Goal: Task Accomplishment & Management: Use online tool/utility

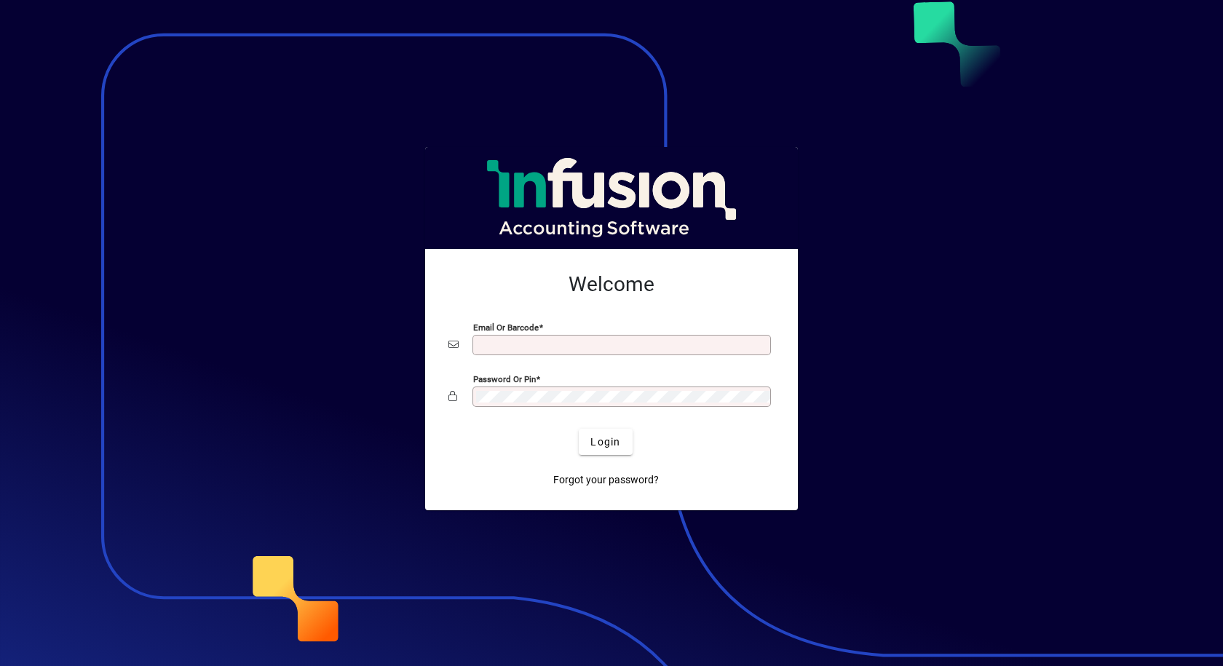
type input "**********"
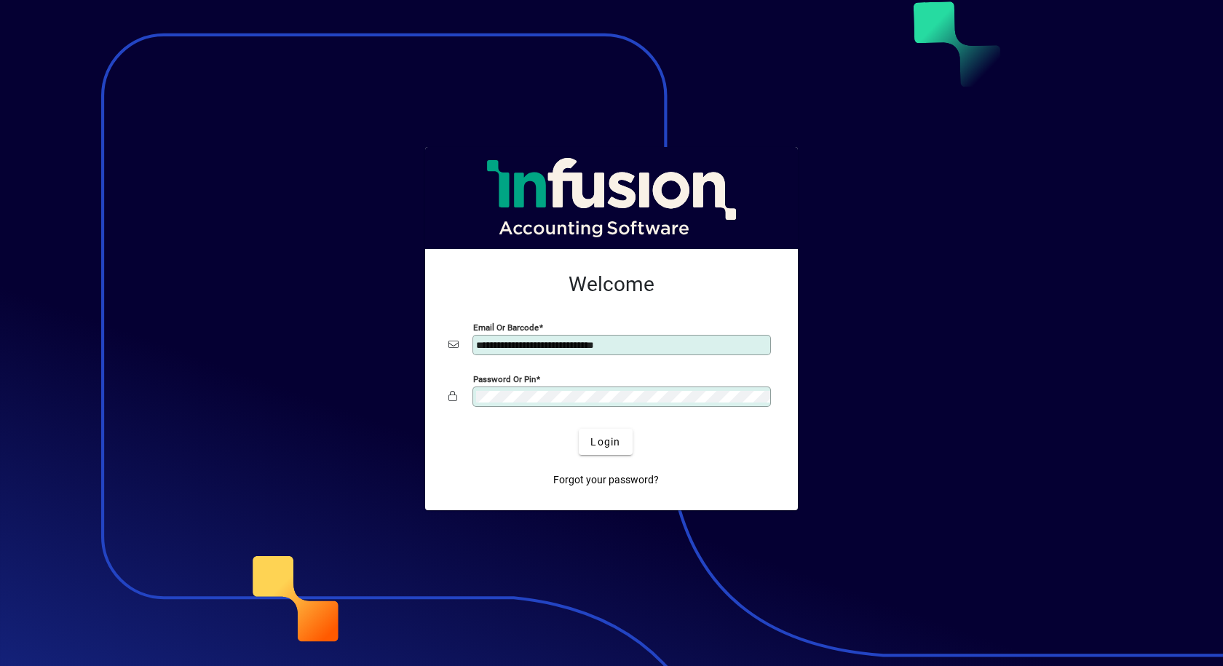
click at [588, 390] on div "Password or Pin" at bounding box center [621, 397] width 298 height 20
click at [0, 496] on app-login-layout "**********" at bounding box center [611, 333] width 1223 height 666
click at [579, 429] on button "Login" at bounding box center [605, 442] width 53 height 26
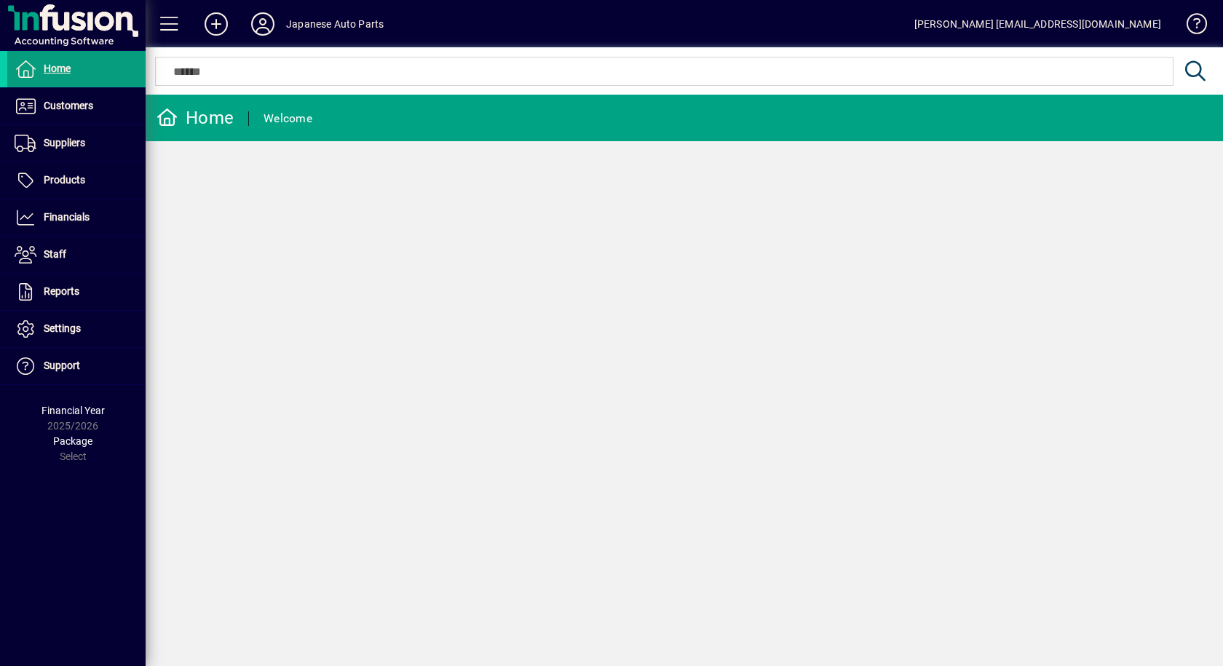
click at [575, 492] on div "Home Welcome" at bounding box center [684, 380] width 1077 height 571
click at [50, 113] on span "Customers" at bounding box center [50, 106] width 86 height 17
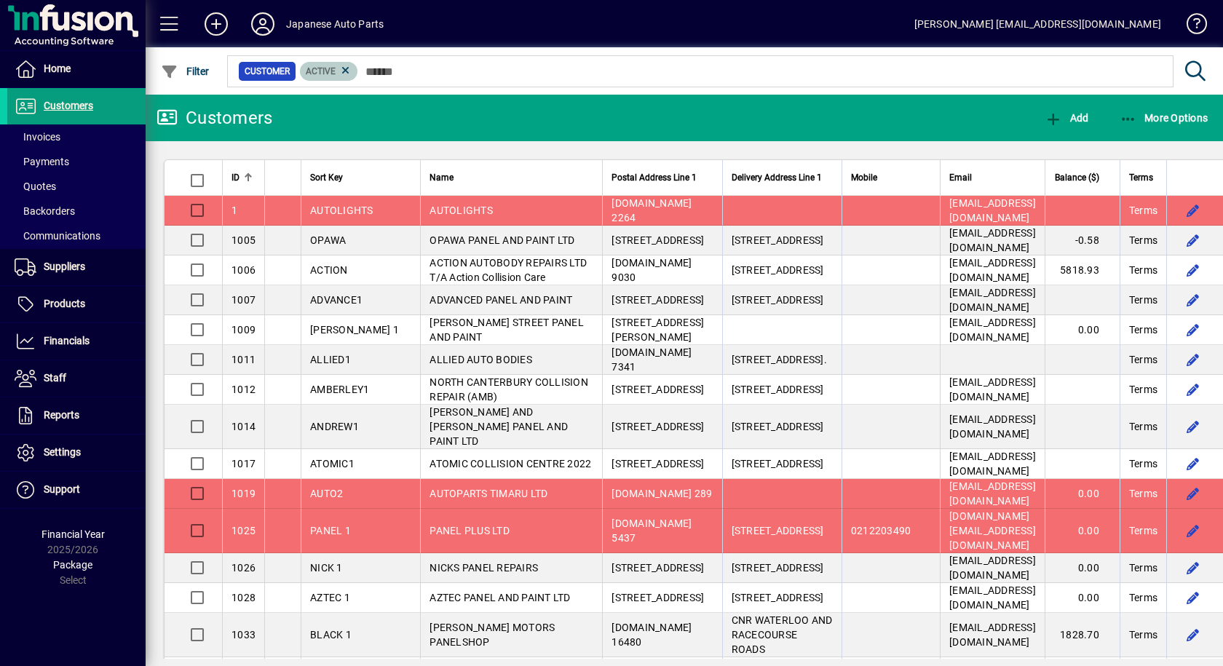
click at [328, 67] on span "Active" at bounding box center [321, 71] width 30 height 10
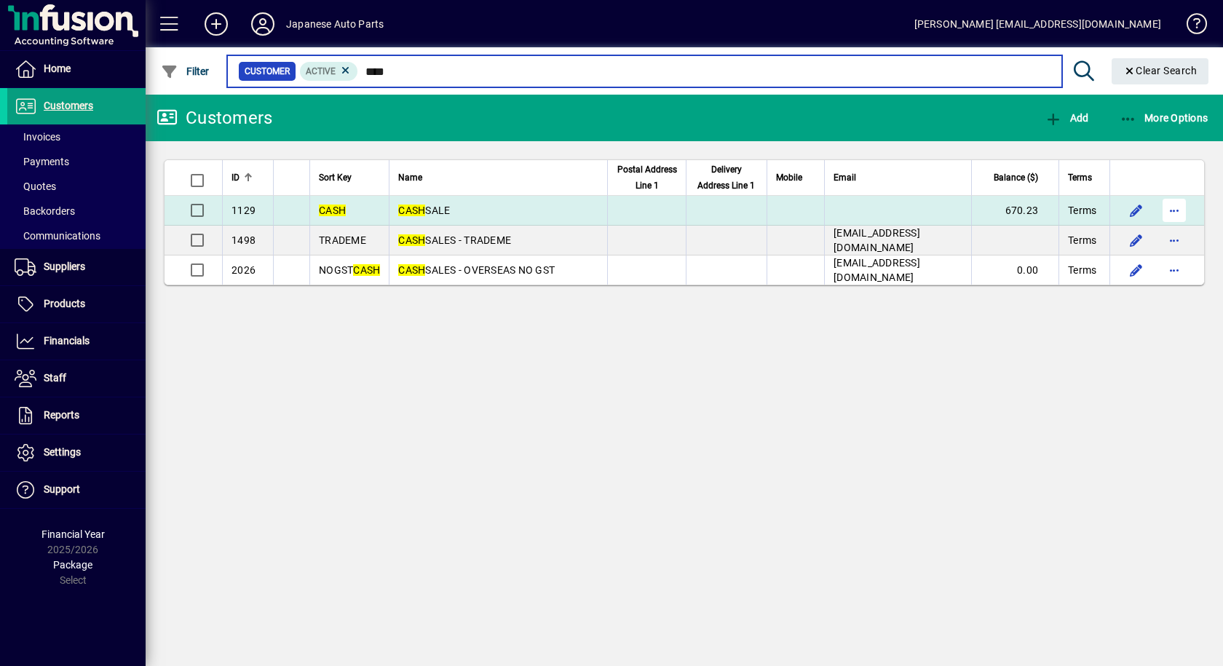
type input "****"
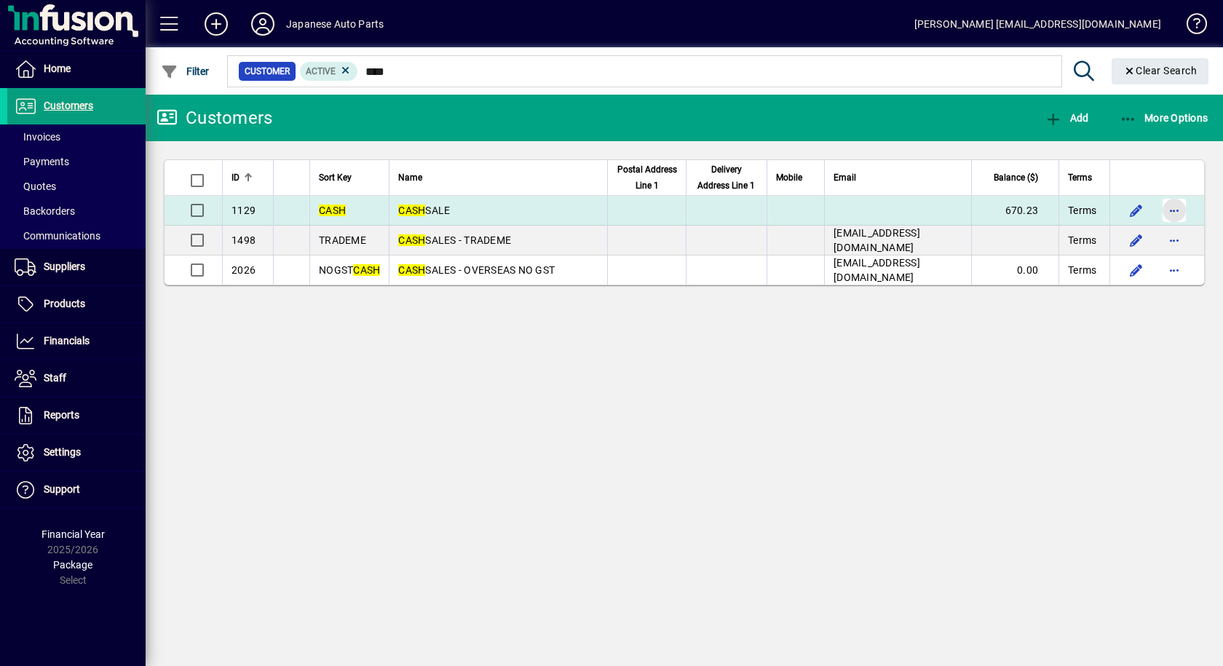
click at [1188, 228] on span "button" at bounding box center [1174, 210] width 35 height 35
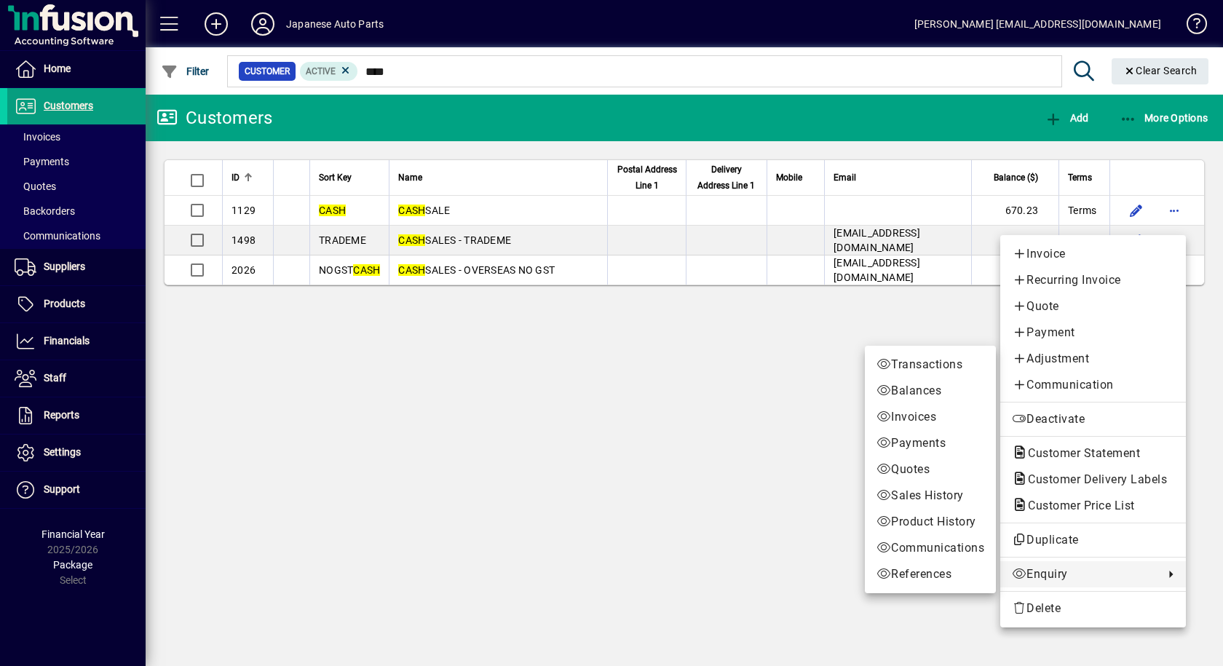
click at [1088, 574] on span "Enquiry" at bounding box center [1084, 574] width 145 height 17
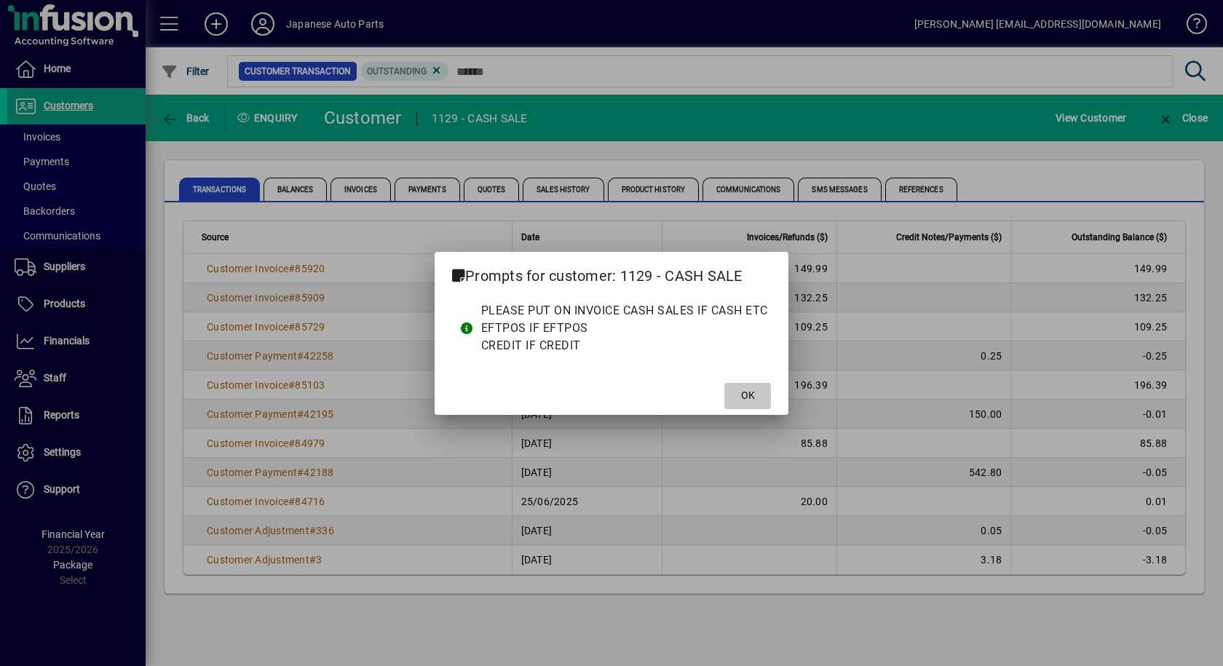
click at [761, 406] on span at bounding box center [747, 396] width 47 height 35
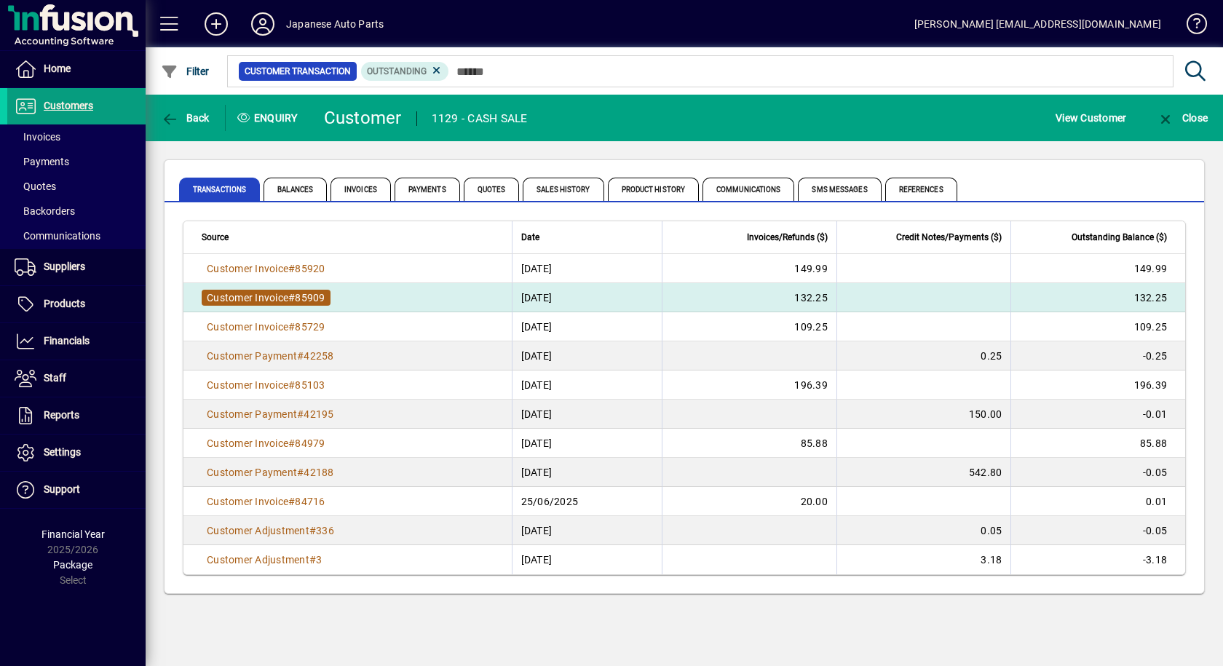
click at [281, 298] on span "Customer Invoice" at bounding box center [248, 298] width 82 height 12
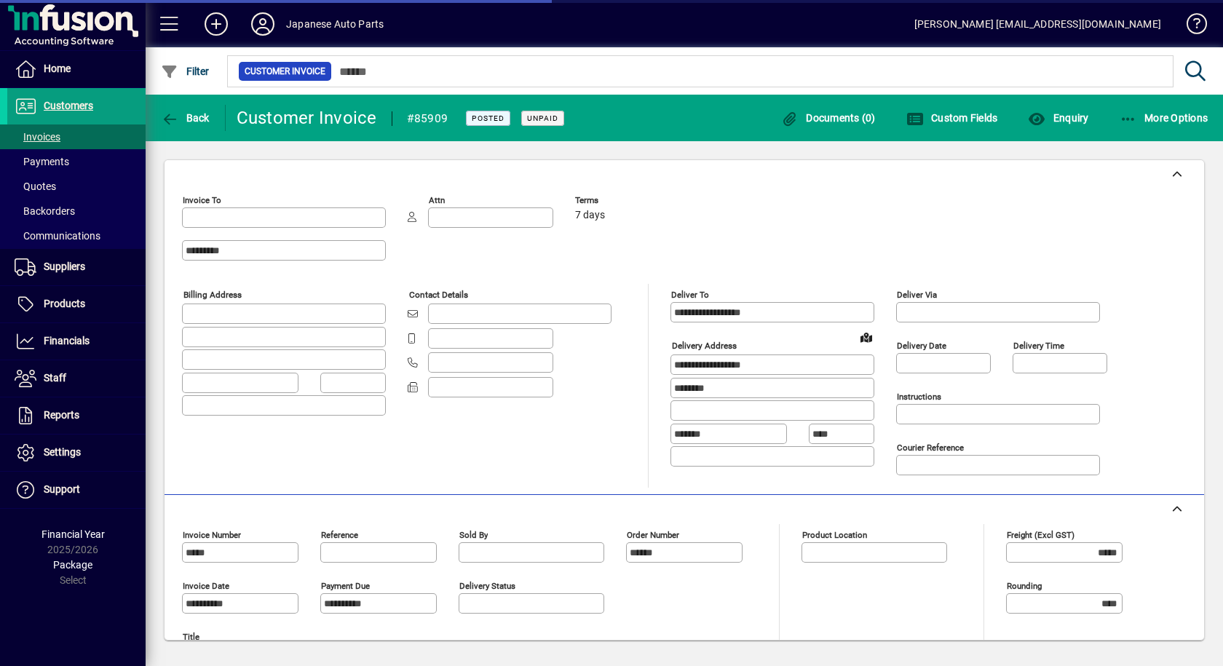
type input "**********"
type input "*******"
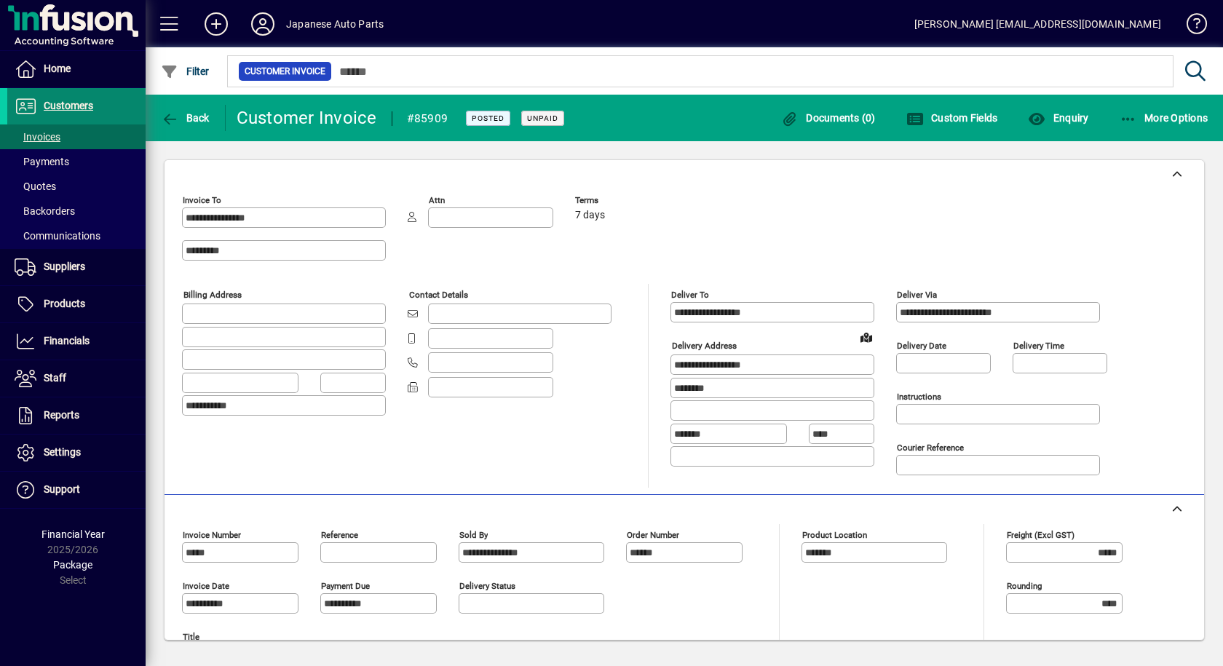
click at [44, 101] on span "Customers" at bounding box center [69, 106] width 50 height 12
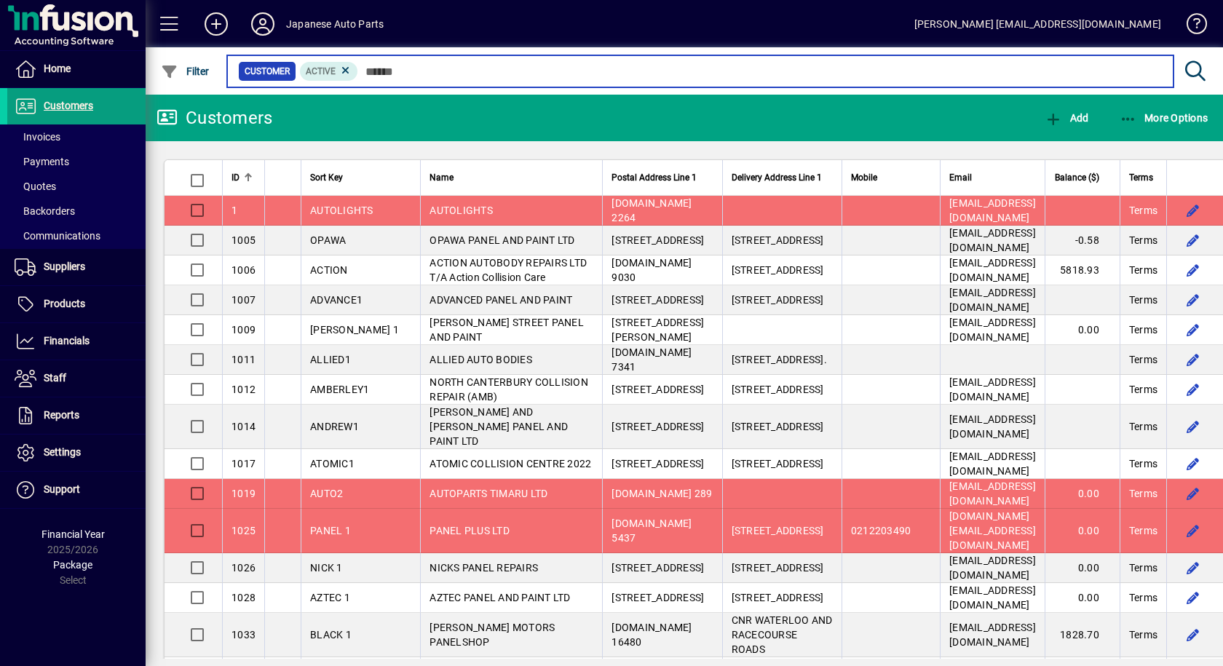
type input "*"
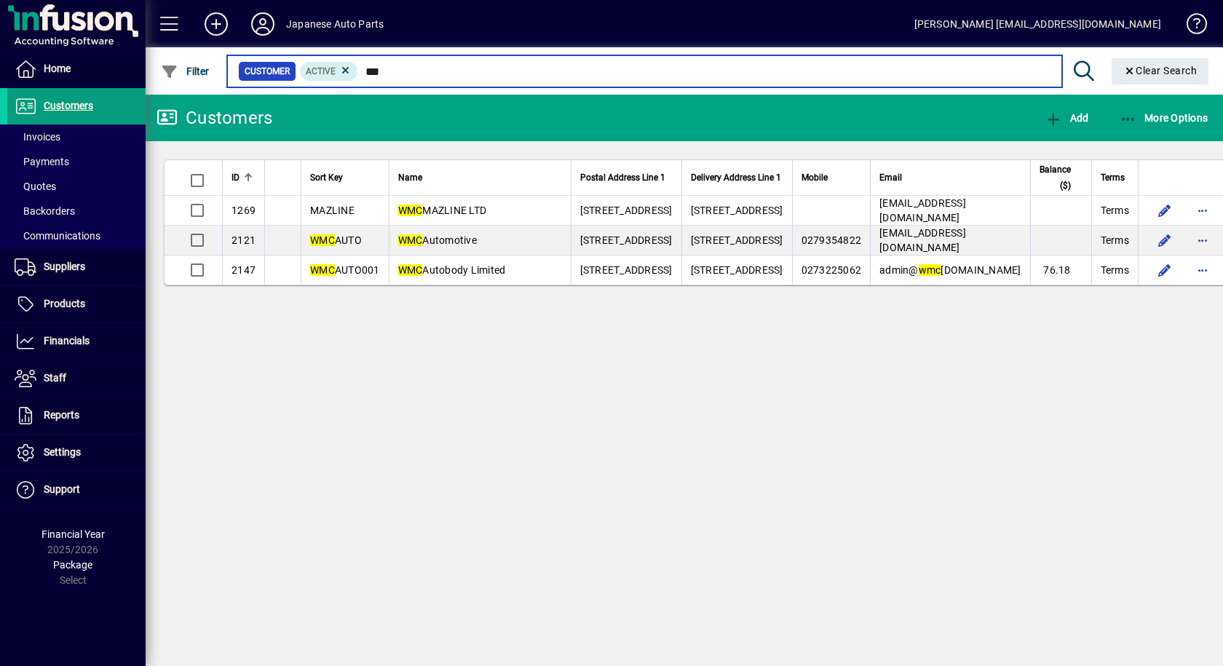
type input "***"
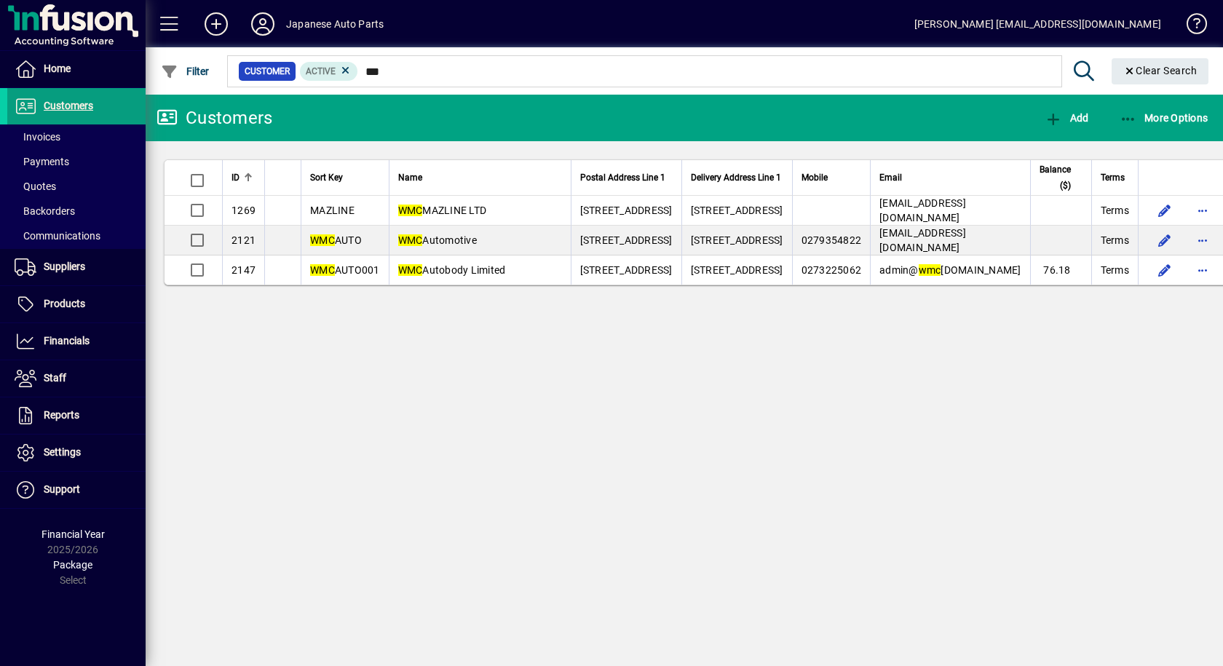
click at [1104, 617] on div "Customers Add More Options ID Sort Key Name Postal Address Line 1 Delivery Addr…" at bounding box center [684, 380] width 1077 height 571
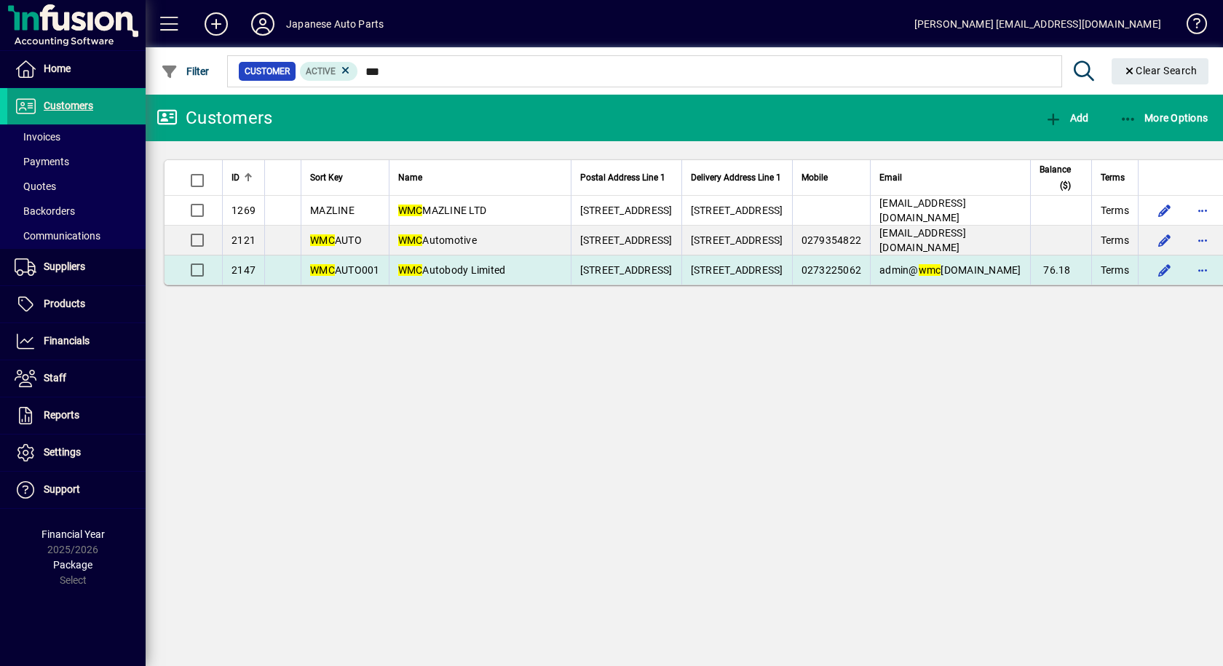
click at [316, 285] on td "WMC AUTO001" at bounding box center [345, 270] width 88 height 29
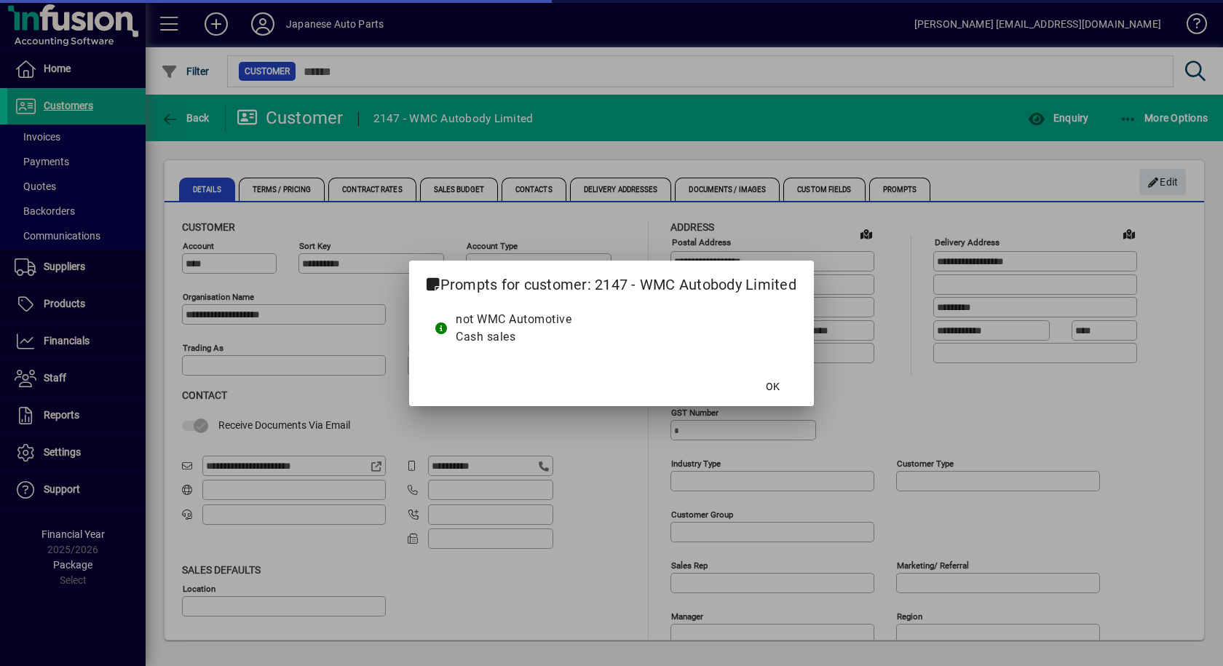
type input "**********"
click at [769, 388] on span "OK" at bounding box center [773, 386] width 14 height 15
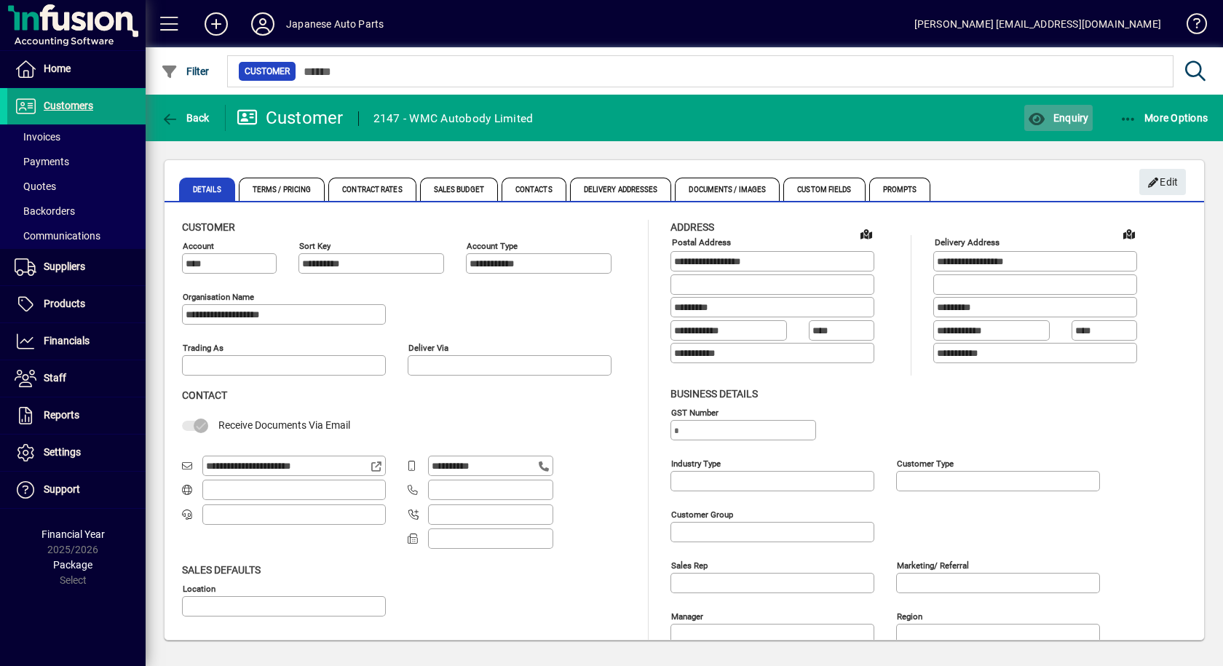
click at [1061, 114] on span "Enquiry" at bounding box center [1058, 118] width 60 height 12
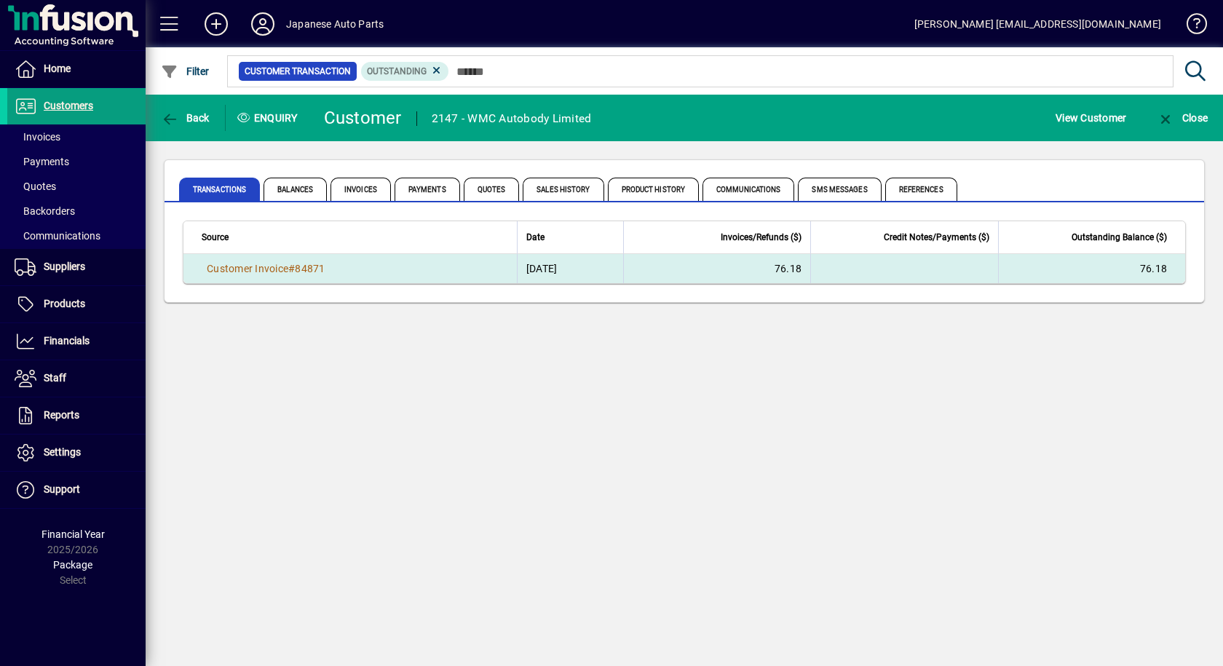
click at [623, 274] on td "01/07/2025" at bounding box center [570, 268] width 106 height 29
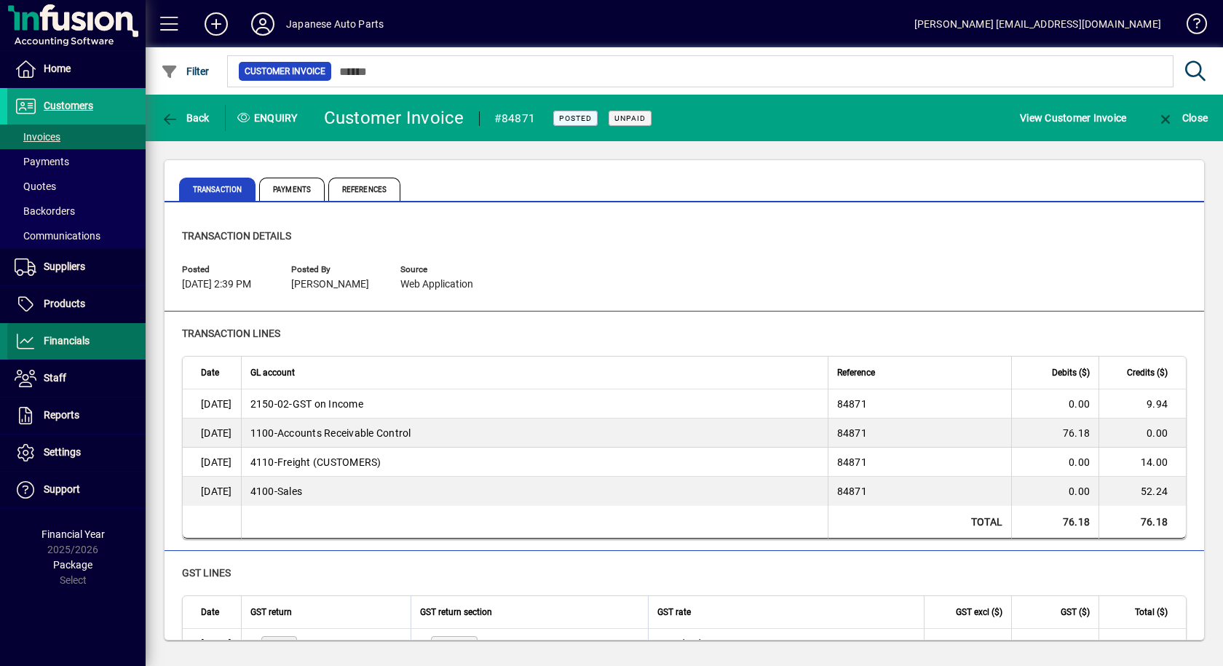
click at [63, 349] on span "Financials" at bounding box center [48, 341] width 82 height 17
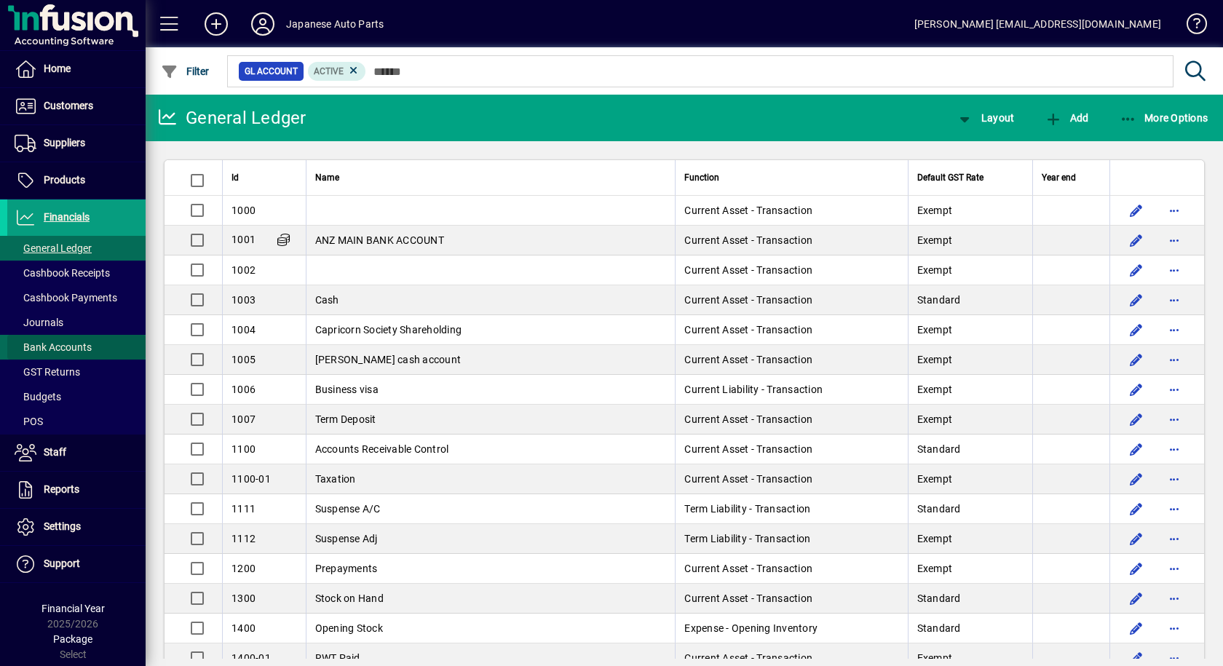
click at [45, 346] on span "Bank Accounts" at bounding box center [53, 347] width 77 height 12
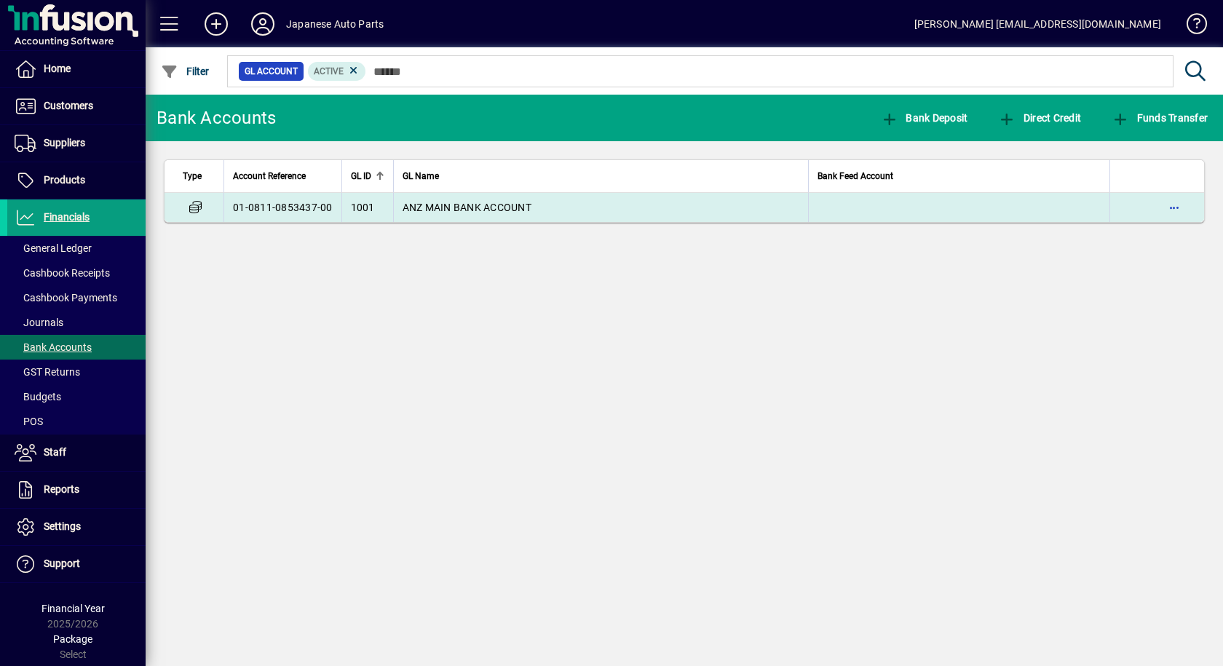
click at [293, 219] on td "01-0811-0853437-00" at bounding box center [283, 207] width 118 height 29
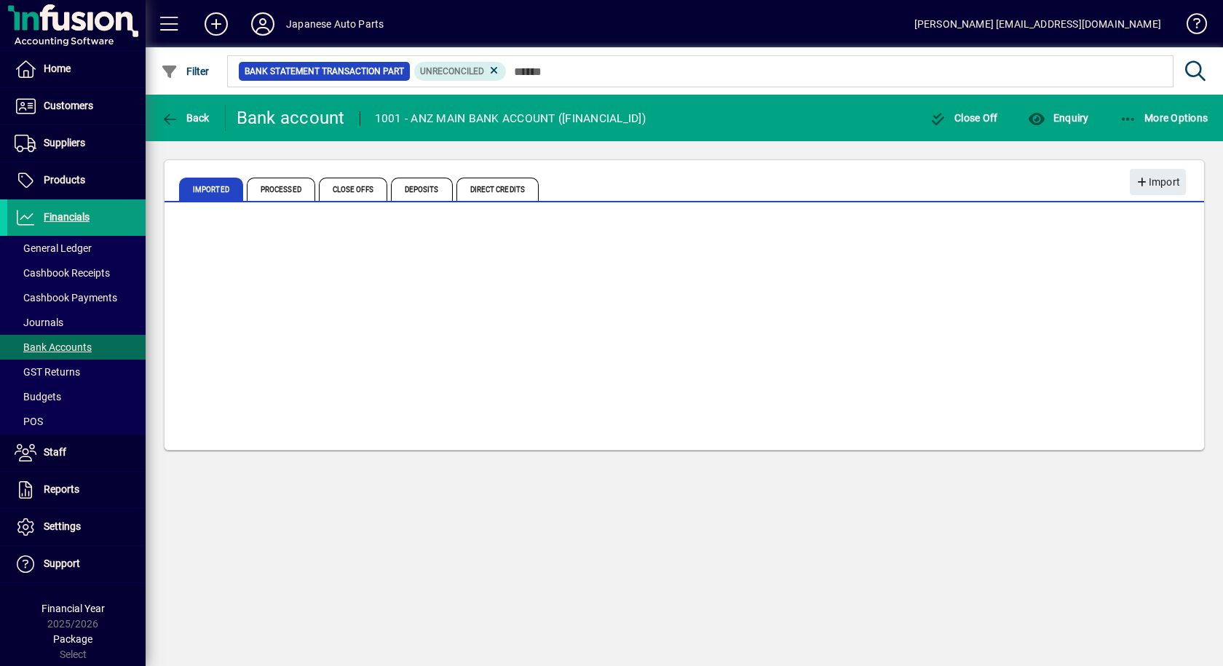
click at [293, 219] on div at bounding box center [685, 327] width 1040 height 245
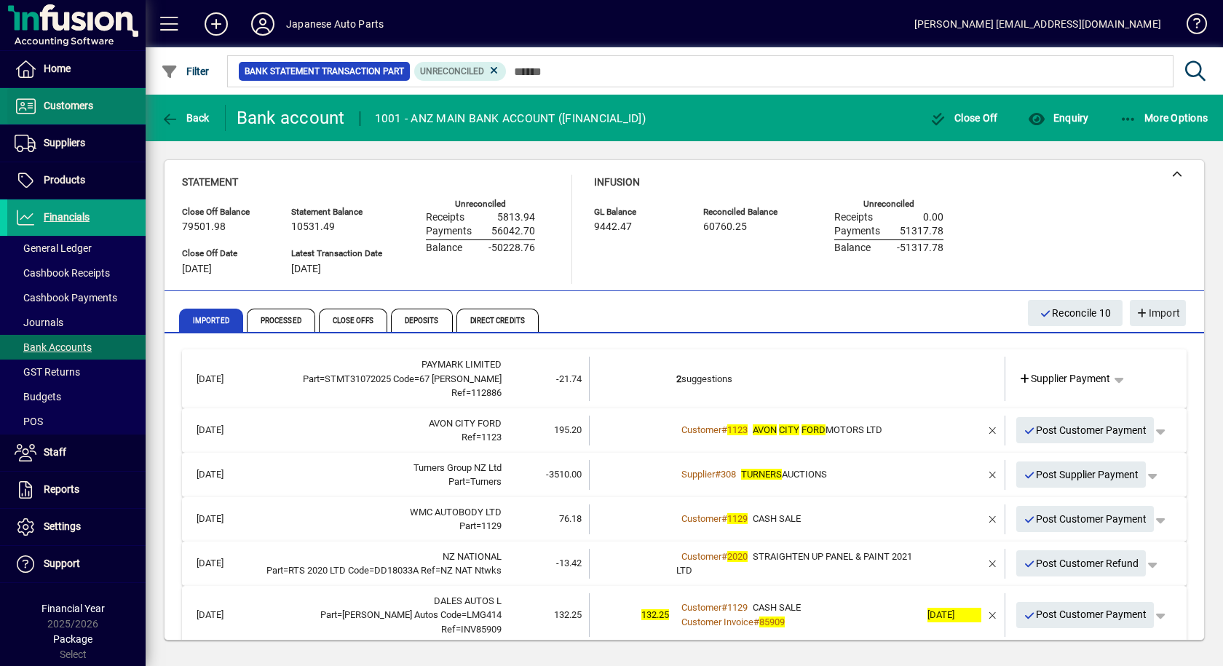
click at [66, 100] on span "Customers" at bounding box center [69, 106] width 50 height 12
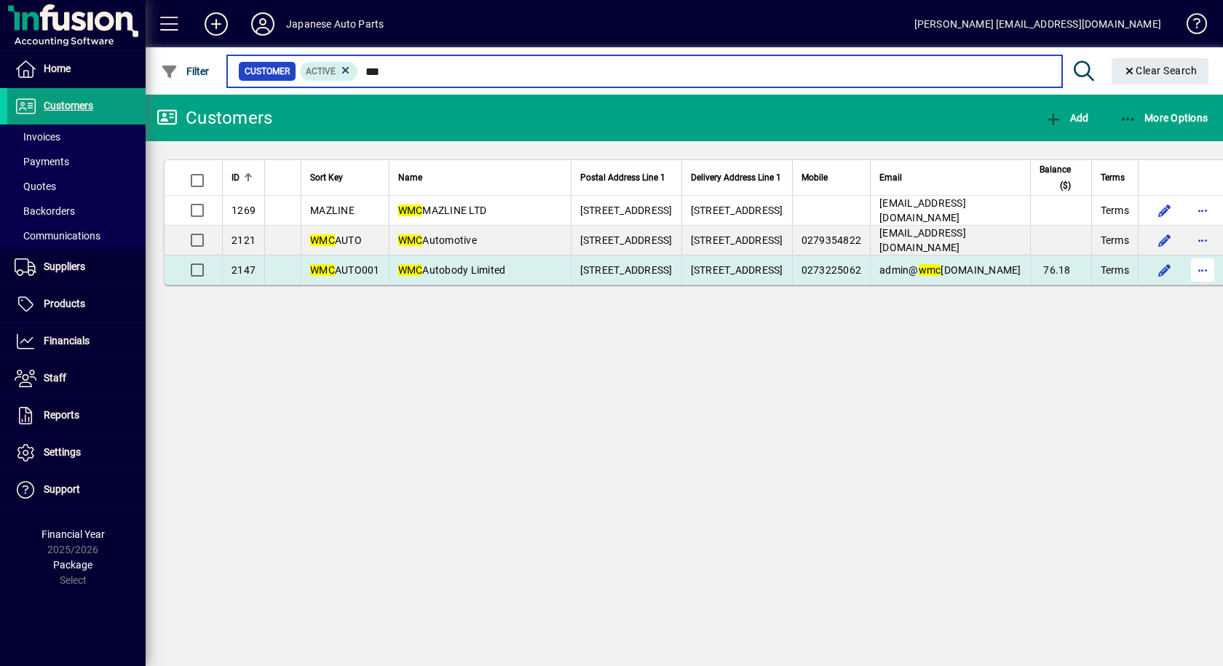
type input "***"
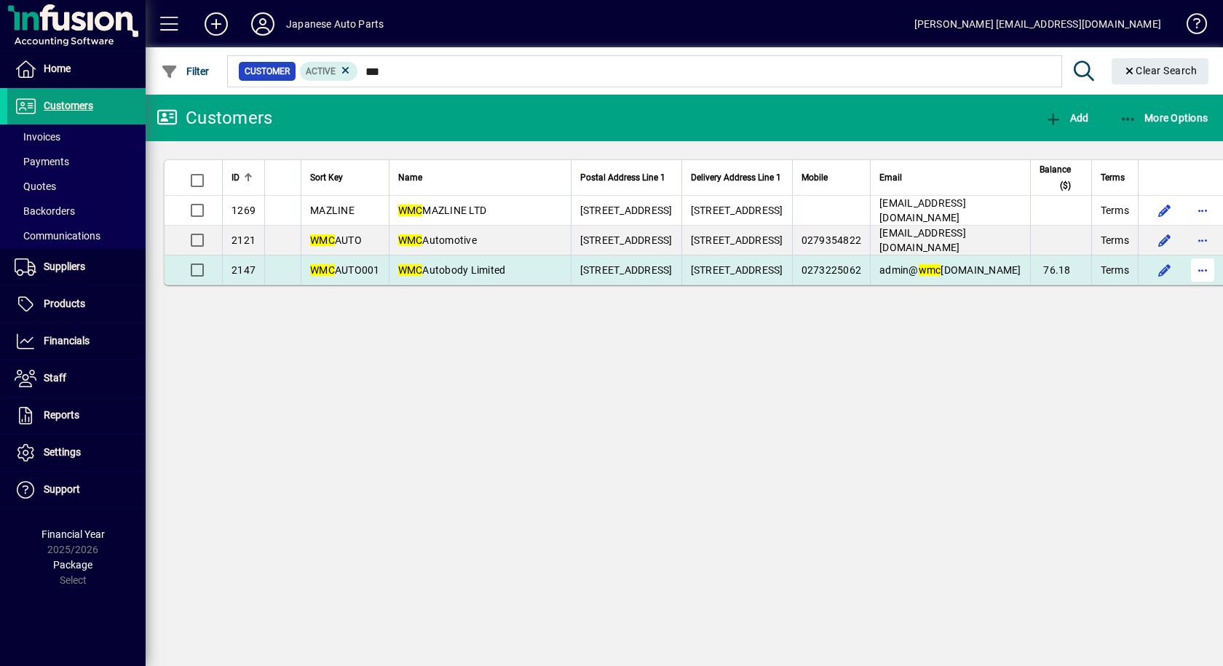
click at [1185, 288] on span "button" at bounding box center [1202, 270] width 35 height 35
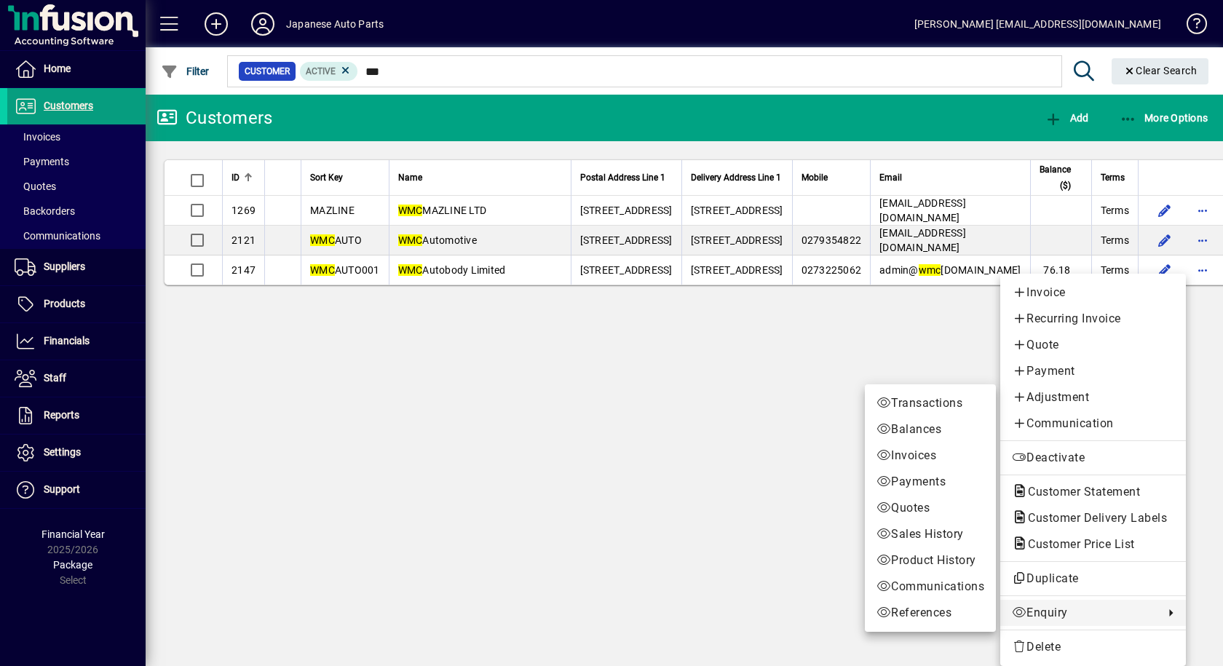
click at [1058, 610] on span "Enquiry" at bounding box center [1084, 612] width 145 height 17
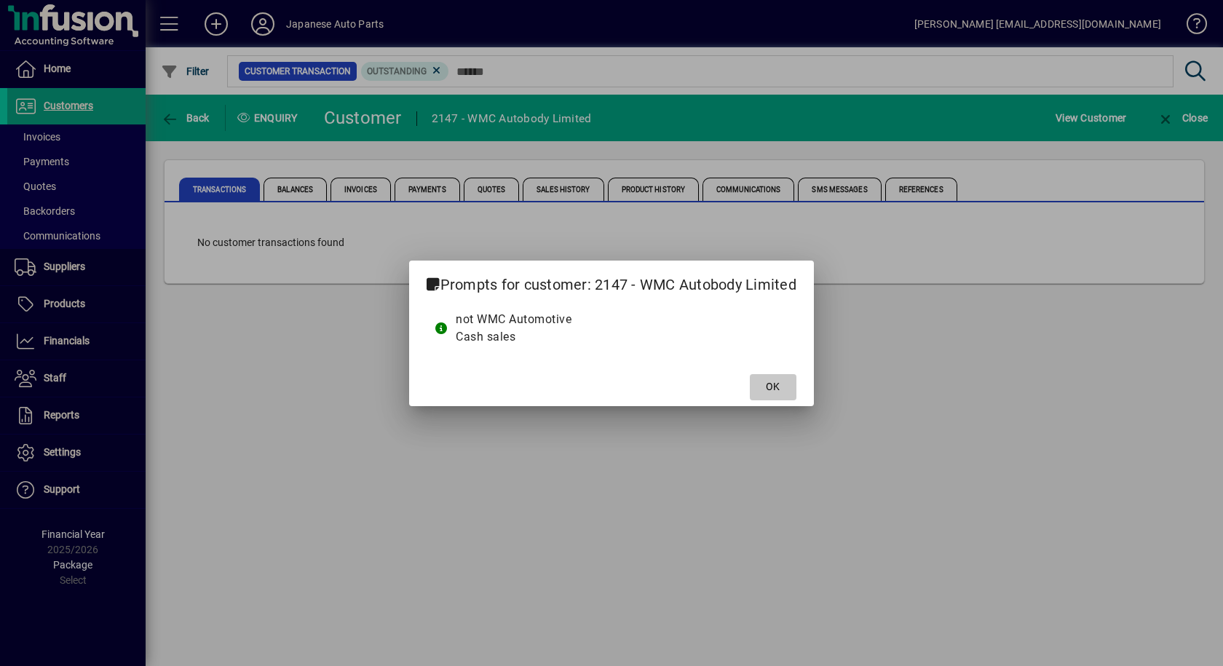
click at [788, 392] on span at bounding box center [773, 387] width 47 height 35
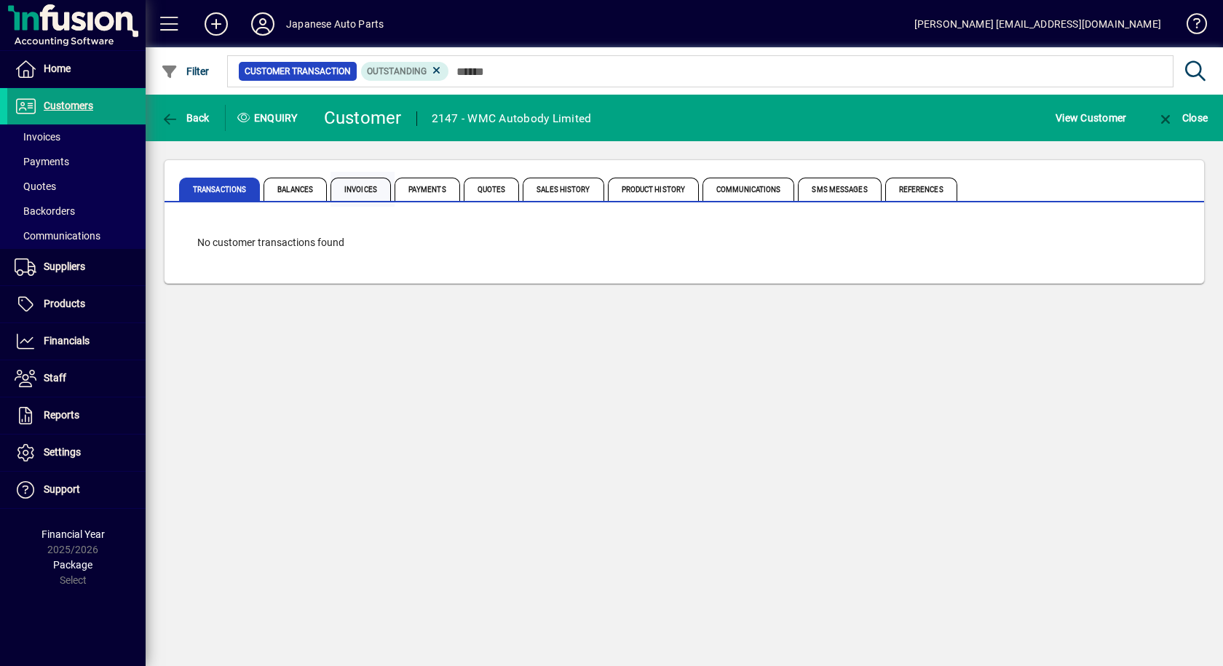
click at [372, 190] on span "Invoices" at bounding box center [361, 189] width 60 height 23
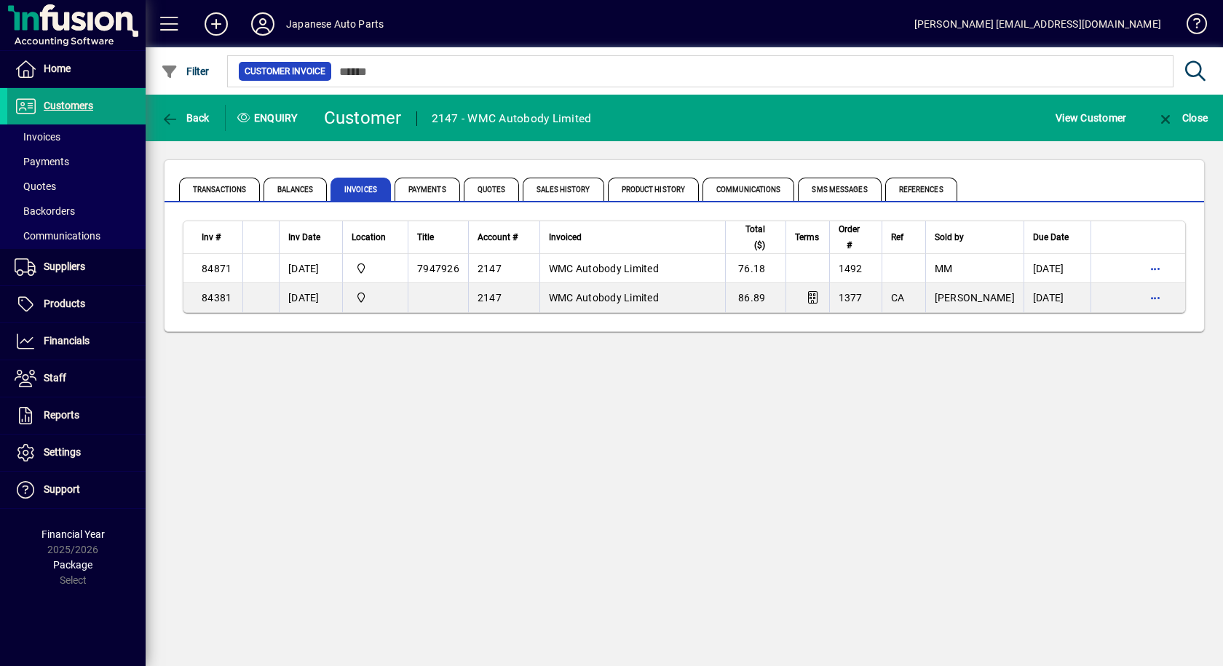
click at [756, 320] on app-page-flat "Inv # Inv Date Location Title Account # Invoiced Total ($) Terms Order # Ref So…" at bounding box center [685, 266] width 1040 height 129
click at [718, 412] on div "Back Enquiry Customer 2147 - WMC Autobody Limited View Customer Close Transacti…" at bounding box center [684, 380] width 1077 height 571
click at [285, 533] on div "Back Enquiry Customer 2147 - WMC Autobody Limited View Customer Close Transacti…" at bounding box center [684, 380] width 1077 height 571
click at [665, 417] on div "Back Enquiry Customer 2147 - WMC Autobody Limited View Customer Close Transacti…" at bounding box center [684, 380] width 1077 height 571
click at [721, 508] on div "Back Enquiry Customer 2147 - WMC Autobody Limited View Customer Close Transacti…" at bounding box center [684, 380] width 1077 height 571
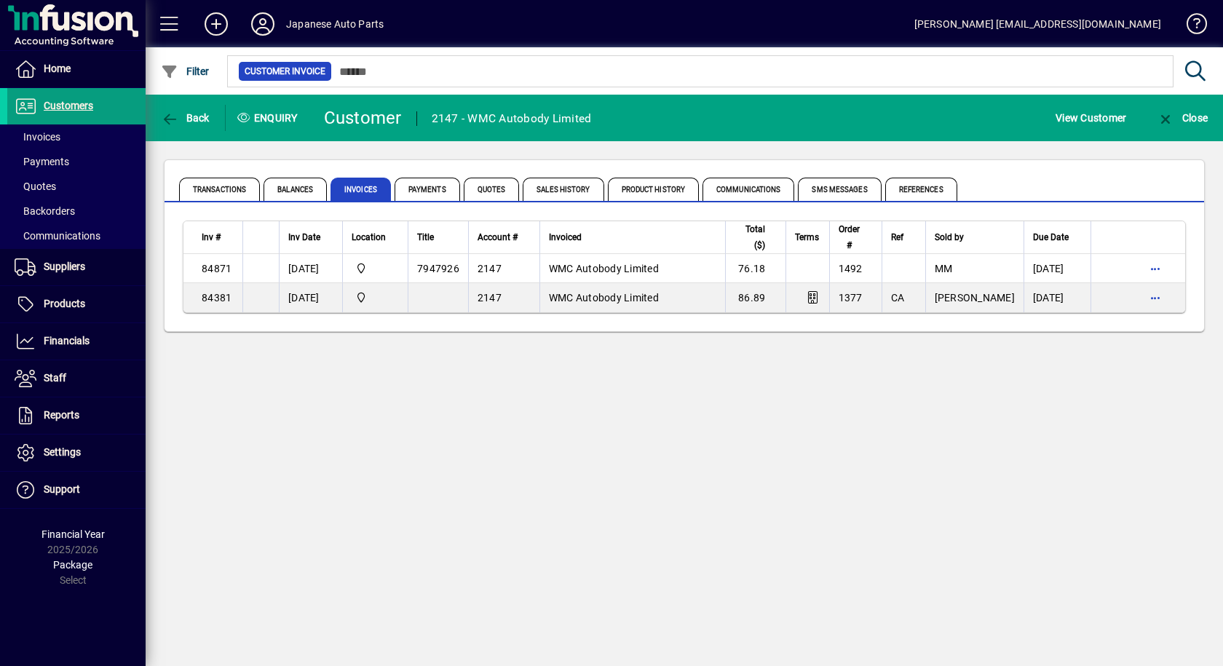
click at [995, 385] on div "Back Enquiry Customer 2147 - WMC Autobody Limited View Customer Close Transacti…" at bounding box center [684, 380] width 1077 height 571
click at [676, 430] on div "Back Enquiry Customer 2147 - WMC Autobody Limited View Customer Close Transacti…" at bounding box center [684, 380] width 1077 height 571
click at [848, 591] on div "Back Enquiry Customer 2147 - WMC Autobody Limited View Customer Close Transacti…" at bounding box center [684, 380] width 1077 height 571
click at [228, 456] on div "Back Enquiry Customer 2147 - WMC Autobody Limited View Customer Close Transacti…" at bounding box center [684, 380] width 1077 height 571
click at [778, 334] on div "Transactions Balances Invoices Payments Quotes Sales History Product History Co…" at bounding box center [684, 245] width 1077 height 209
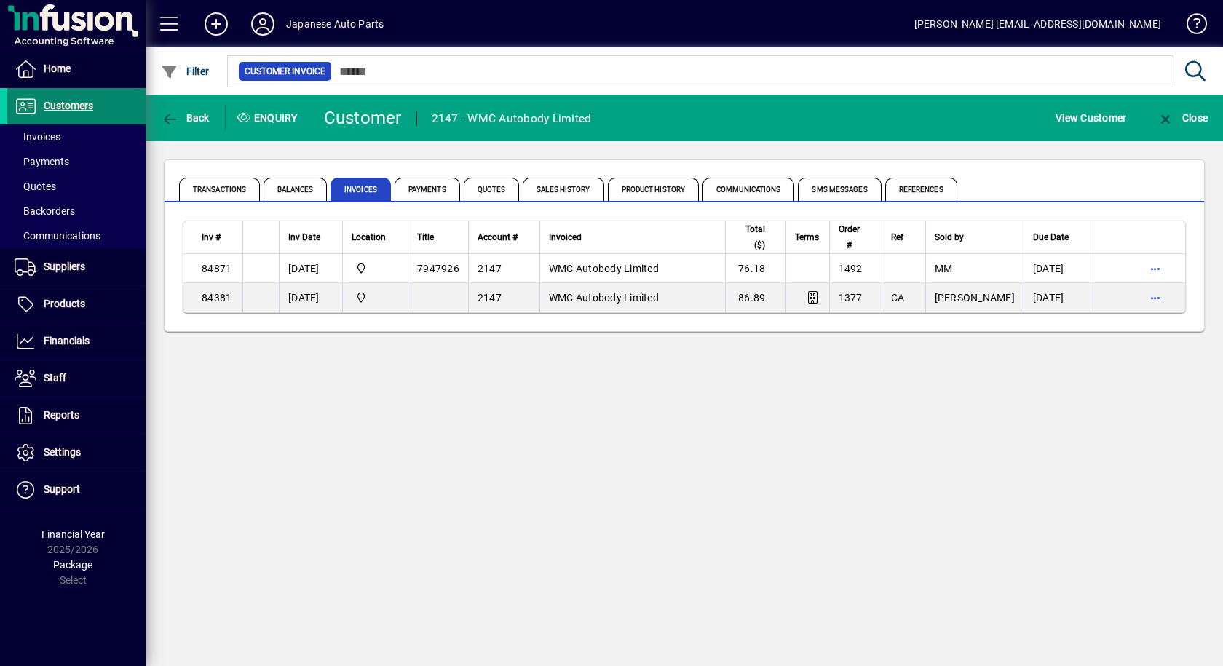
click at [51, 103] on span "Customers" at bounding box center [69, 106] width 50 height 12
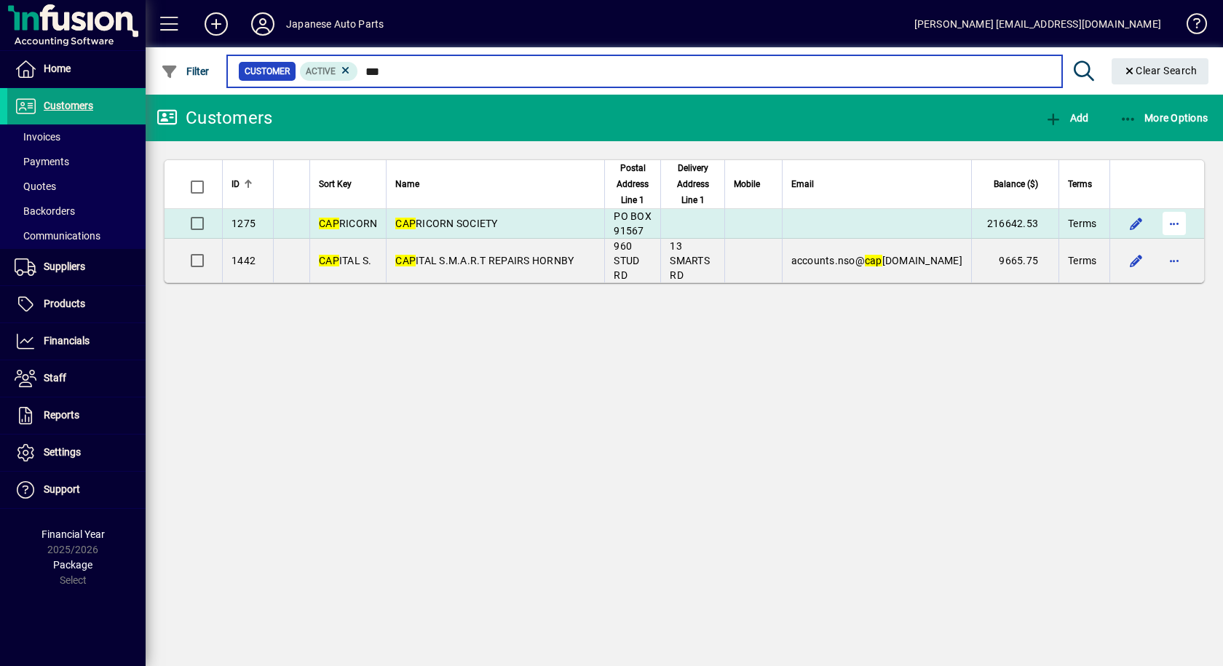
type input "***"
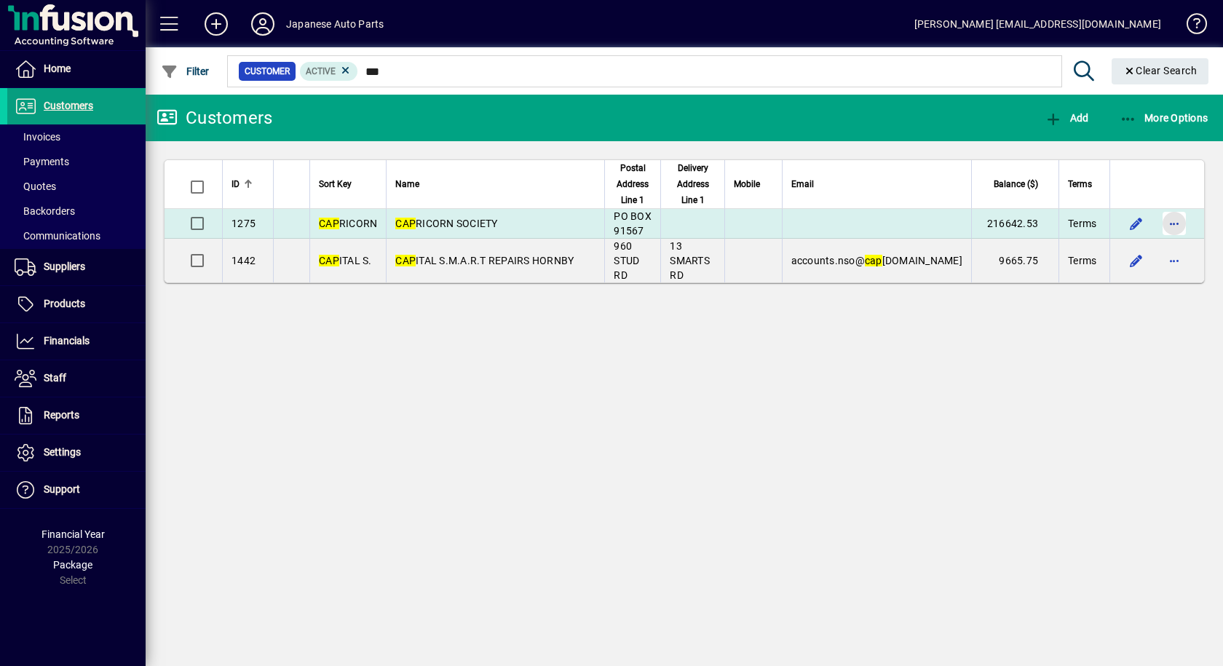
click at [1172, 230] on span "button" at bounding box center [1174, 223] width 35 height 35
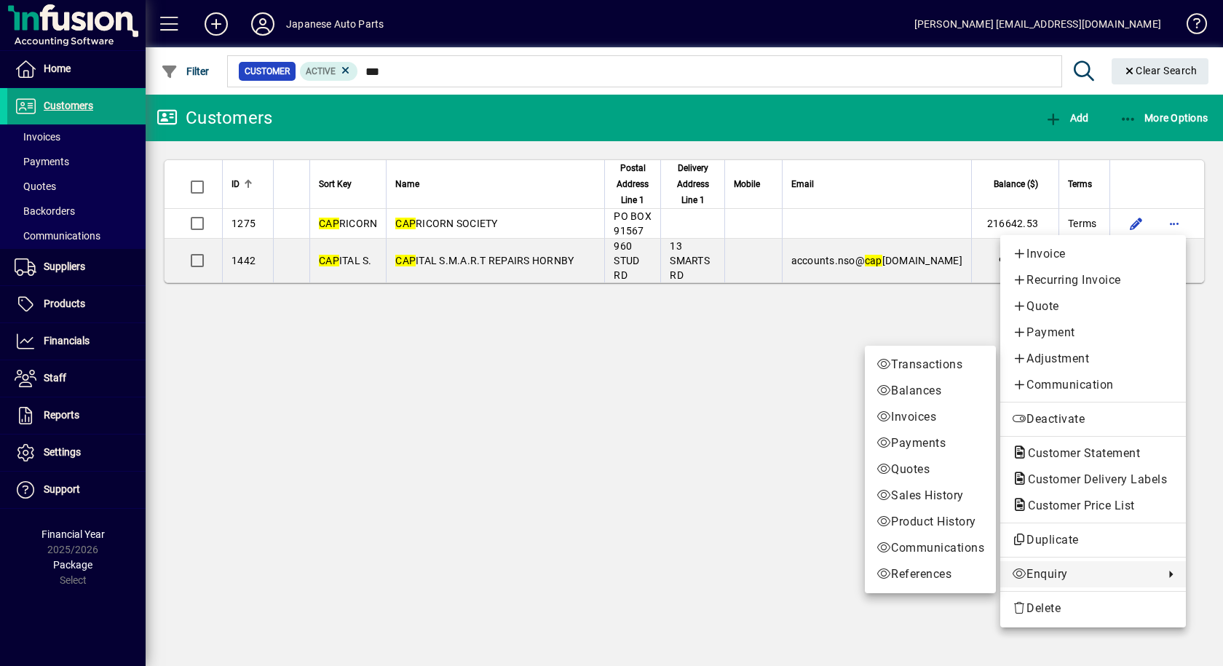
click at [1056, 582] on span "Enquiry" at bounding box center [1084, 574] width 145 height 17
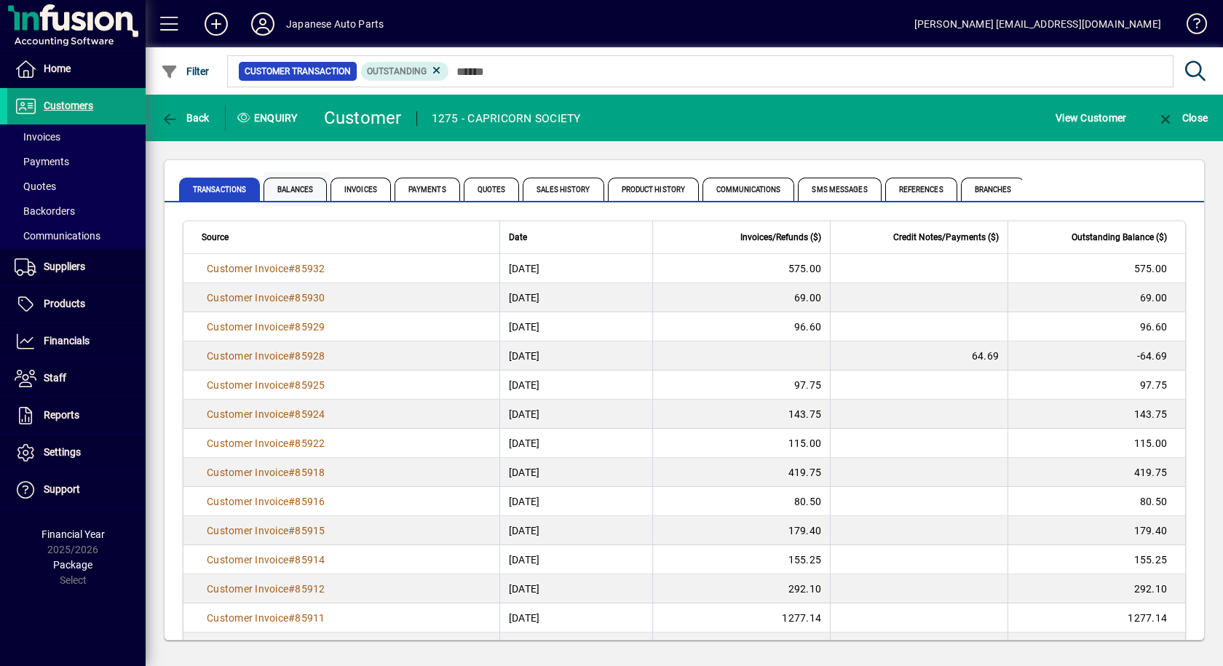
drag, startPoint x: 303, startPoint y: 189, endPoint x: 325, endPoint y: 193, distance: 22.3
click at [304, 190] on span "Balances" at bounding box center [295, 189] width 63 height 23
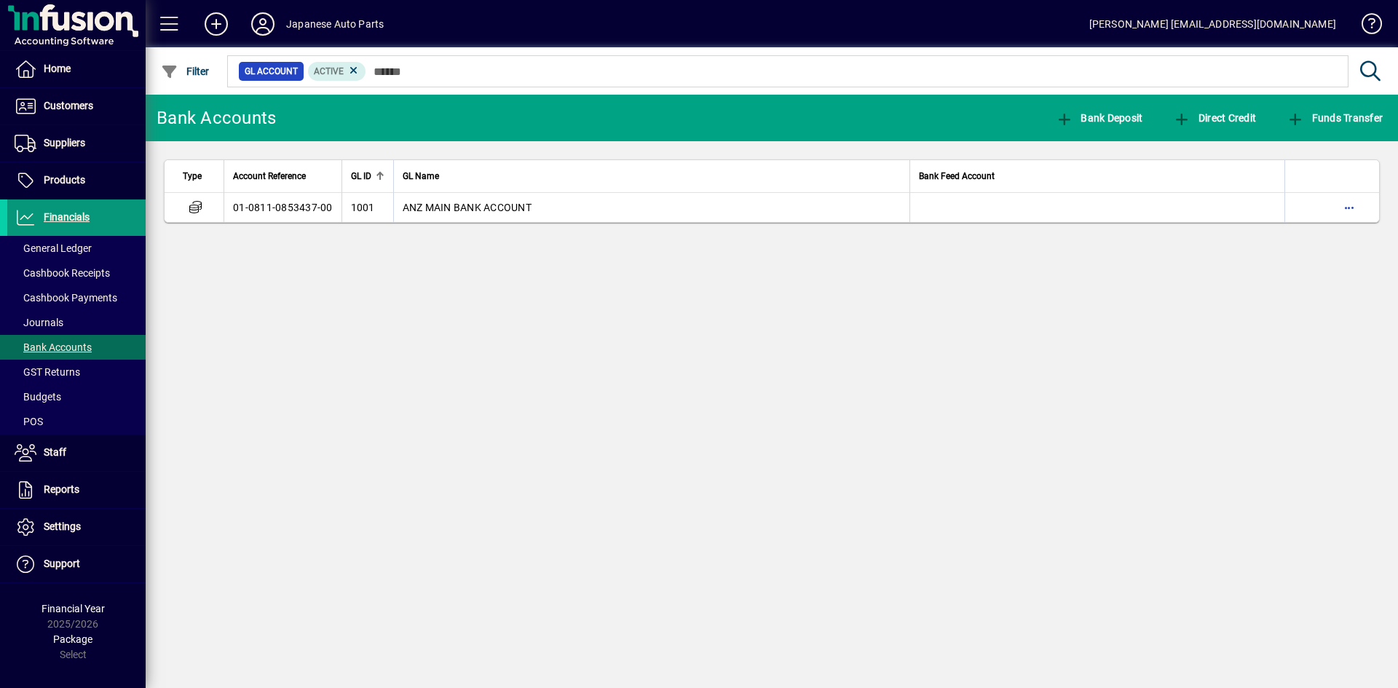
click at [74, 218] on span "Financials" at bounding box center [67, 217] width 46 height 12
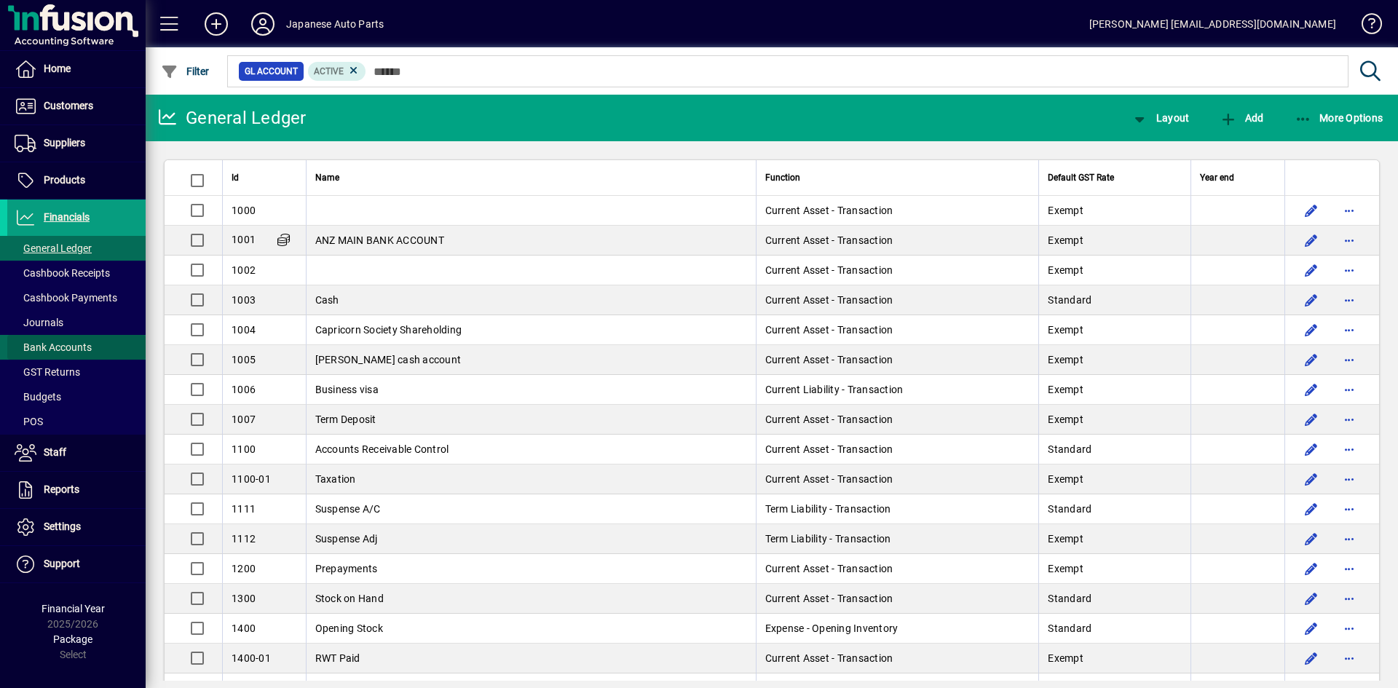
click at [46, 344] on span "Bank Accounts" at bounding box center [53, 347] width 77 height 12
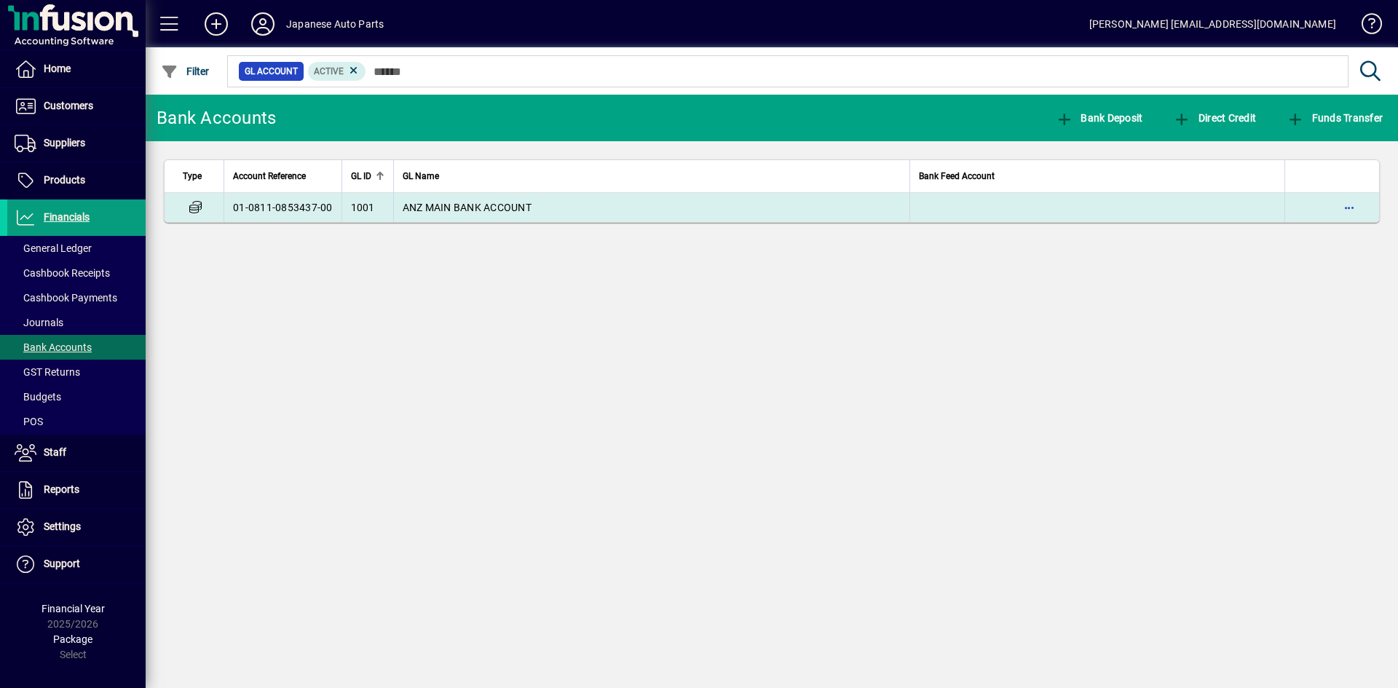
click at [286, 209] on td "01-0811-0853437-00" at bounding box center [283, 207] width 118 height 29
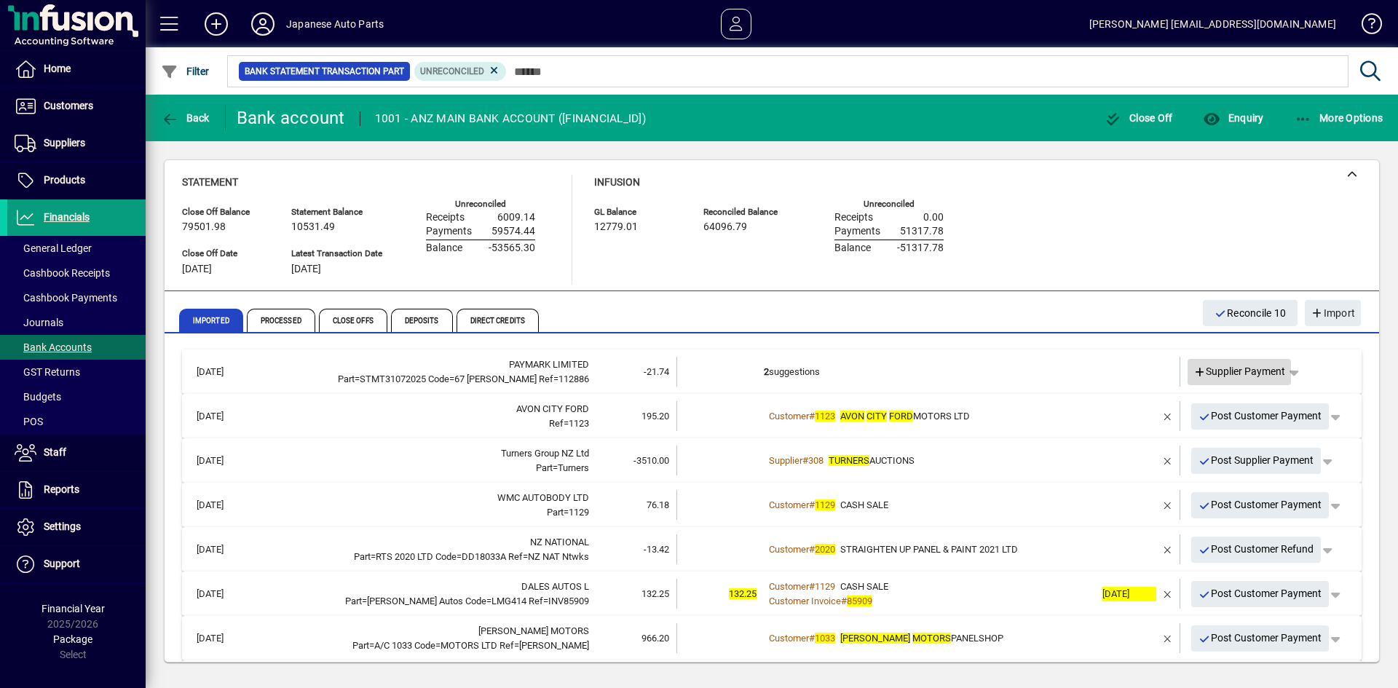
click at [1222, 369] on span "Supplier Payment" at bounding box center [1239, 371] width 92 height 15
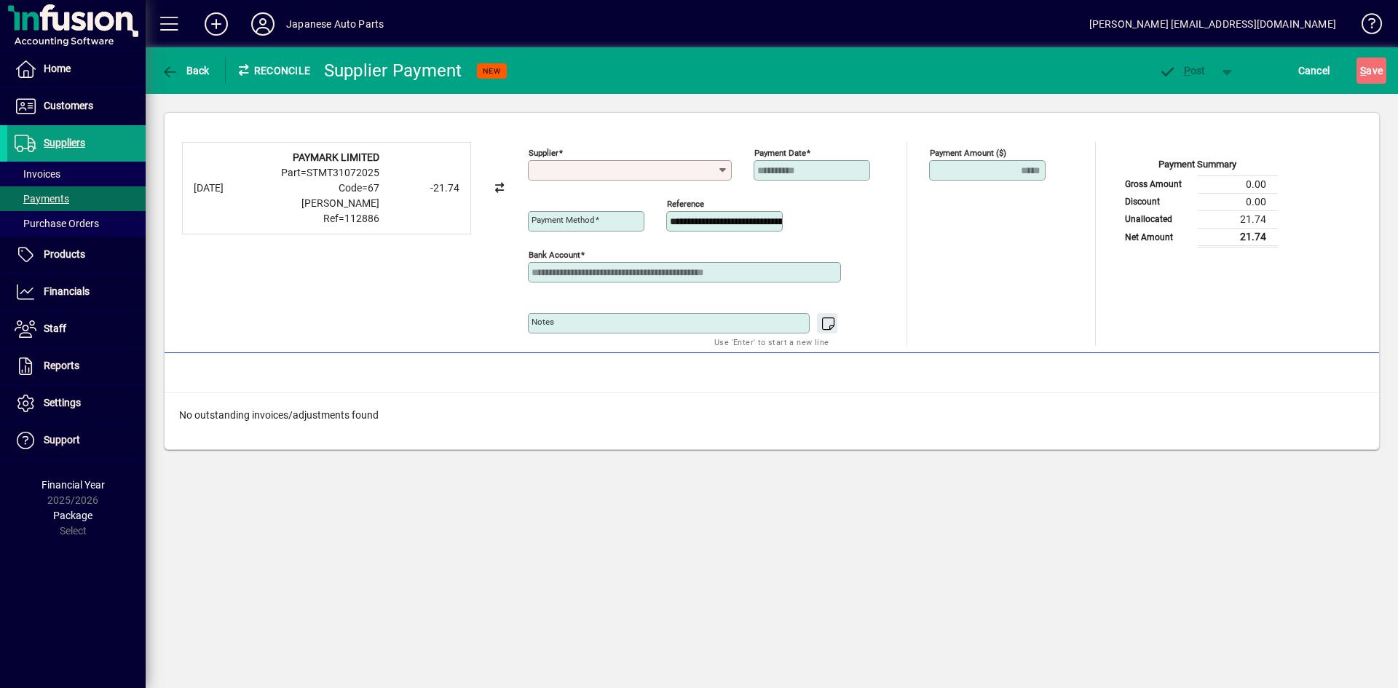
click at [567, 164] on div "Supplier" at bounding box center [630, 170] width 204 height 20
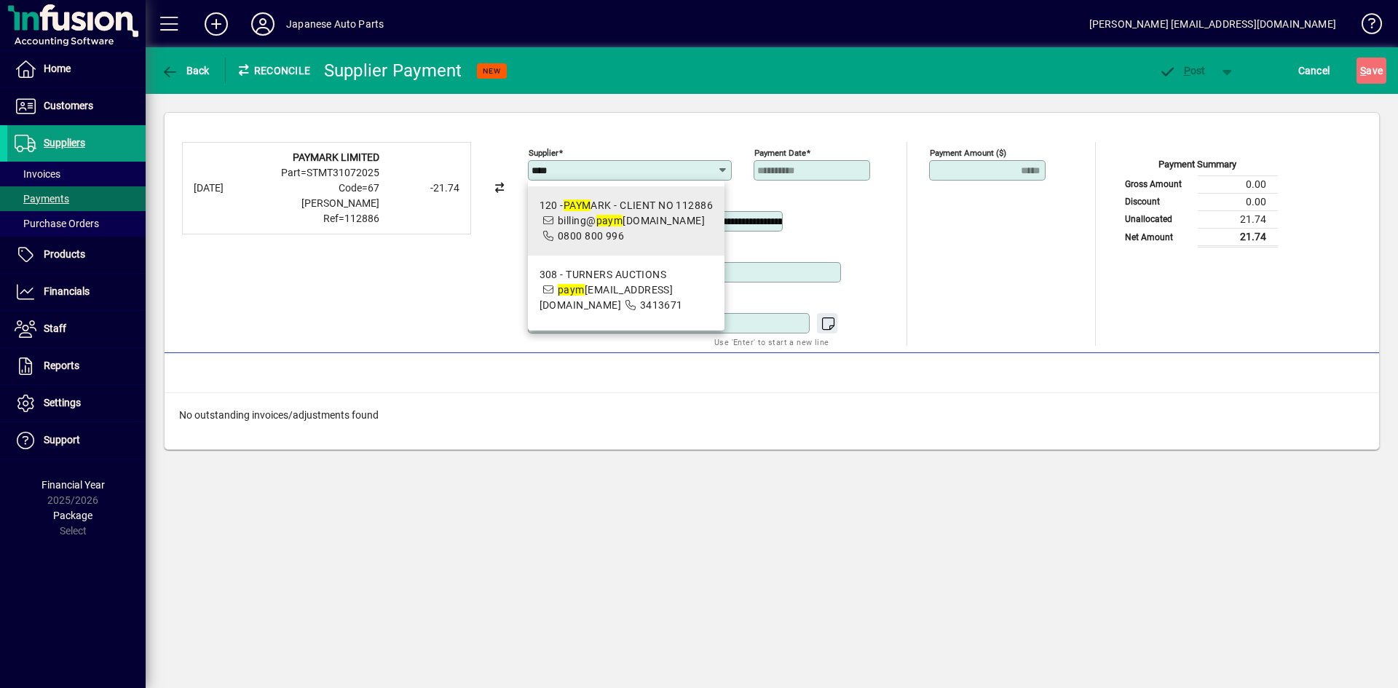
click at [593, 220] on span "billing@ paym ark.co.nz" at bounding box center [631, 221] width 147 height 12
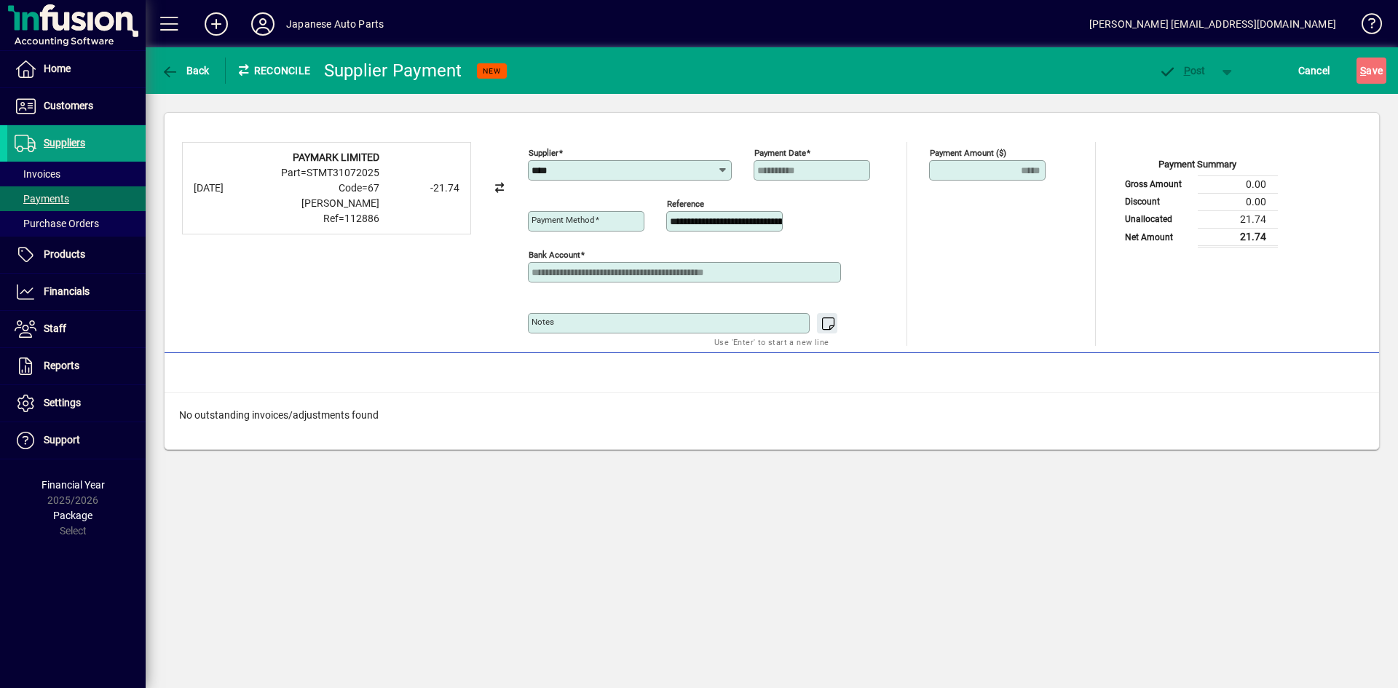
type input "**********"
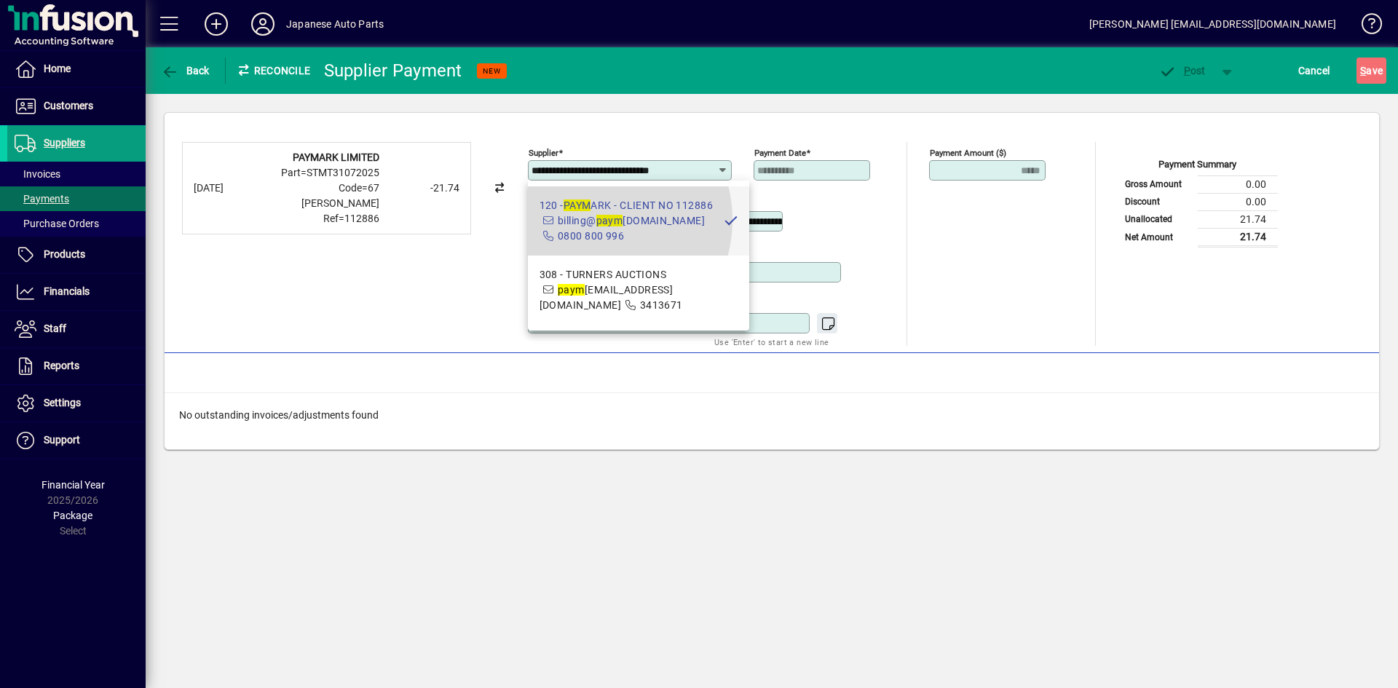
type input "**********"
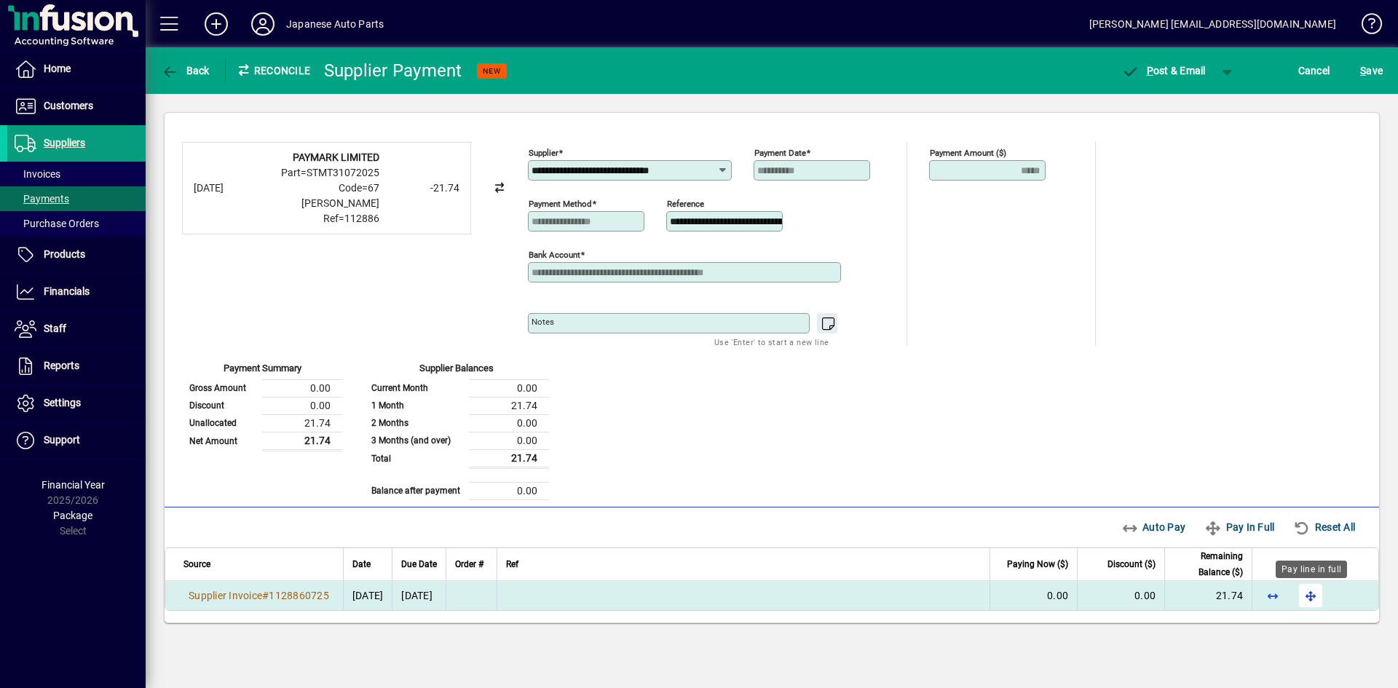
click at [1222, 595] on span "button" at bounding box center [1310, 595] width 35 height 35
click at [1222, 70] on span "button" at bounding box center [1227, 70] width 35 height 35
click at [1207, 105] on span "button" at bounding box center [1189, 101] width 75 height 35
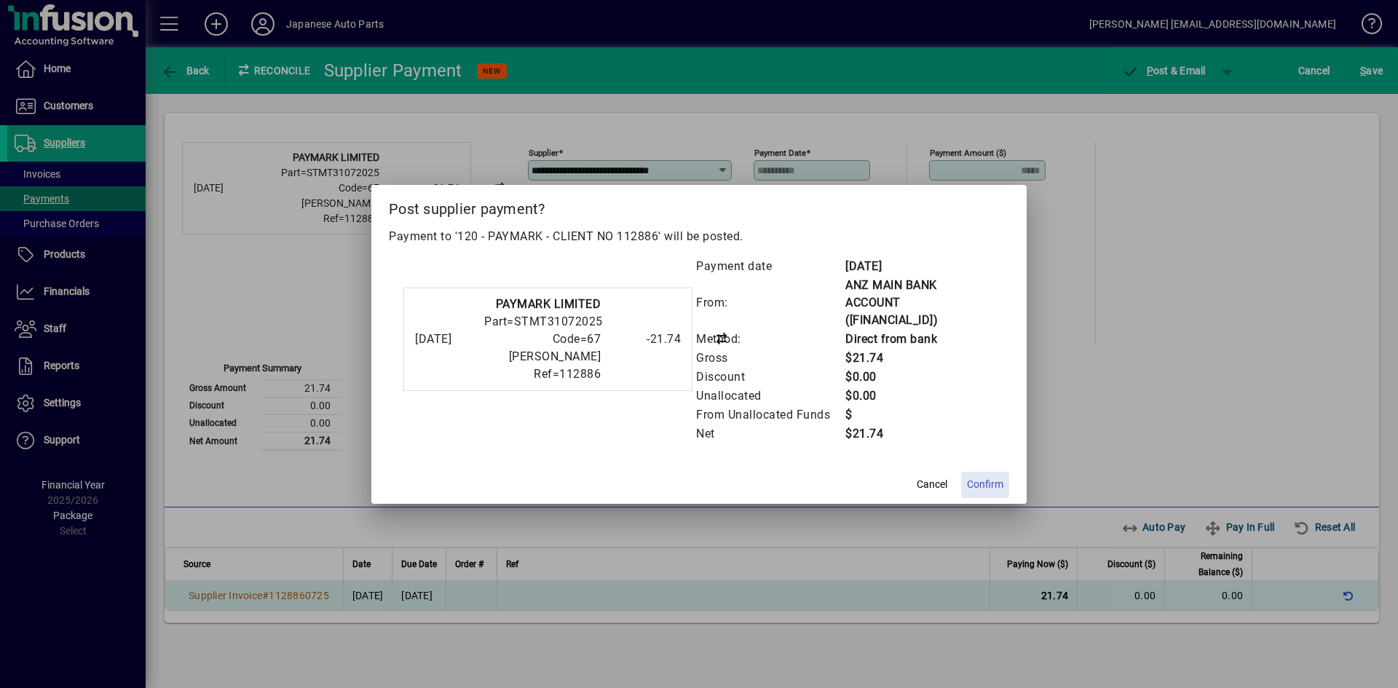
click at [1000, 477] on span "Confirm" at bounding box center [985, 484] width 36 height 15
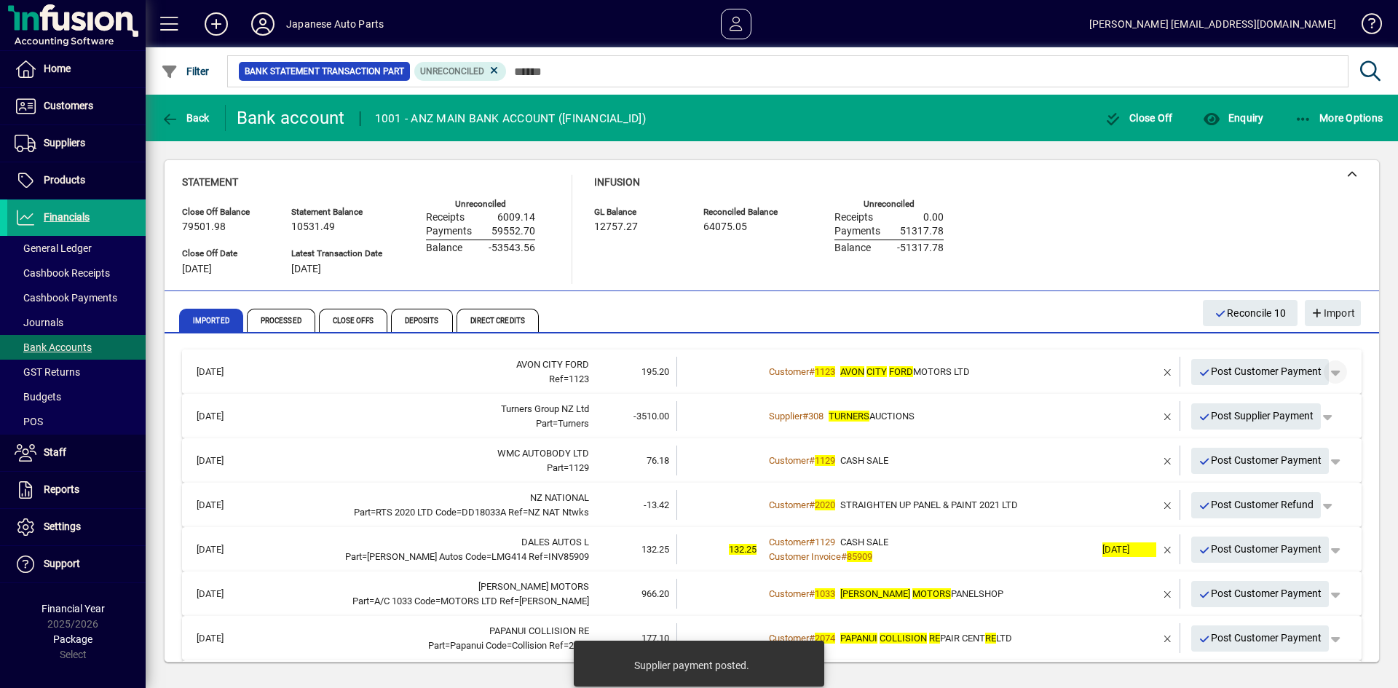
click at [1222, 370] on span "button" at bounding box center [1335, 372] width 35 height 35
click at [1222, 400] on span "Customer Payment" at bounding box center [1279, 402] width 106 height 17
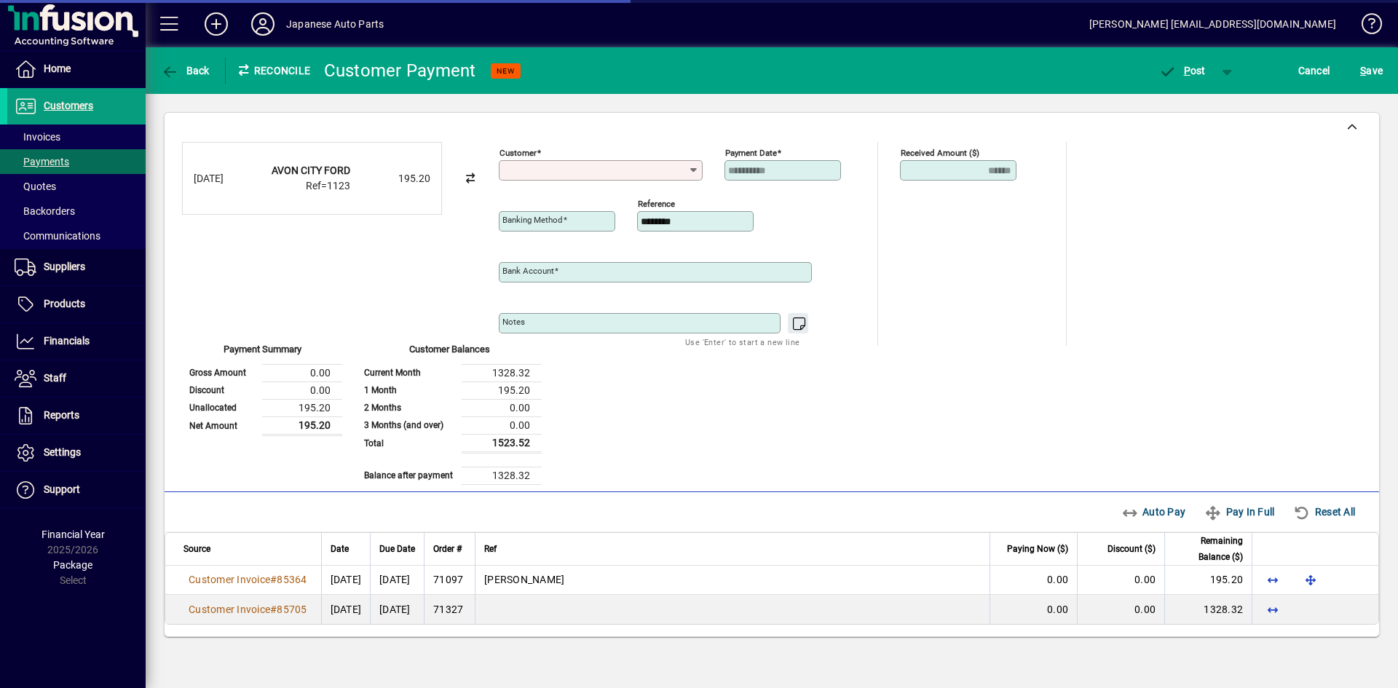
type input "**********"
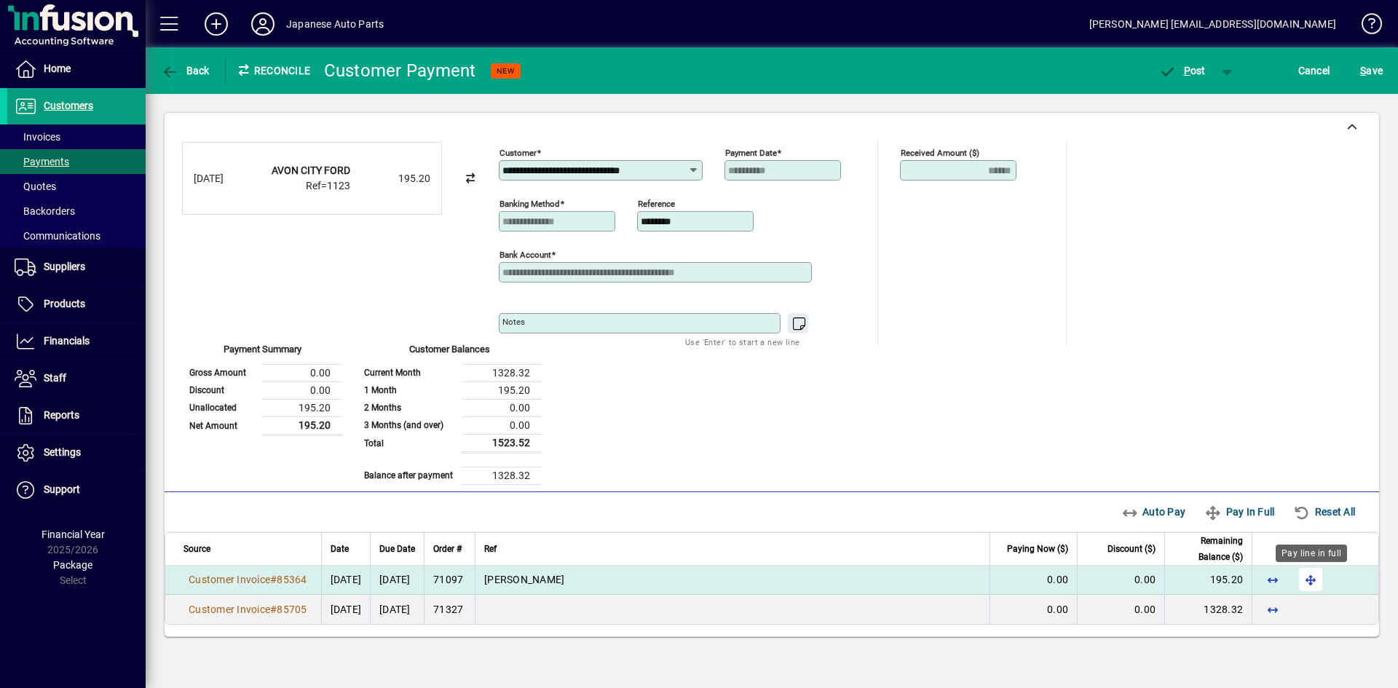
click at [1222, 581] on span "button" at bounding box center [1310, 579] width 35 height 35
click at [1190, 63] on span "button" at bounding box center [1182, 70] width 62 height 35
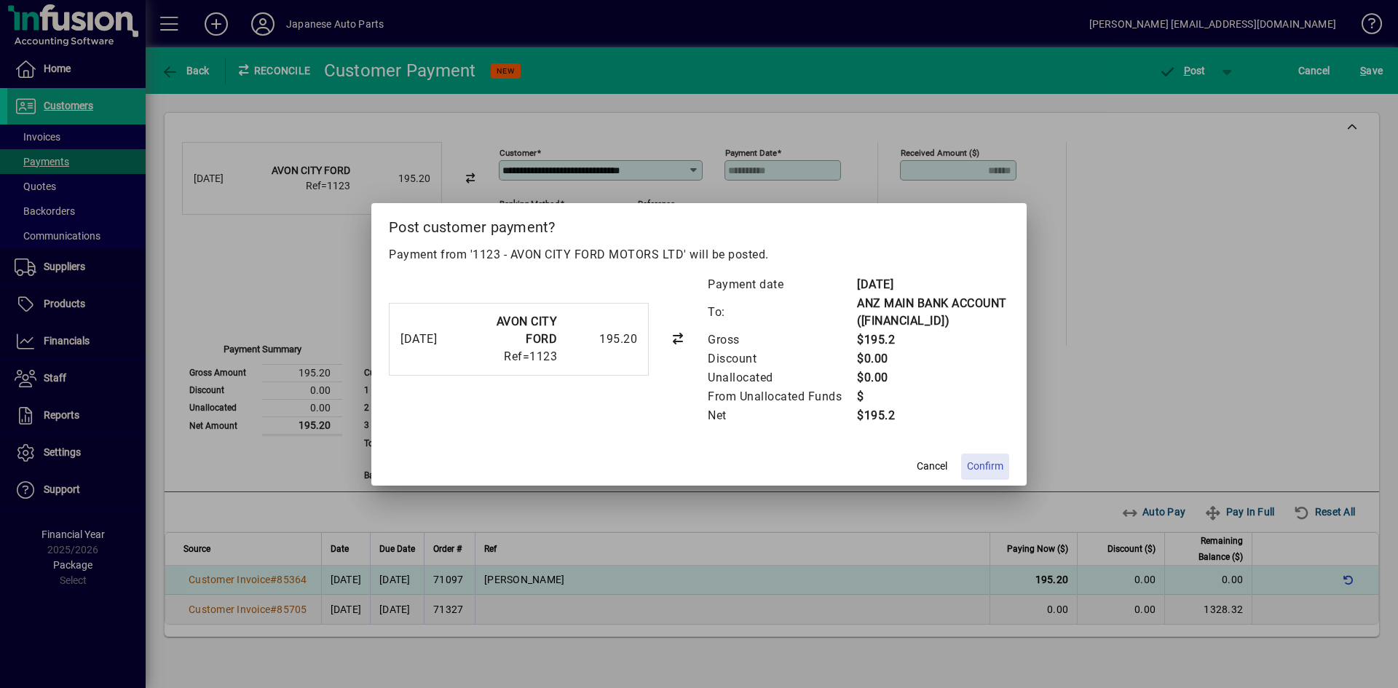
click at [983, 470] on span "Confirm" at bounding box center [985, 466] width 36 height 15
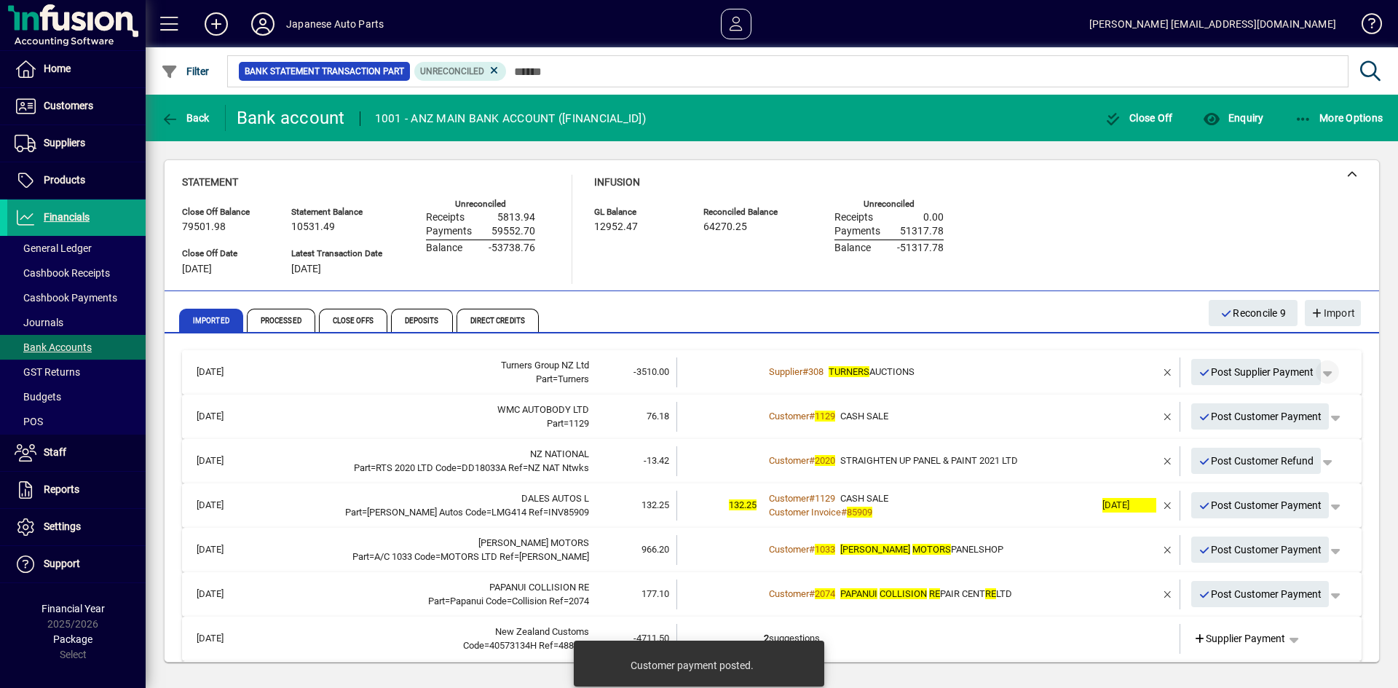
click at [1222, 375] on span "button" at bounding box center [1327, 372] width 35 height 35
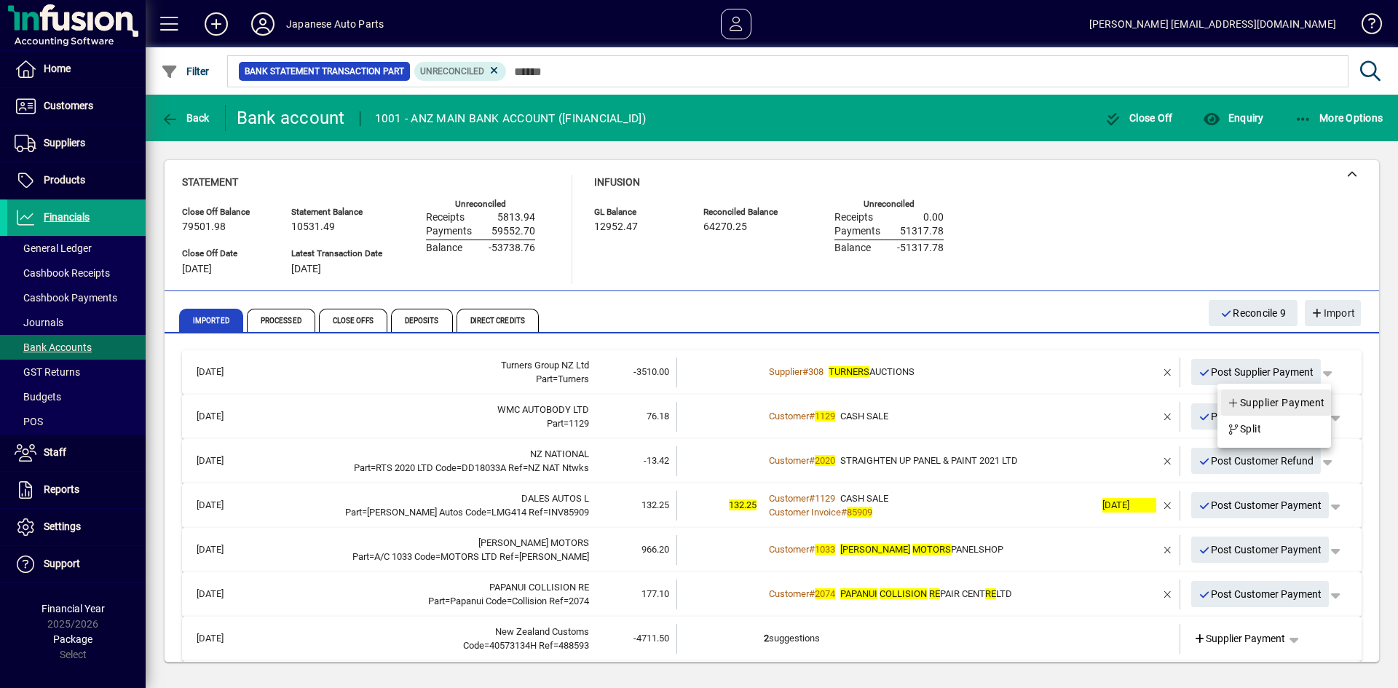
click at [1222, 401] on span "Supplier Payment" at bounding box center [1276, 402] width 98 height 17
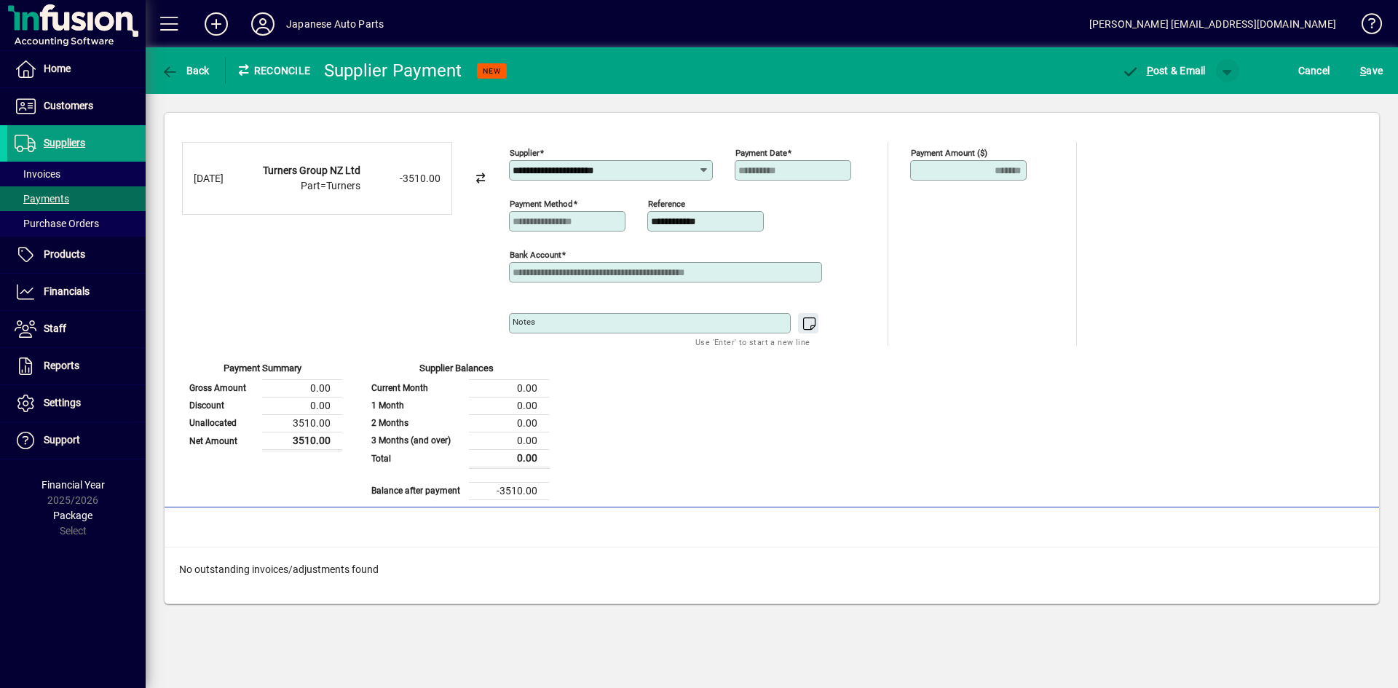
click at [1222, 70] on span "button" at bounding box center [1227, 70] width 35 height 35
click at [1195, 113] on span "button" at bounding box center [1189, 101] width 75 height 35
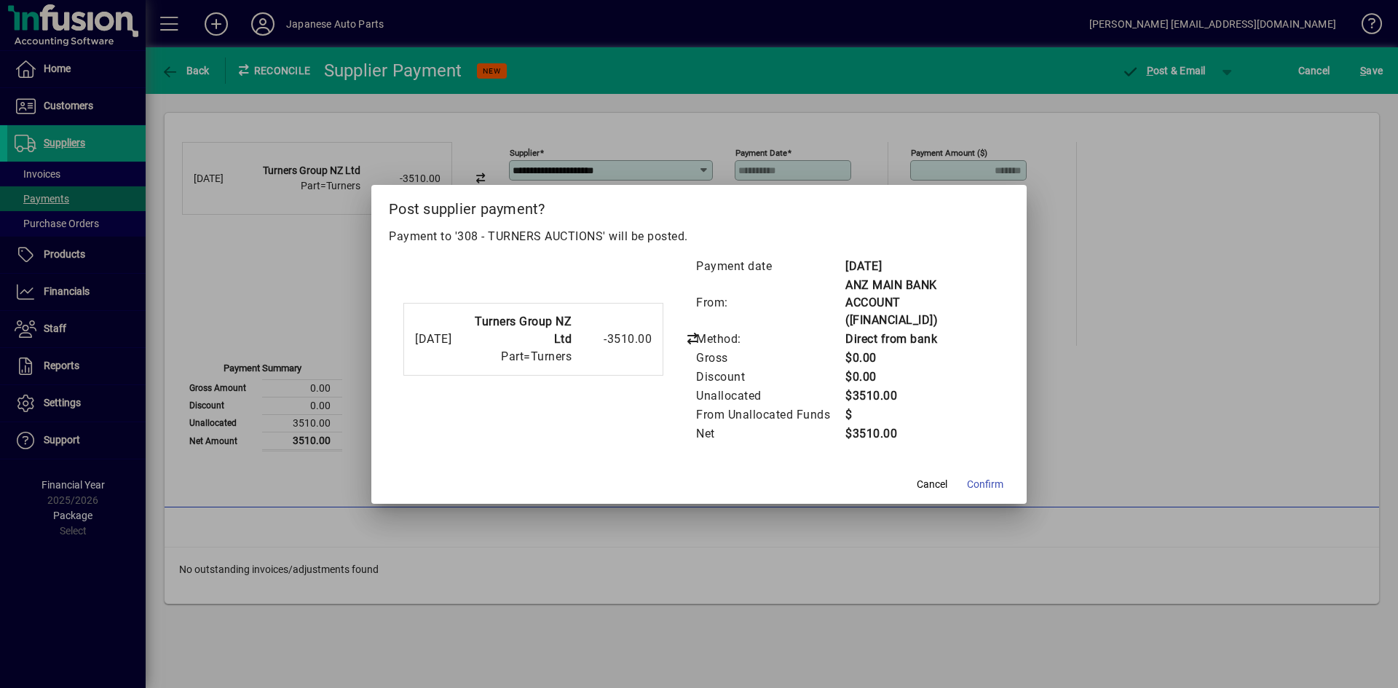
click at [983, 477] on span "Confirm" at bounding box center [985, 484] width 36 height 15
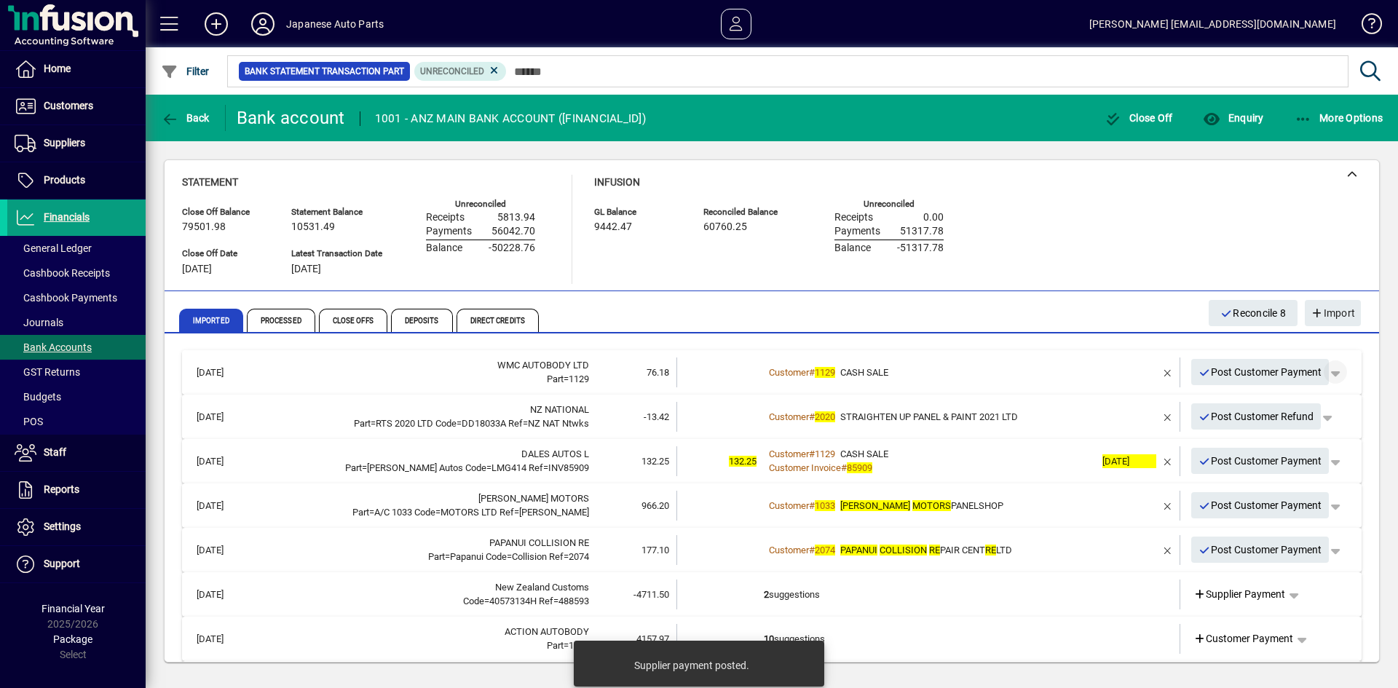
click at [1222, 372] on span "button" at bounding box center [1335, 372] width 35 height 35
click at [1222, 409] on span "Customer Payment" at bounding box center [1279, 402] width 106 height 17
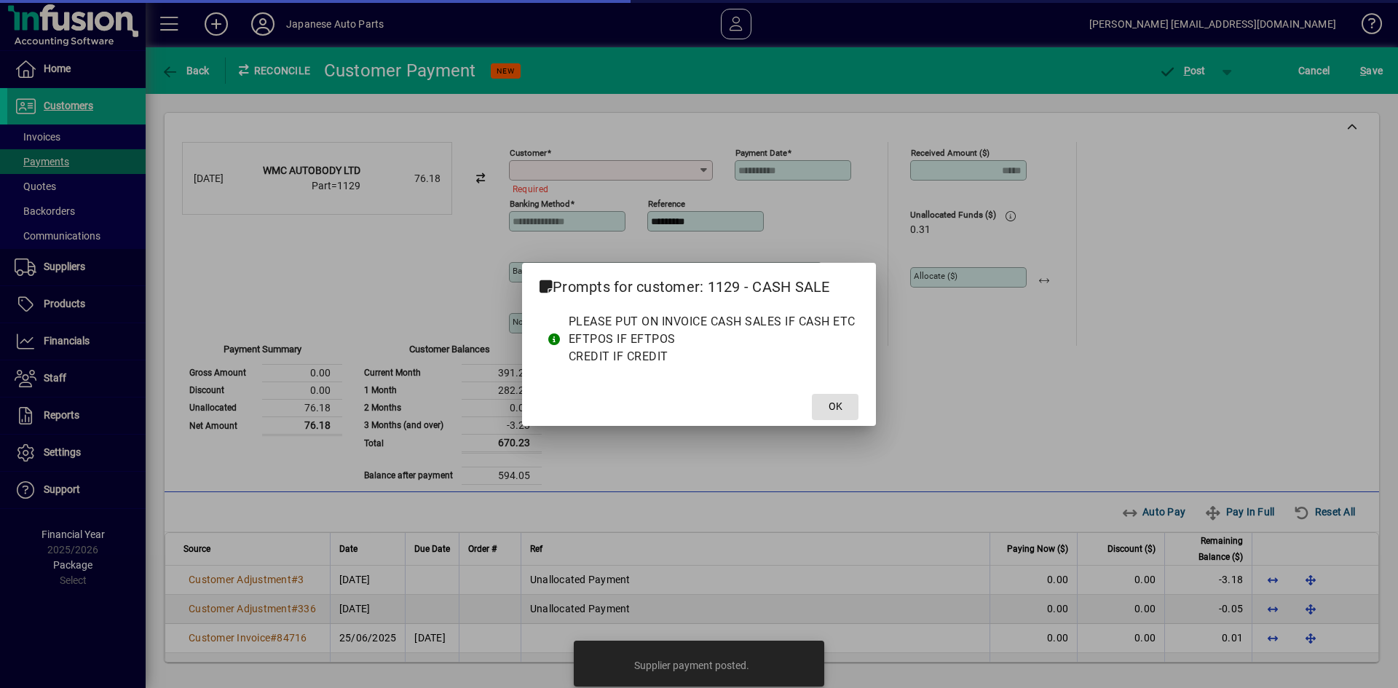
type input "**********"
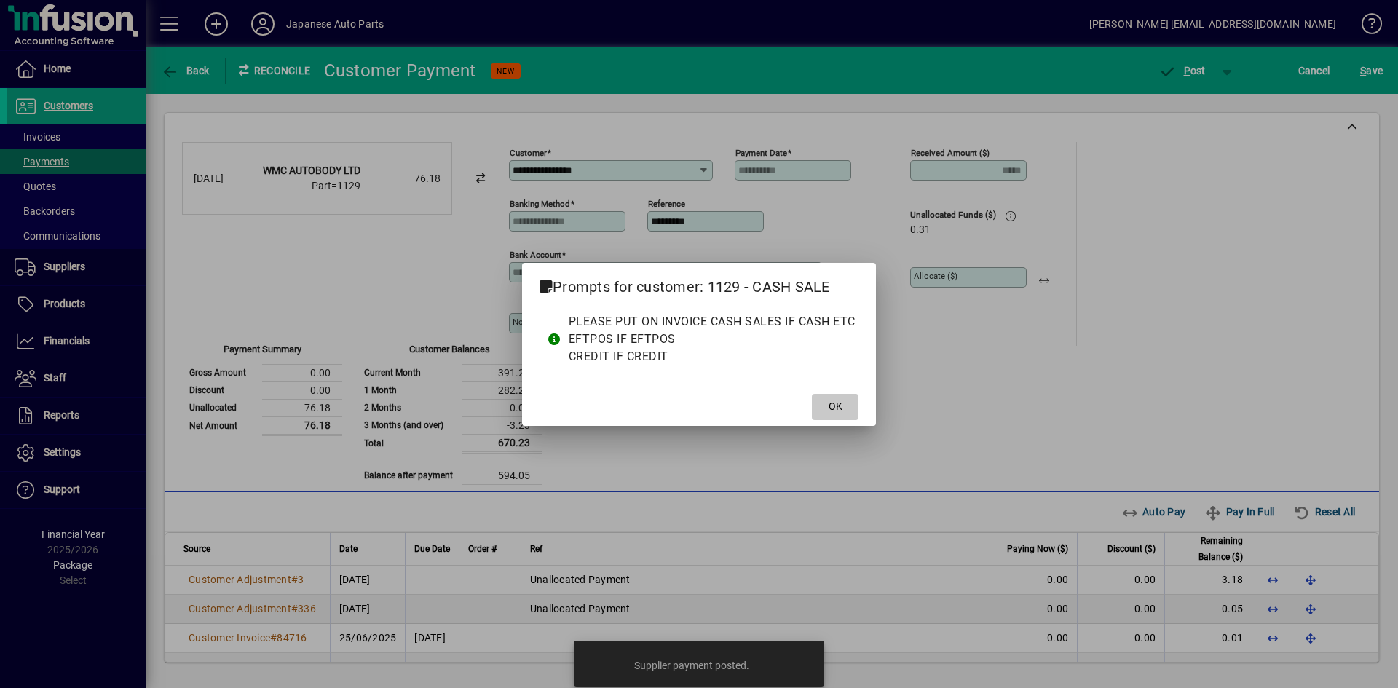
click at [820, 397] on span at bounding box center [835, 406] width 47 height 35
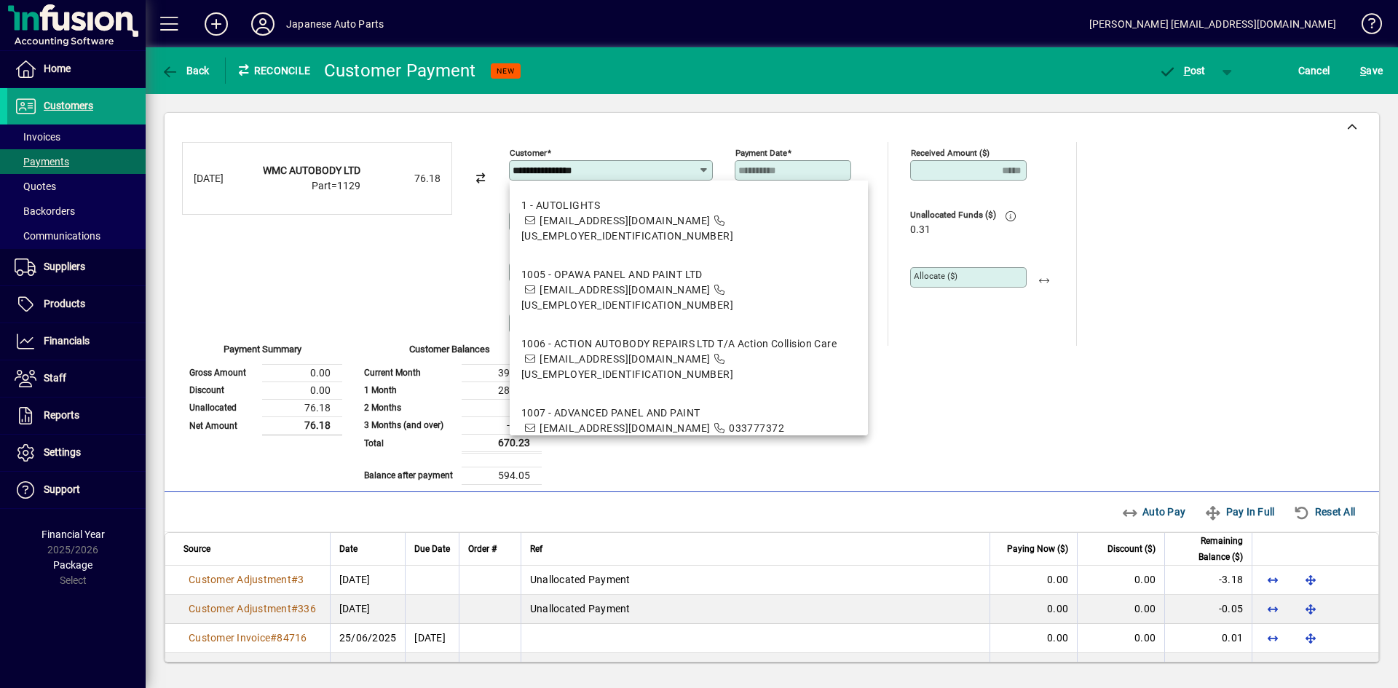
drag, startPoint x: 649, startPoint y: 167, endPoint x: 420, endPoint y: 144, distance: 229.7
click at [421, 144] on div "**********" at bounding box center [771, 313] width 1179 height 343
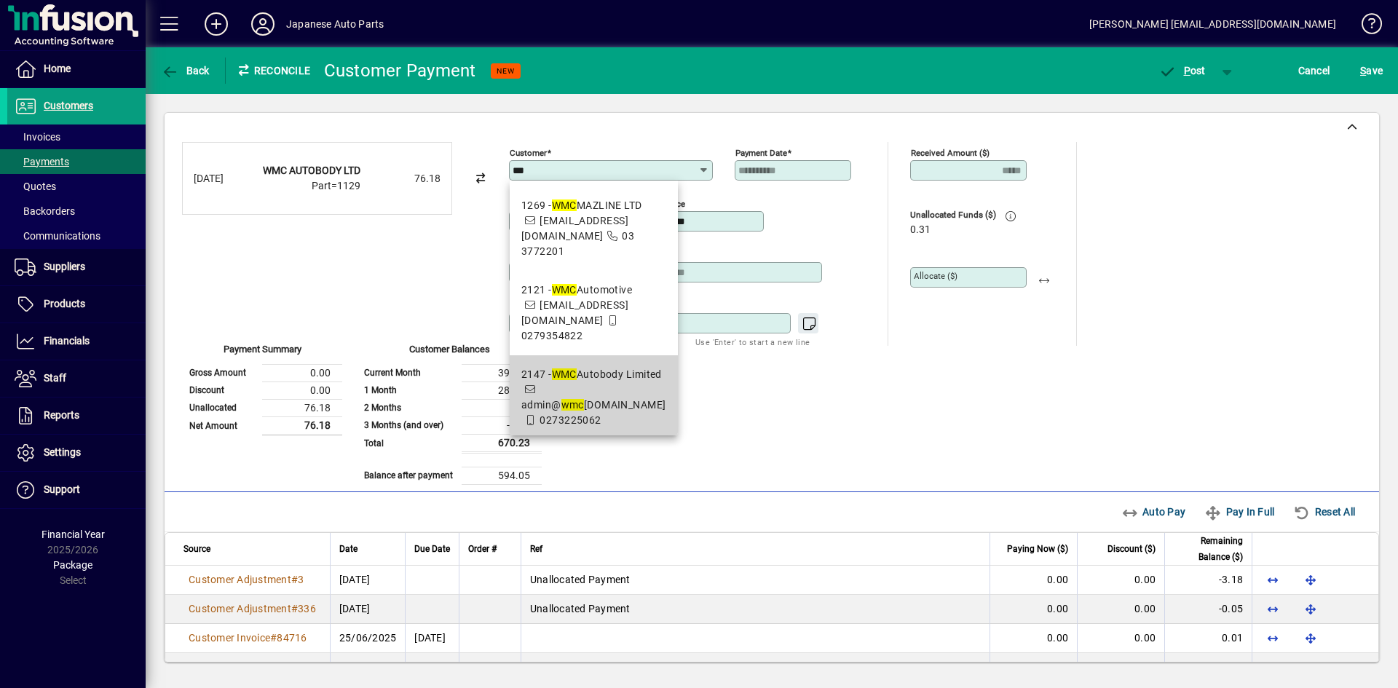
click at [617, 367] on div "2147 - WMC Autobody Limited" at bounding box center [593, 374] width 145 height 15
type input "**********"
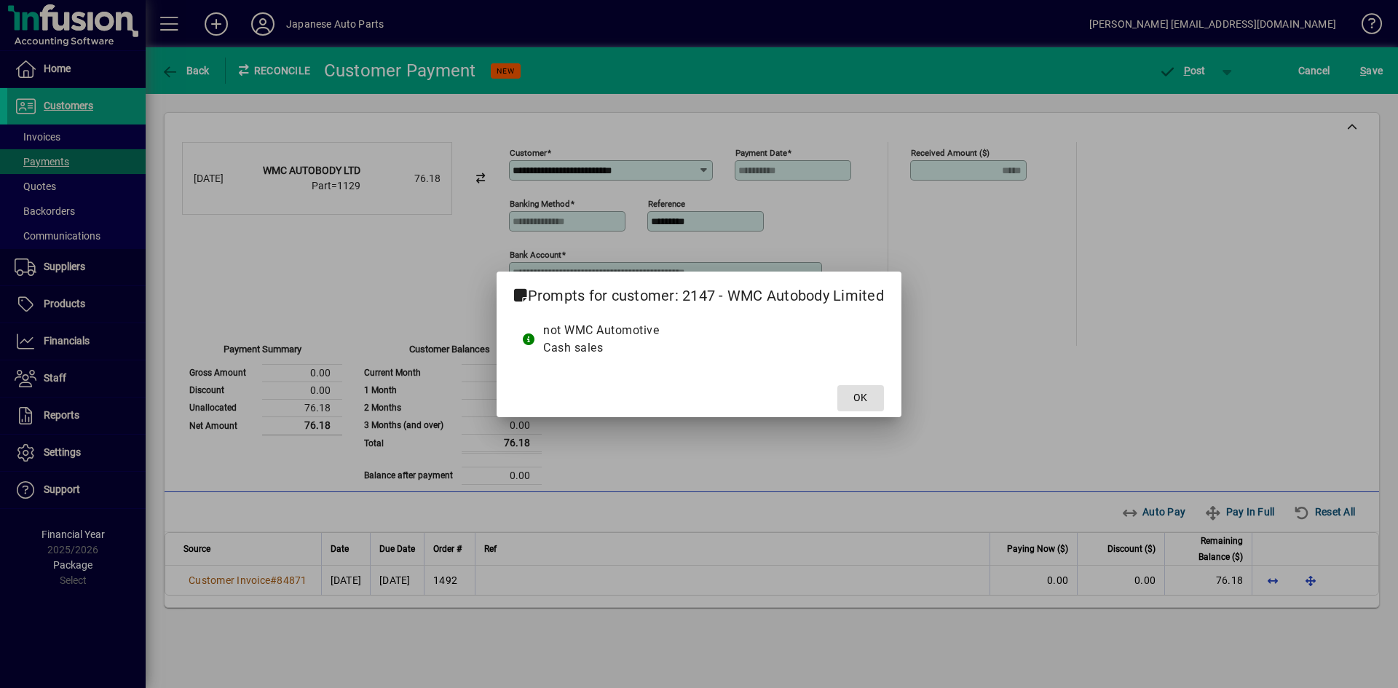
click at [837, 385] on button "OK" at bounding box center [860, 398] width 47 height 26
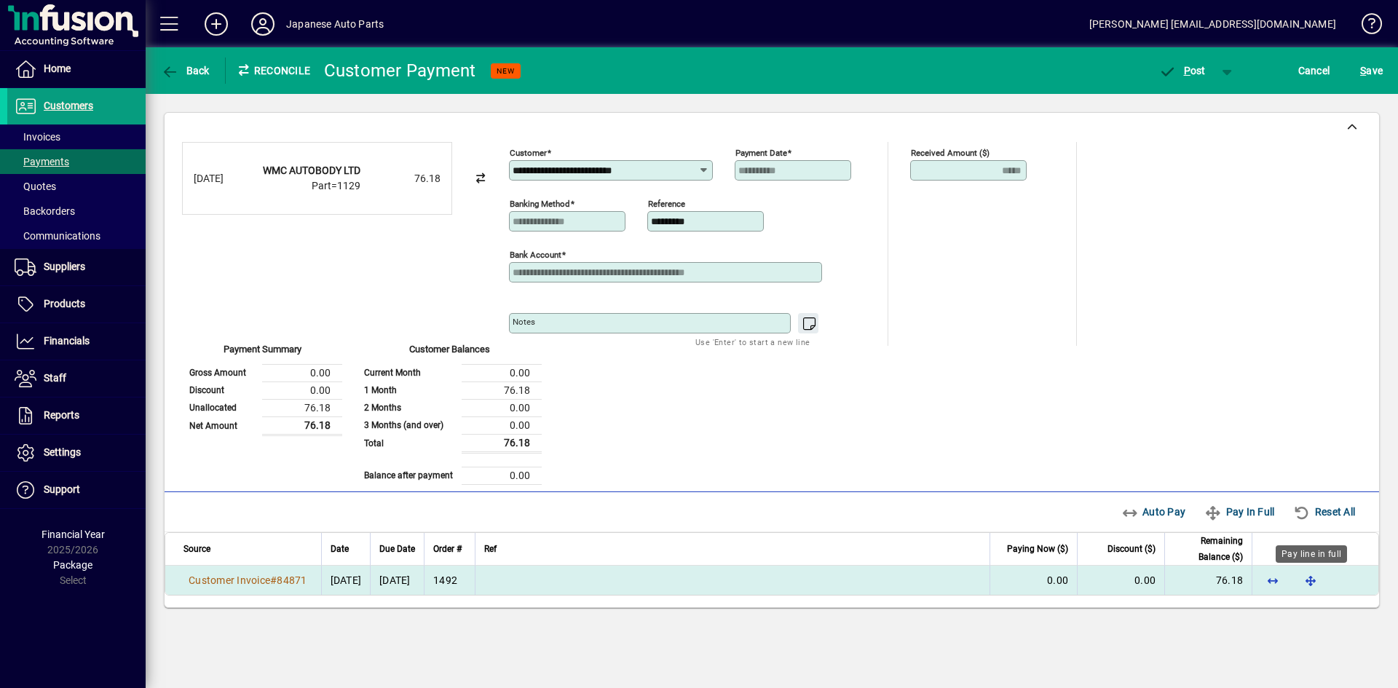
click at [1222, 574] on span "button" at bounding box center [1310, 580] width 35 height 35
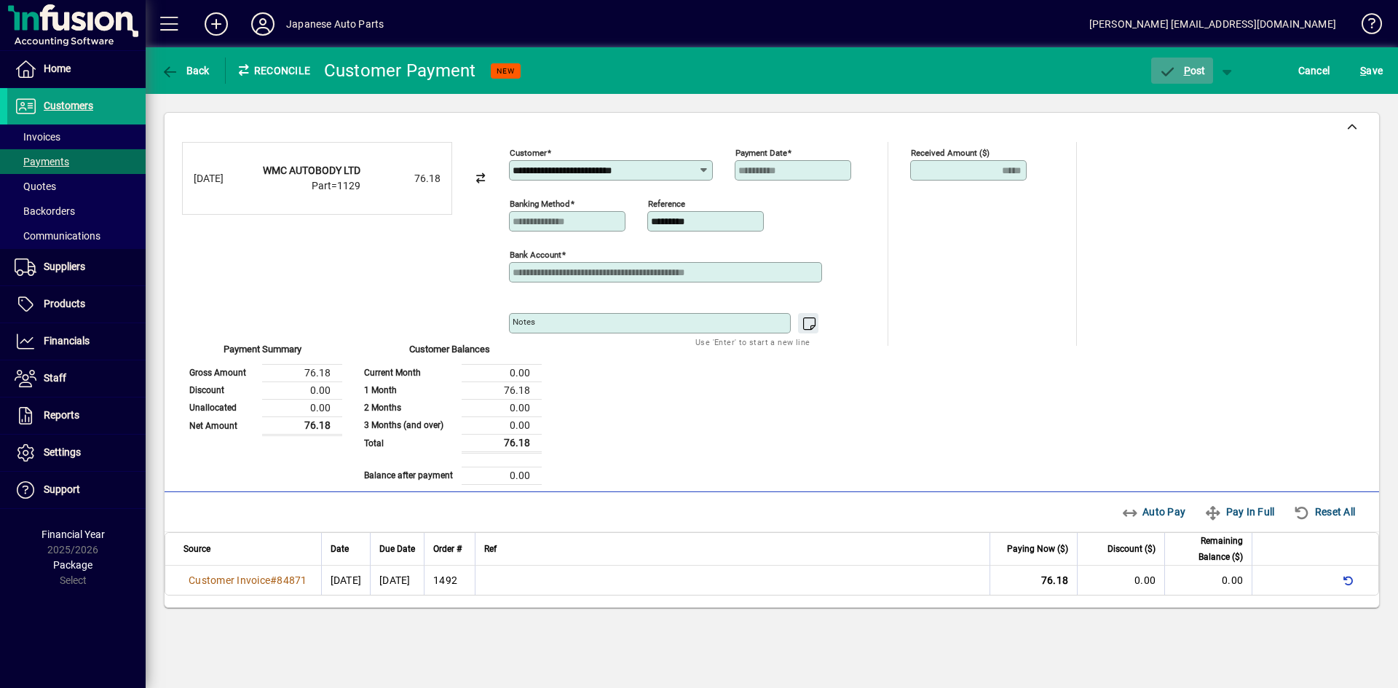
click at [1195, 71] on span "P ost" at bounding box center [1181, 71] width 47 height 12
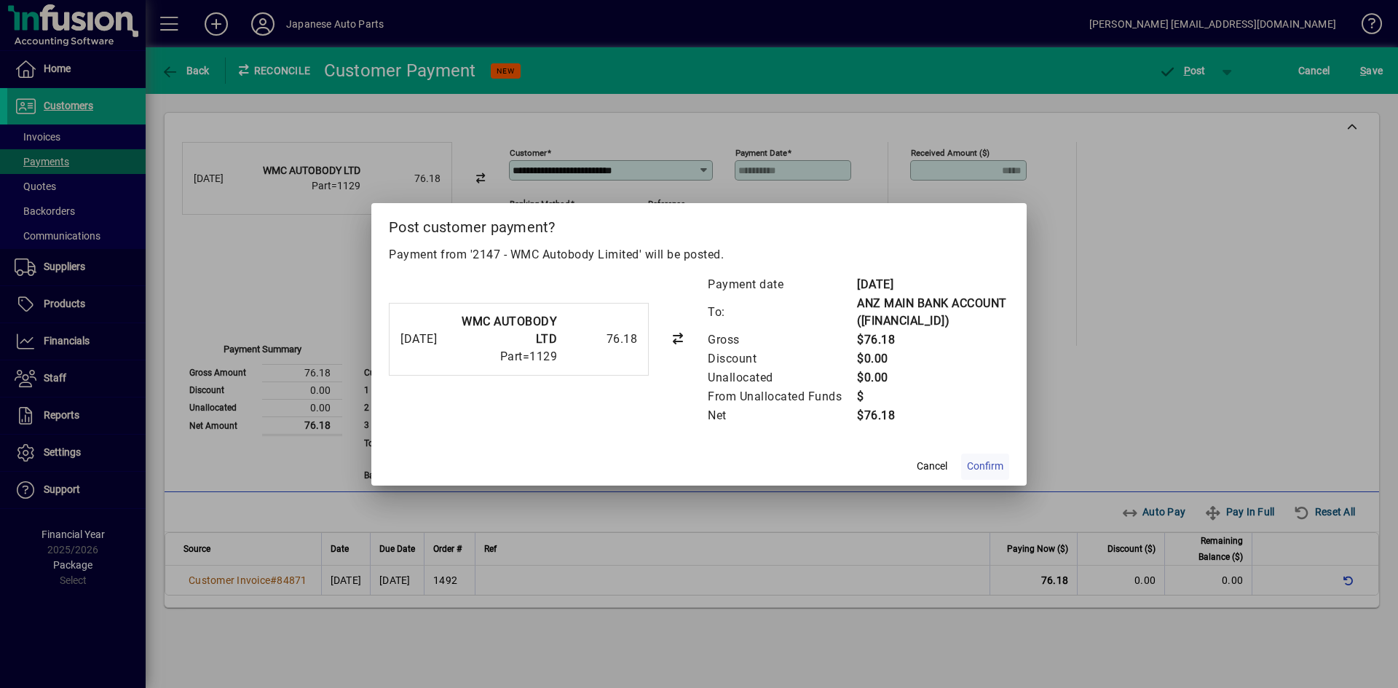
click at [989, 474] on span "Confirm" at bounding box center [985, 466] width 36 height 15
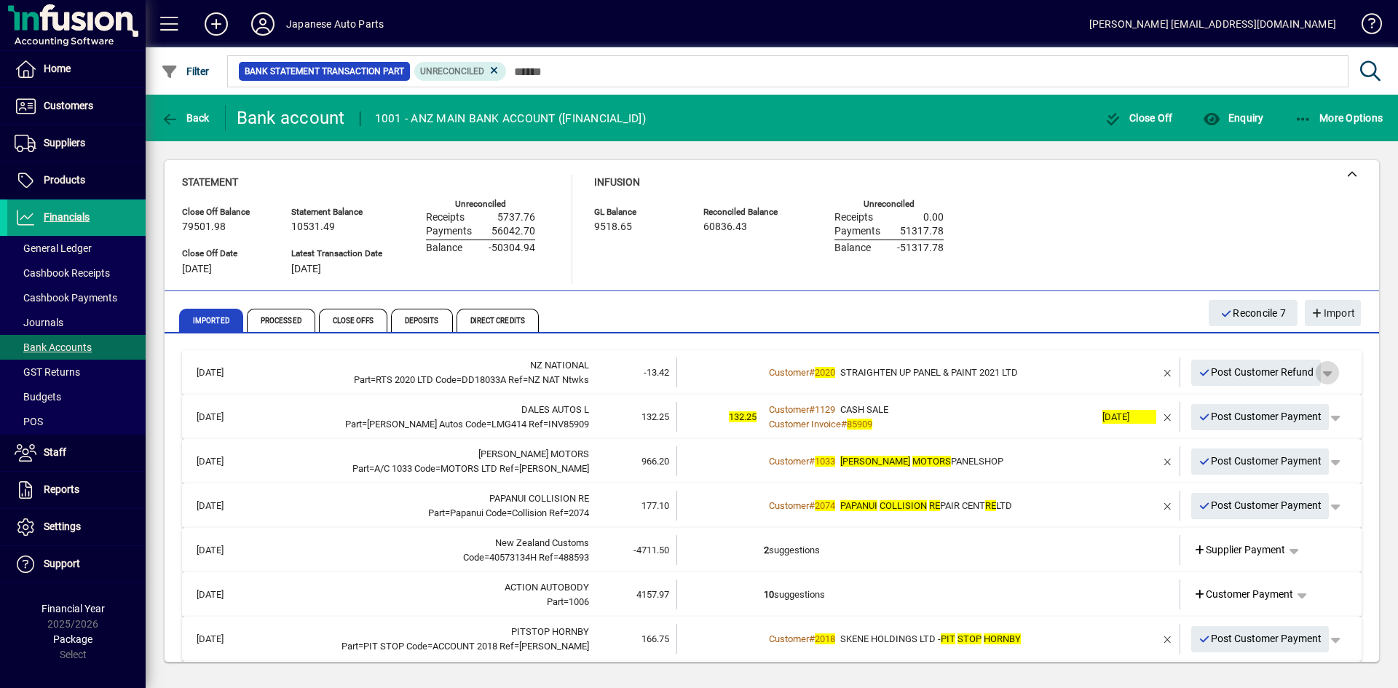
click at [1222, 373] on span "button" at bounding box center [1327, 372] width 35 height 35
click at [1222, 397] on span "Customer Refund" at bounding box center [1276, 403] width 98 height 17
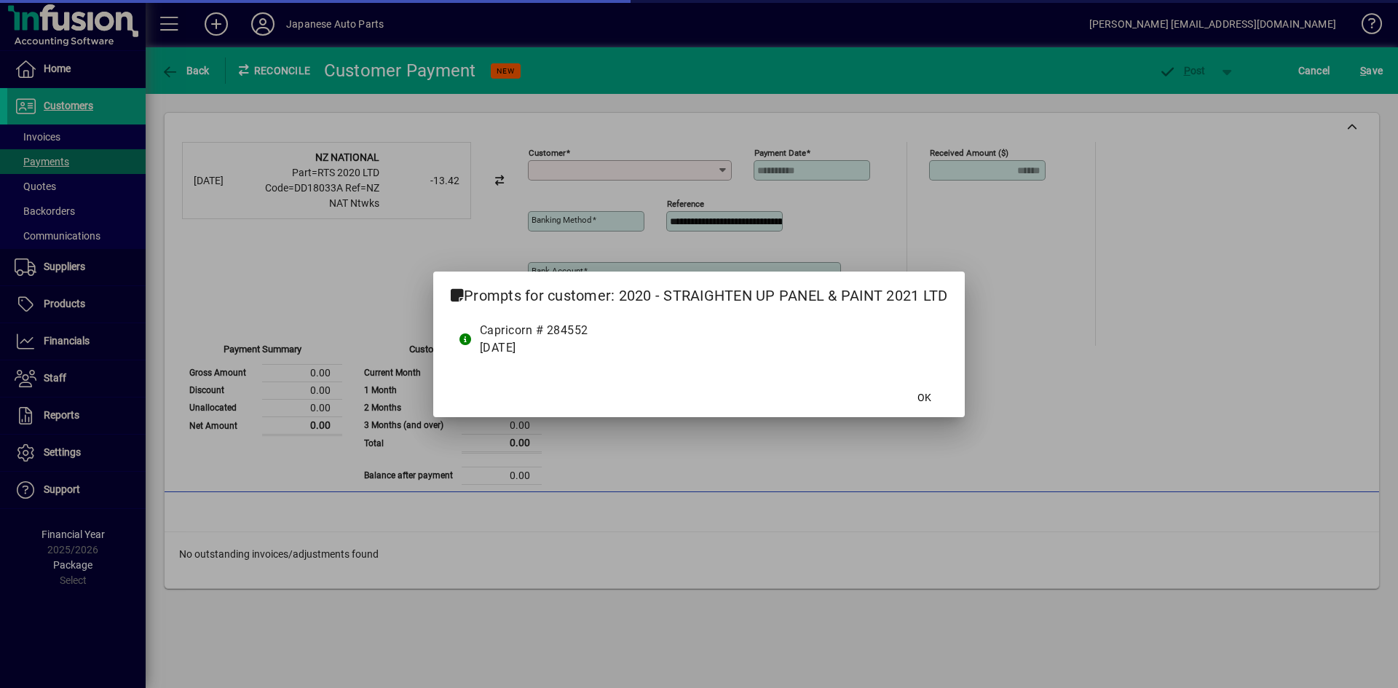
type input "**********"
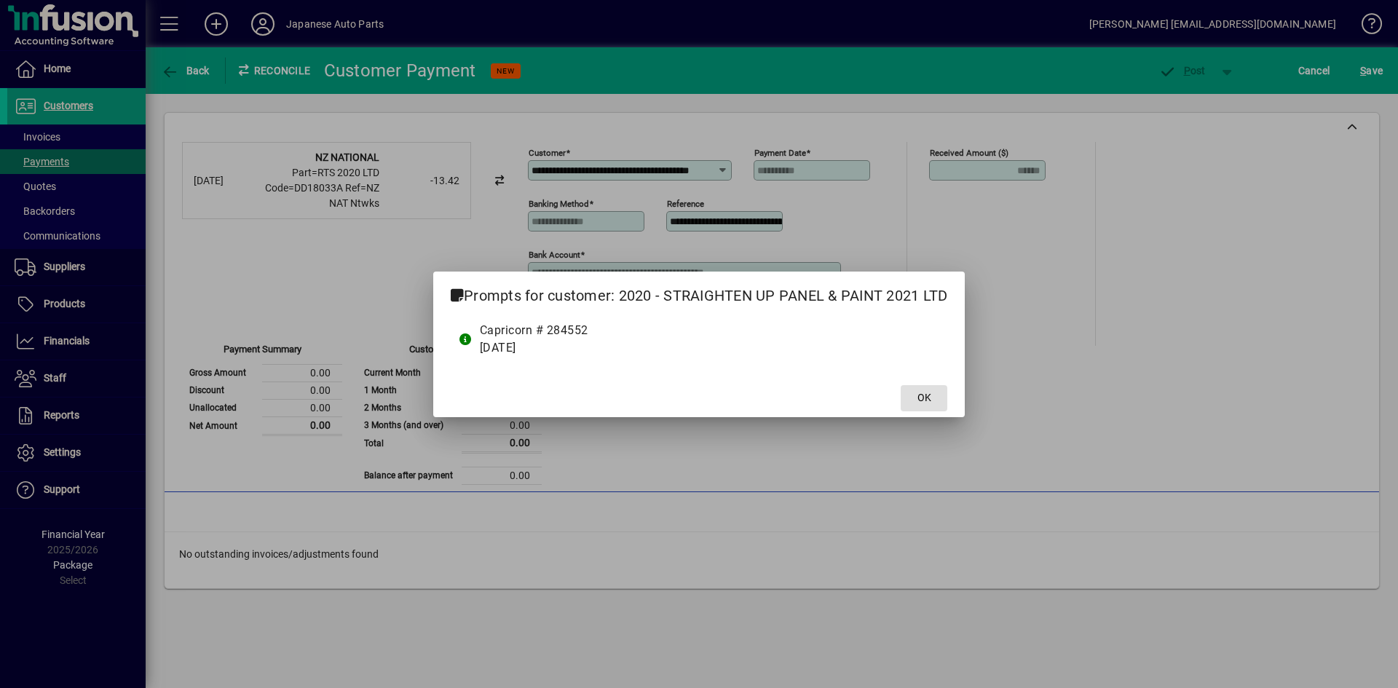
click at [935, 398] on span at bounding box center [924, 398] width 47 height 35
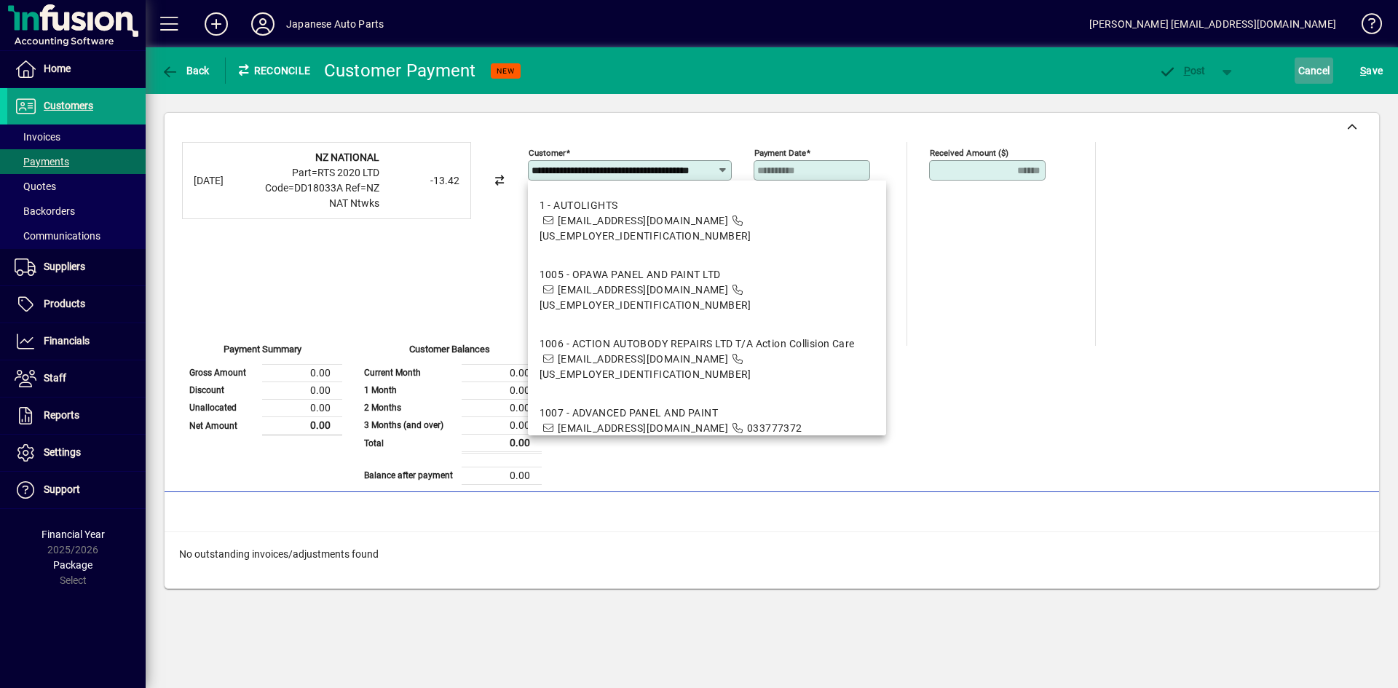
click at [1222, 71] on span "Cancel" at bounding box center [1314, 70] width 32 height 23
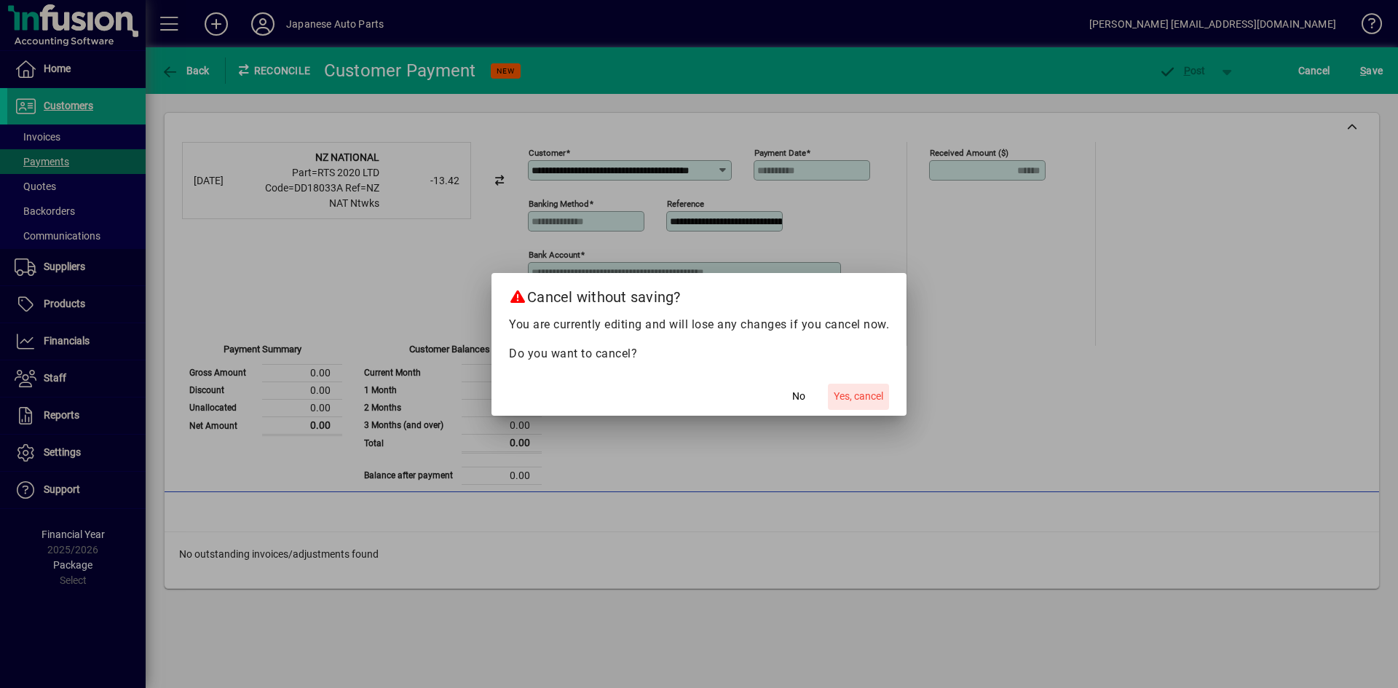
click at [855, 389] on span "Yes, cancel" at bounding box center [859, 396] width 50 height 15
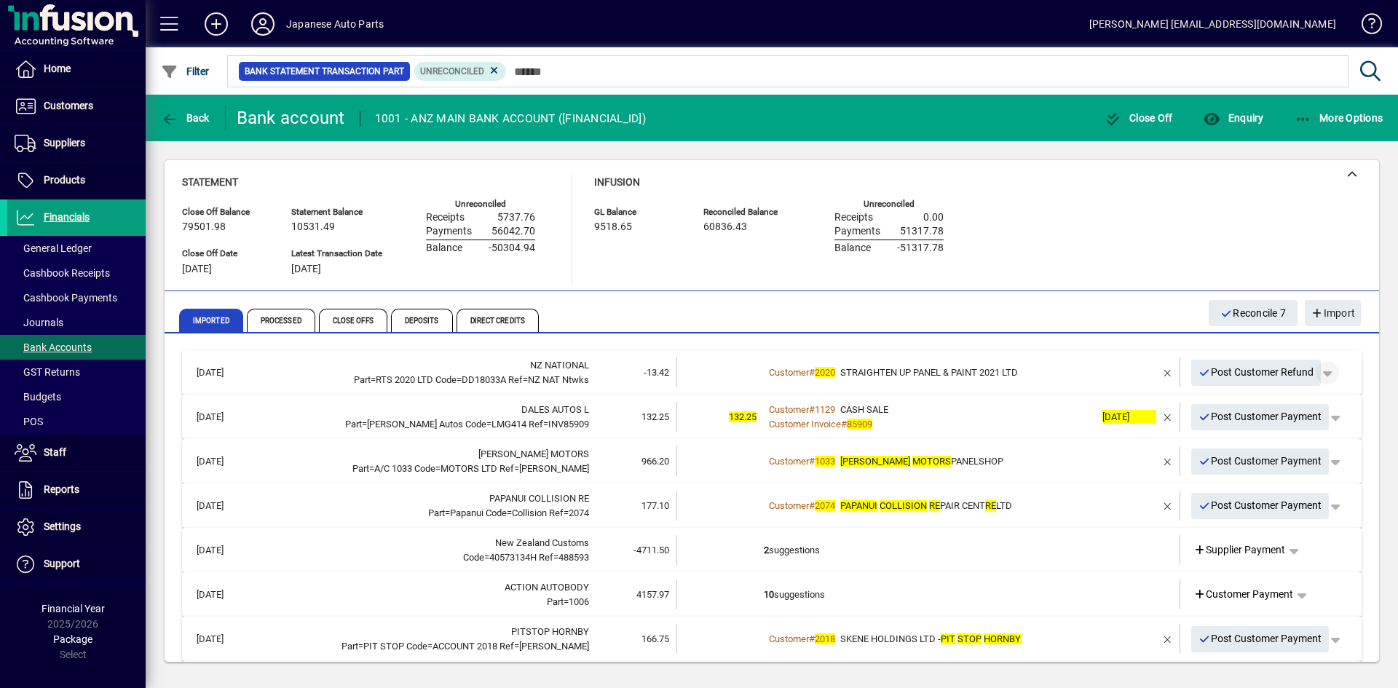
click at [1222, 373] on span "button" at bounding box center [1327, 372] width 35 height 35
click at [1160, 375] on div at bounding box center [699, 344] width 1398 height 688
click at [1003, 377] on span "STRAIGHTEN UP PANEL & PAINT 2021 LTD" at bounding box center [929, 372] width 178 height 11
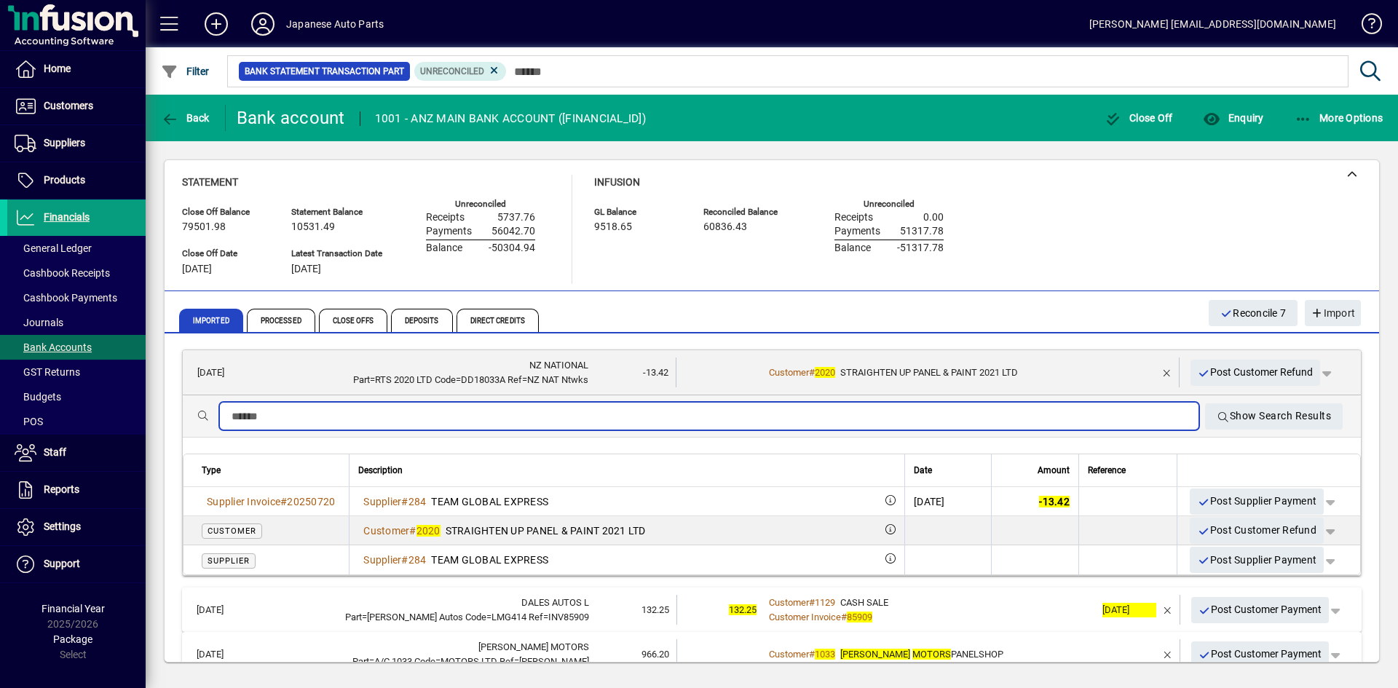
click at [341, 420] on input "text" at bounding box center [709, 416] width 955 height 17
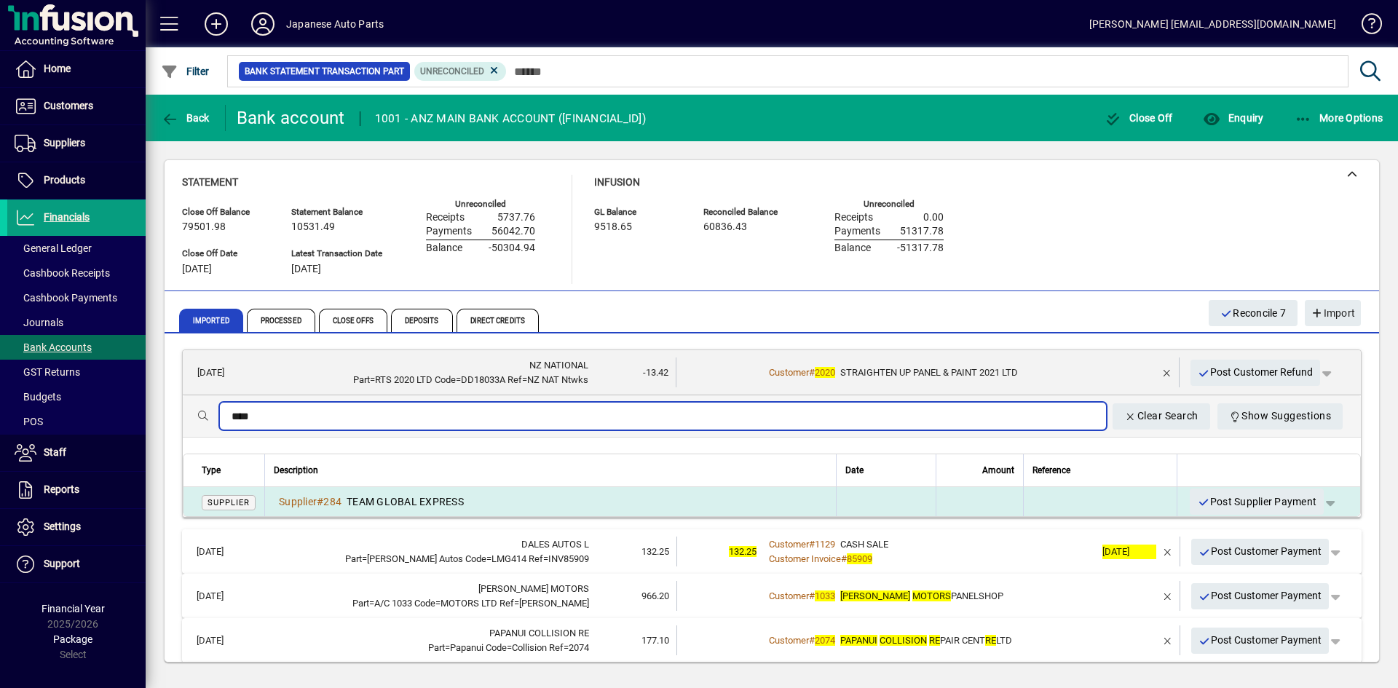
type input "****"
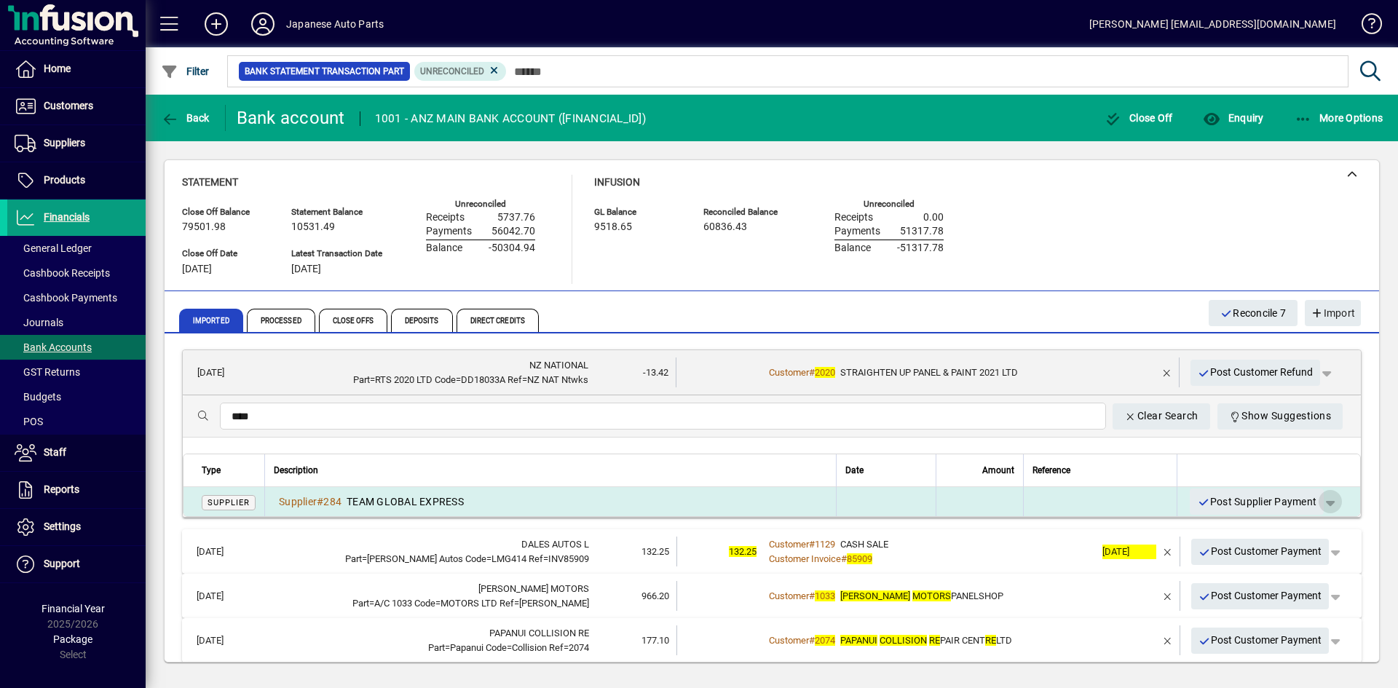
click at [1222, 502] on span "button" at bounding box center [1330, 501] width 35 height 35
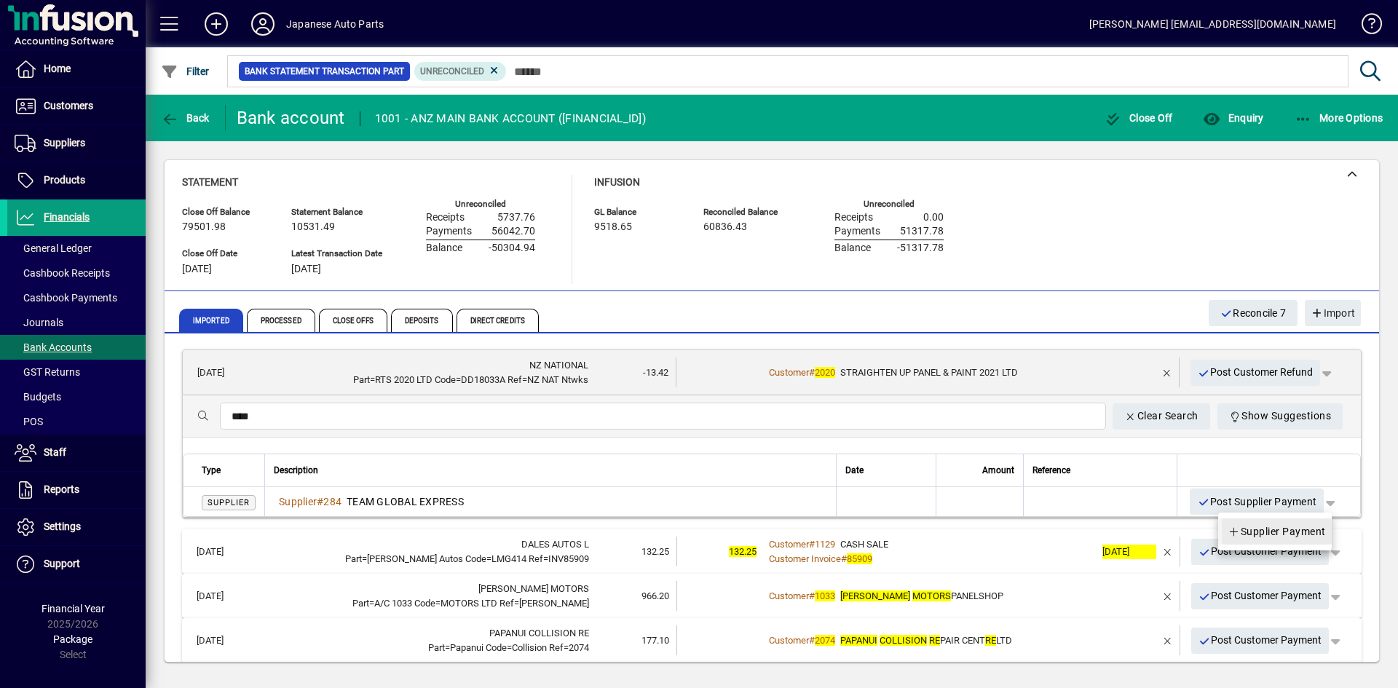
click at [1222, 531] on span "Supplier Payment" at bounding box center [1276, 531] width 98 height 17
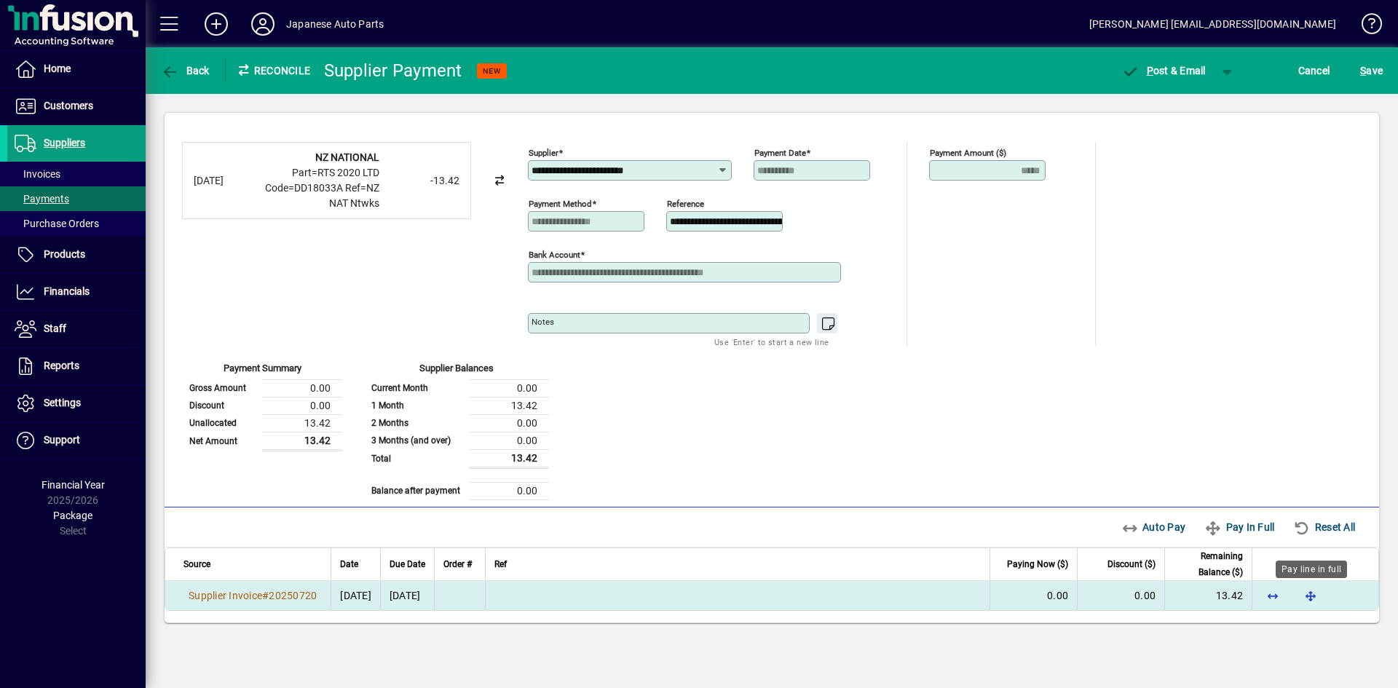
click at [1222, 592] on span "button" at bounding box center [1310, 595] width 35 height 35
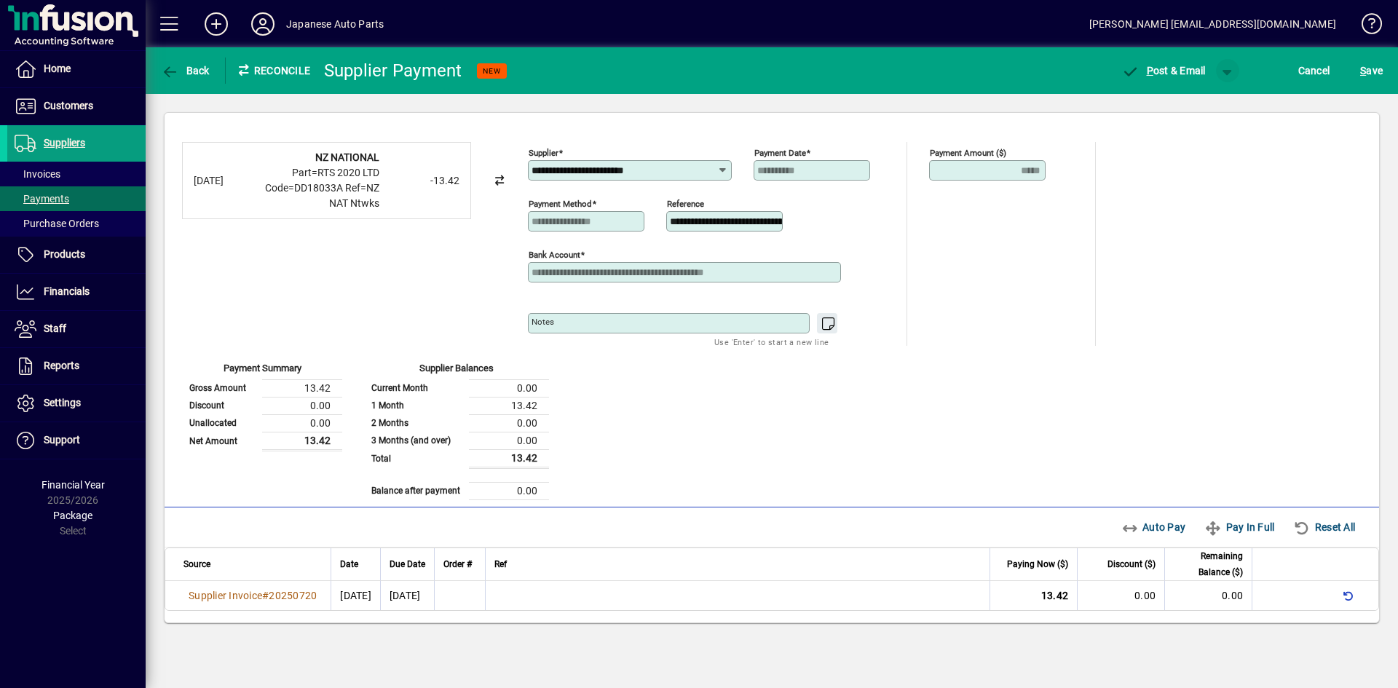
click at [1222, 69] on span "button" at bounding box center [1227, 70] width 35 height 35
click at [1198, 98] on span "P ost" at bounding box center [1181, 101] width 52 height 12
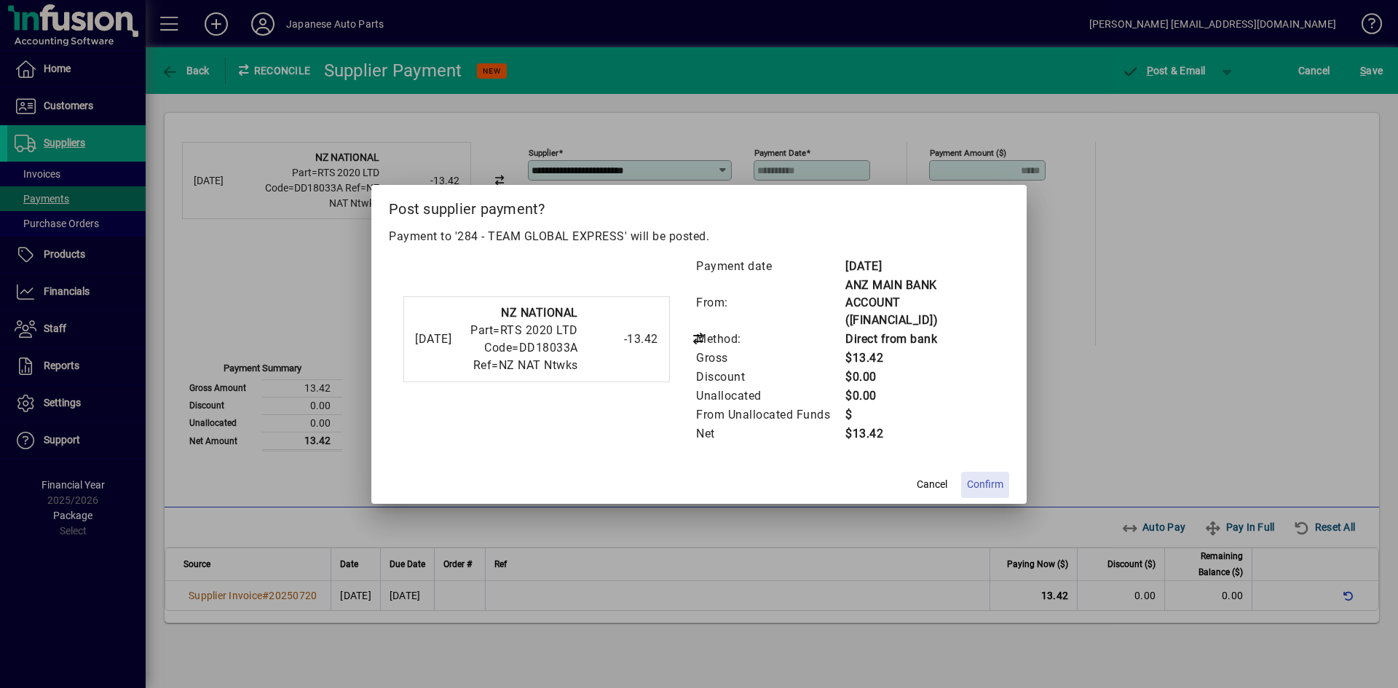
click at [974, 477] on span "Confirm" at bounding box center [985, 484] width 36 height 15
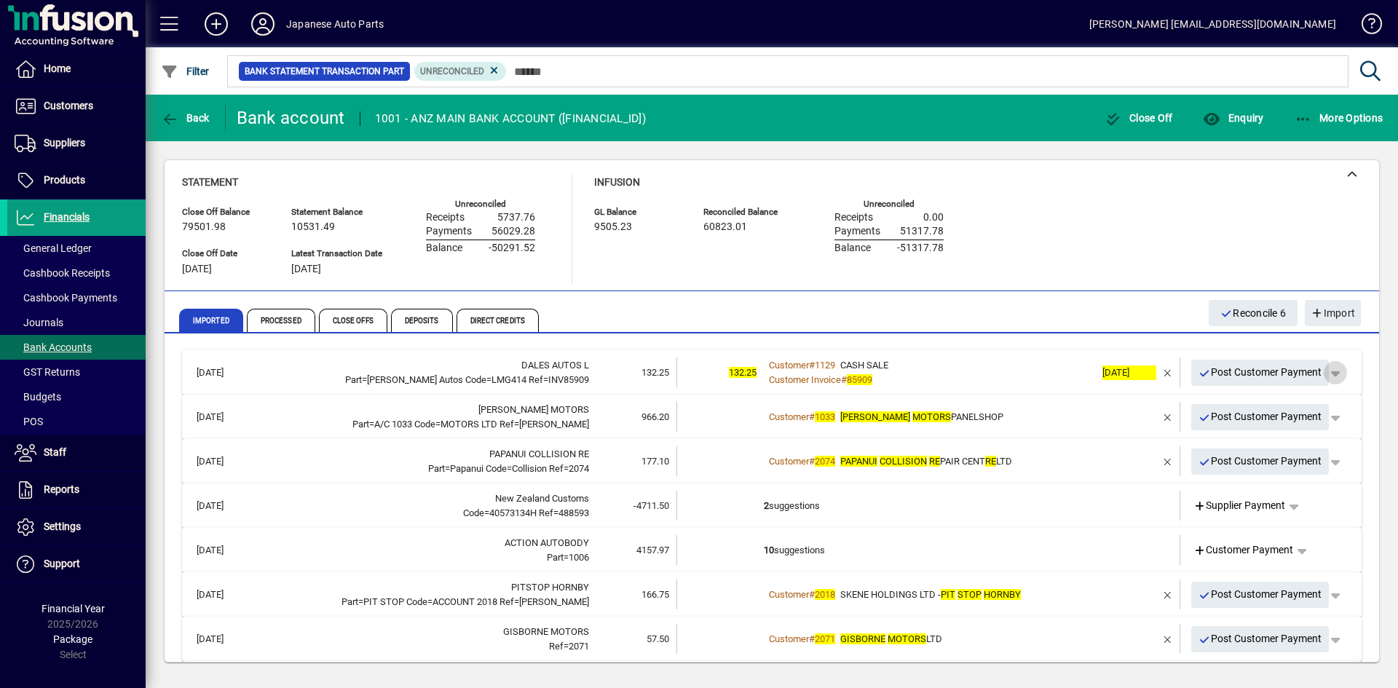
click at [1222, 373] on span "button" at bounding box center [1335, 372] width 35 height 35
click at [1222, 400] on span "Customer Payment" at bounding box center [1279, 403] width 106 height 17
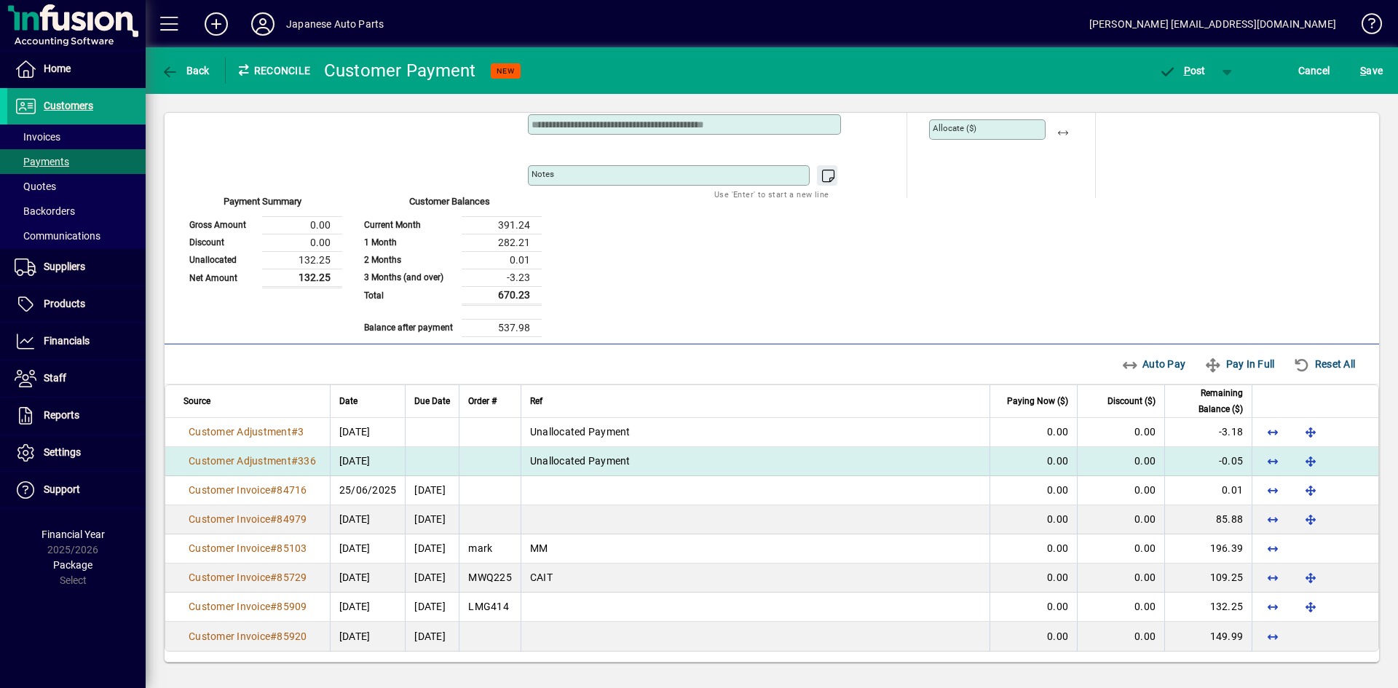
scroll to position [149, 0]
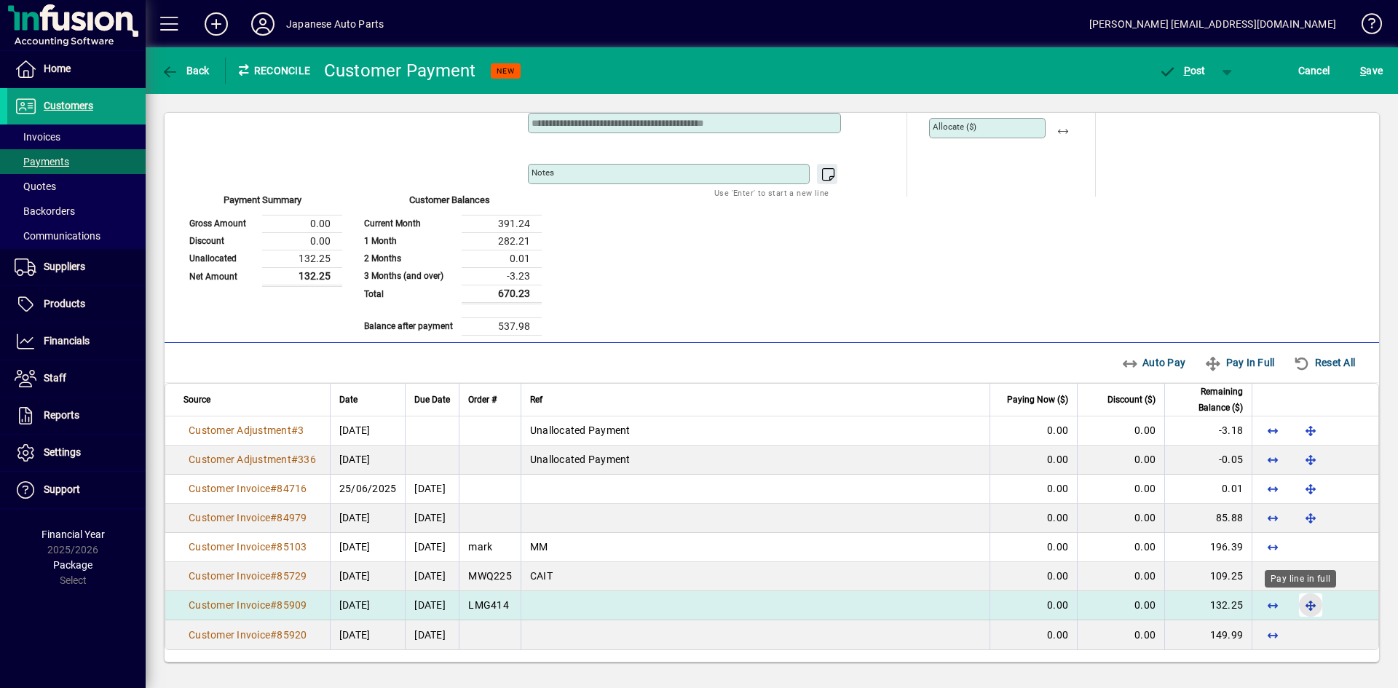
click at [1222, 606] on span "button" at bounding box center [1310, 605] width 35 height 35
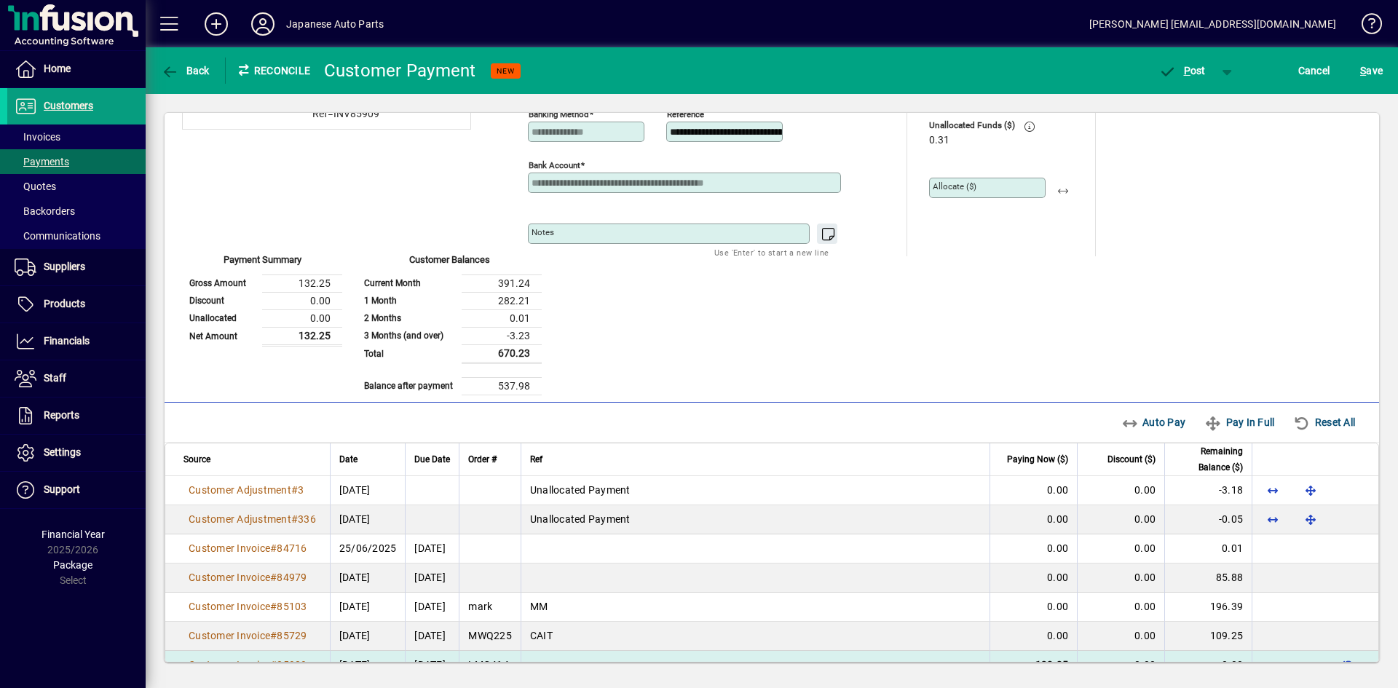
scroll to position [0, 0]
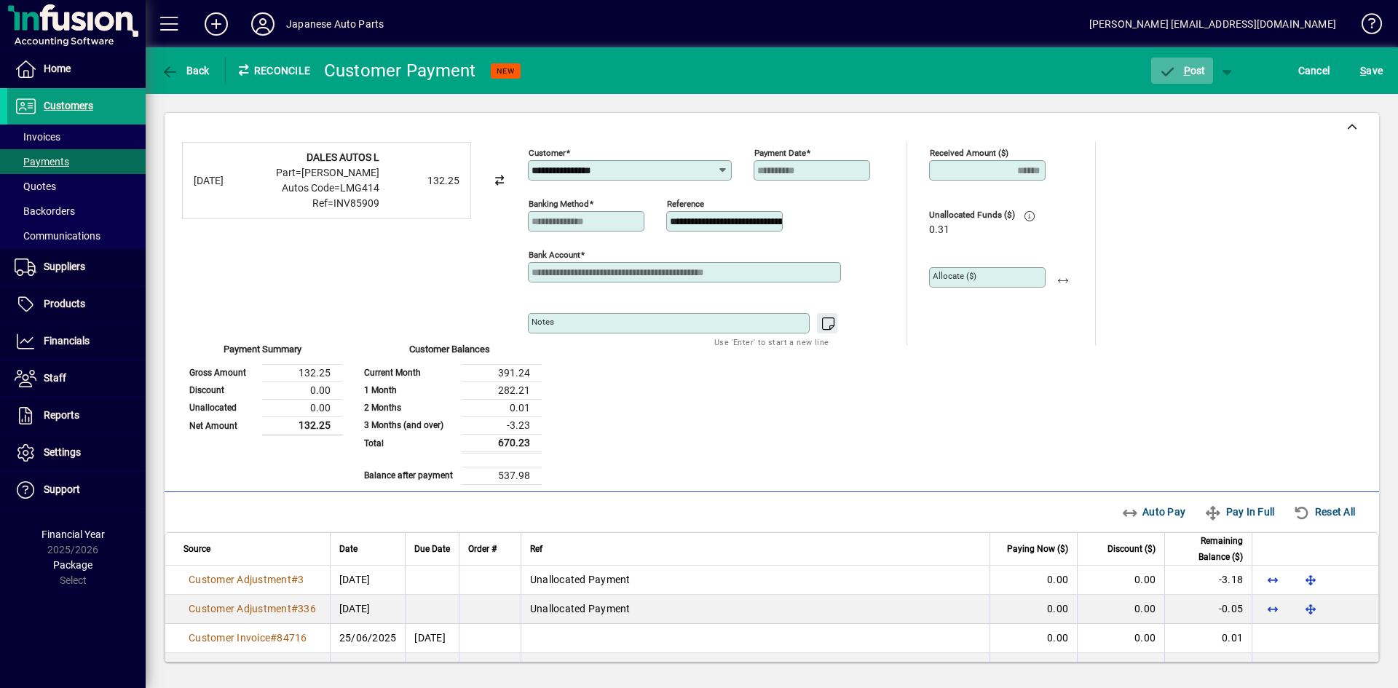
click at [1198, 75] on span "P ost" at bounding box center [1181, 71] width 47 height 12
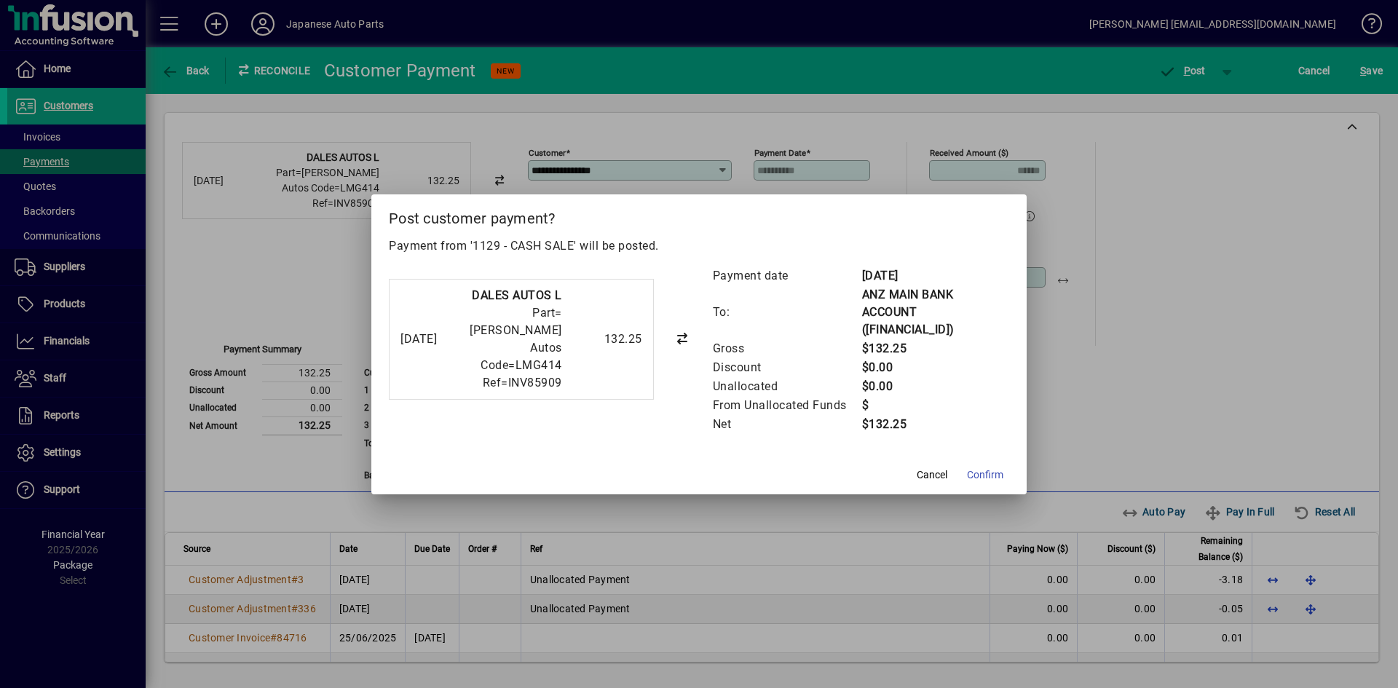
click at [992, 475] on span "Confirm" at bounding box center [985, 474] width 36 height 15
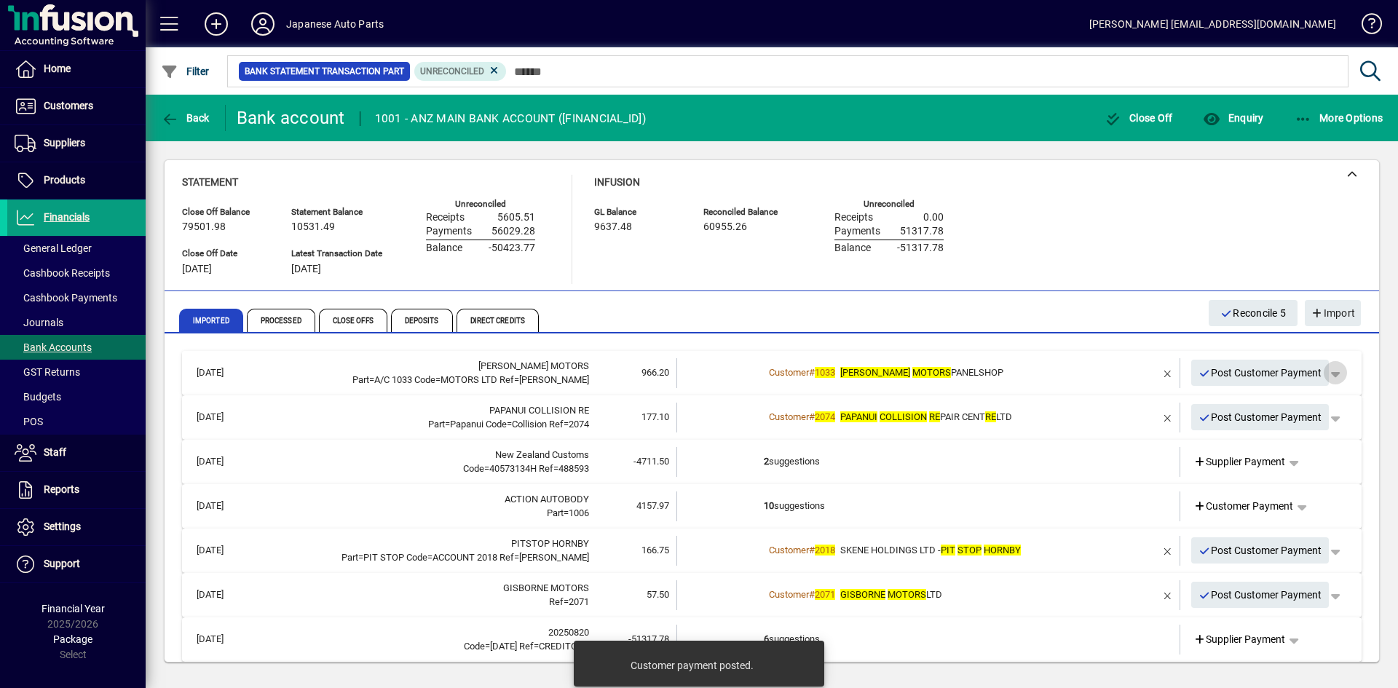
click at [1222, 375] on span "button" at bounding box center [1335, 372] width 35 height 35
click at [1222, 406] on span "Customer Payment" at bounding box center [1279, 403] width 106 height 17
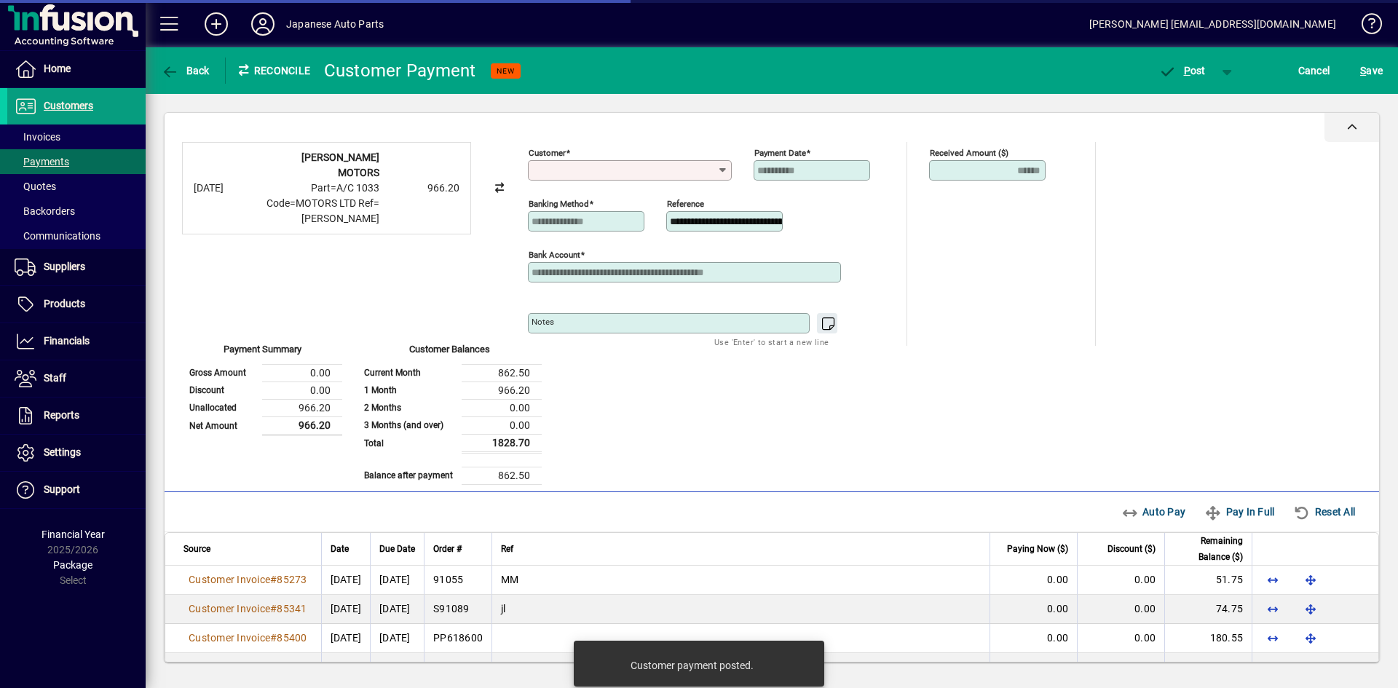
type input "**********"
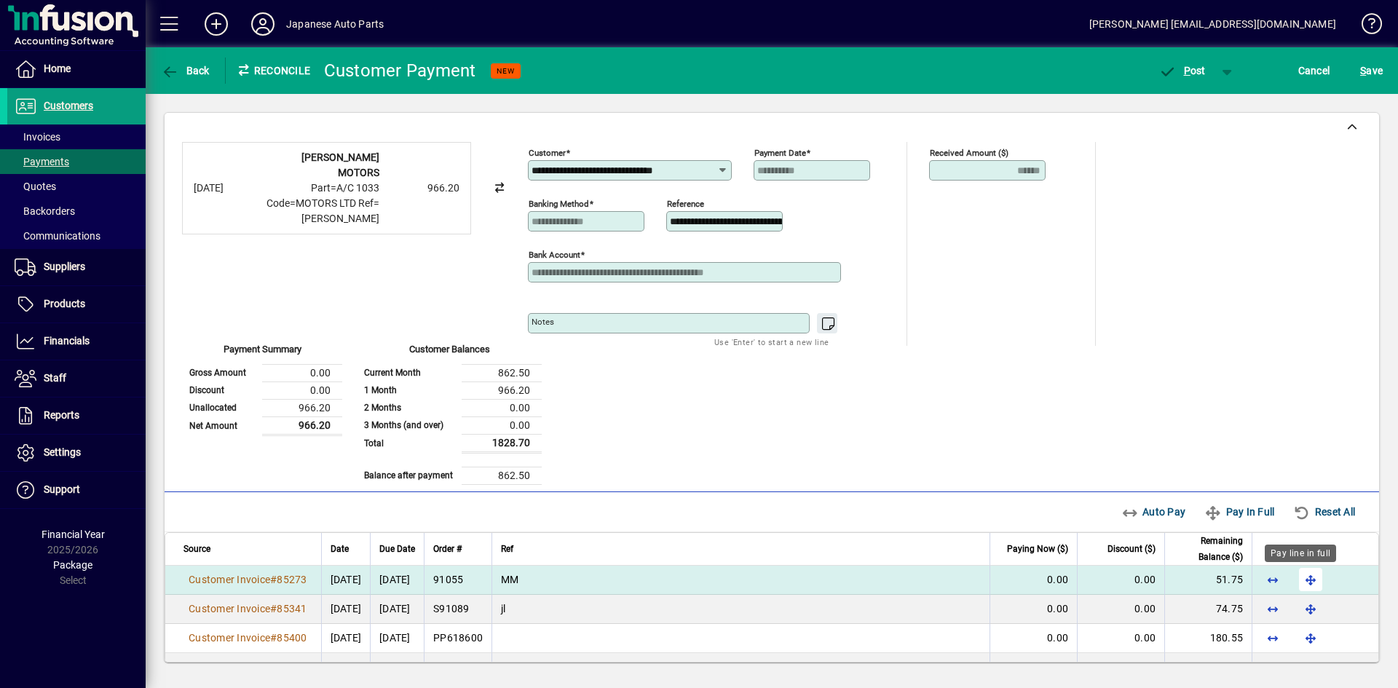
click at [1222, 581] on span "button" at bounding box center [1310, 579] width 35 height 35
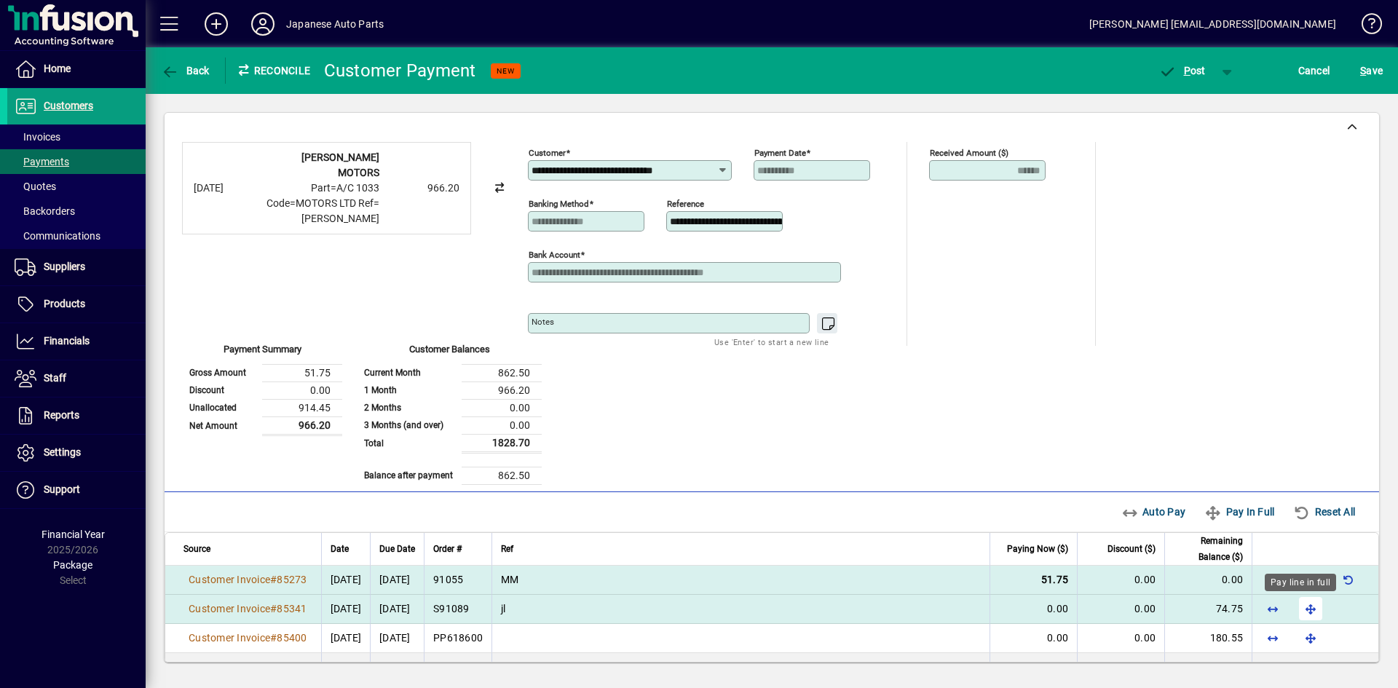
click at [1222, 607] on span "button" at bounding box center [1310, 608] width 35 height 35
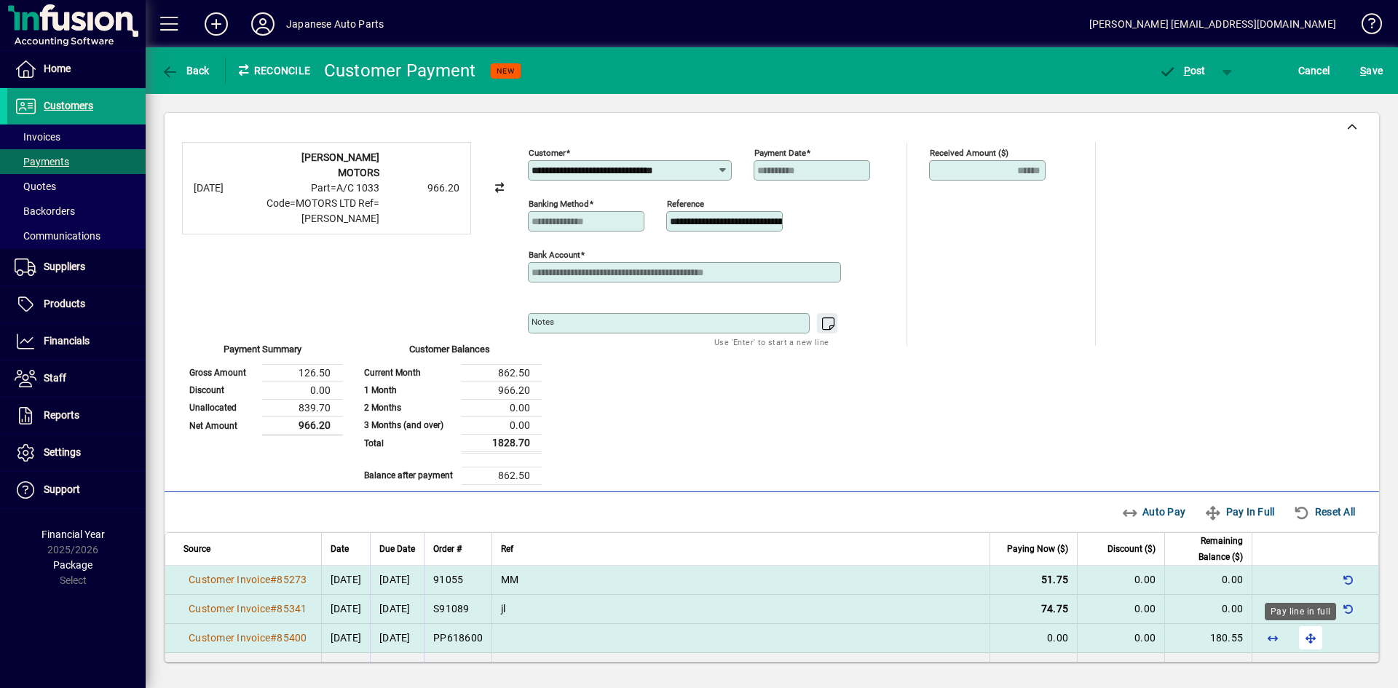
click at [1222, 636] on span "button" at bounding box center [1310, 637] width 35 height 35
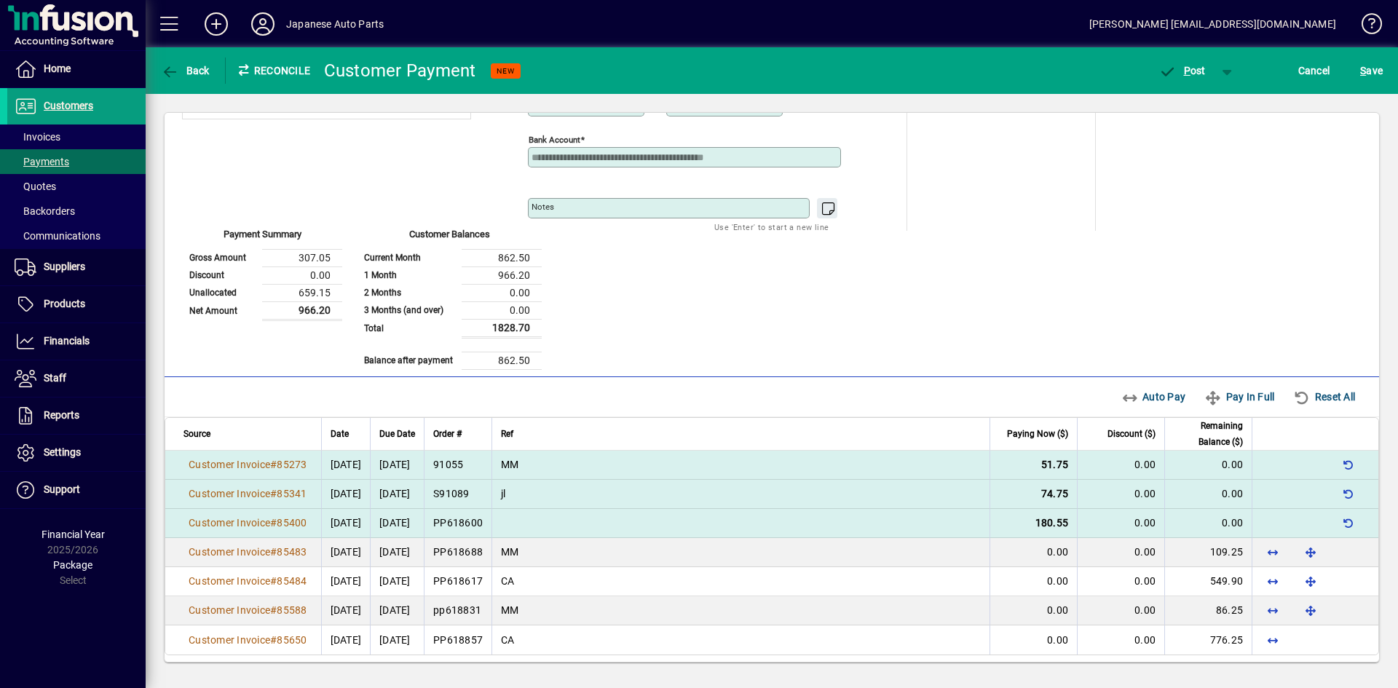
scroll to position [120, 0]
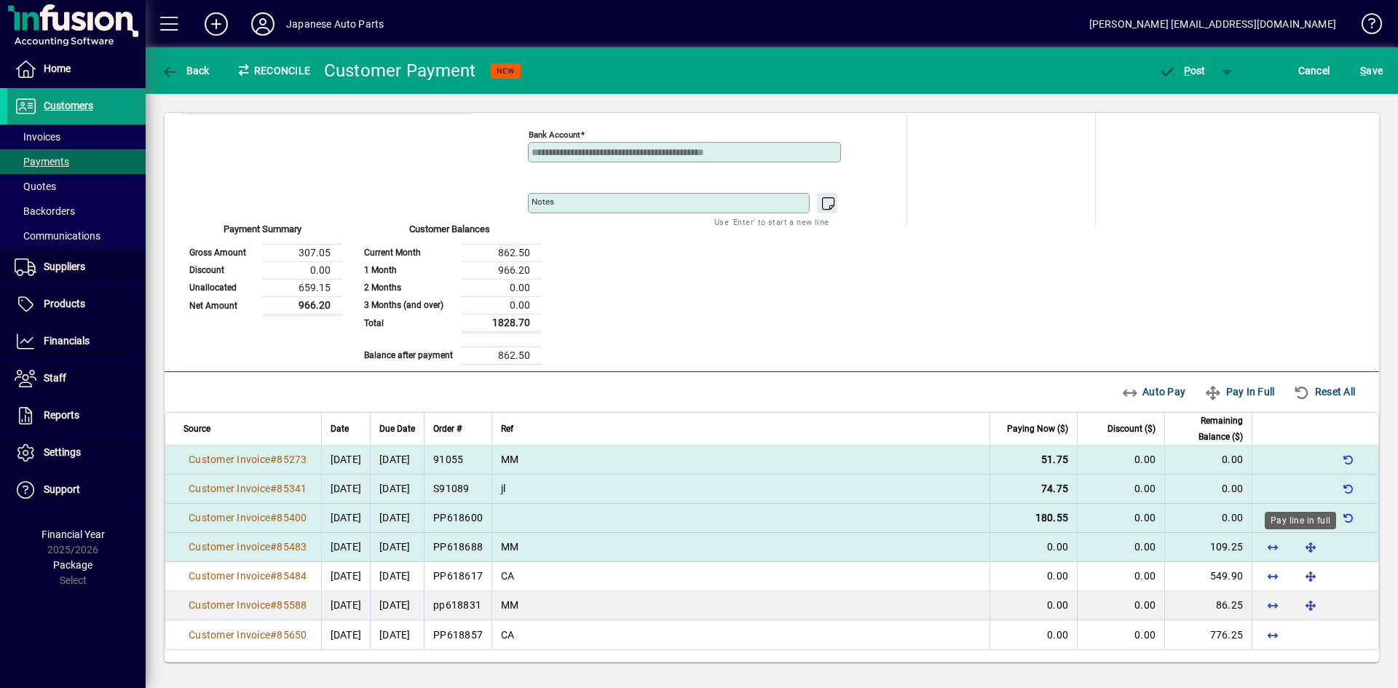
drag, startPoint x: 1297, startPoint y: 550, endPoint x: 1298, endPoint y: 557, distance: 7.4
click at [1222, 550] on span "button" at bounding box center [1310, 546] width 35 height 35
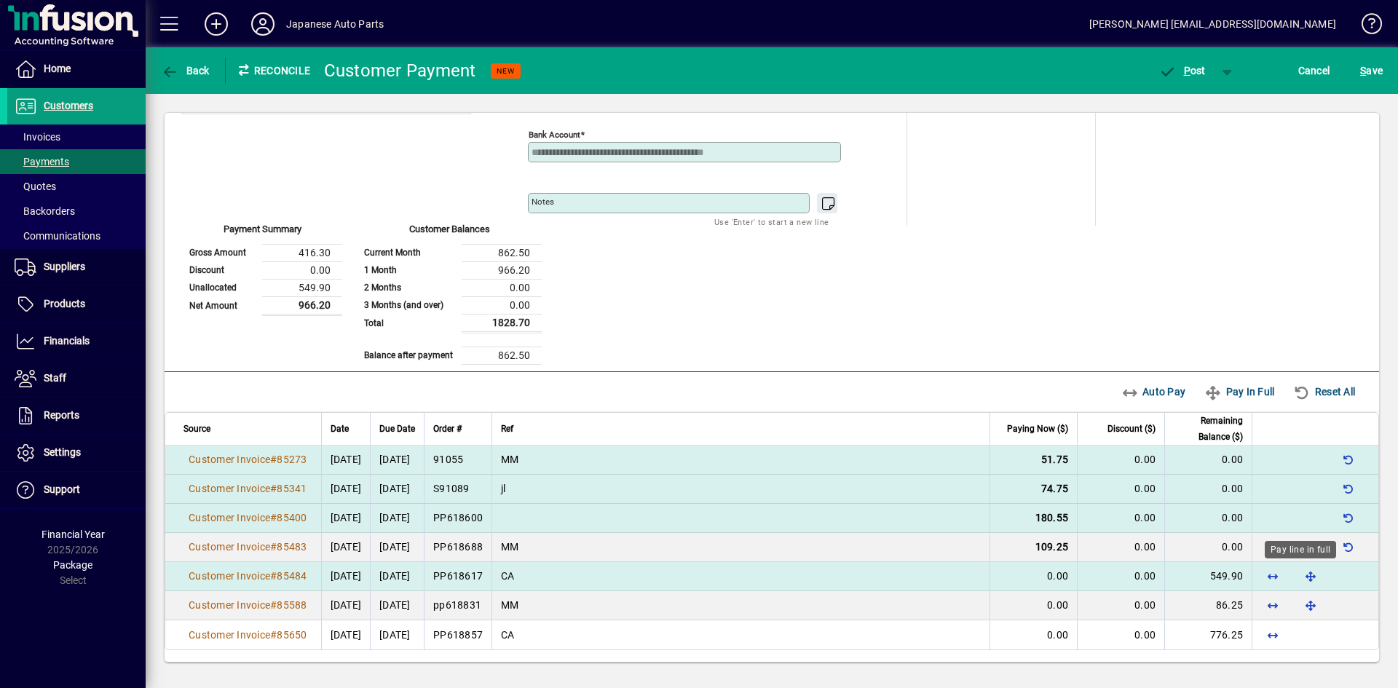
click at [1222, 574] on span "button" at bounding box center [1310, 575] width 35 height 35
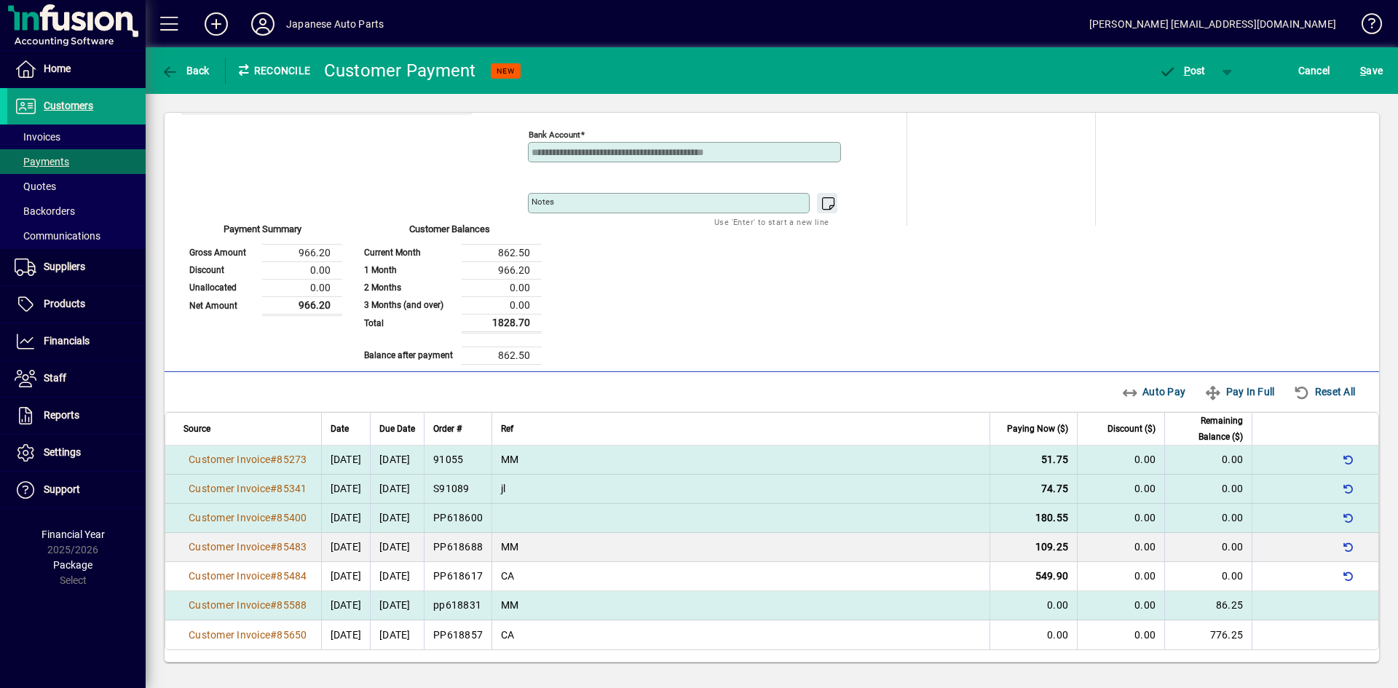
click at [1222, 603] on td at bounding box center [1314, 605] width 127 height 29
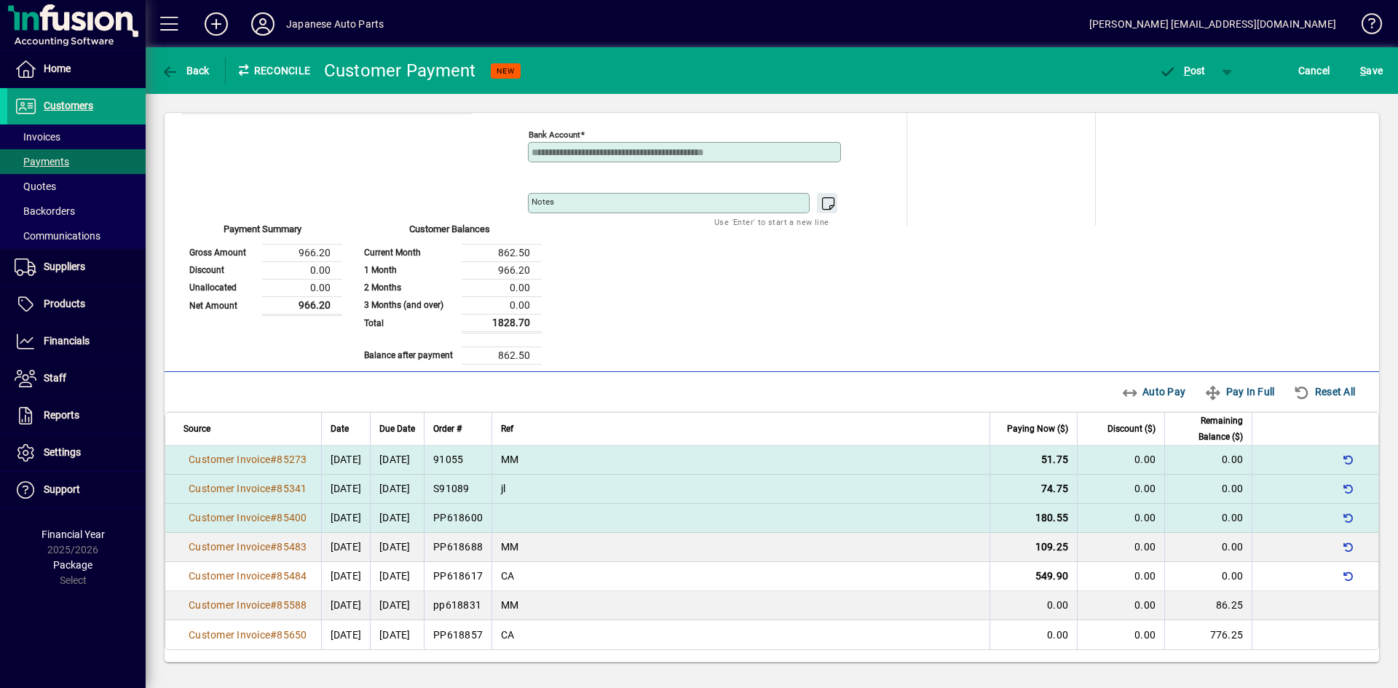
scroll to position [0, 0]
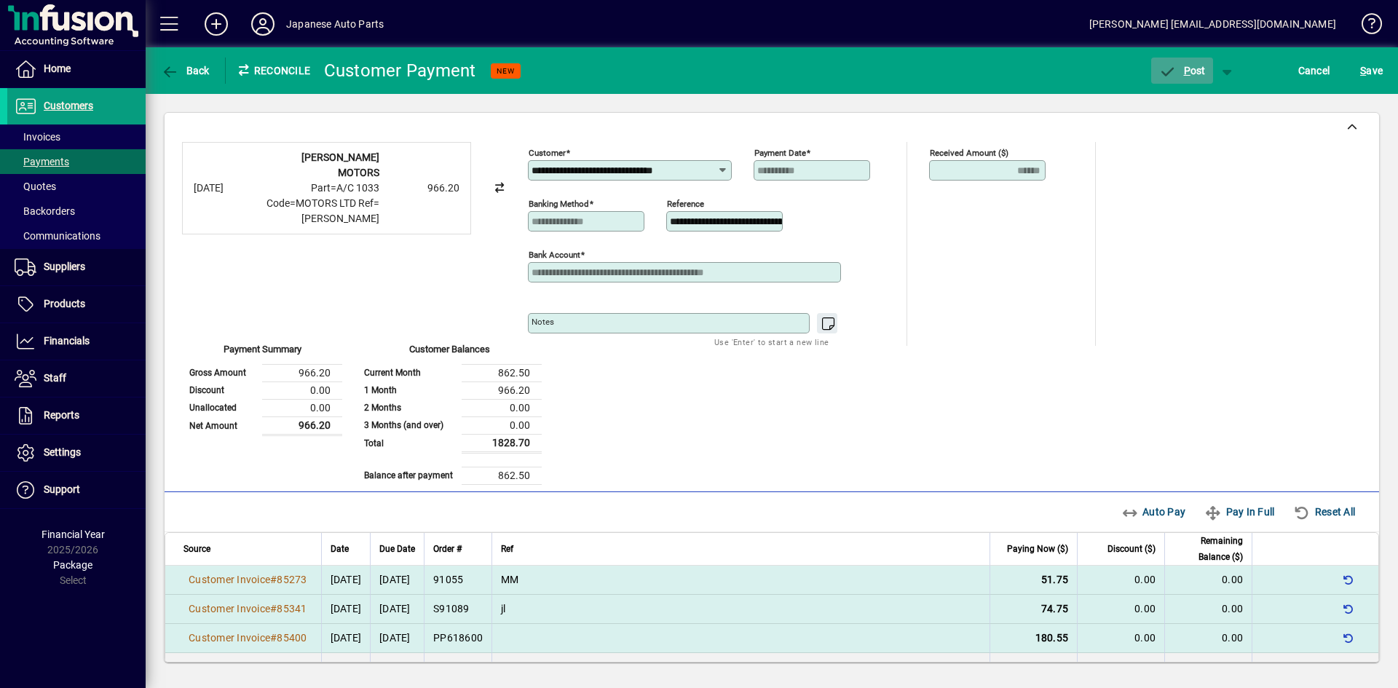
click at [1192, 71] on span "P ost" at bounding box center [1181, 71] width 47 height 12
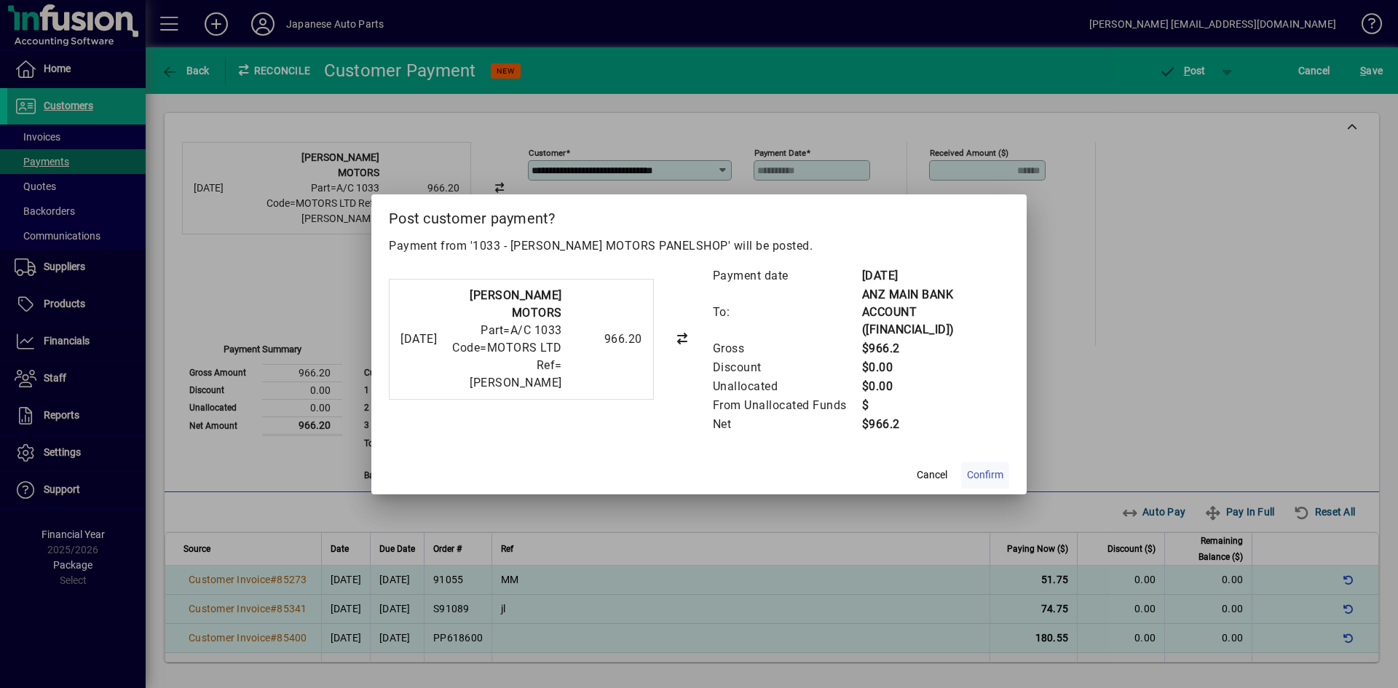
click at [988, 477] on span "Confirm" at bounding box center [985, 474] width 36 height 15
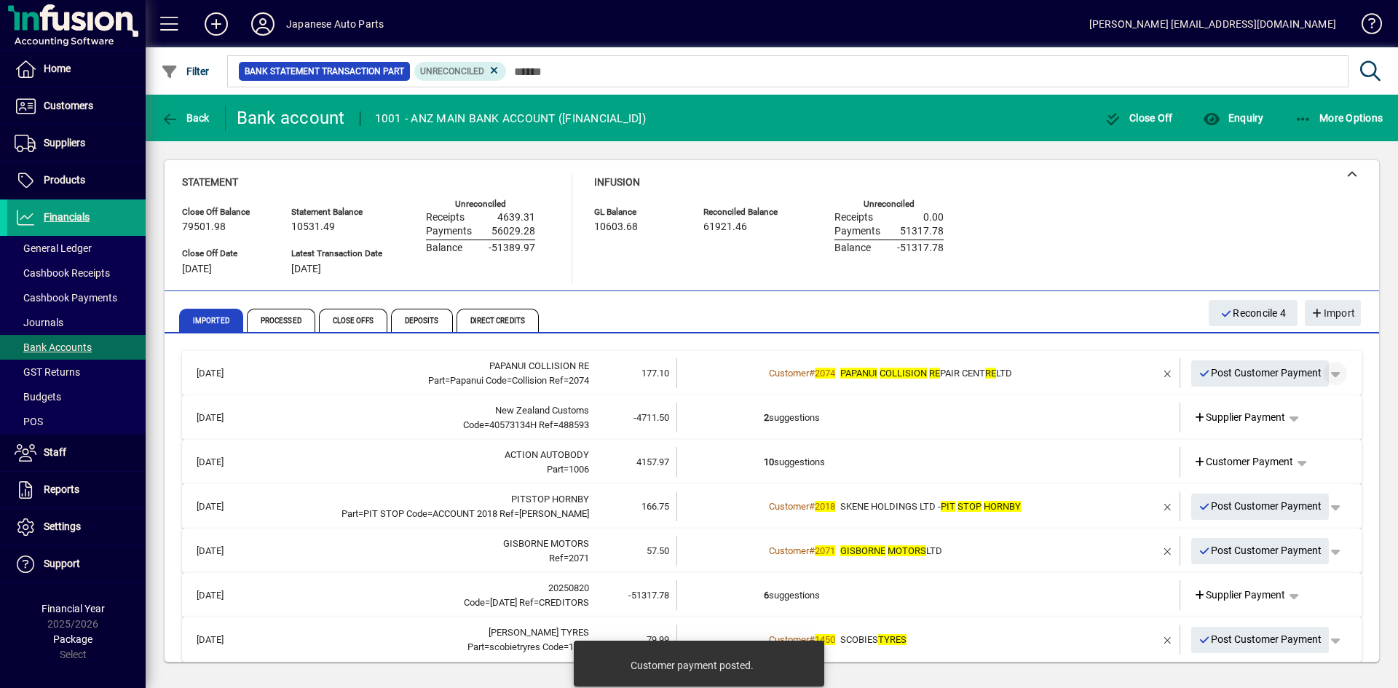
click at [1222, 371] on span "button" at bounding box center [1335, 373] width 35 height 35
click at [1222, 406] on span "Customer Payment" at bounding box center [1279, 403] width 106 height 17
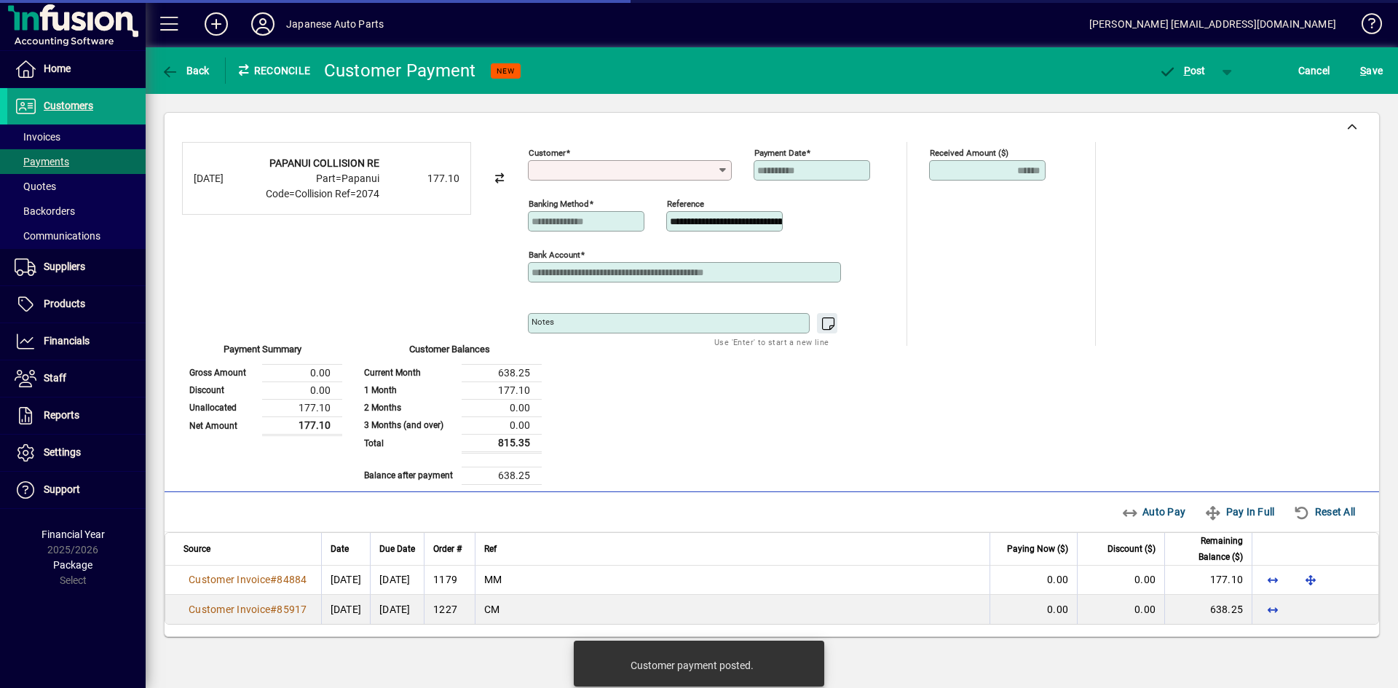
type input "**********"
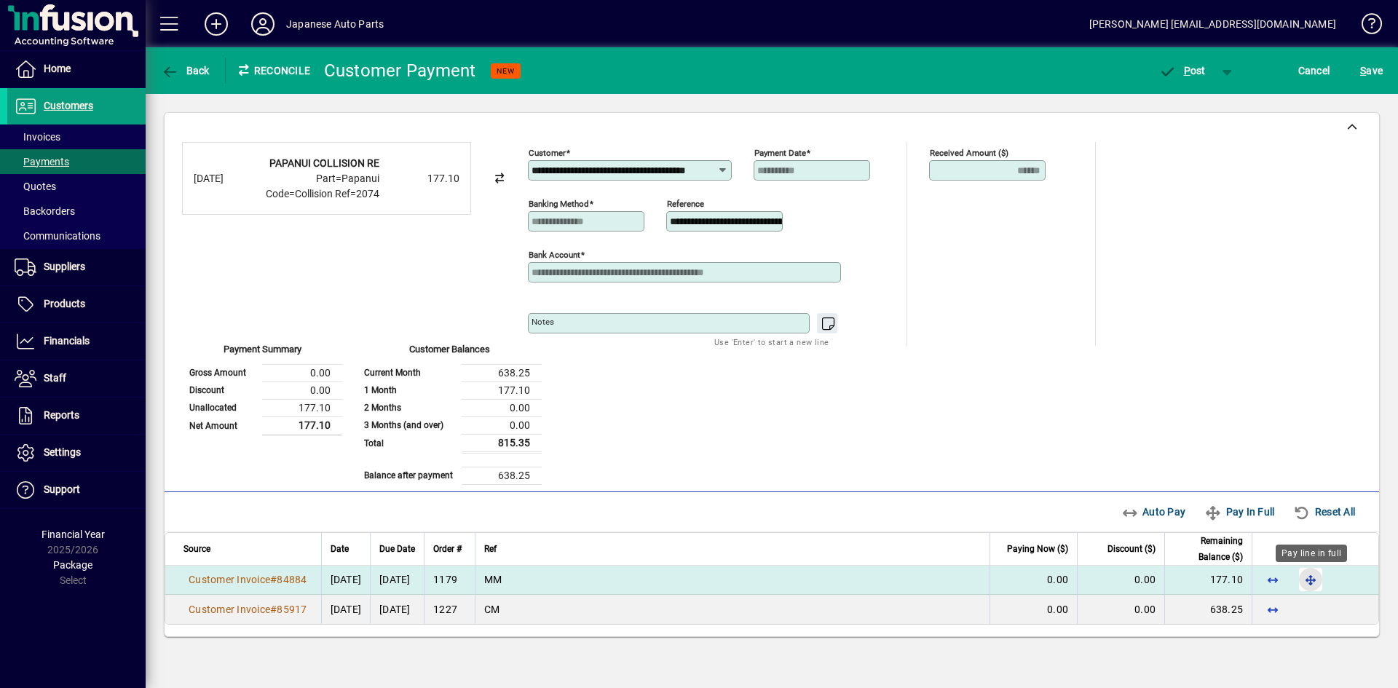
click at [1222, 580] on span "button" at bounding box center [1310, 579] width 35 height 35
click at [1192, 65] on span "P ost" at bounding box center [1181, 71] width 47 height 12
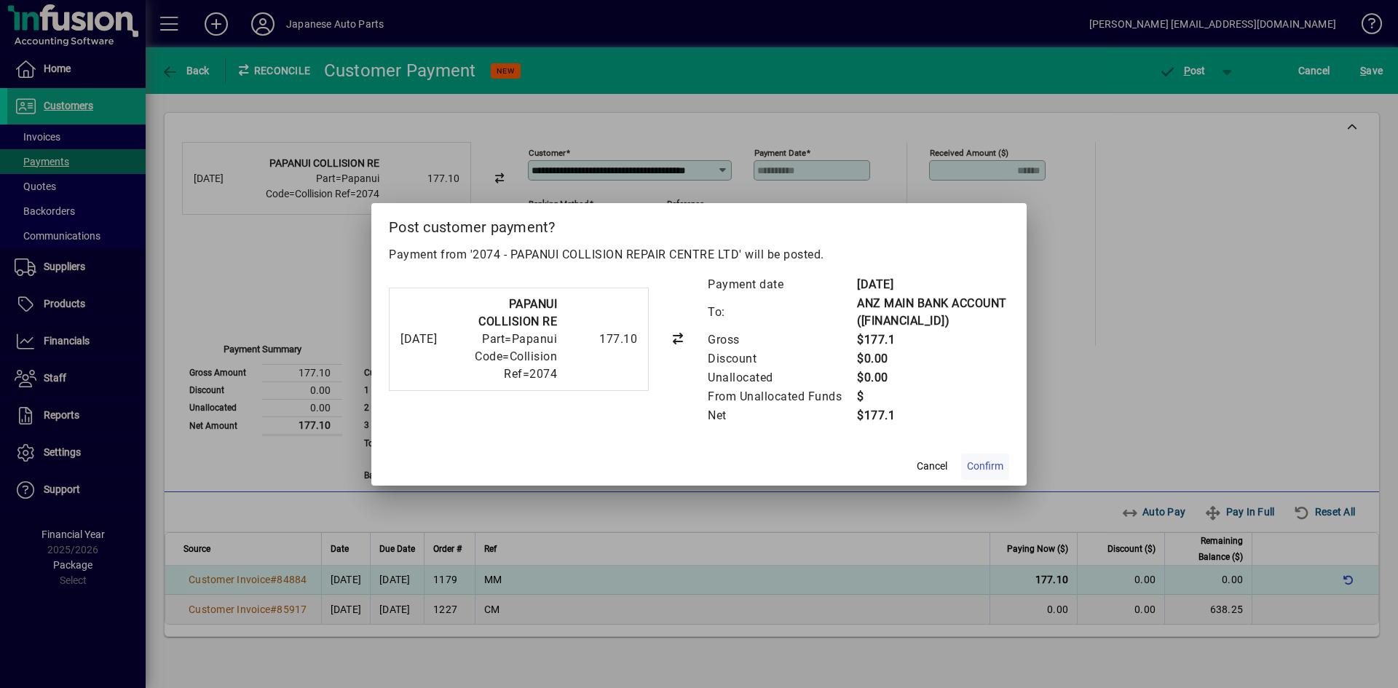
click at [985, 470] on span "Confirm" at bounding box center [985, 466] width 36 height 15
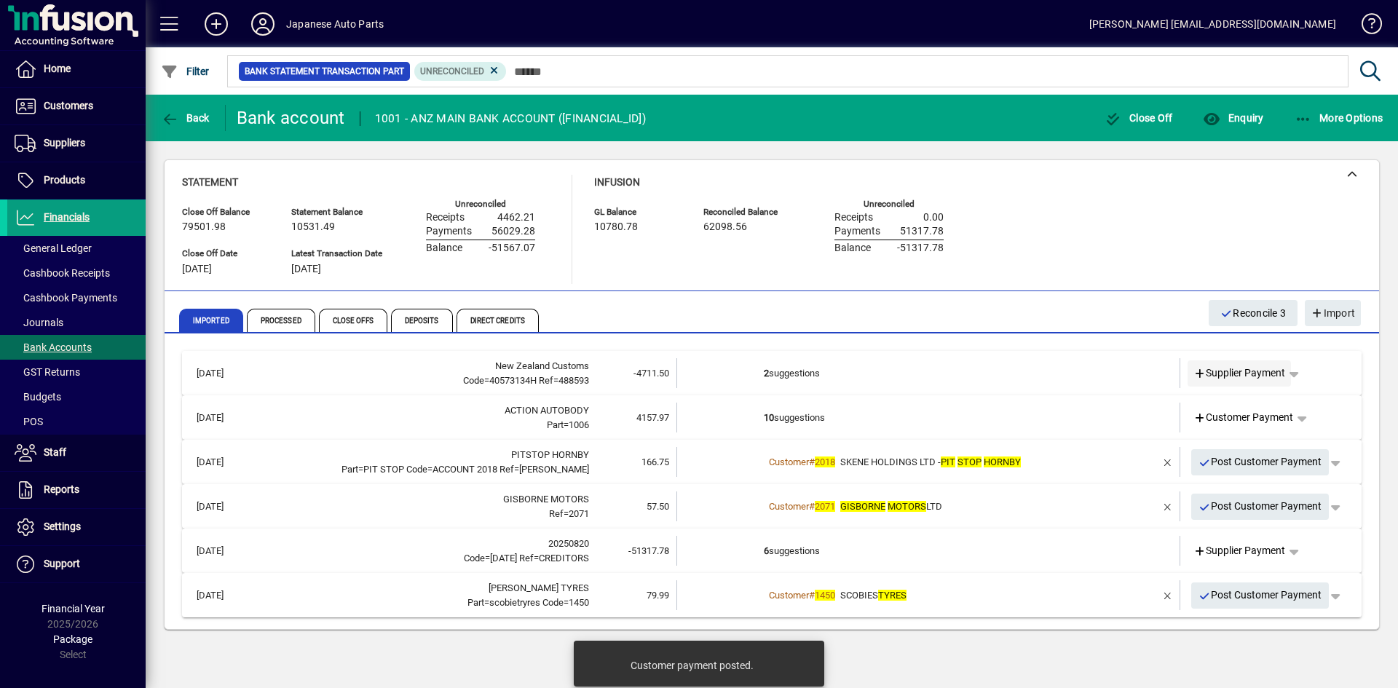
click at [1222, 373] on span "Supplier Payment" at bounding box center [1239, 372] width 92 height 15
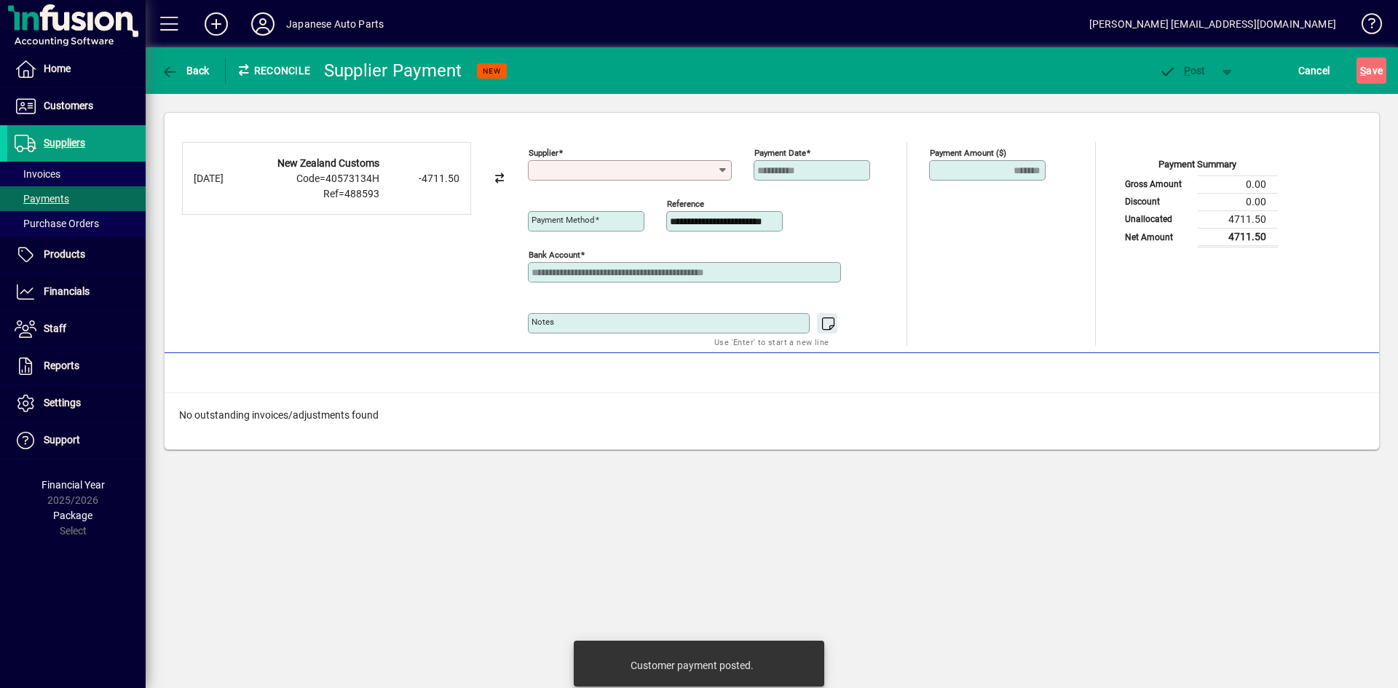
click at [679, 173] on input "Supplier" at bounding box center [624, 171] width 186 height 12
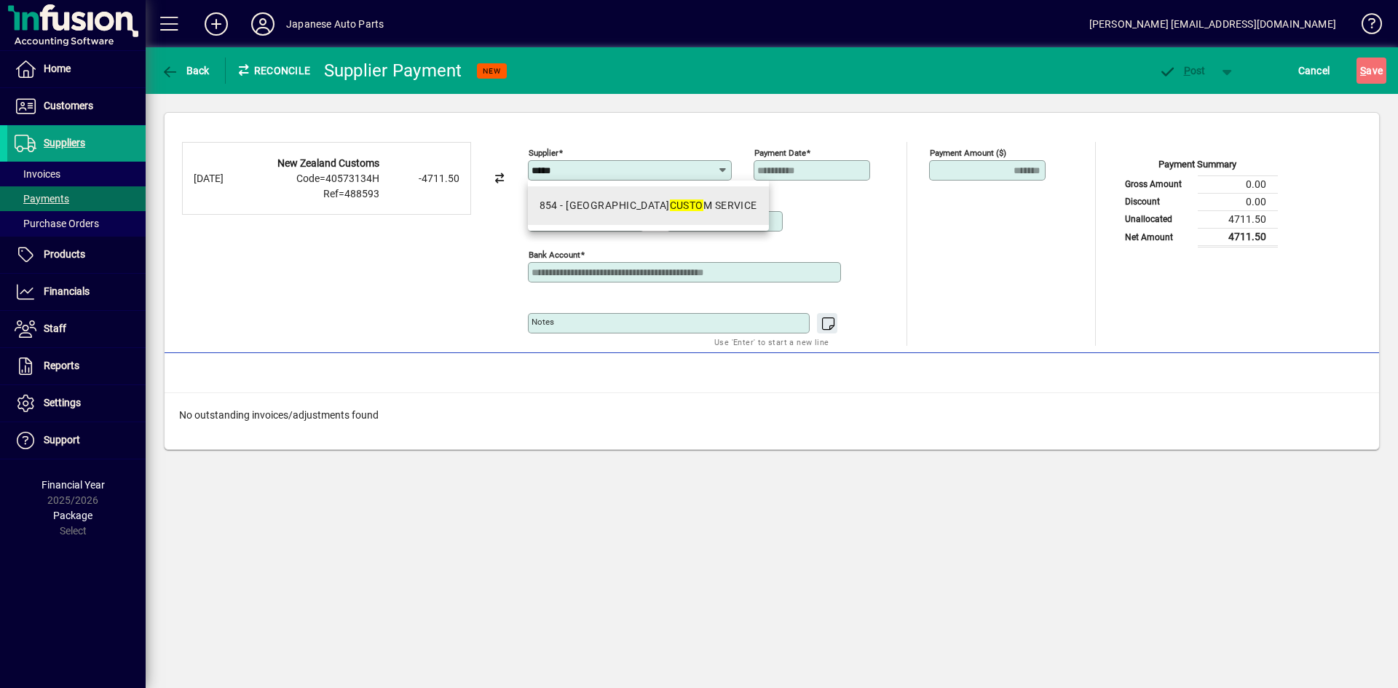
click at [701, 207] on div "854 - NEW ZEALAND CUSTO M SERVICE" at bounding box center [648, 205] width 218 height 15
type input "**********"
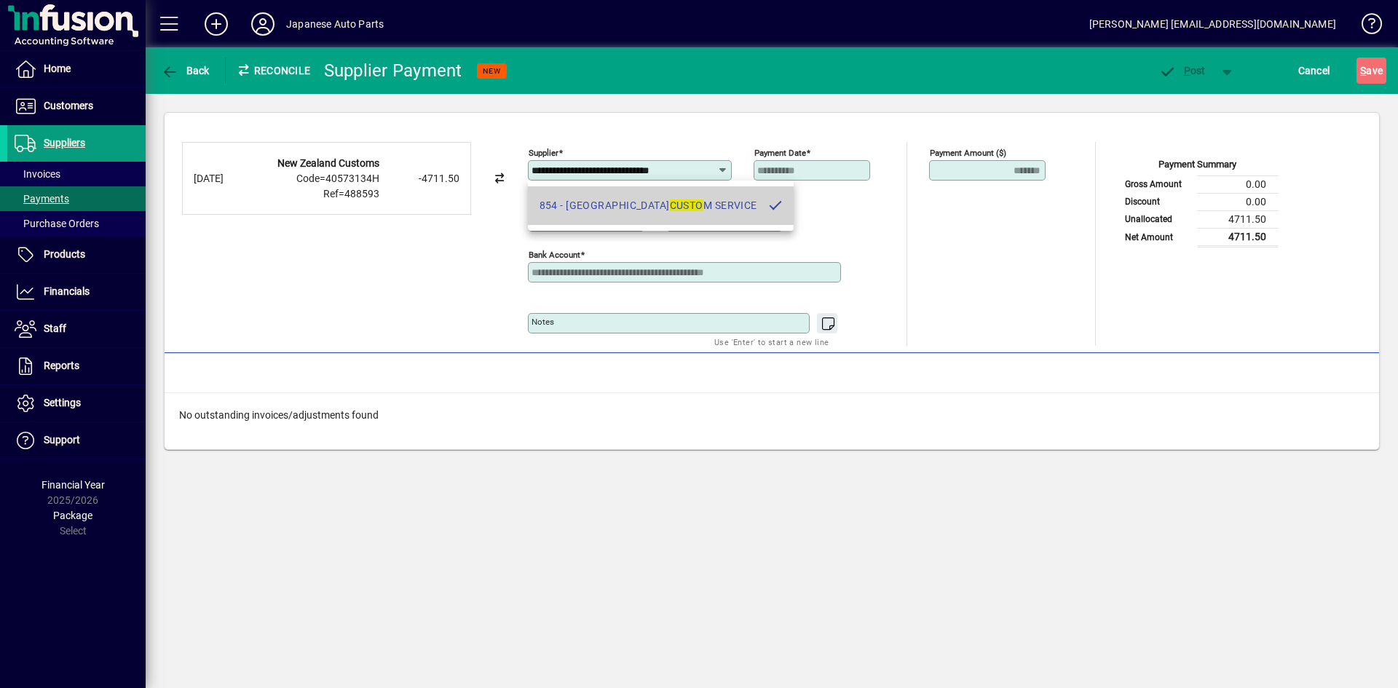
scroll to position [0, 1]
type input "**********"
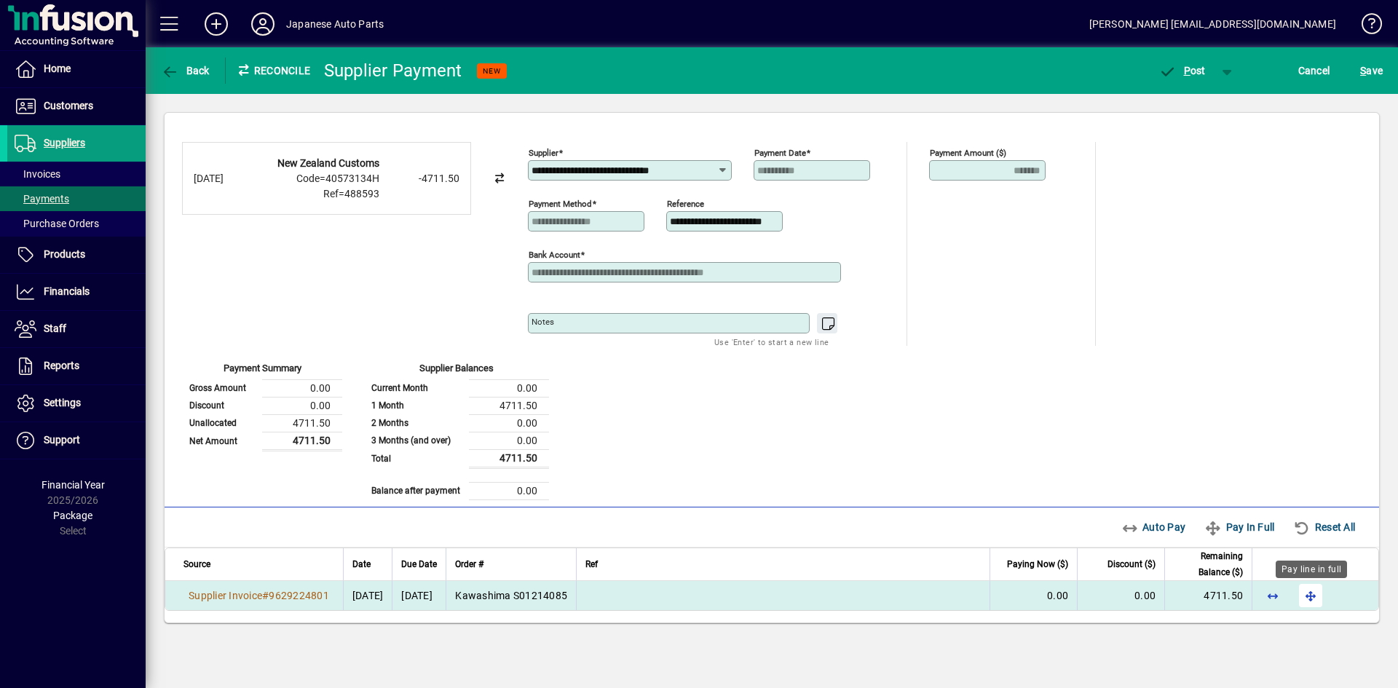
scroll to position [0, 0]
click at [1222, 598] on span "button" at bounding box center [1310, 595] width 35 height 35
click at [1186, 79] on span "button" at bounding box center [1182, 70] width 62 height 35
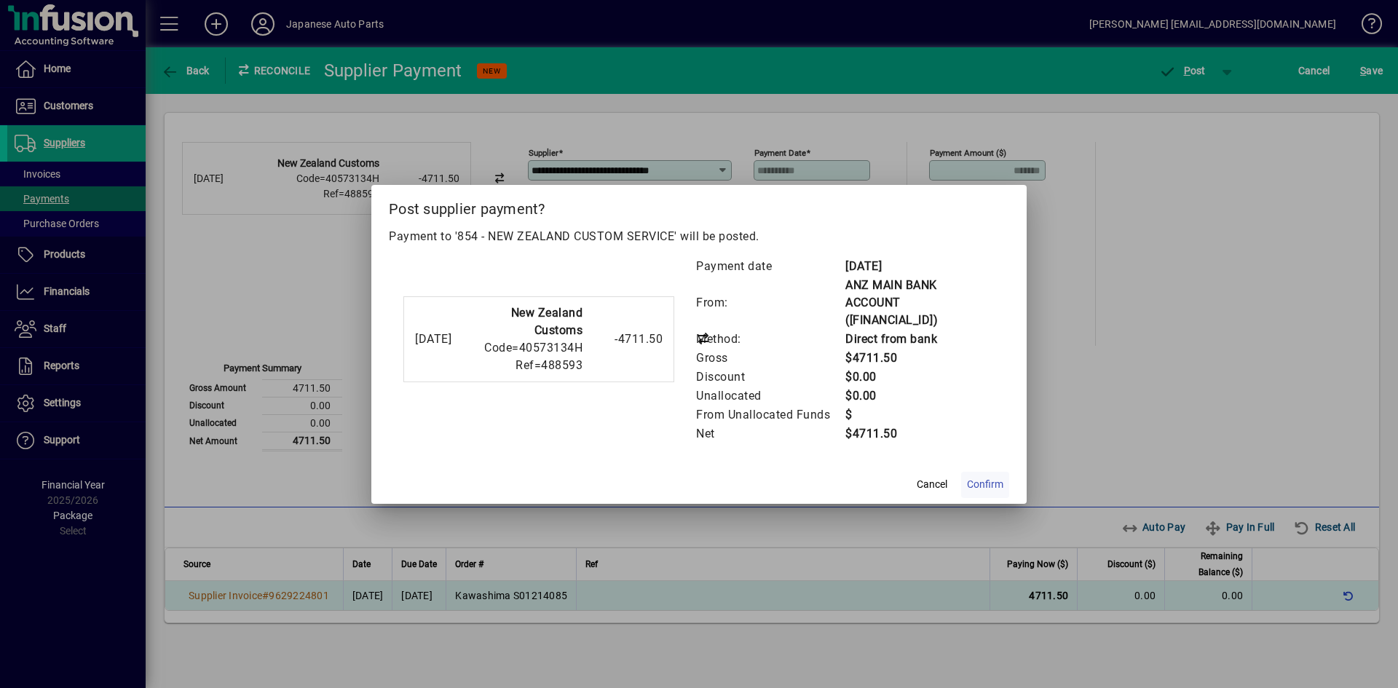
click at [999, 483] on span "Confirm" at bounding box center [985, 484] width 36 height 15
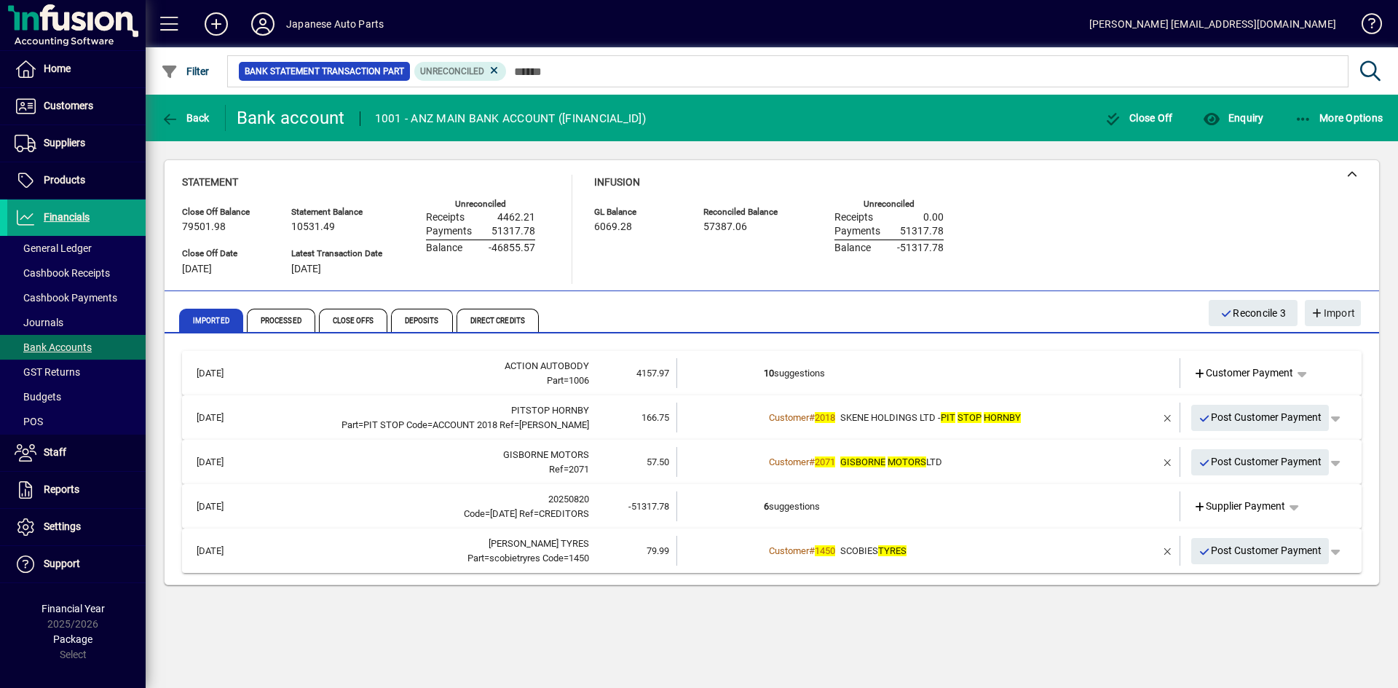
click at [1222, 380] on span "Customer Payment" at bounding box center [1243, 372] width 100 height 15
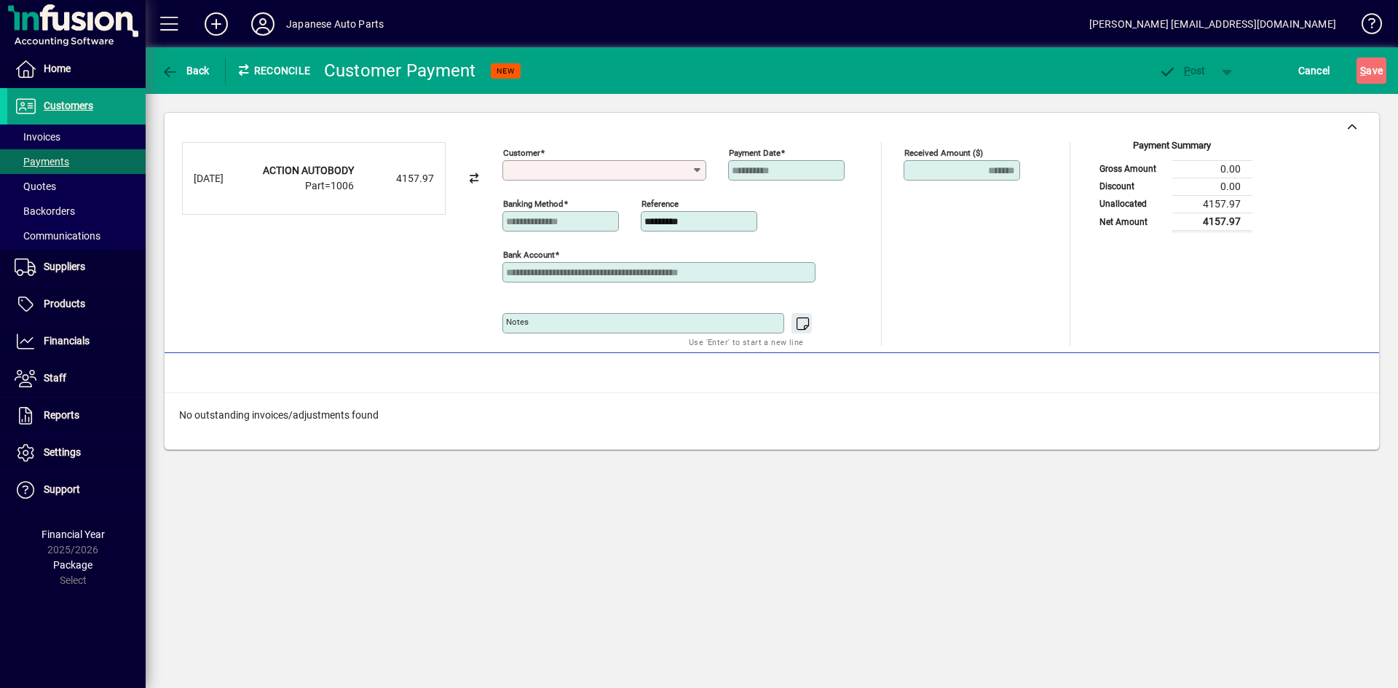
click at [640, 173] on input "Customer" at bounding box center [599, 171] width 186 height 12
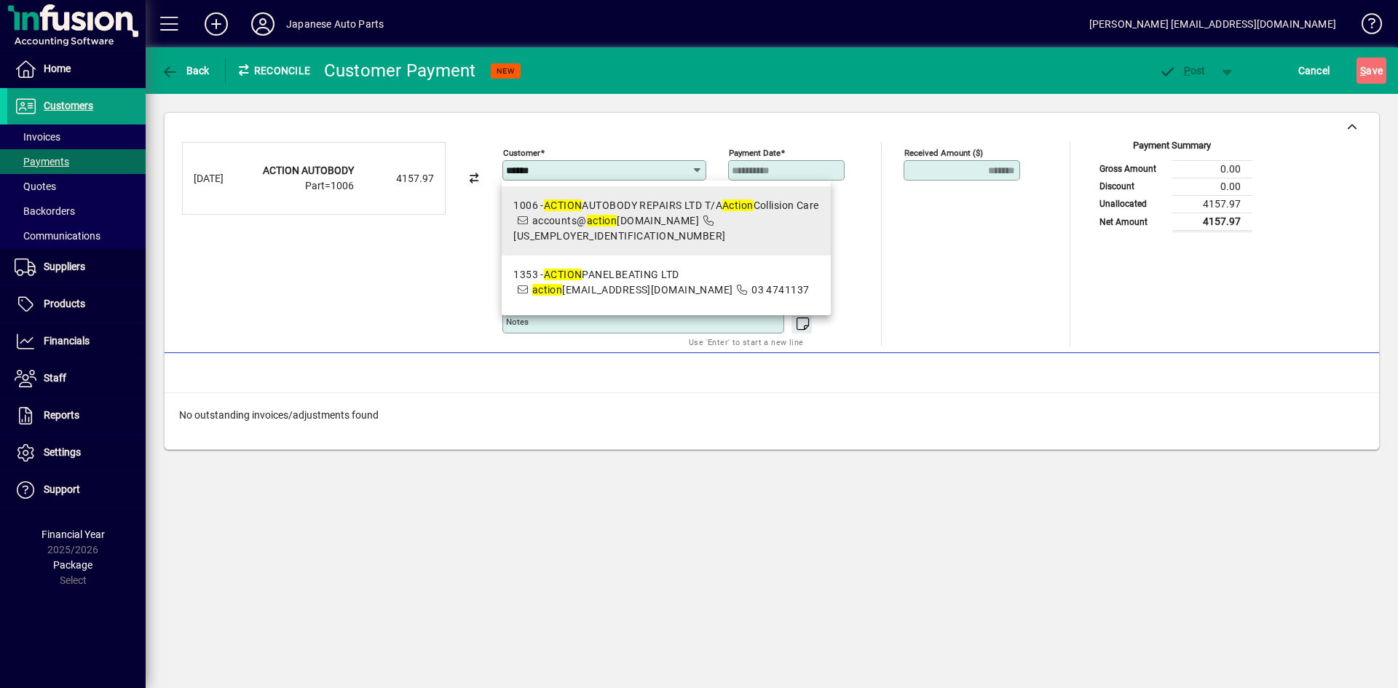
click at [644, 198] on div "1006 - ACTION AUTOBODY REPAIRS LTD T/A Action Collision Care" at bounding box center [666, 205] width 306 height 15
type input "**********"
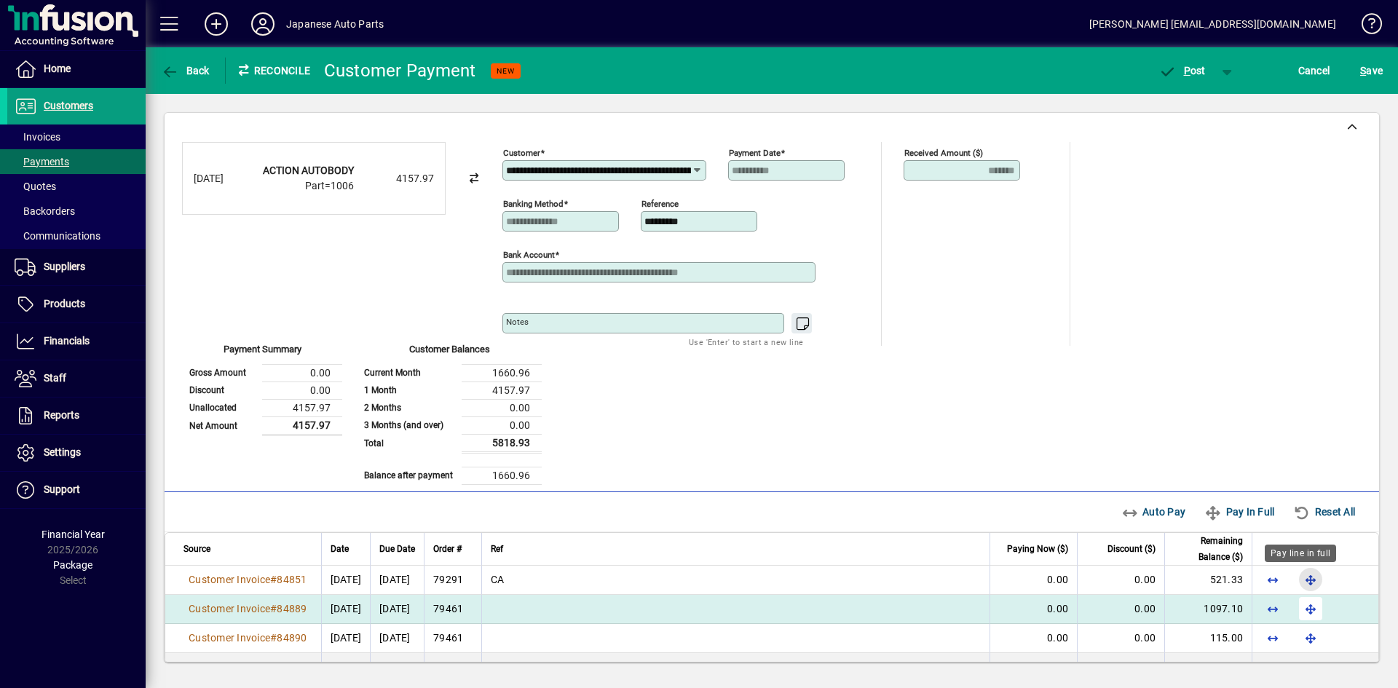
drag, startPoint x: 1302, startPoint y: 582, endPoint x: 1301, endPoint y: 612, distance: 29.9
click at [1222, 588] on span "button" at bounding box center [1310, 579] width 35 height 35
click at [1222, 614] on span "button" at bounding box center [1310, 608] width 35 height 35
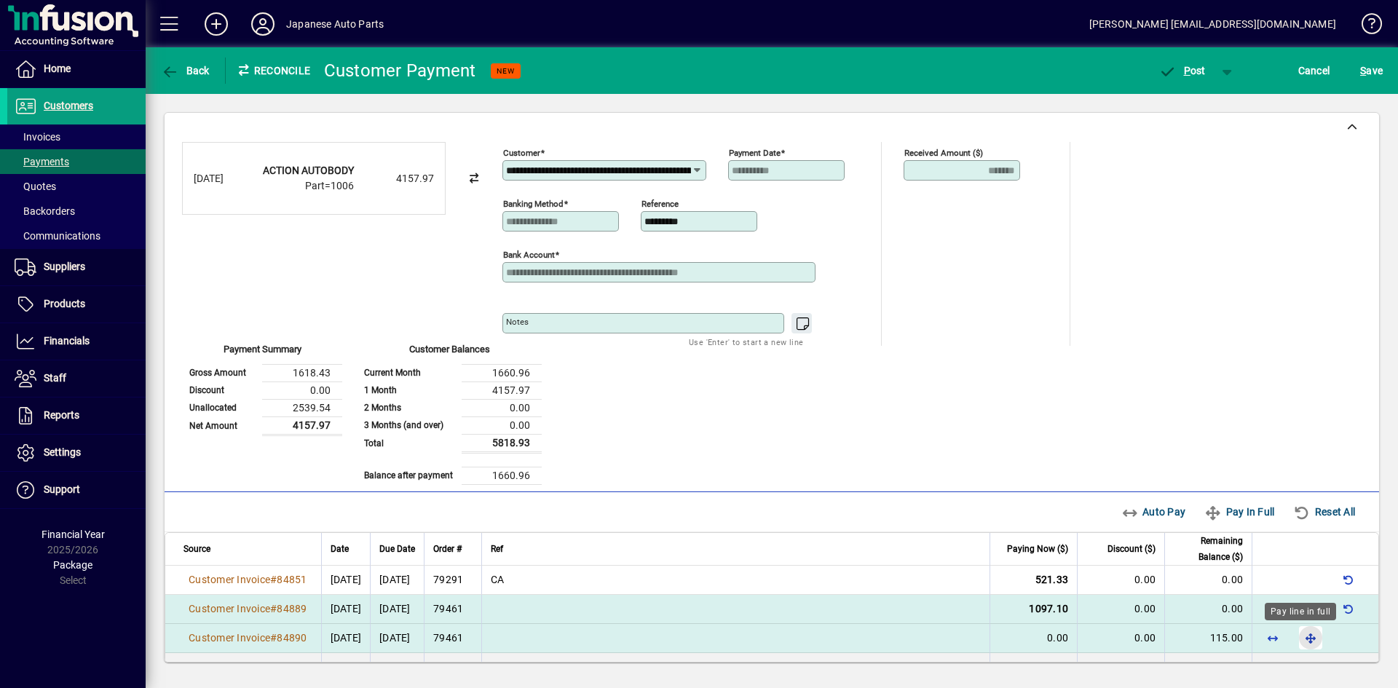
click at [1222, 633] on span "button" at bounding box center [1310, 637] width 35 height 35
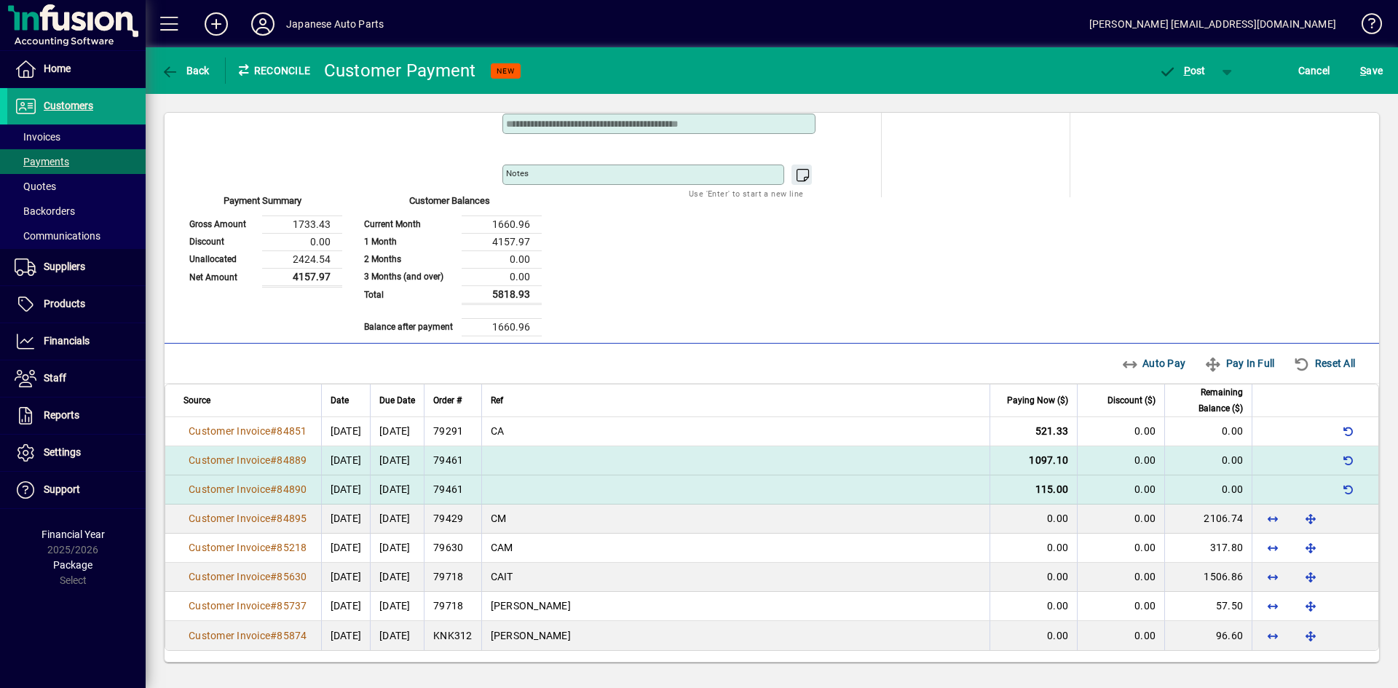
scroll to position [149, 0]
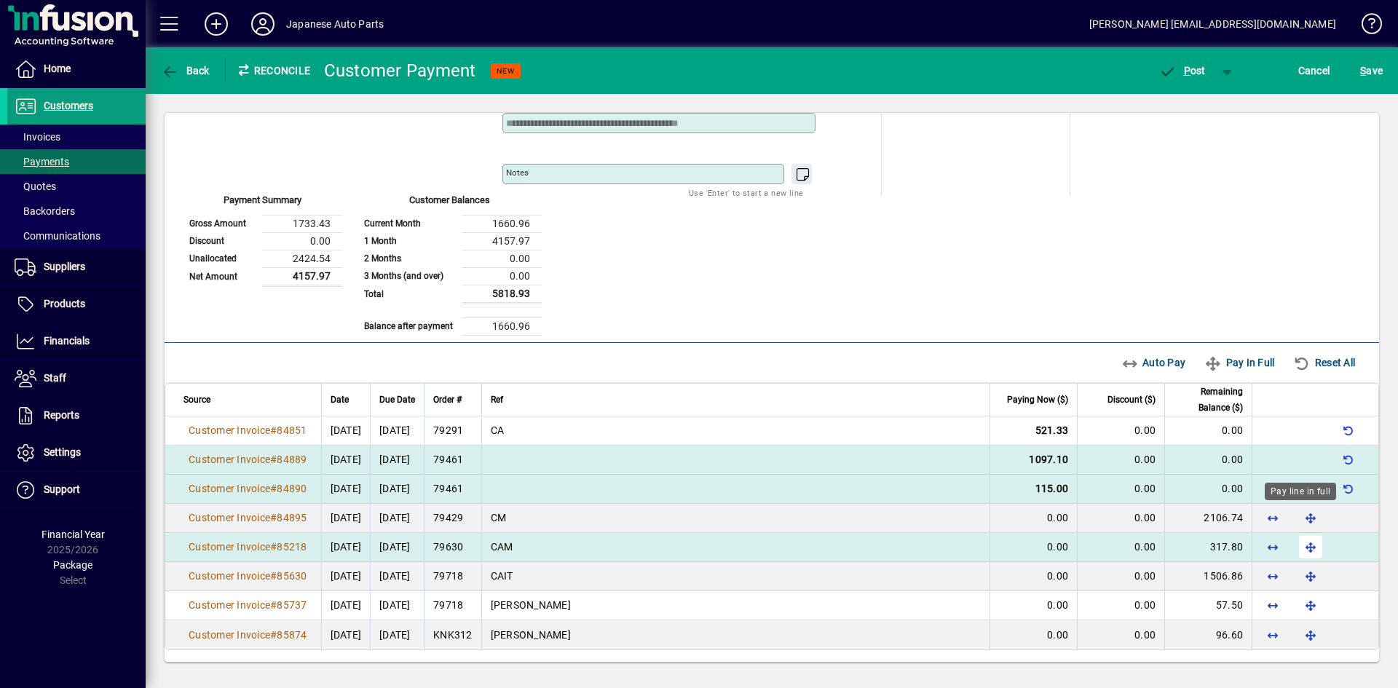
drag, startPoint x: 1301, startPoint y: 520, endPoint x: 1301, endPoint y: 550, distance: 29.8
click at [1222, 521] on span "button" at bounding box center [1310, 517] width 35 height 35
click at [1222, 554] on span "button" at bounding box center [1310, 546] width 35 height 35
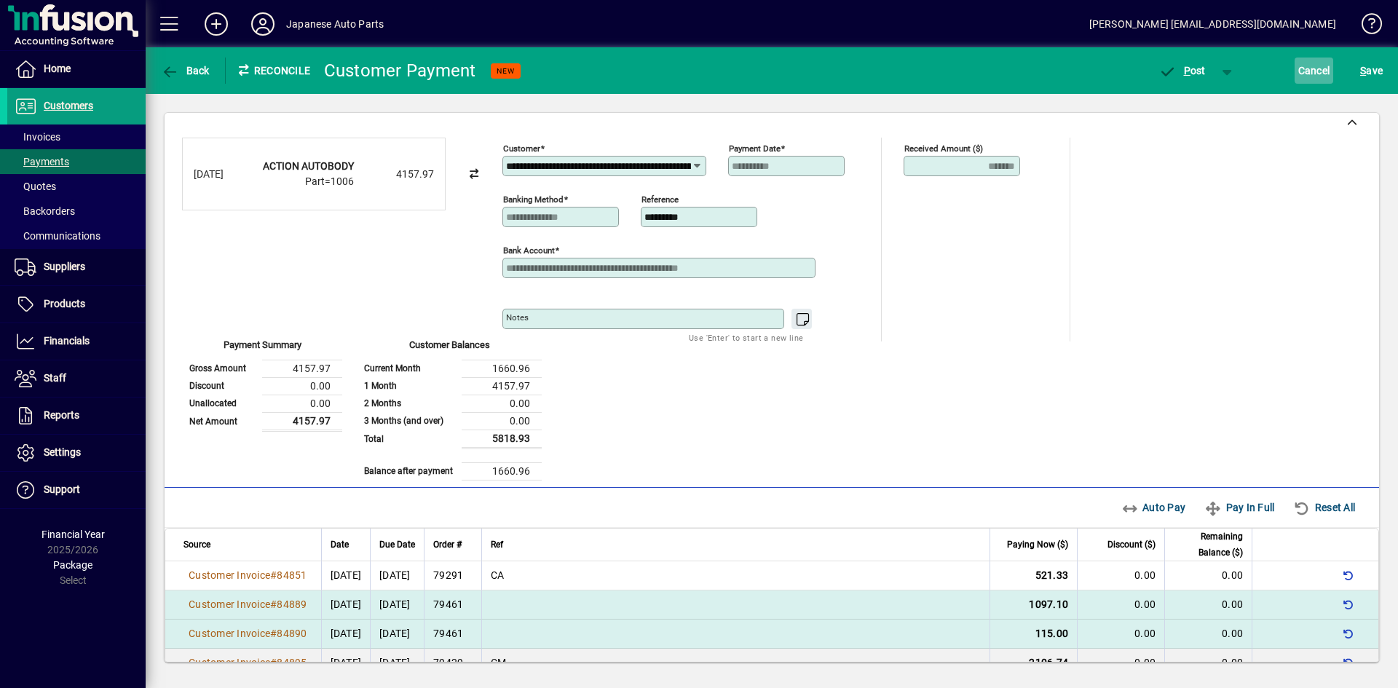
scroll to position [0, 0]
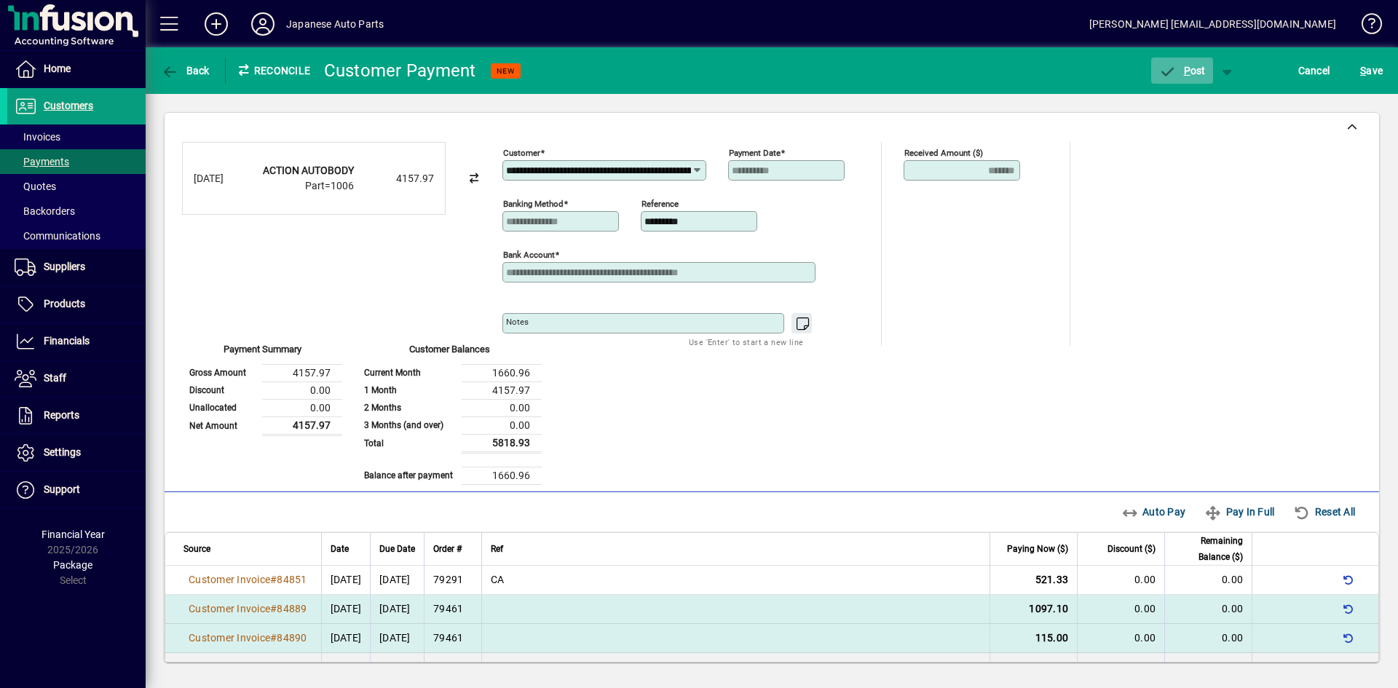
click at [1195, 69] on span "P ost" at bounding box center [1181, 71] width 47 height 12
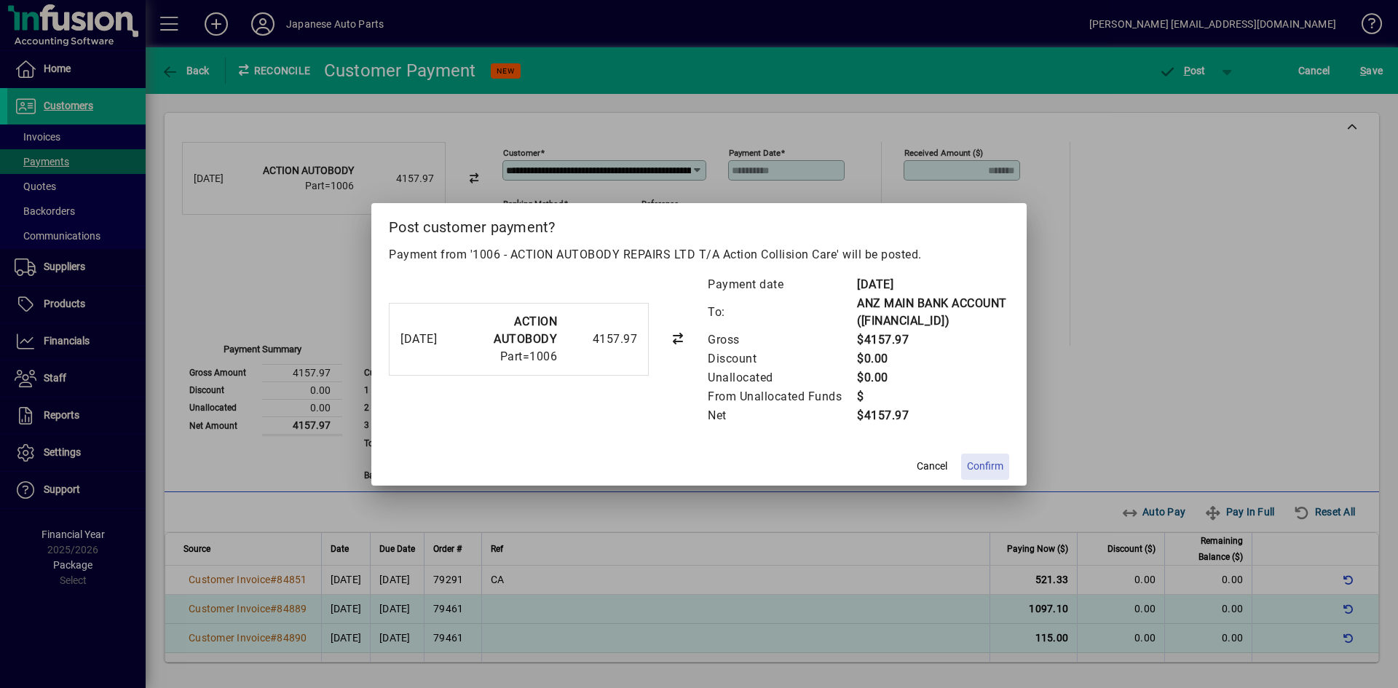
click at [980, 472] on span "Confirm" at bounding box center [985, 466] width 36 height 15
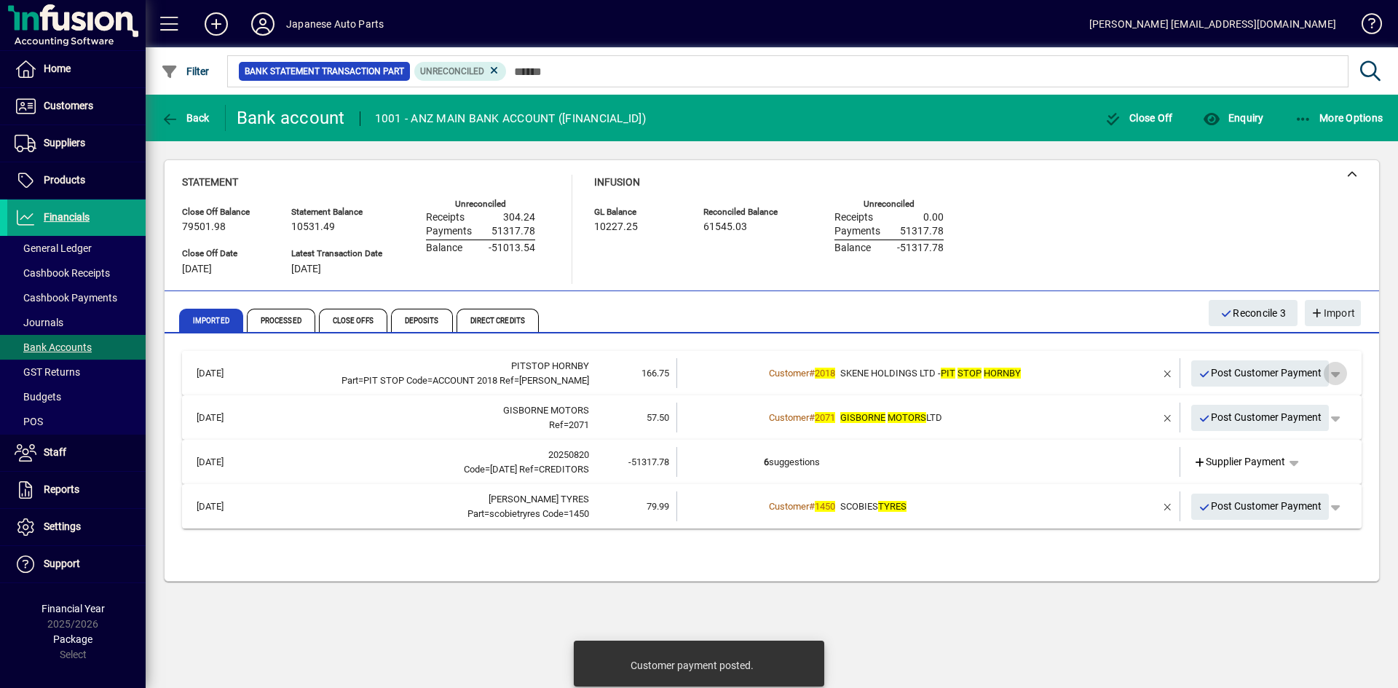
click at [1222, 374] on span "button" at bounding box center [1335, 373] width 35 height 35
click at [1222, 410] on span "Customer Payment" at bounding box center [1290, 403] width 106 height 17
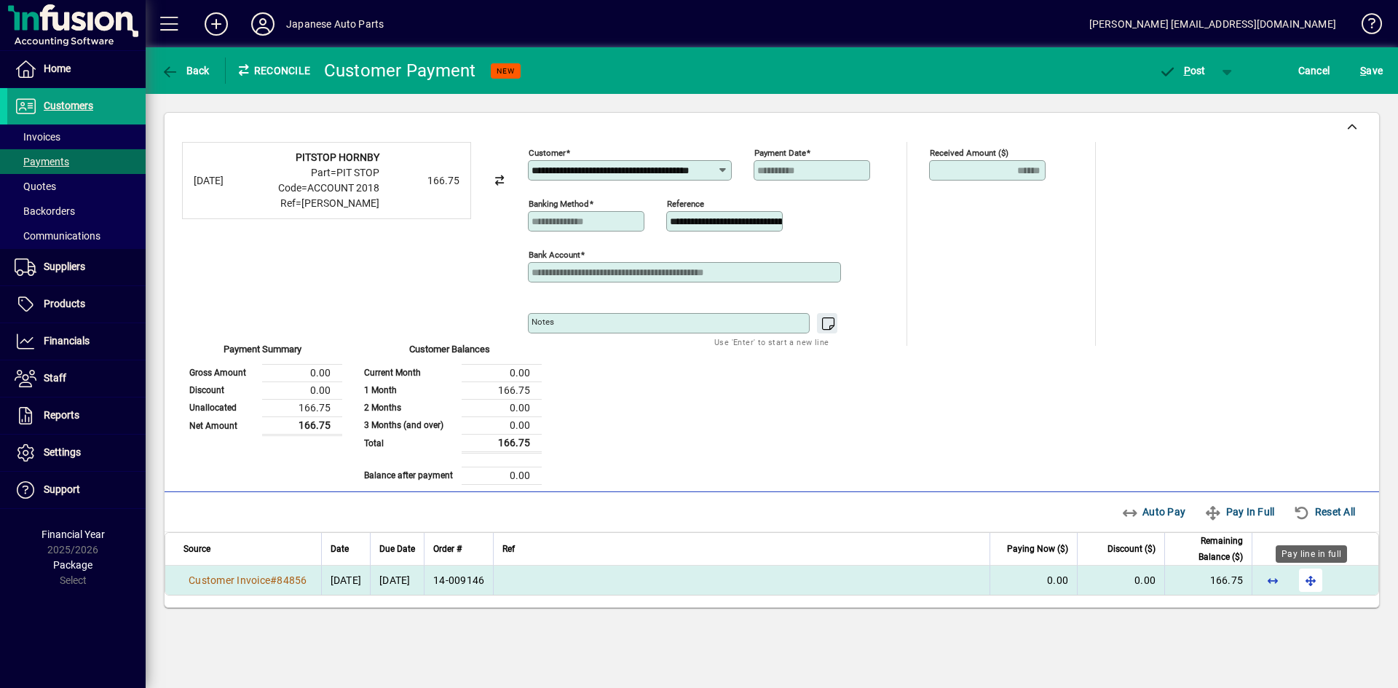
click at [1222, 580] on span "button" at bounding box center [1310, 580] width 35 height 35
click at [1195, 71] on span "P ost" at bounding box center [1181, 71] width 47 height 12
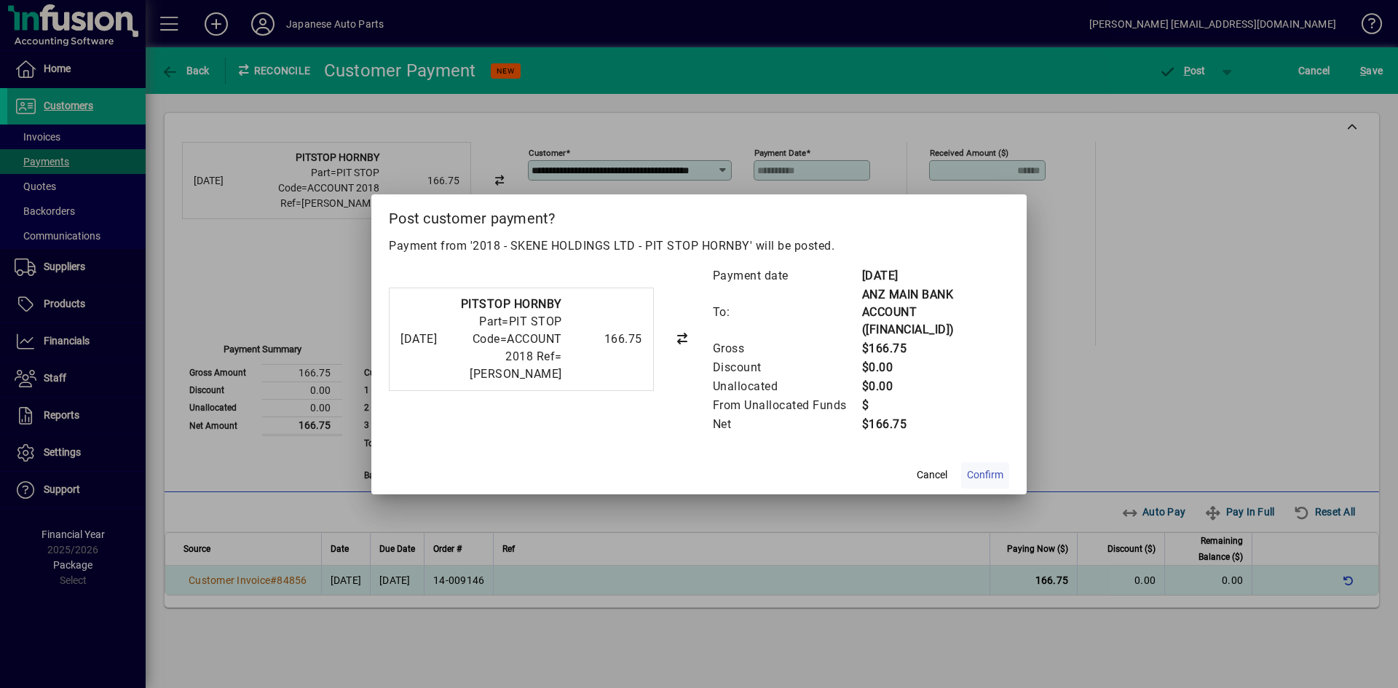
click at [1001, 472] on span "Confirm" at bounding box center [985, 474] width 36 height 15
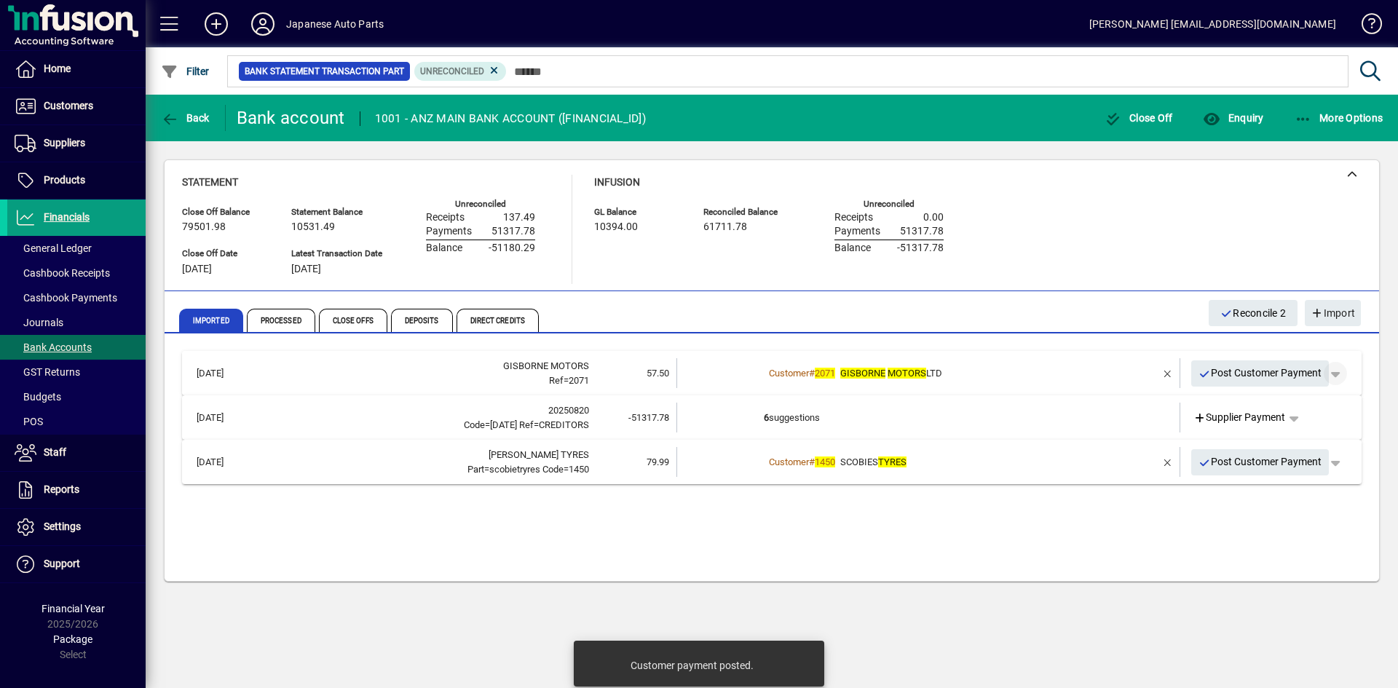
click at [1222, 372] on span "button" at bounding box center [1335, 373] width 35 height 35
click at [1222, 400] on span "Customer Payment" at bounding box center [1290, 403] width 106 height 17
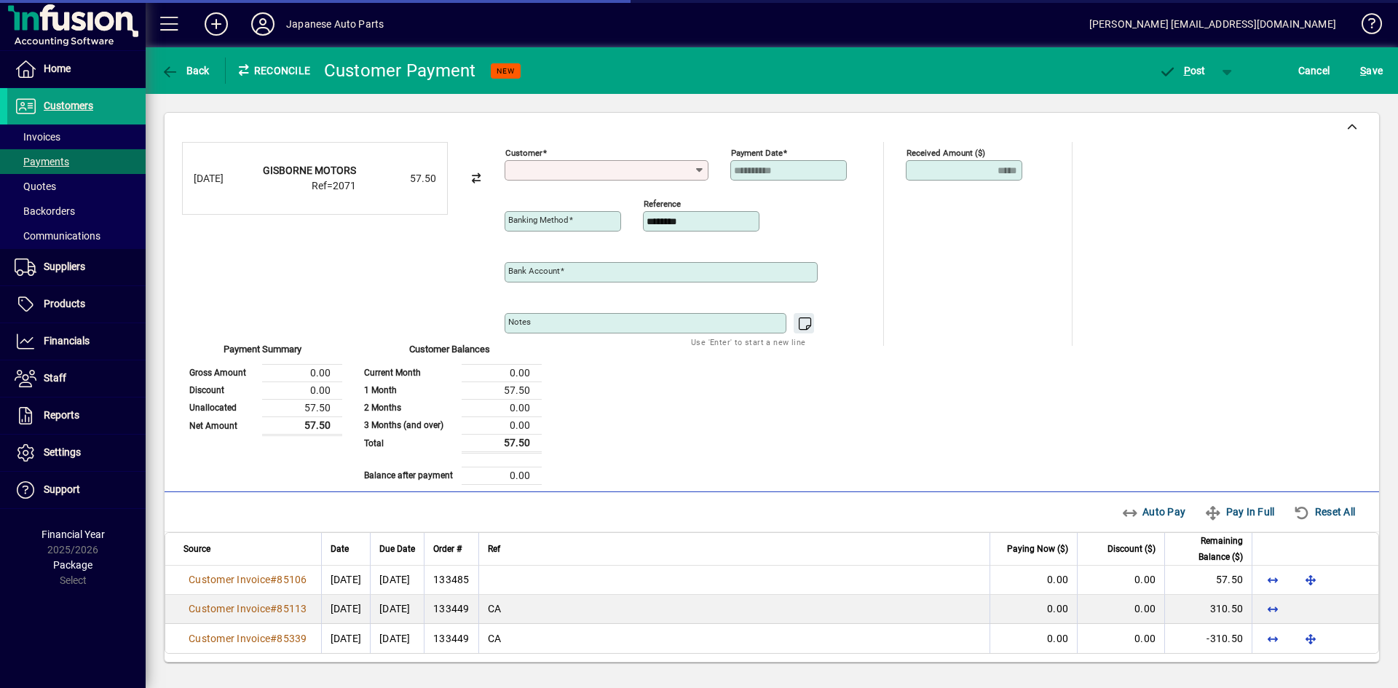
type input "**********"
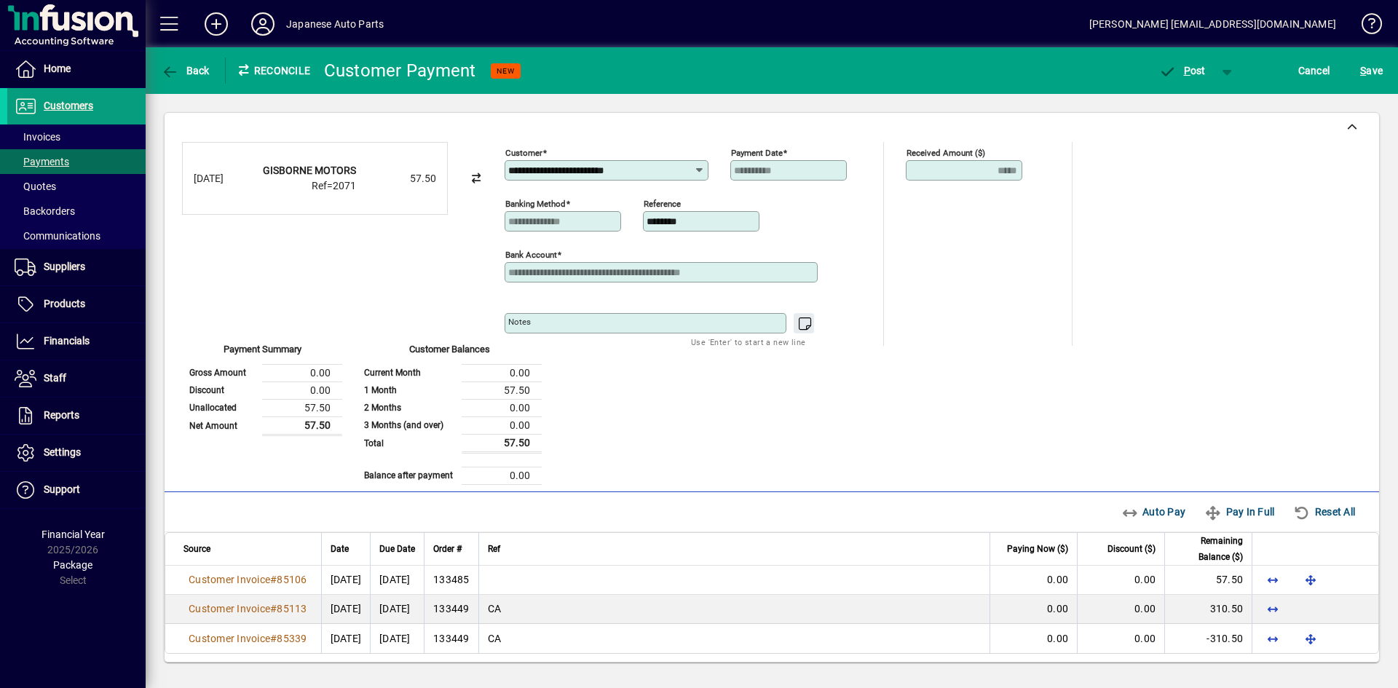
scroll to position [4, 0]
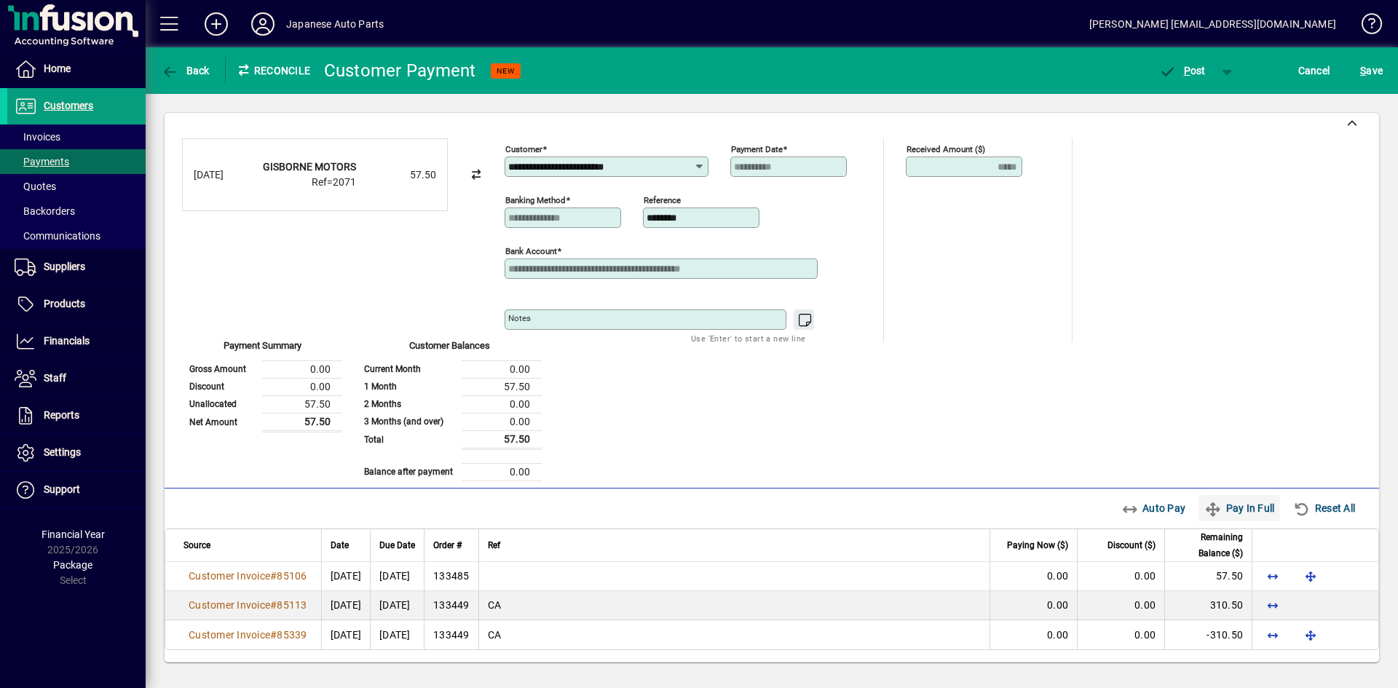
click at [1204, 507] on icon "button" at bounding box center [1213, 509] width 18 height 15
type input "****"
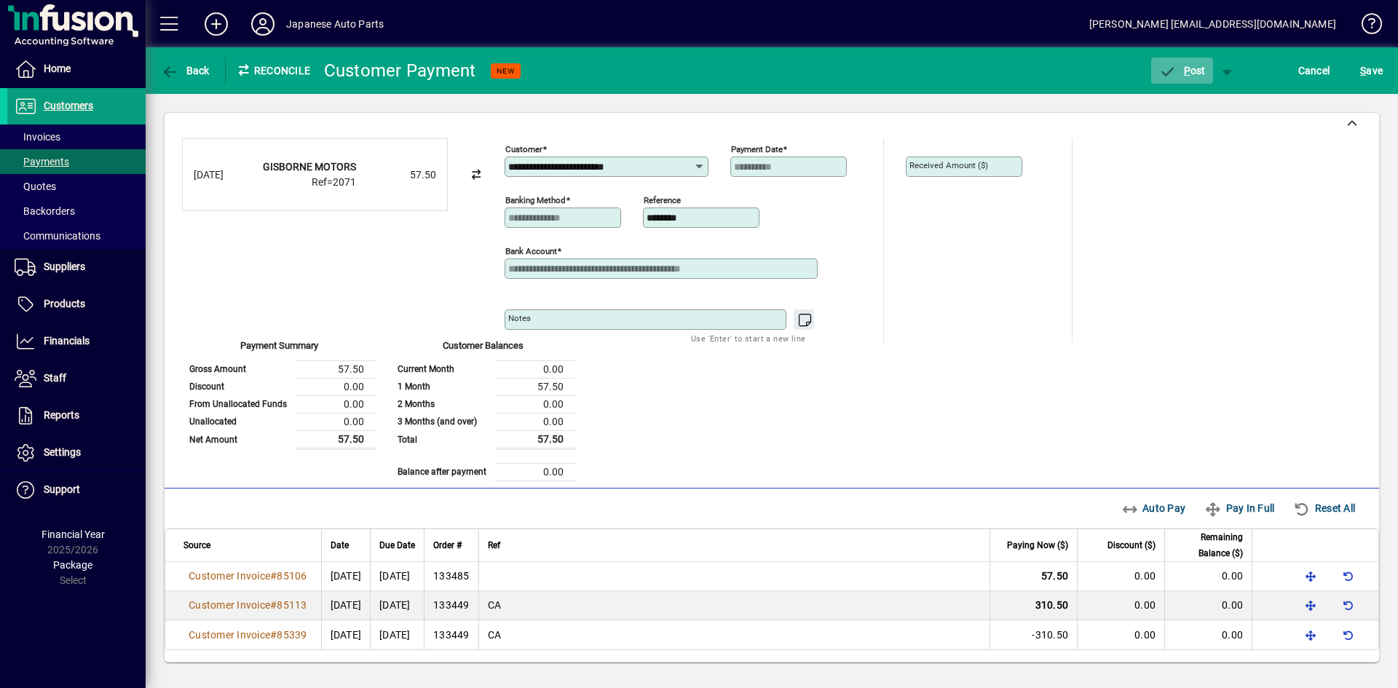
click at [1190, 68] on span "P ost" at bounding box center [1181, 71] width 47 height 12
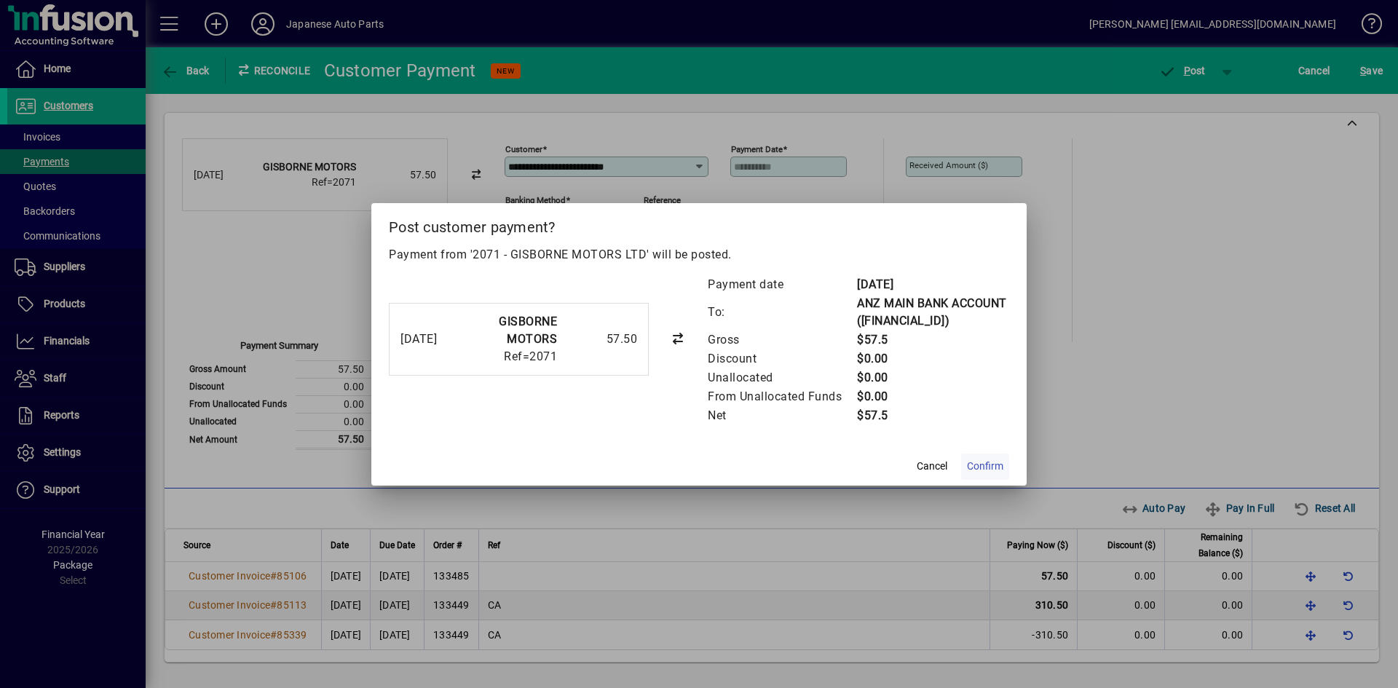
click at [982, 467] on span at bounding box center [985, 466] width 48 height 35
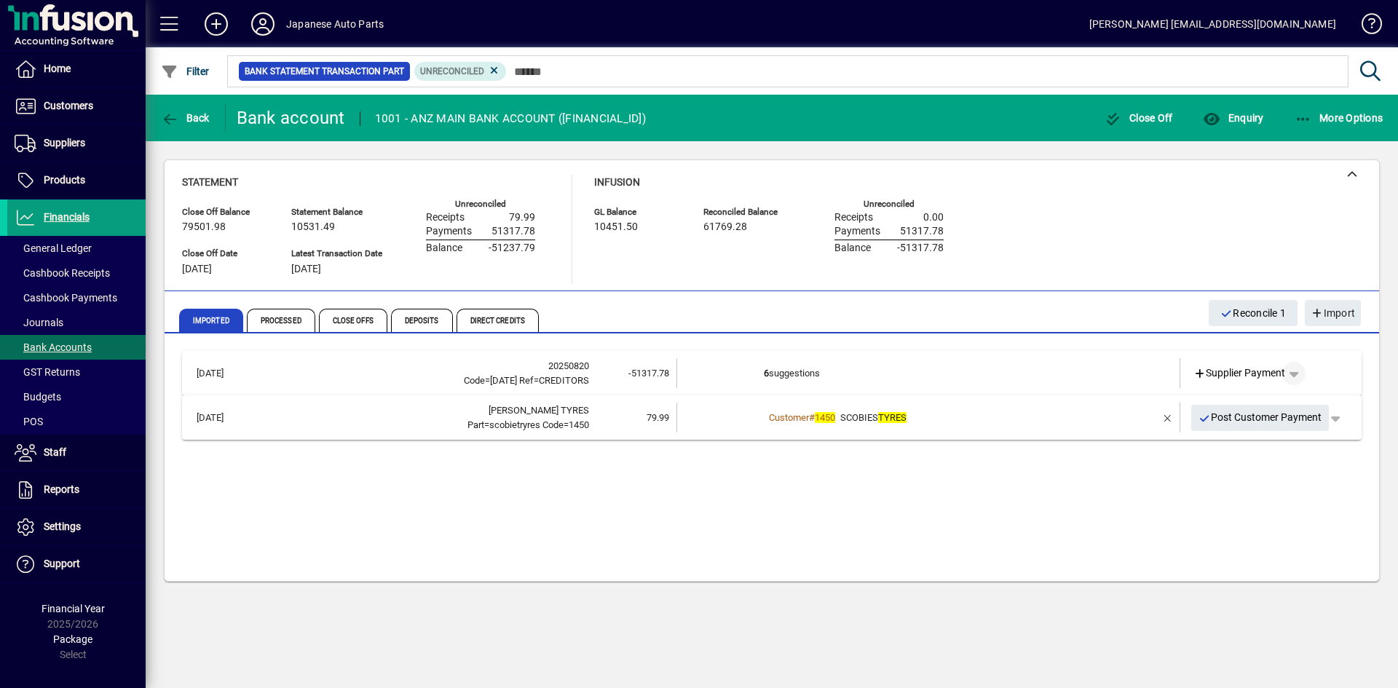
click at [1222, 373] on span "button" at bounding box center [1293, 373] width 35 height 35
click at [1059, 526] on div at bounding box center [699, 344] width 1398 height 688
click at [1222, 417] on span "button" at bounding box center [1335, 417] width 35 height 35
click at [1222, 449] on span "Customer Payment" at bounding box center [1290, 448] width 106 height 17
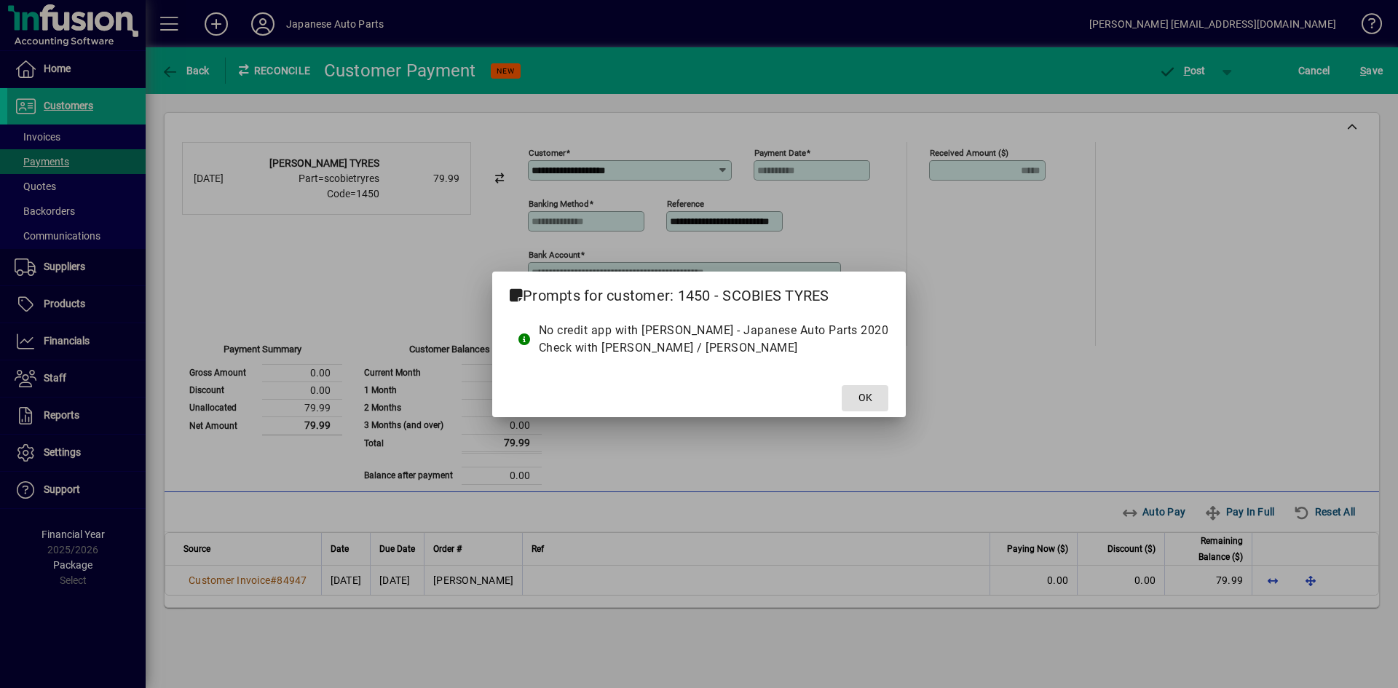
click at [842, 385] on button "OK" at bounding box center [865, 398] width 47 height 26
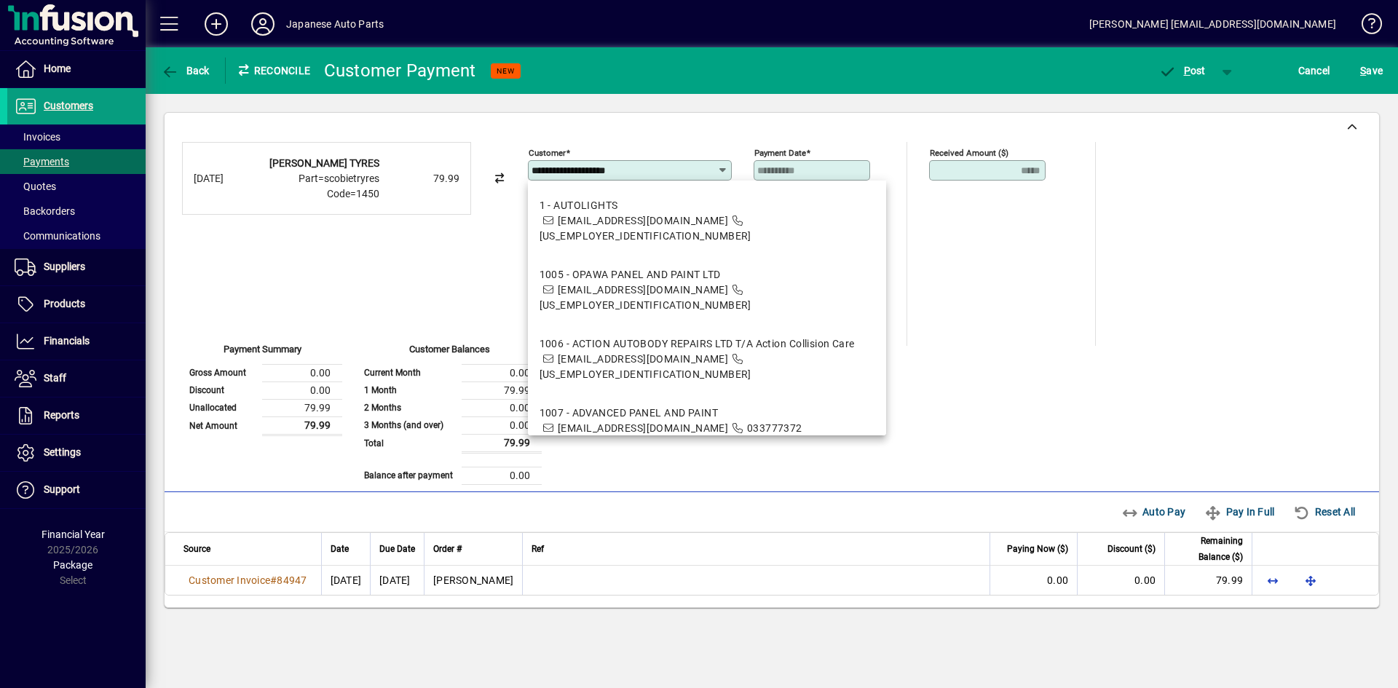
click at [688, 167] on input "**********" at bounding box center [624, 171] width 186 height 12
click at [1185, 312] on div "**********" at bounding box center [771, 313] width 1179 height 343
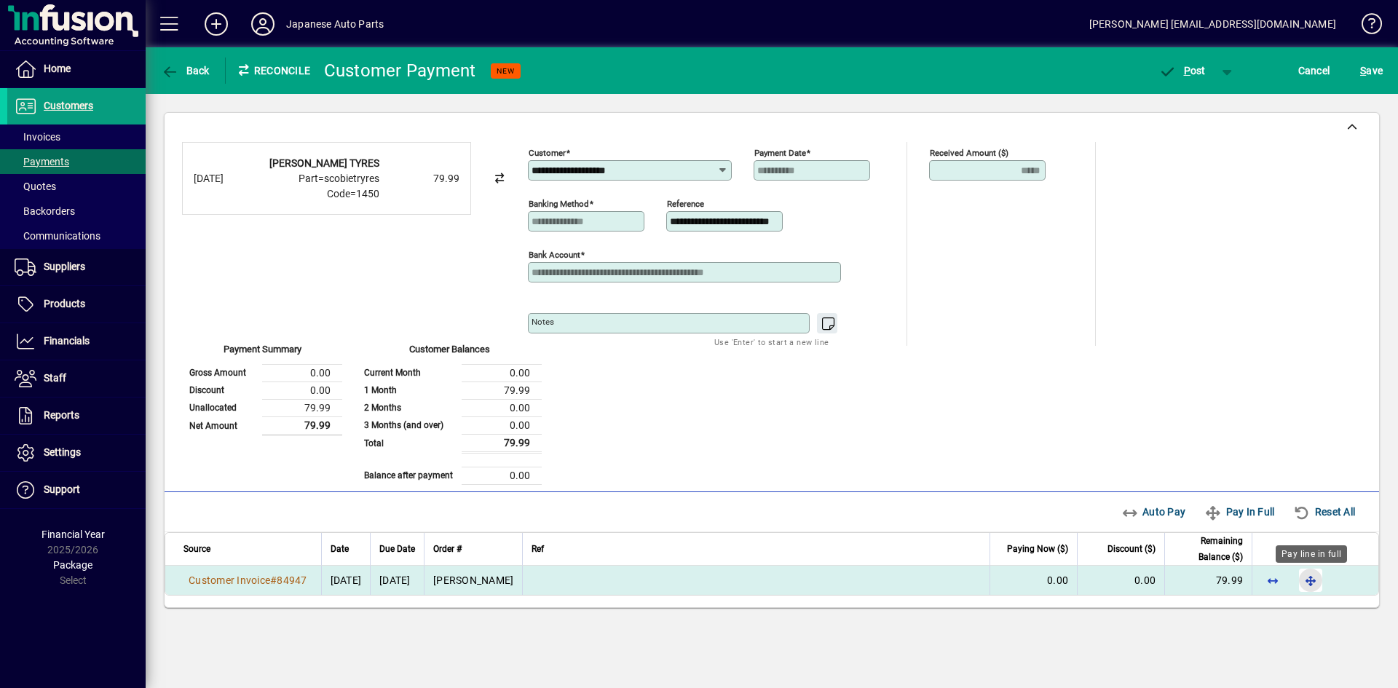
click at [1222, 580] on span "button" at bounding box center [1310, 580] width 35 height 35
click at [1205, 66] on span "button" at bounding box center [1182, 70] width 62 height 35
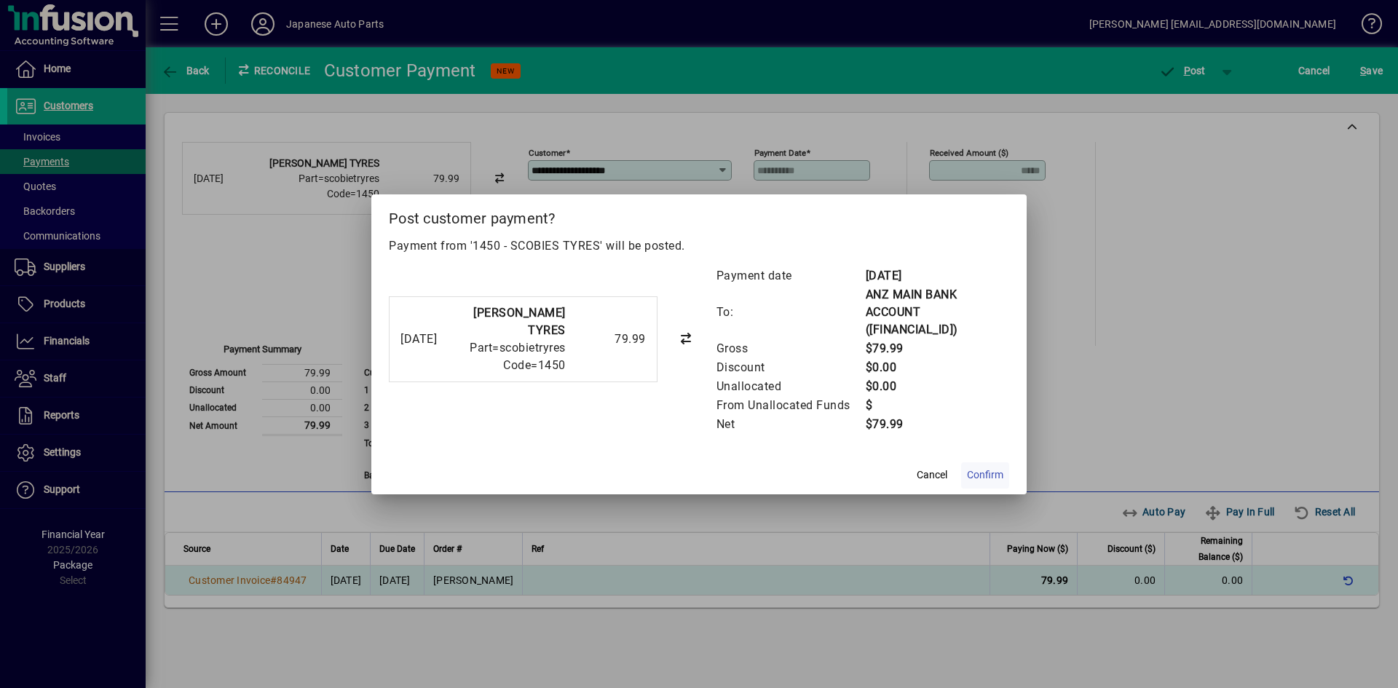
click at [986, 474] on span "Confirm" at bounding box center [985, 474] width 36 height 15
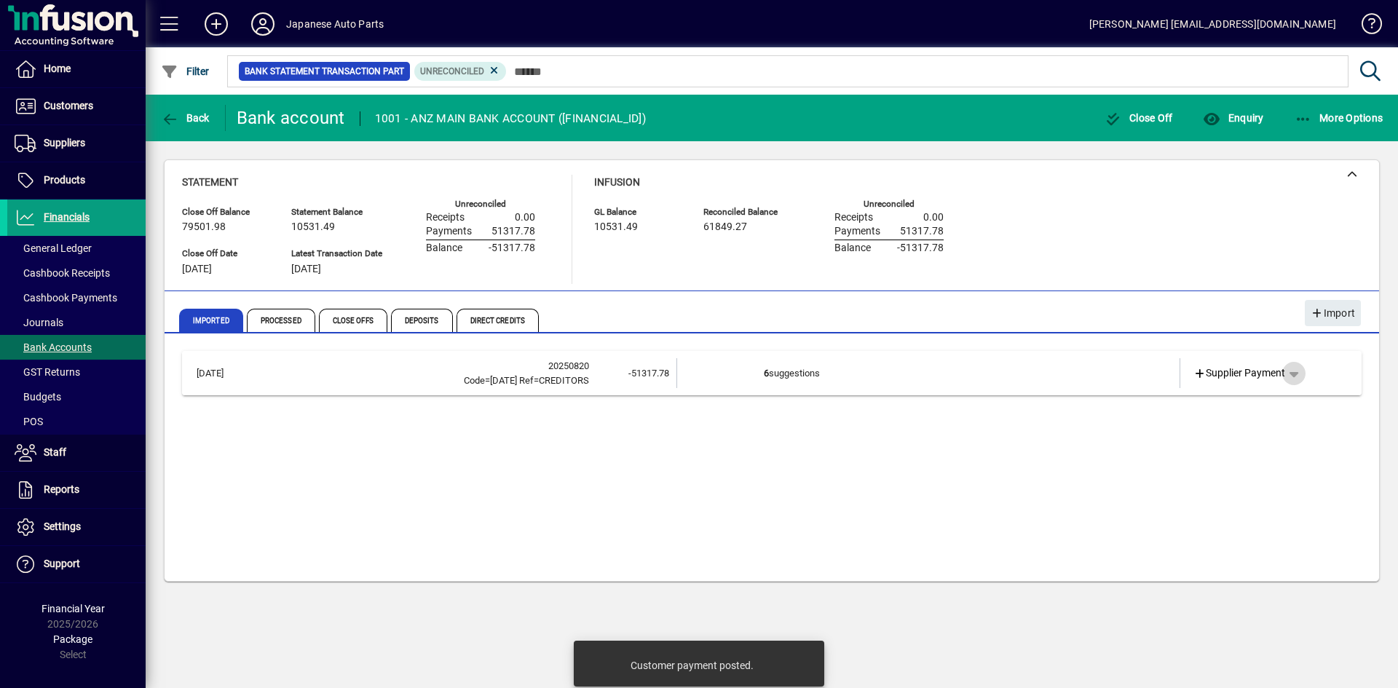
click at [1222, 374] on span "button" at bounding box center [1293, 373] width 35 height 35
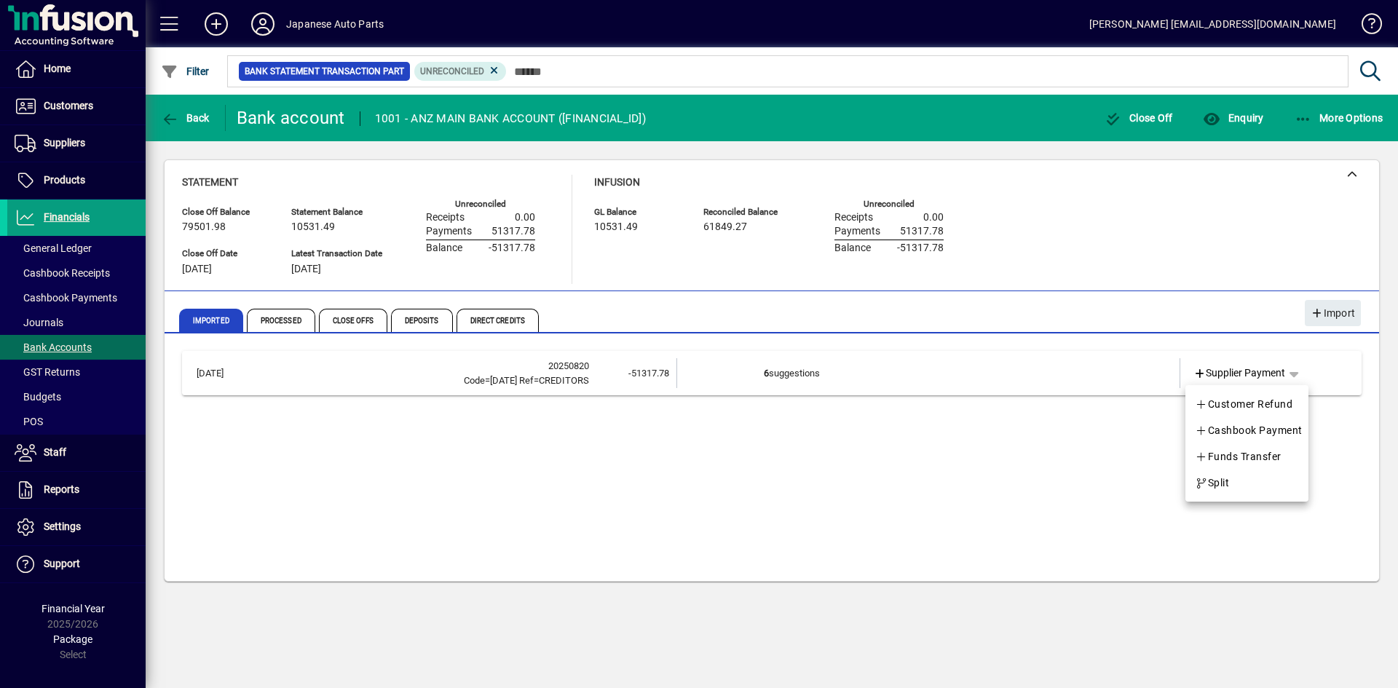
click at [704, 614] on div at bounding box center [699, 344] width 1398 height 688
click at [898, 383] on td "6 suggestions" at bounding box center [929, 373] width 331 height 30
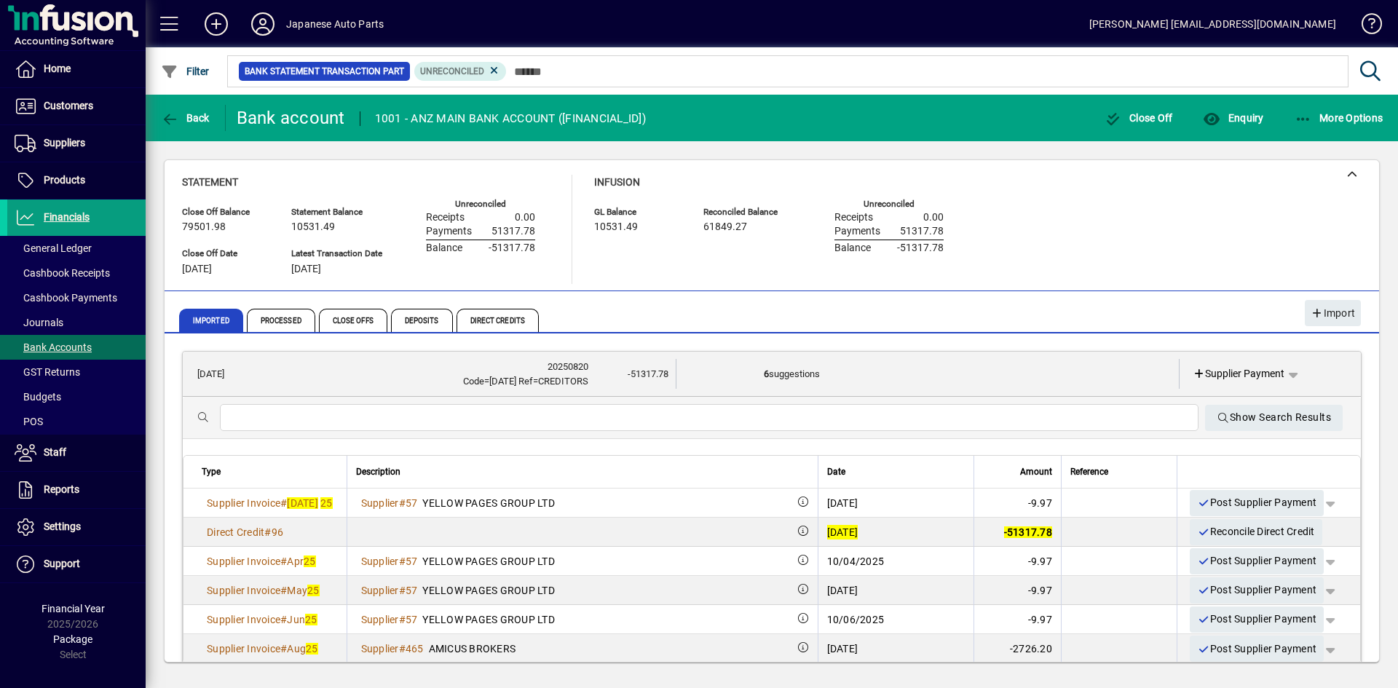
click at [532, 414] on input "text" at bounding box center [709, 417] width 955 height 17
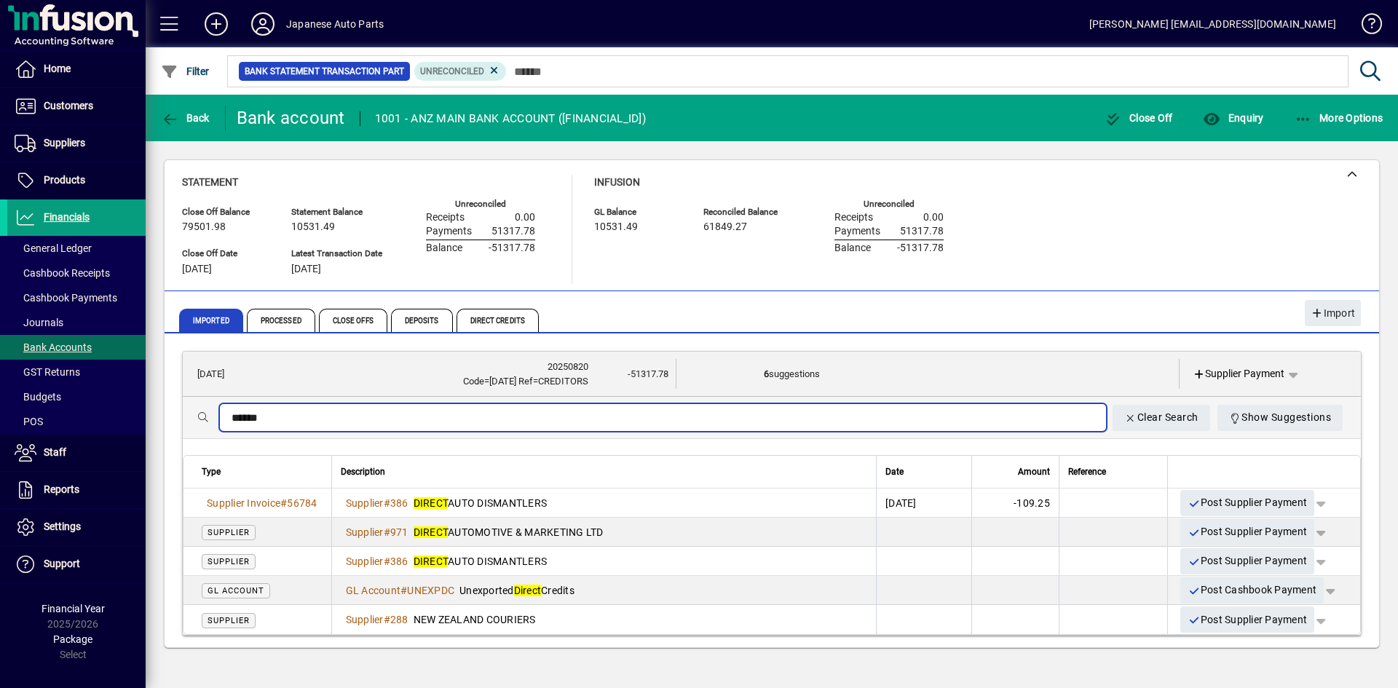
type input "******"
click at [566, 413] on input "******" at bounding box center [663, 417] width 863 height 17
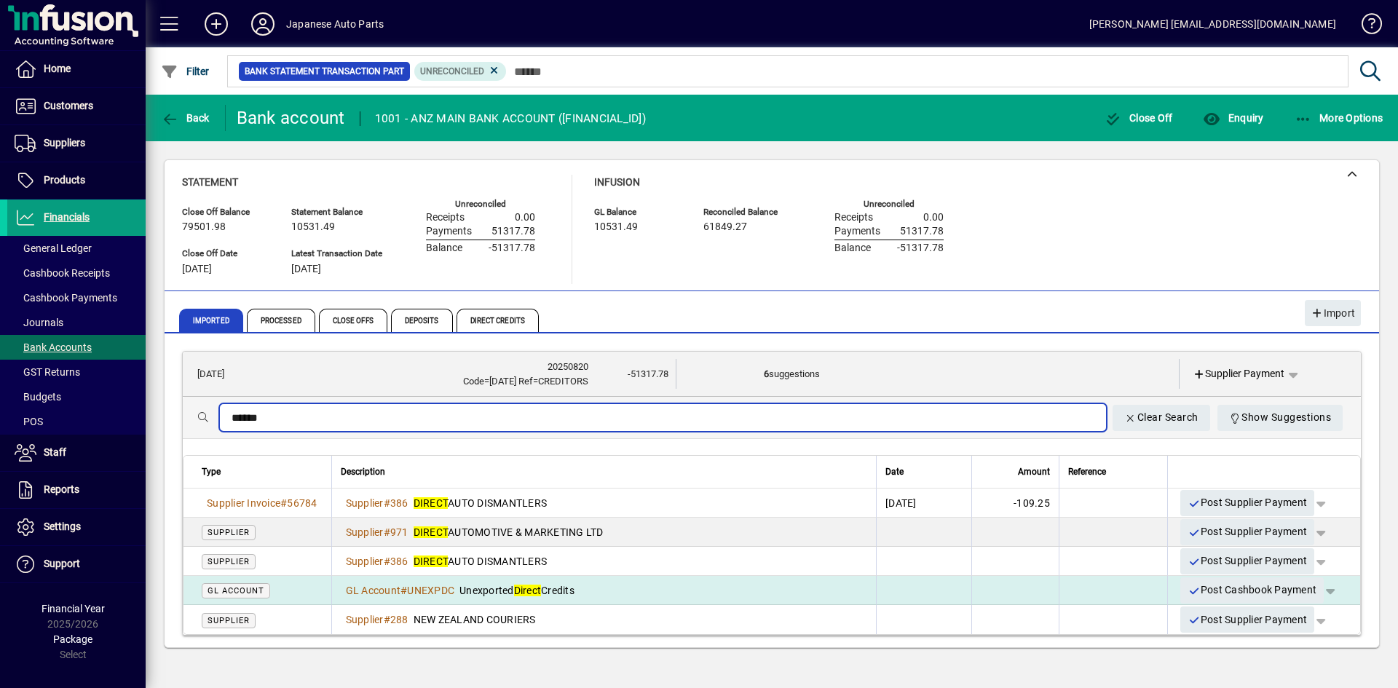
click at [1222, 593] on span "button" at bounding box center [1330, 590] width 35 height 35
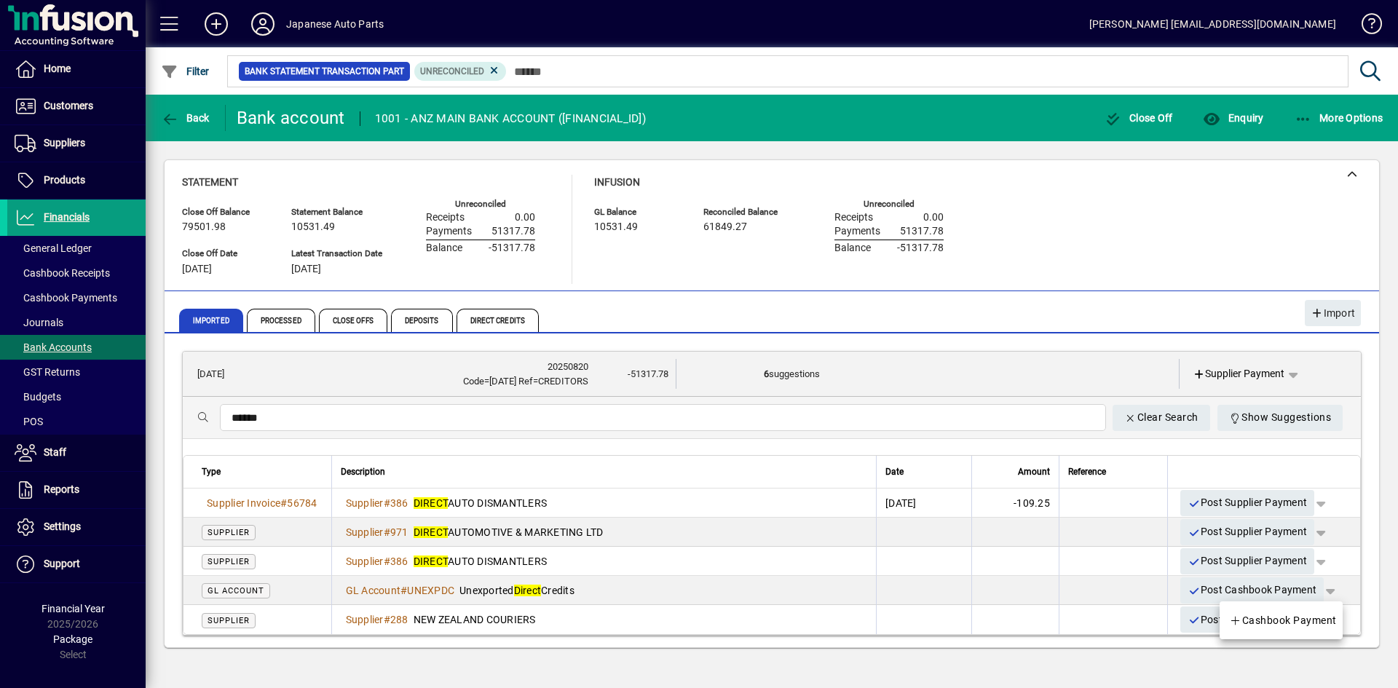
click at [1040, 254] on div at bounding box center [699, 344] width 1398 height 688
click at [281, 316] on span "Processed" at bounding box center [281, 320] width 68 height 23
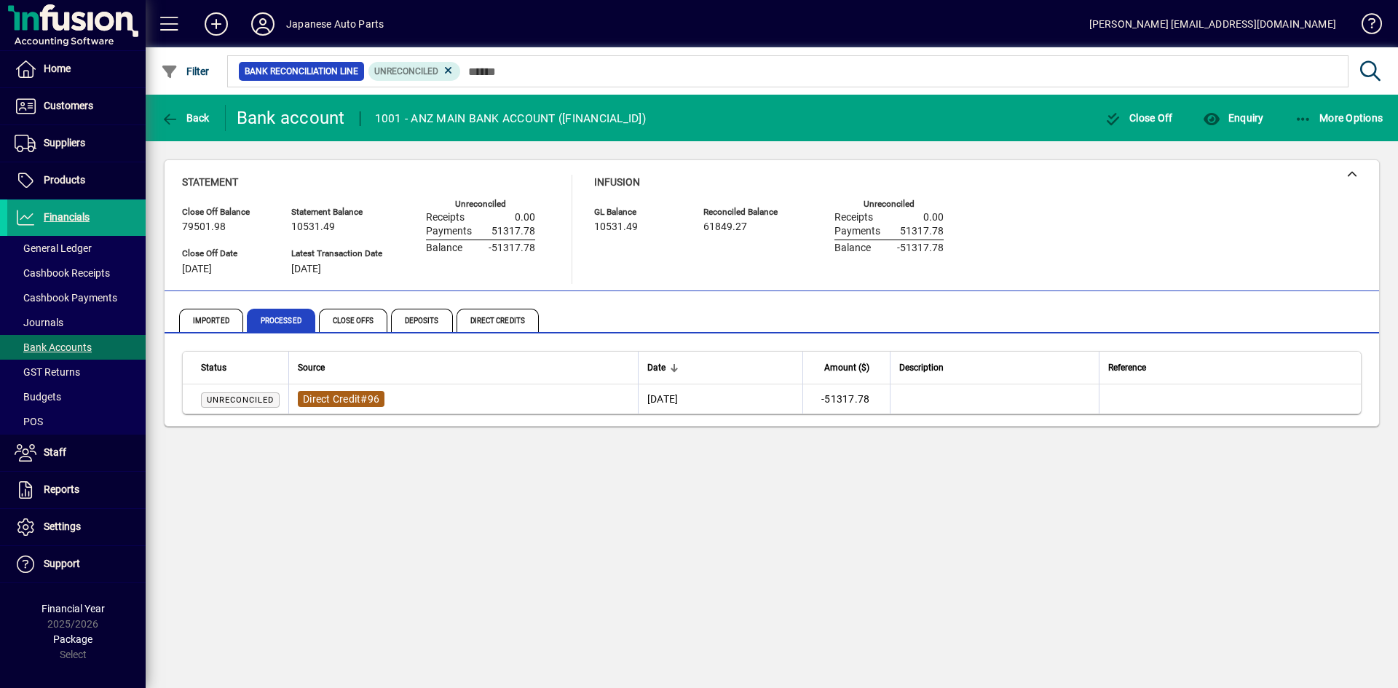
click at [320, 395] on span "Direct Credit" at bounding box center [332, 399] width 58 height 12
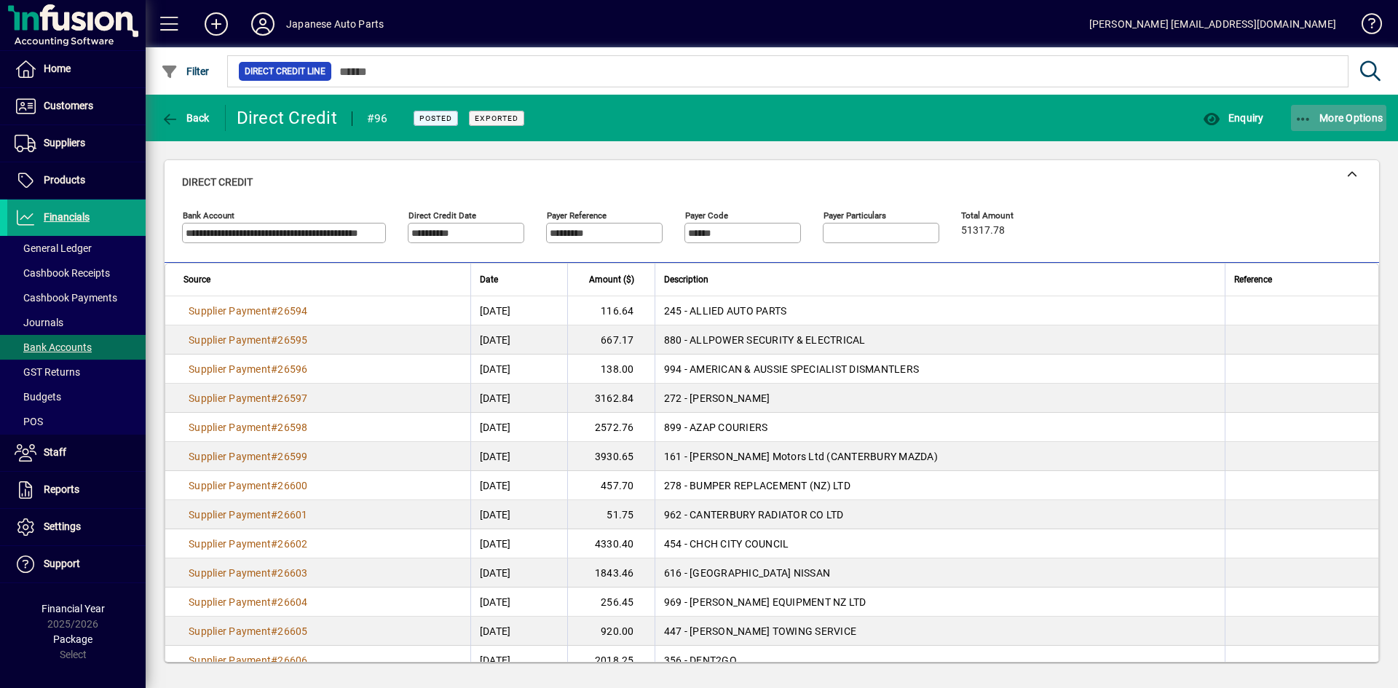
click at [1222, 114] on icon "button" at bounding box center [1303, 119] width 18 height 15
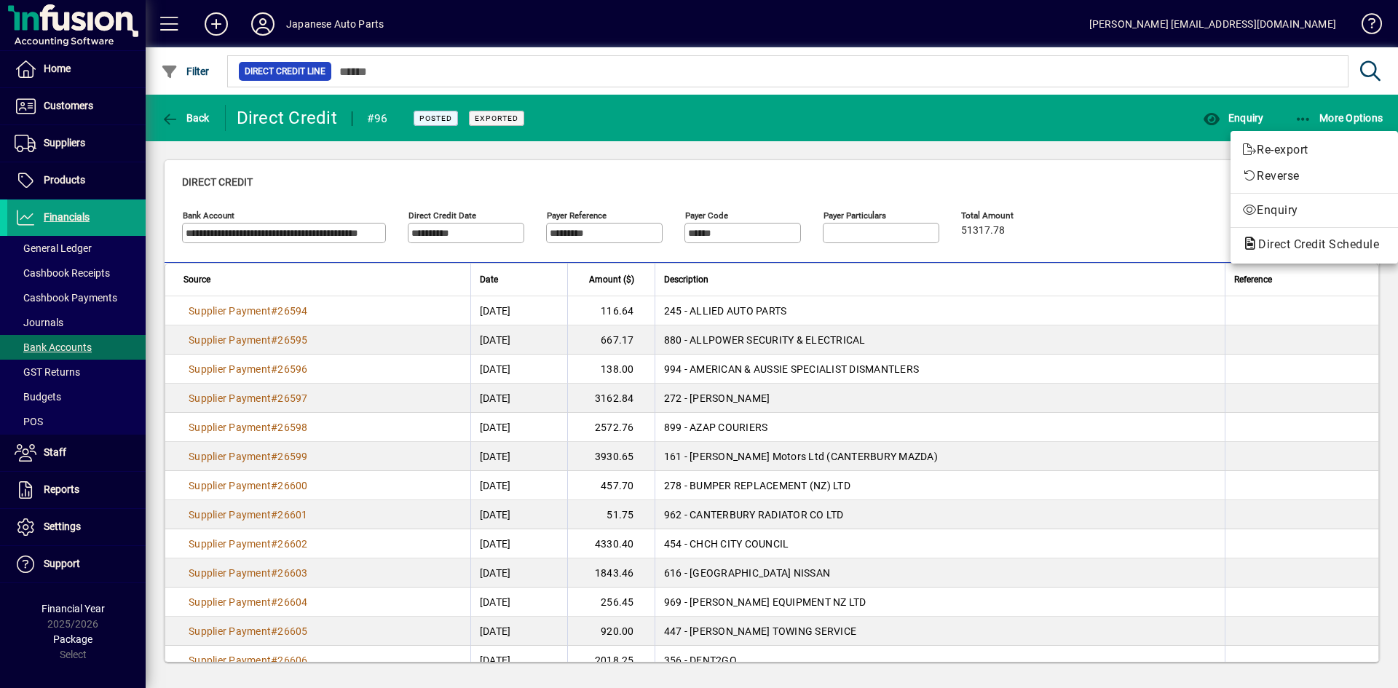
click at [162, 119] on div at bounding box center [699, 344] width 1398 height 688
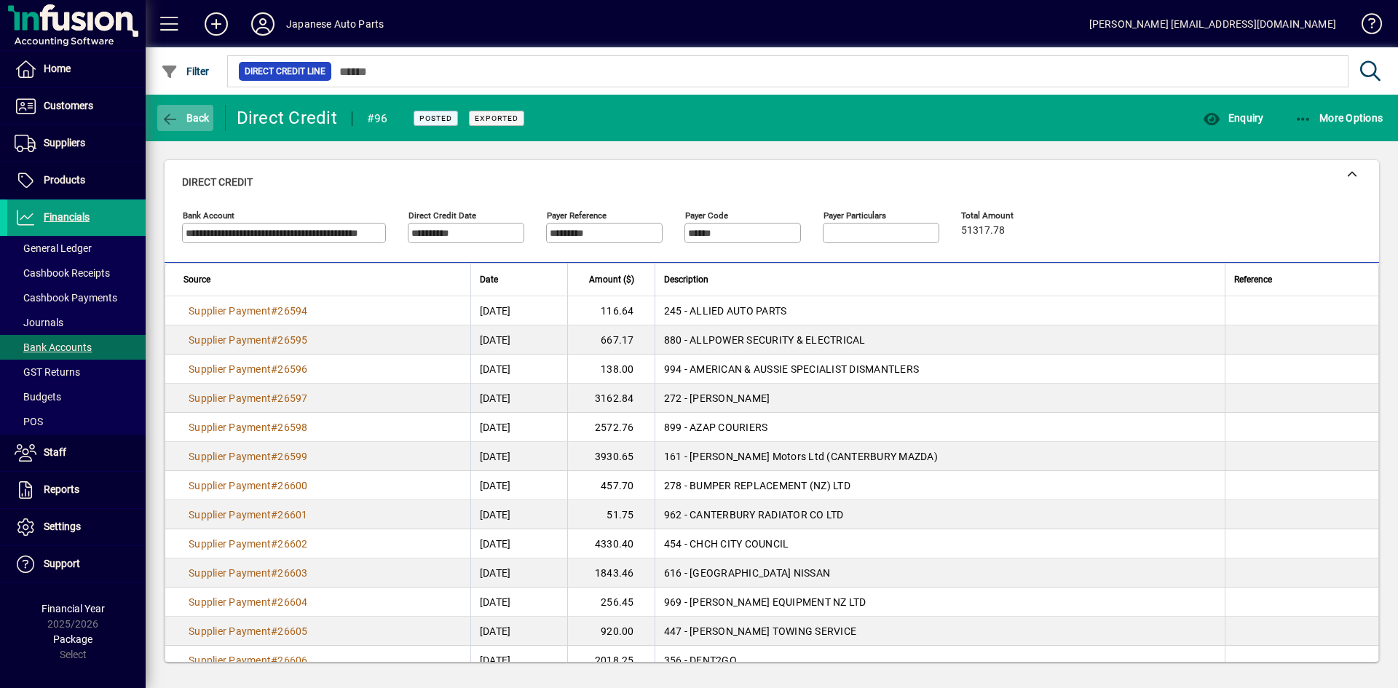
click at [177, 116] on icon "button" at bounding box center [170, 119] width 18 height 15
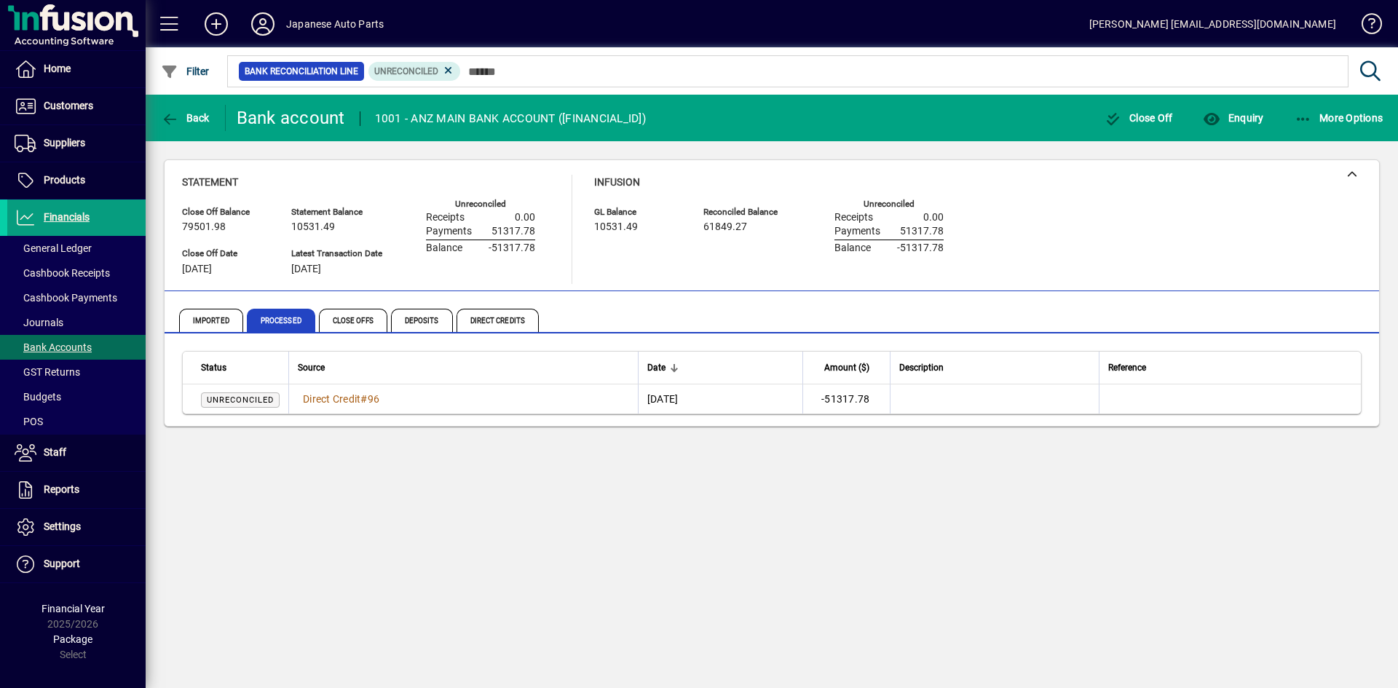
click at [226, 403] on span "Unreconciled" at bounding box center [240, 399] width 67 height 9
click at [792, 533] on div "Back Bank account 1001 - ANZ MAIN BANK ACCOUNT (01-0811-0853437-00) Close Off E…" at bounding box center [772, 391] width 1252 height 593
click at [499, 317] on span "Direct Credits" at bounding box center [497, 320] width 82 height 23
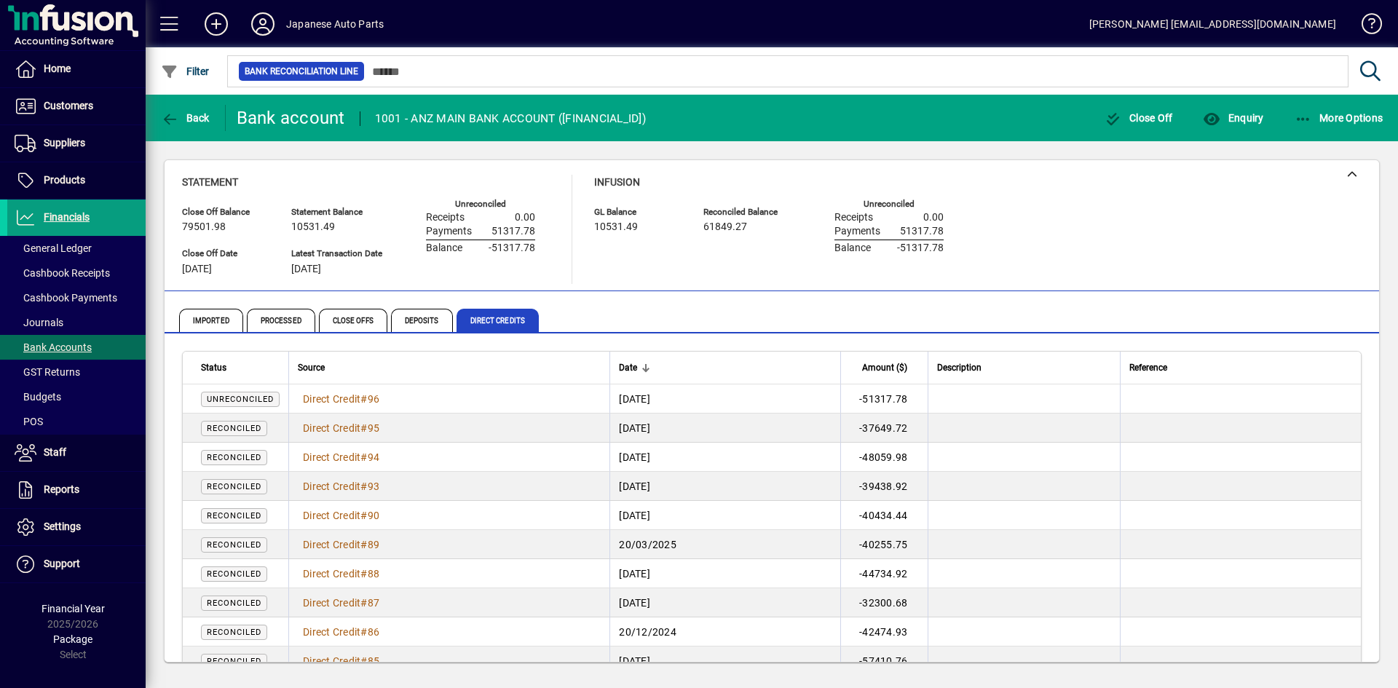
click at [251, 397] on span "Unreconciled" at bounding box center [240, 399] width 67 height 9
click at [256, 397] on span "Unreconciled" at bounding box center [240, 399] width 67 height 9
click at [218, 320] on span "Imported" at bounding box center [211, 320] width 64 height 23
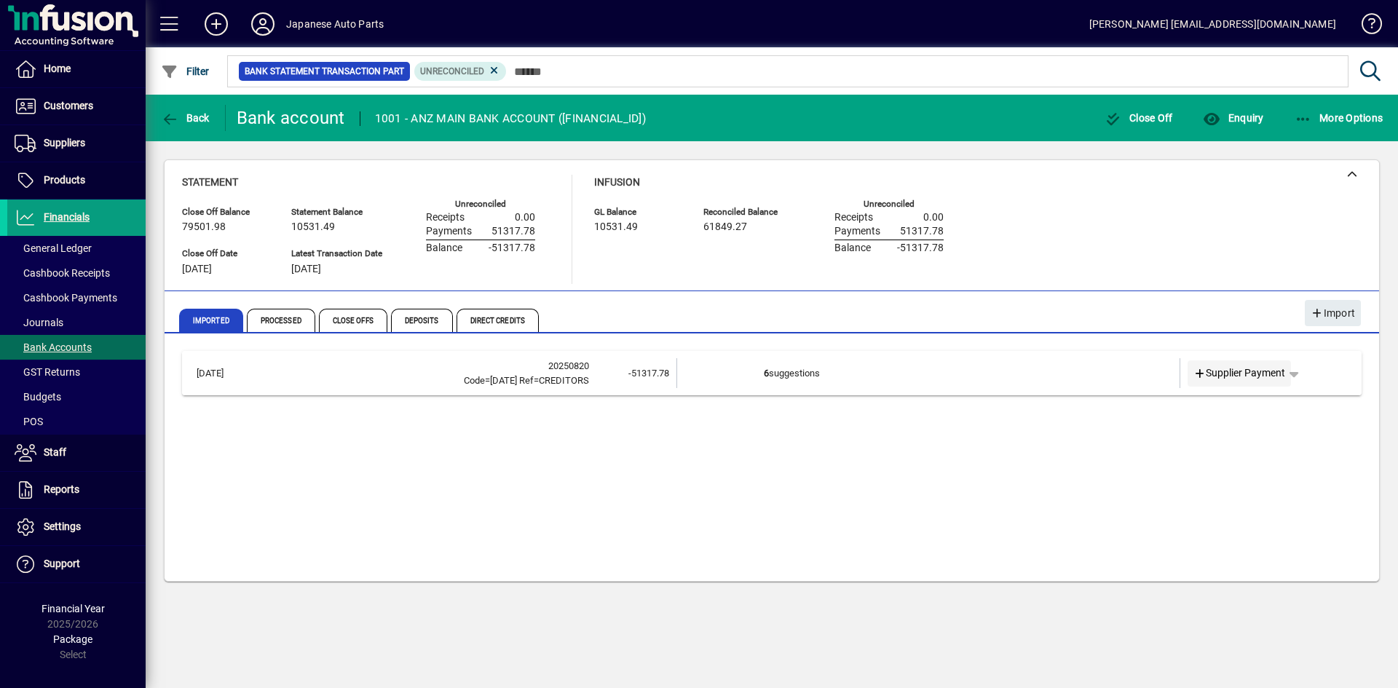
click at [1198, 378] on icon at bounding box center [1199, 374] width 13 height 10
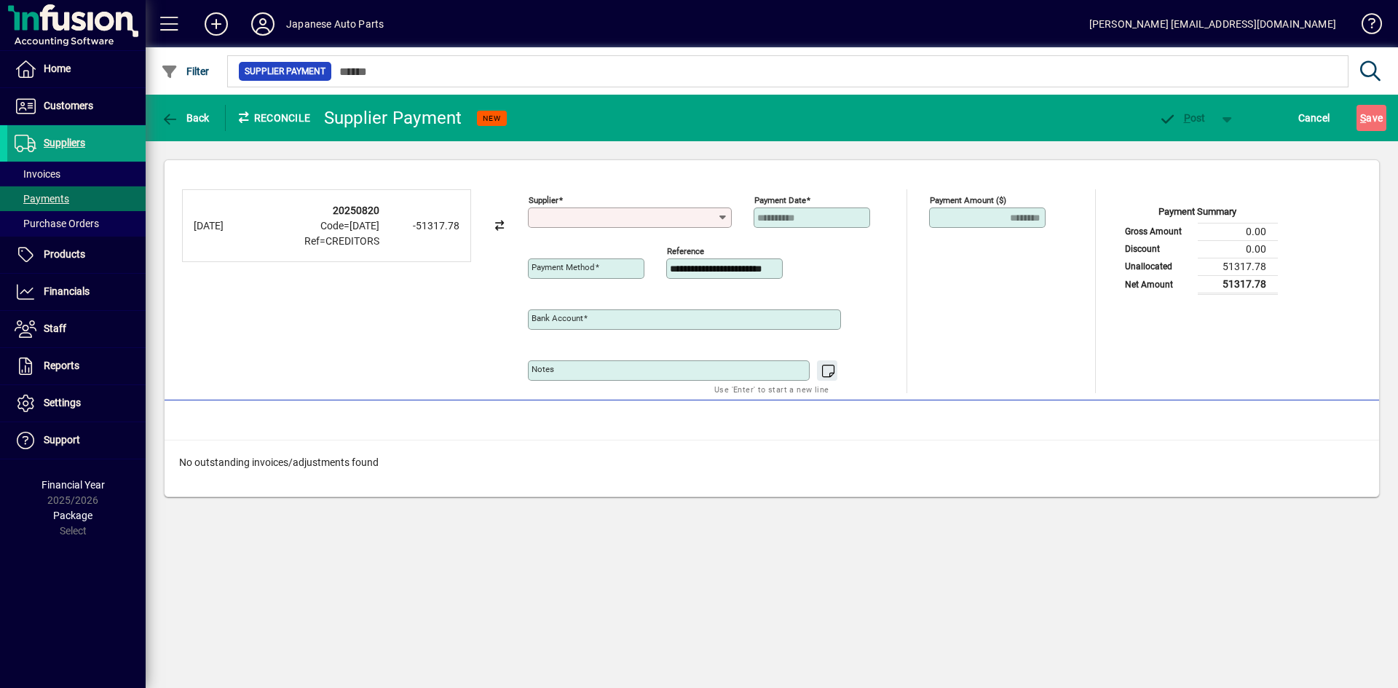
type input "**********"
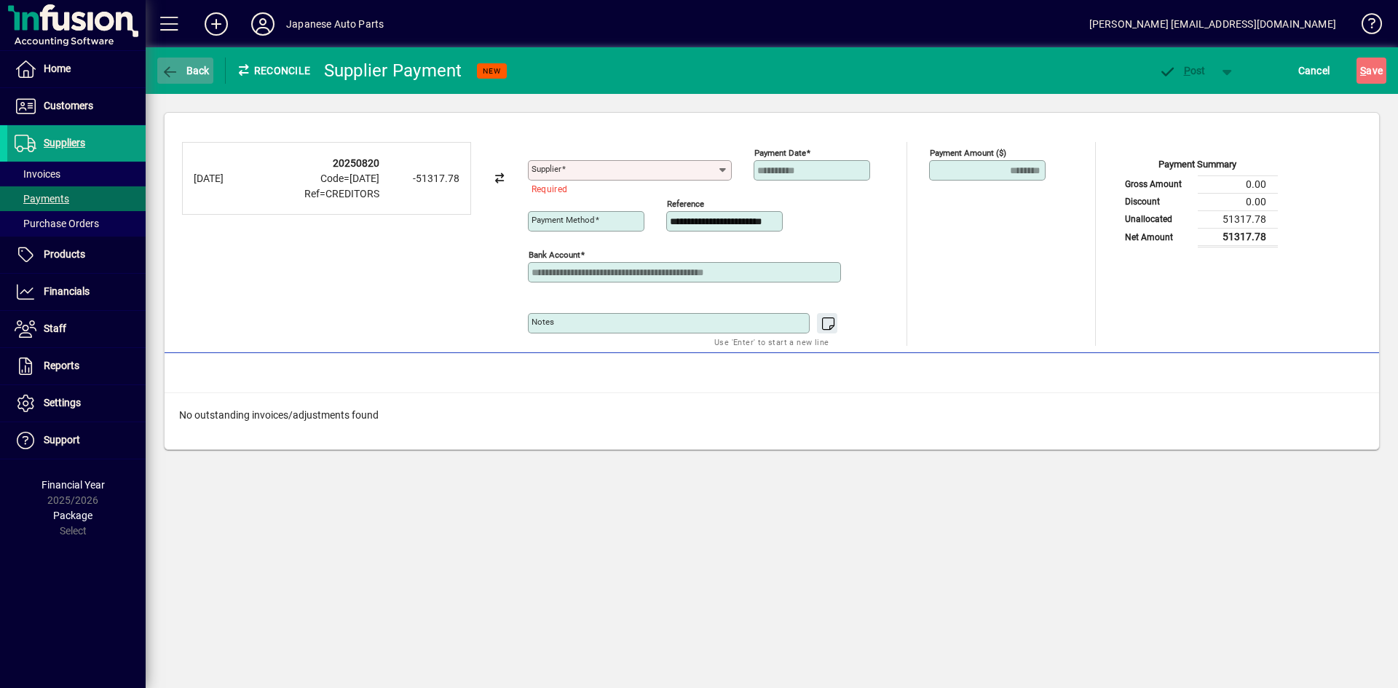
click at [162, 71] on icon "button" at bounding box center [170, 72] width 18 height 15
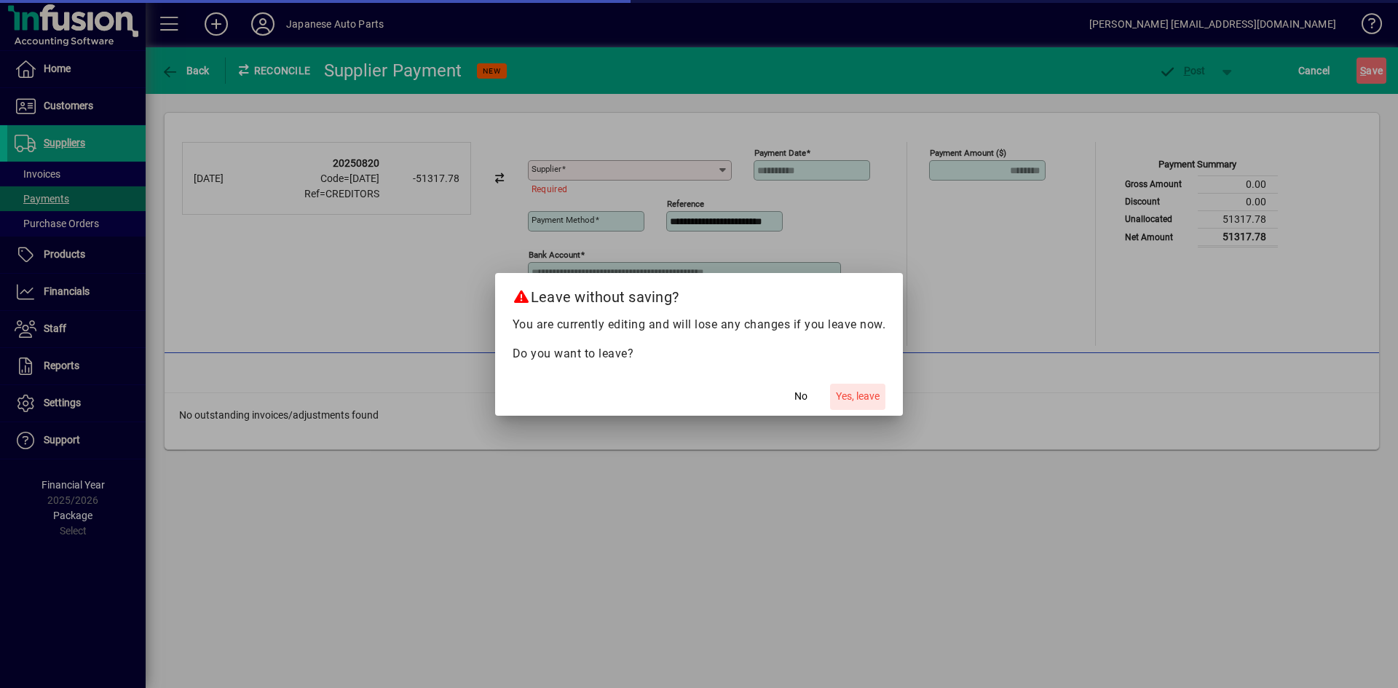
click at [851, 399] on span "Yes, leave" at bounding box center [858, 396] width 44 height 15
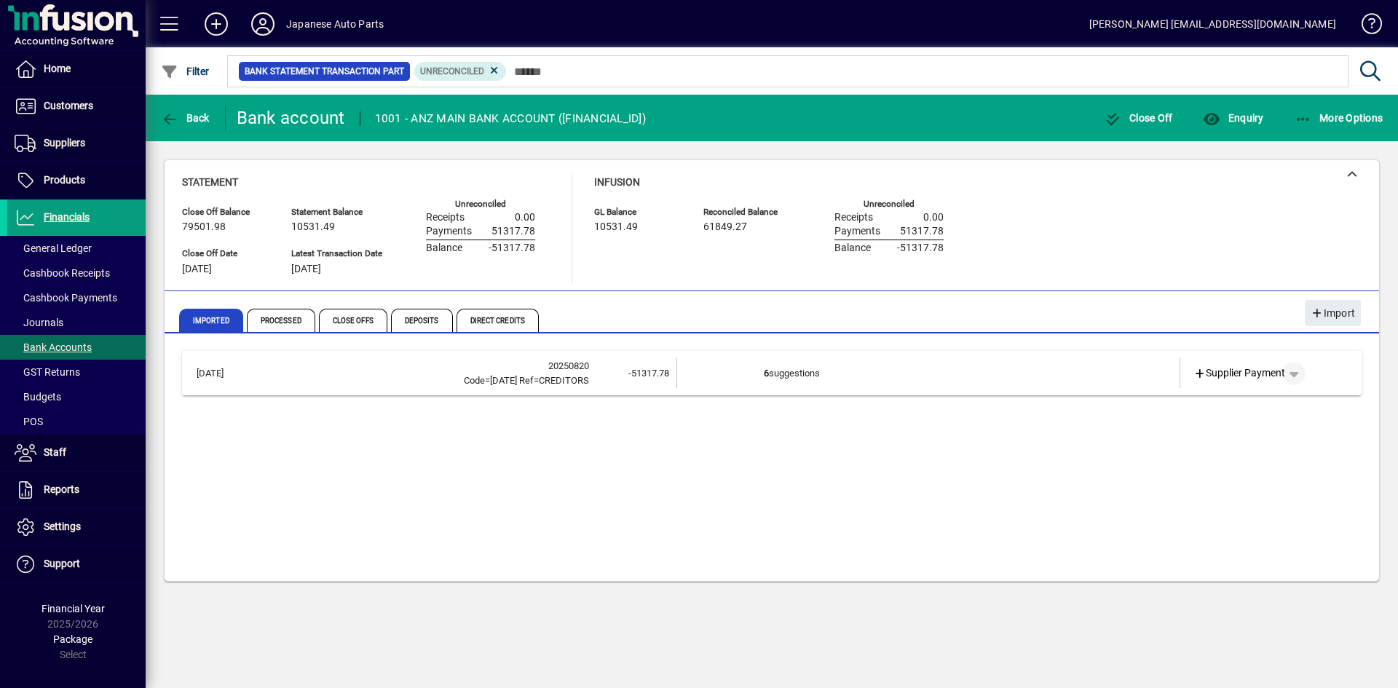
click at [1222, 371] on span "button" at bounding box center [1293, 373] width 35 height 35
click at [869, 542] on div at bounding box center [699, 344] width 1398 height 688
click at [496, 324] on span "Direct Credits" at bounding box center [497, 320] width 82 height 23
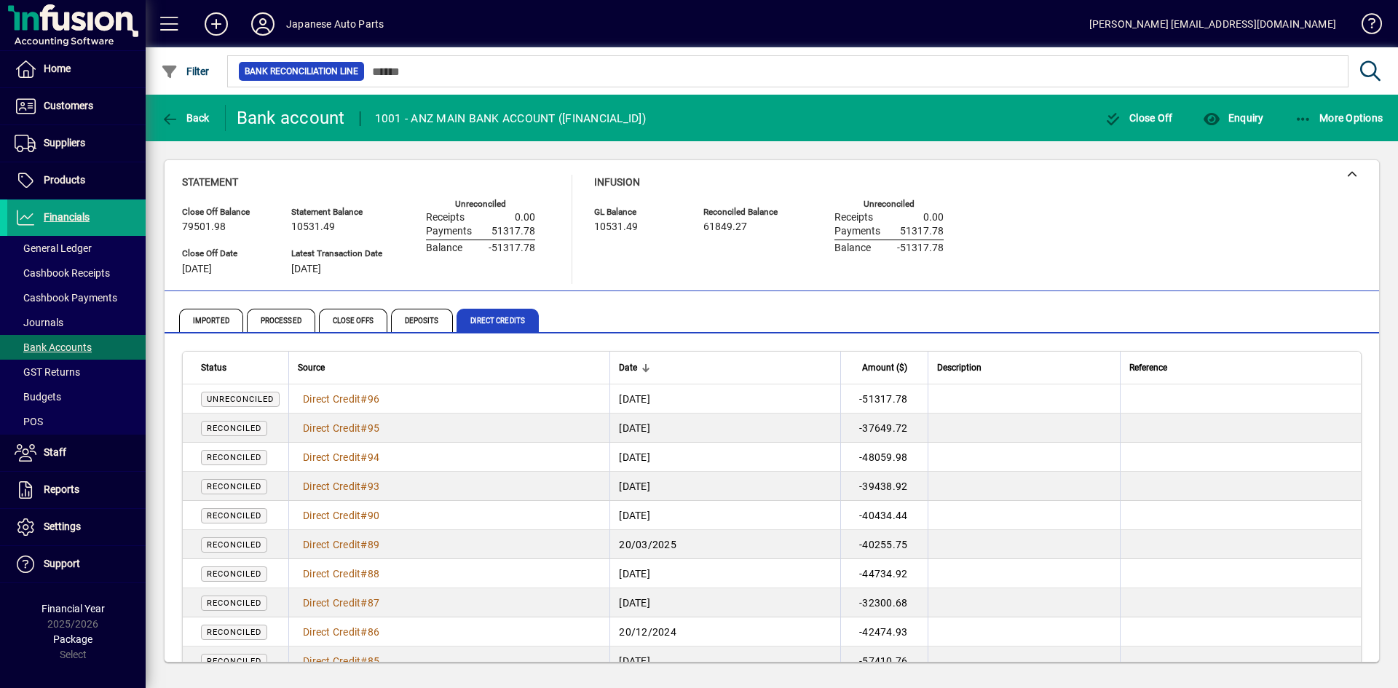
click at [264, 399] on span "Unreconciled" at bounding box center [240, 399] width 67 height 9
click at [1222, 126] on span "button" at bounding box center [1339, 117] width 96 height 35
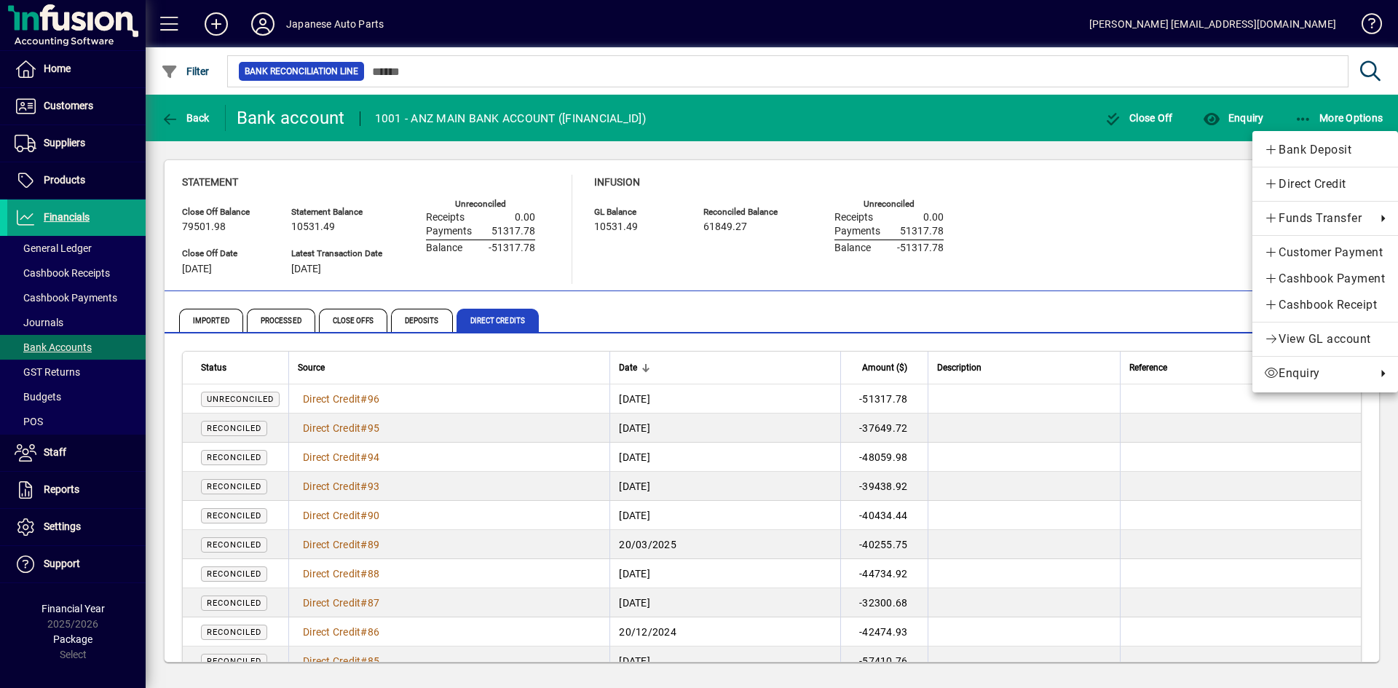
click at [340, 401] on div at bounding box center [699, 344] width 1398 height 688
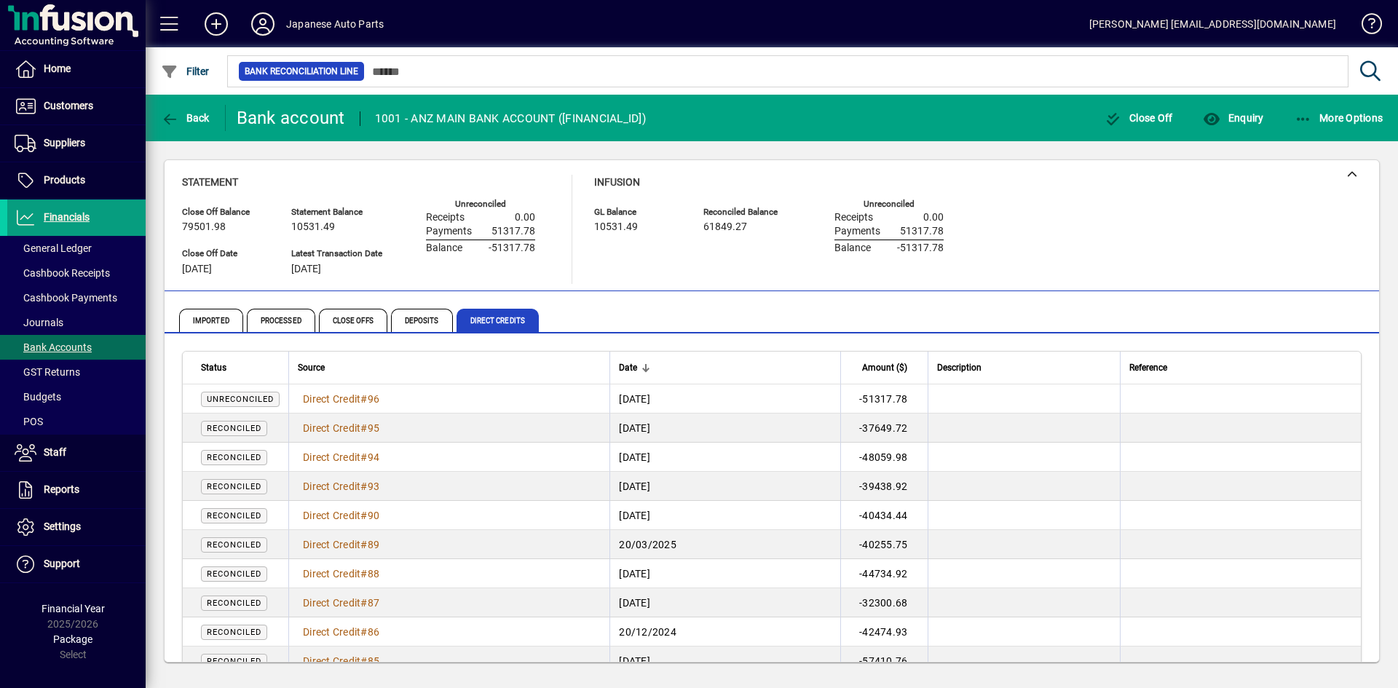
click at [340, 401] on span "Direct Credit" at bounding box center [332, 399] width 58 height 12
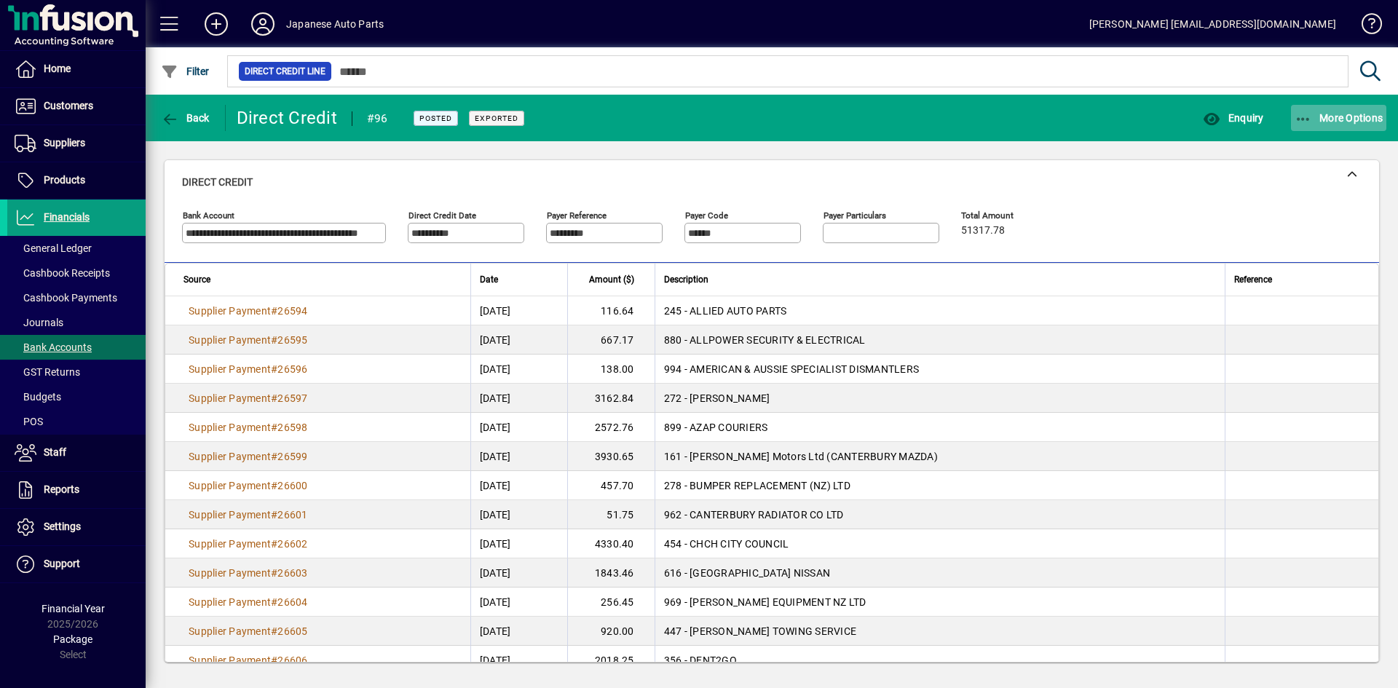
click at [1222, 104] on span "button" at bounding box center [1339, 117] width 96 height 35
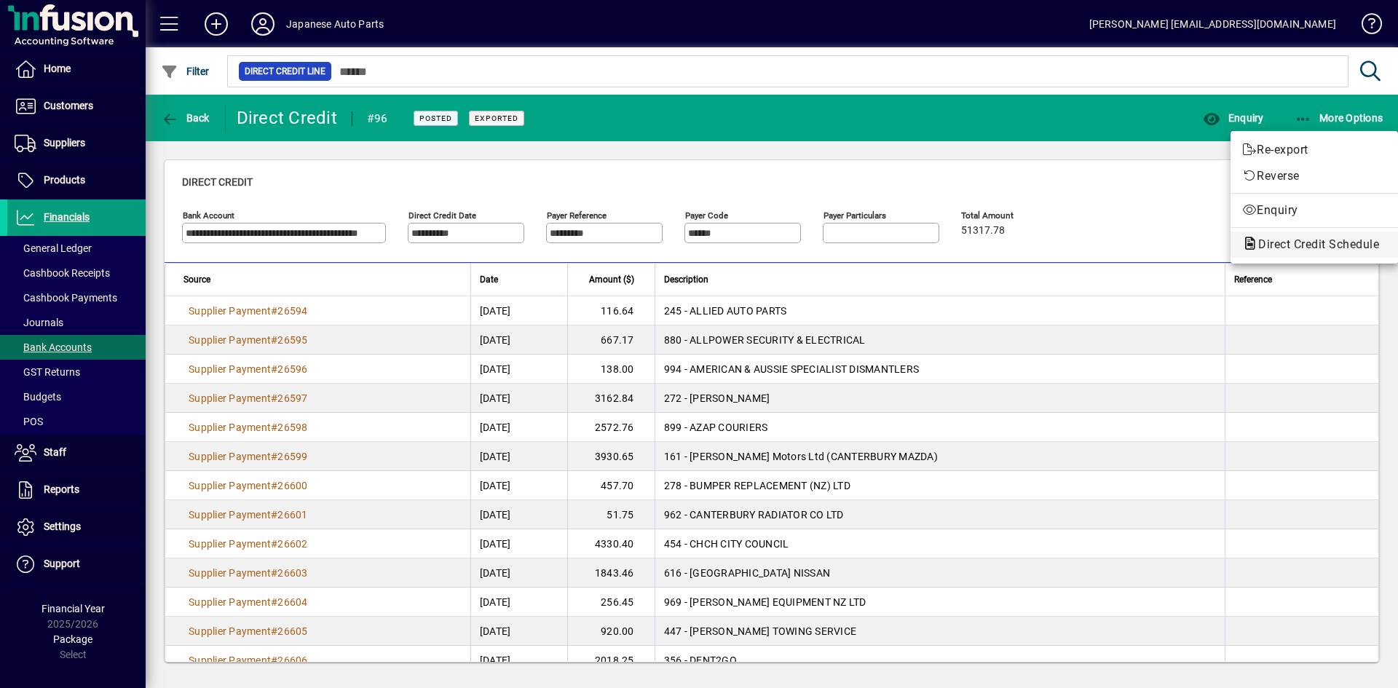
click at [1222, 241] on span "Direct Credit Schedule" at bounding box center [1314, 244] width 144 height 14
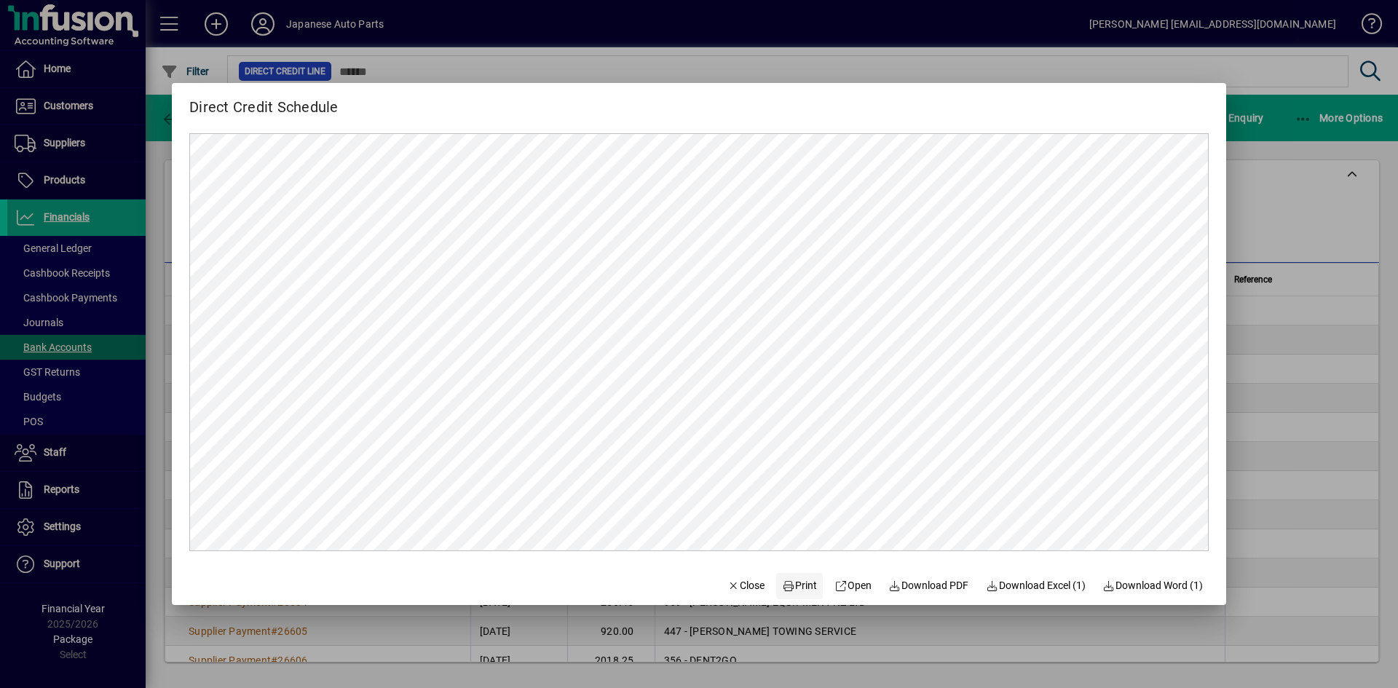
click at [790, 588] on span "Print" at bounding box center [799, 585] width 35 height 15
click at [1222, 426] on div at bounding box center [699, 344] width 1398 height 688
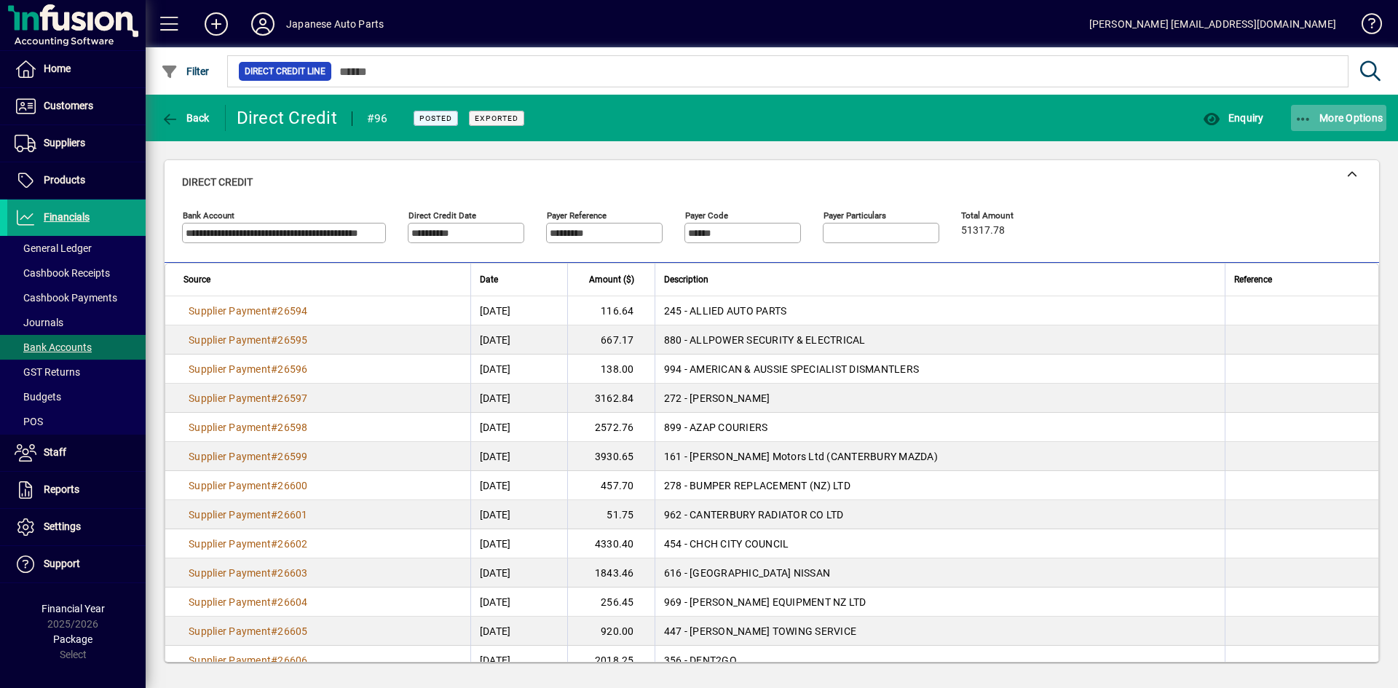
click at [1222, 120] on span "More Options" at bounding box center [1338, 118] width 89 height 12
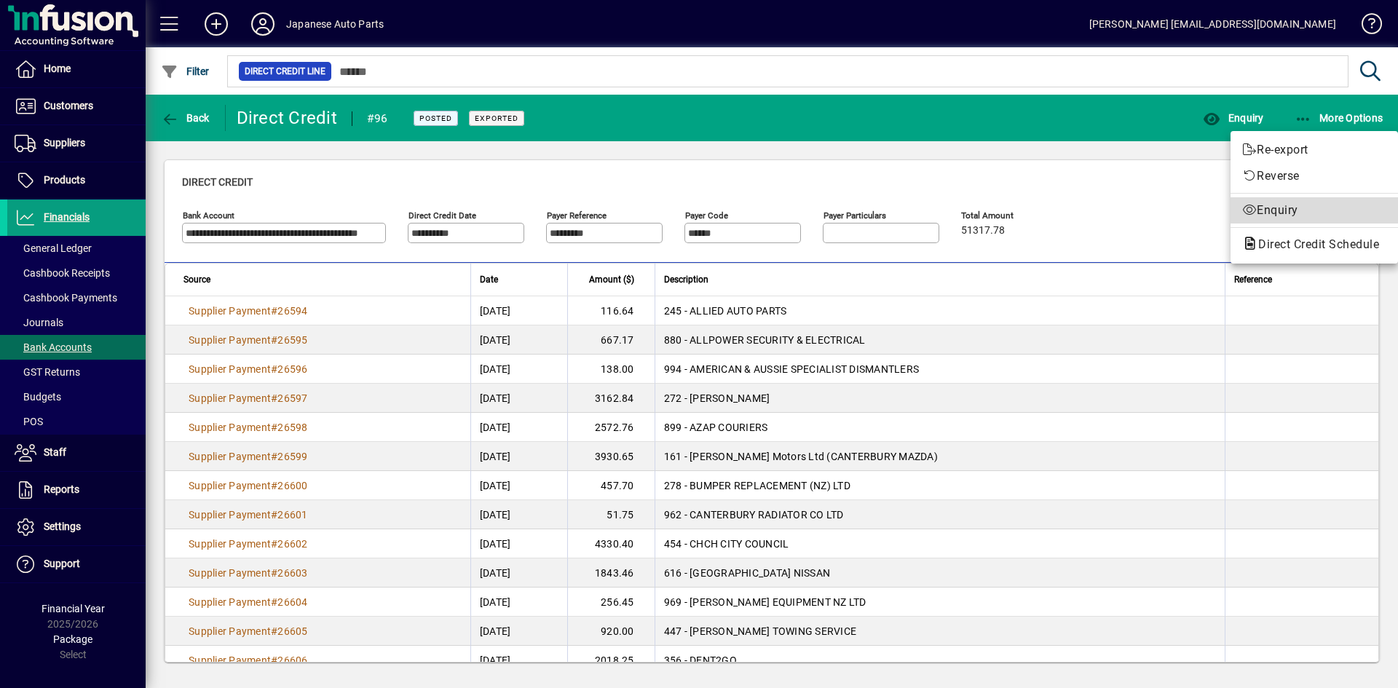
click at [1222, 207] on span "Enquiry" at bounding box center [1314, 210] width 144 height 17
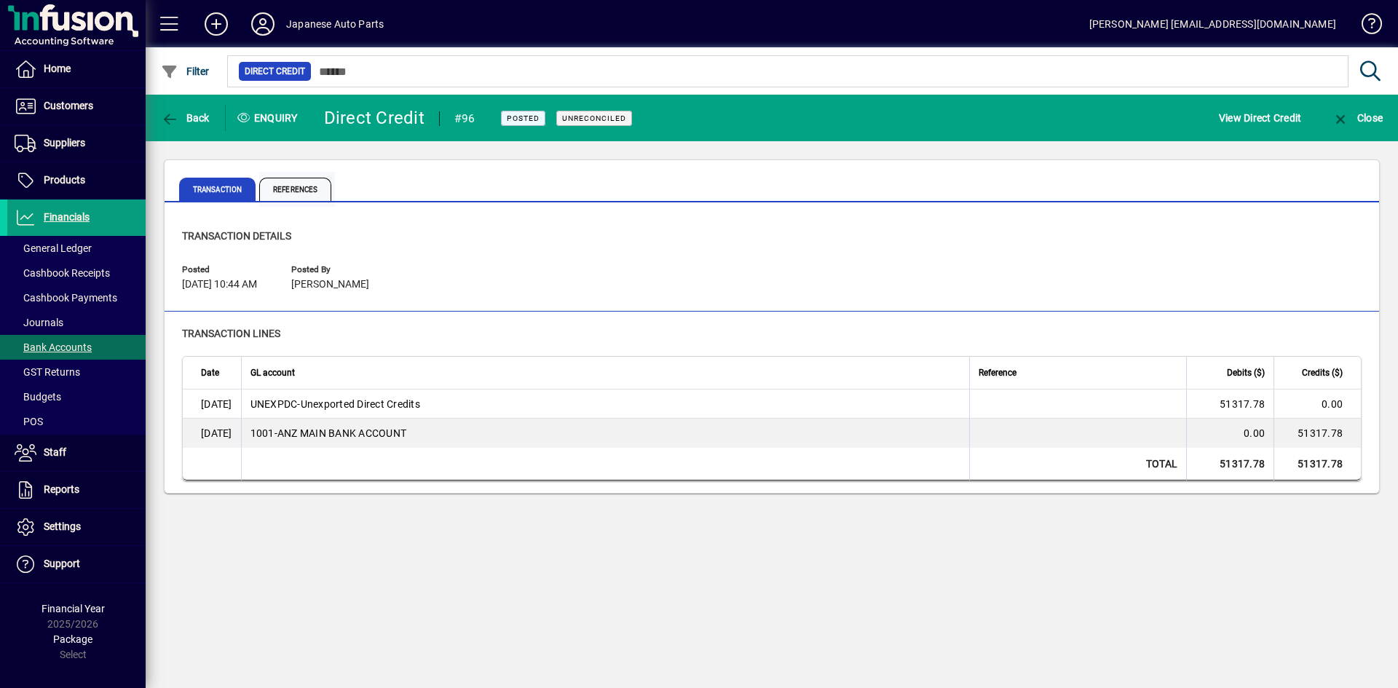
click at [297, 193] on span "References" at bounding box center [295, 189] width 72 height 23
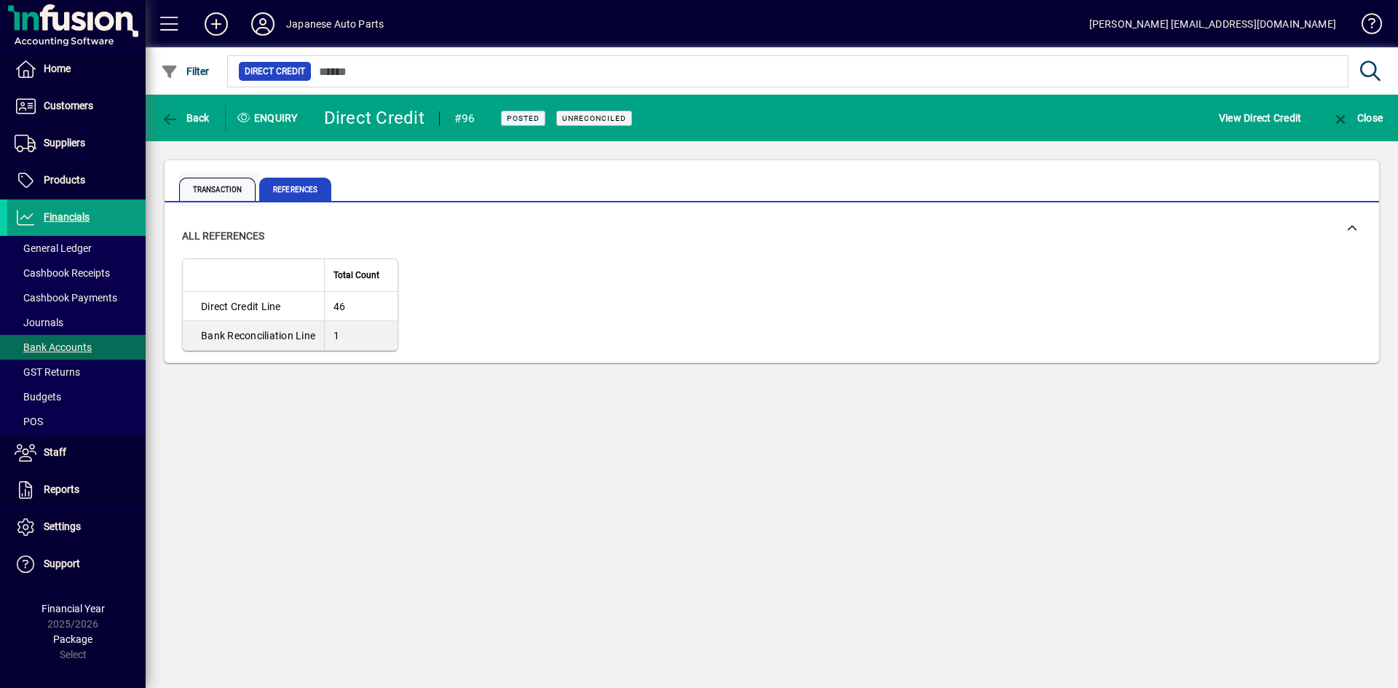
click at [191, 190] on span "Transaction" at bounding box center [217, 189] width 76 height 23
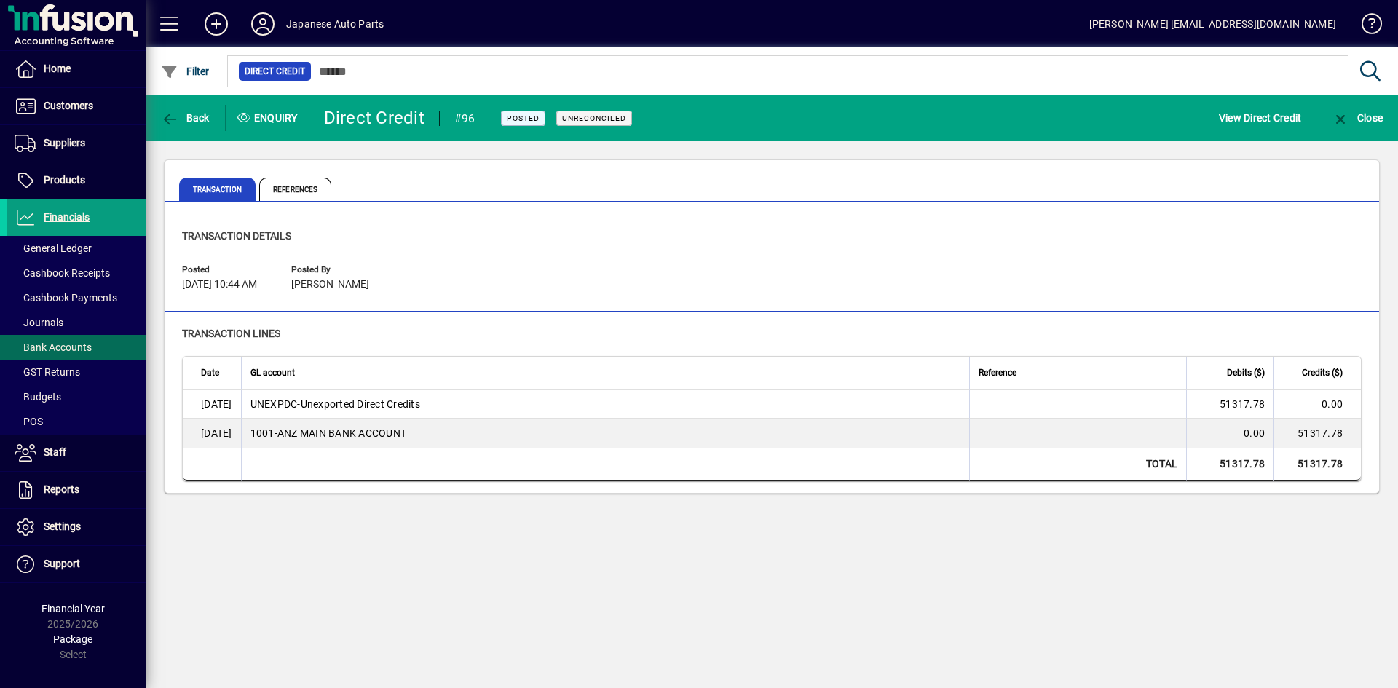
click at [342, 517] on div "Back Enquiry Direct Credit #96 Posted Unreconciled View Direct Credit Close Tra…" at bounding box center [772, 391] width 1252 height 593
click at [175, 112] on icon "button" at bounding box center [170, 119] width 18 height 15
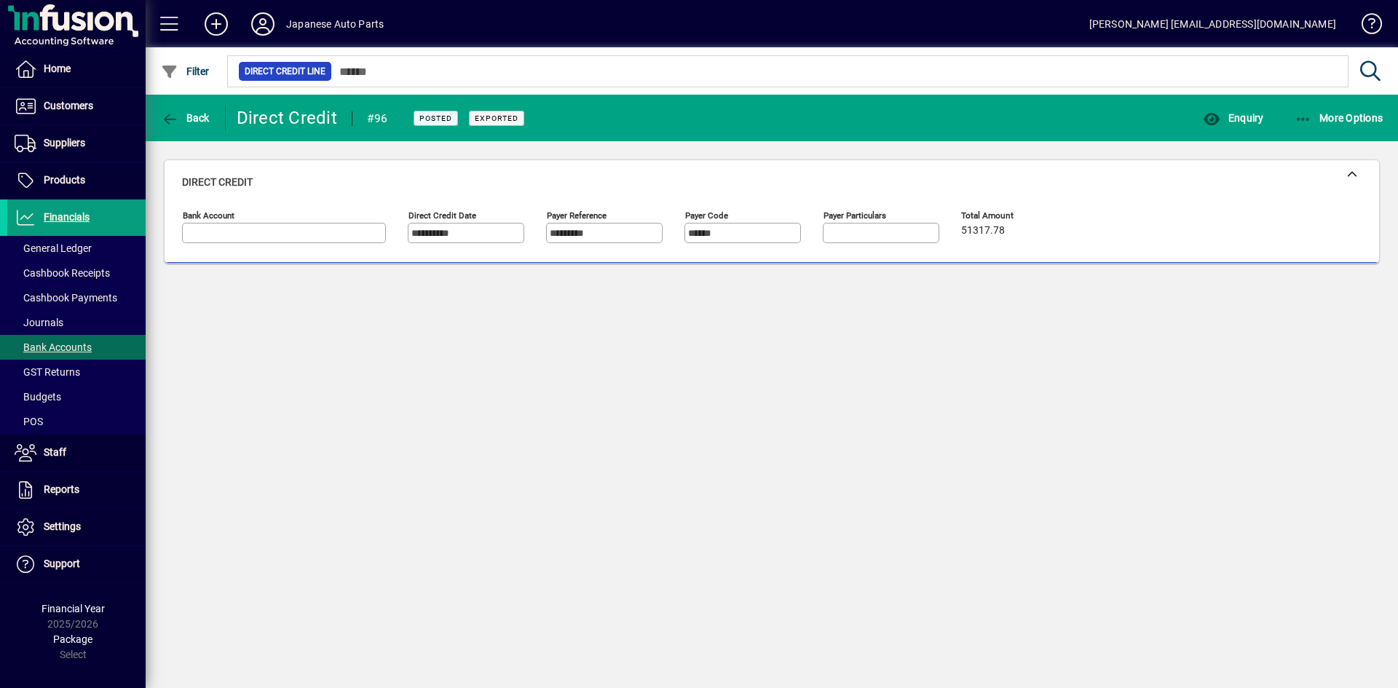
type input "**********"
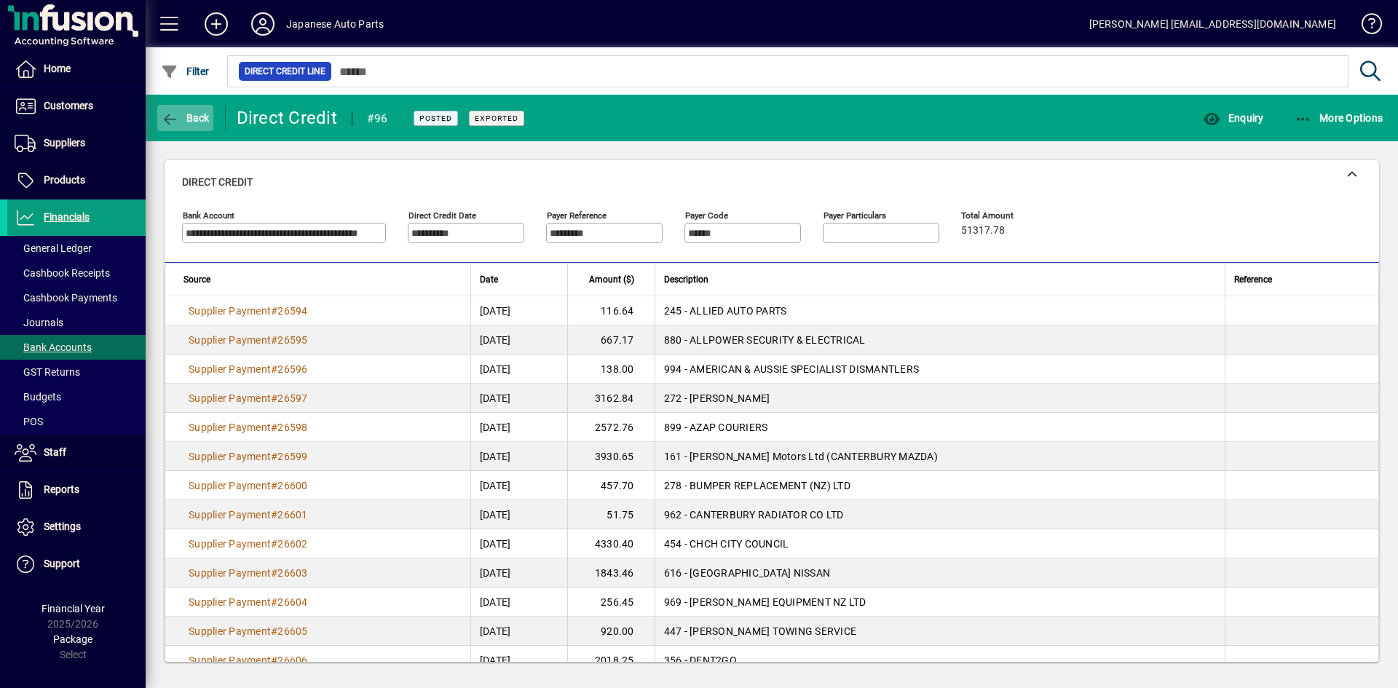
click at [173, 115] on icon "button" at bounding box center [170, 119] width 18 height 15
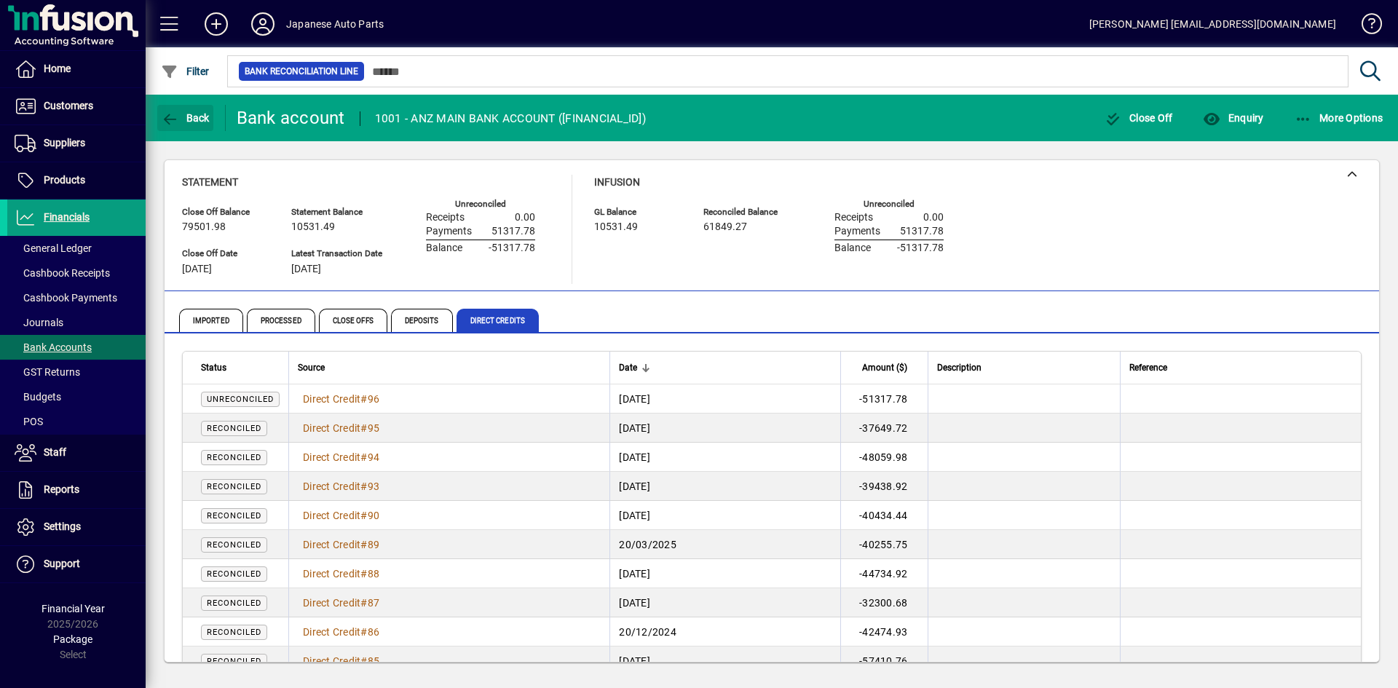
click at [173, 115] on icon "button" at bounding box center [170, 119] width 18 height 15
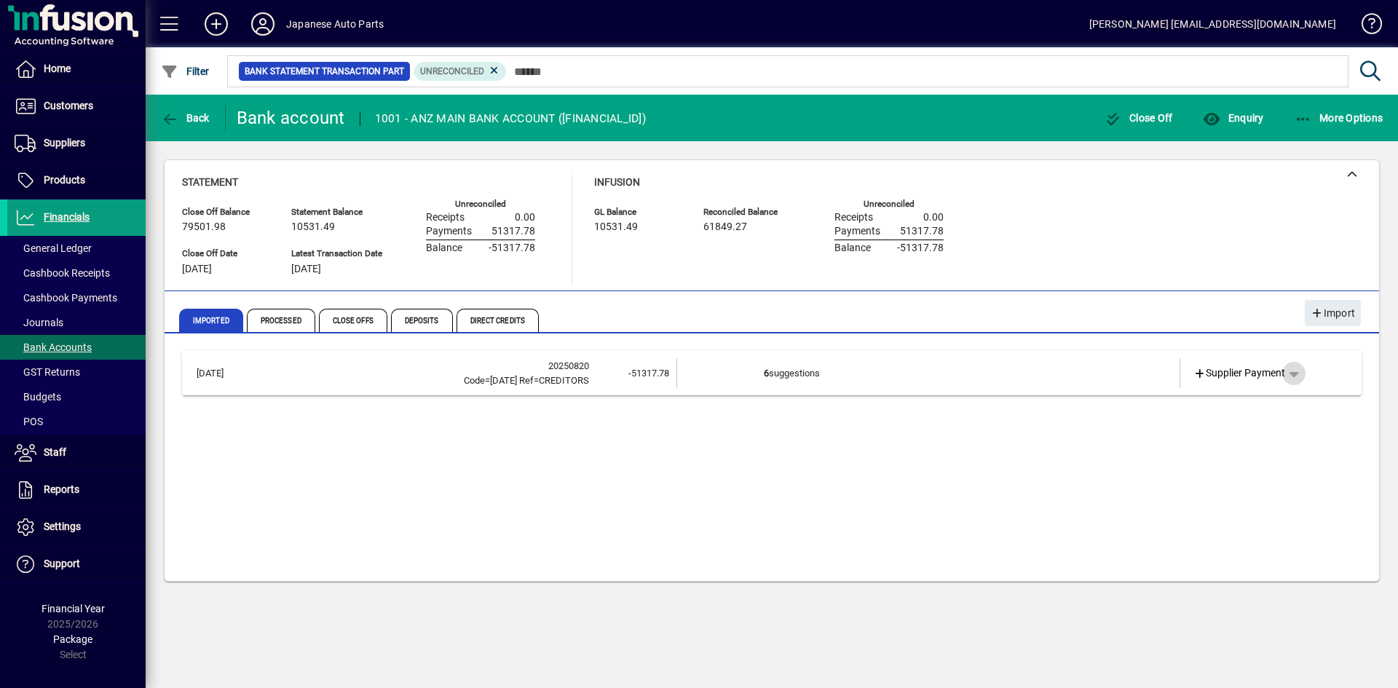
click at [1222, 371] on span "button" at bounding box center [1293, 373] width 35 height 35
click at [267, 380] on div at bounding box center [699, 344] width 1398 height 688
click at [267, 380] on div "Code=JUL 25 Ref=CREDITORS" at bounding box center [423, 380] width 331 height 15
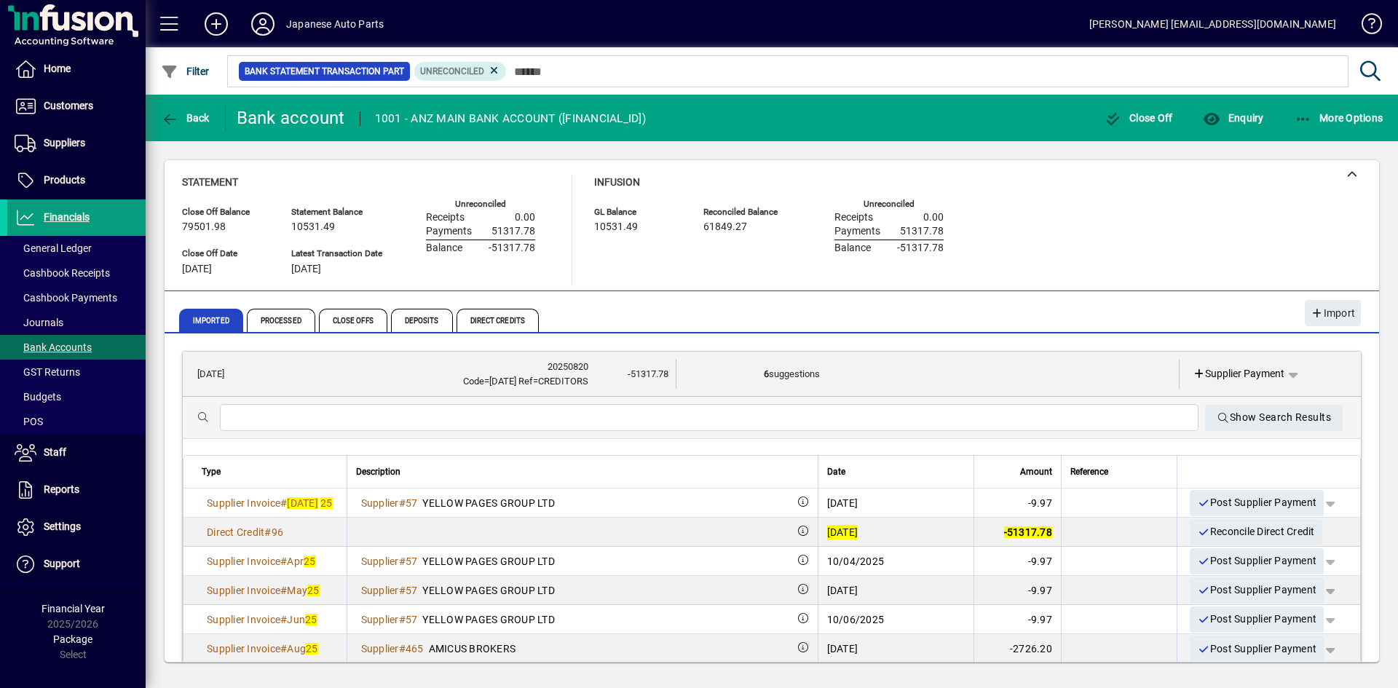
click at [267, 380] on div "Code=JUL 25 Ref=CREDITORS" at bounding box center [423, 381] width 330 height 15
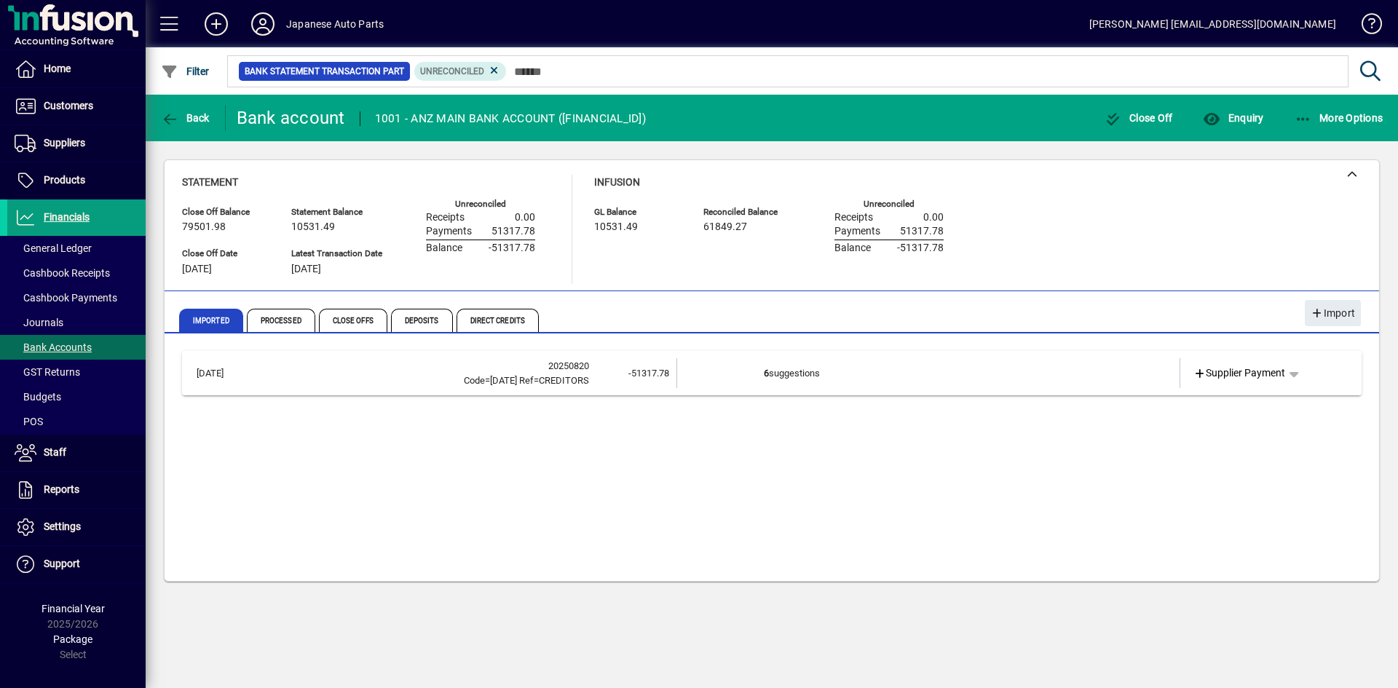
click at [267, 380] on div "Code=JUL 25 Ref=CREDITORS" at bounding box center [423, 380] width 331 height 15
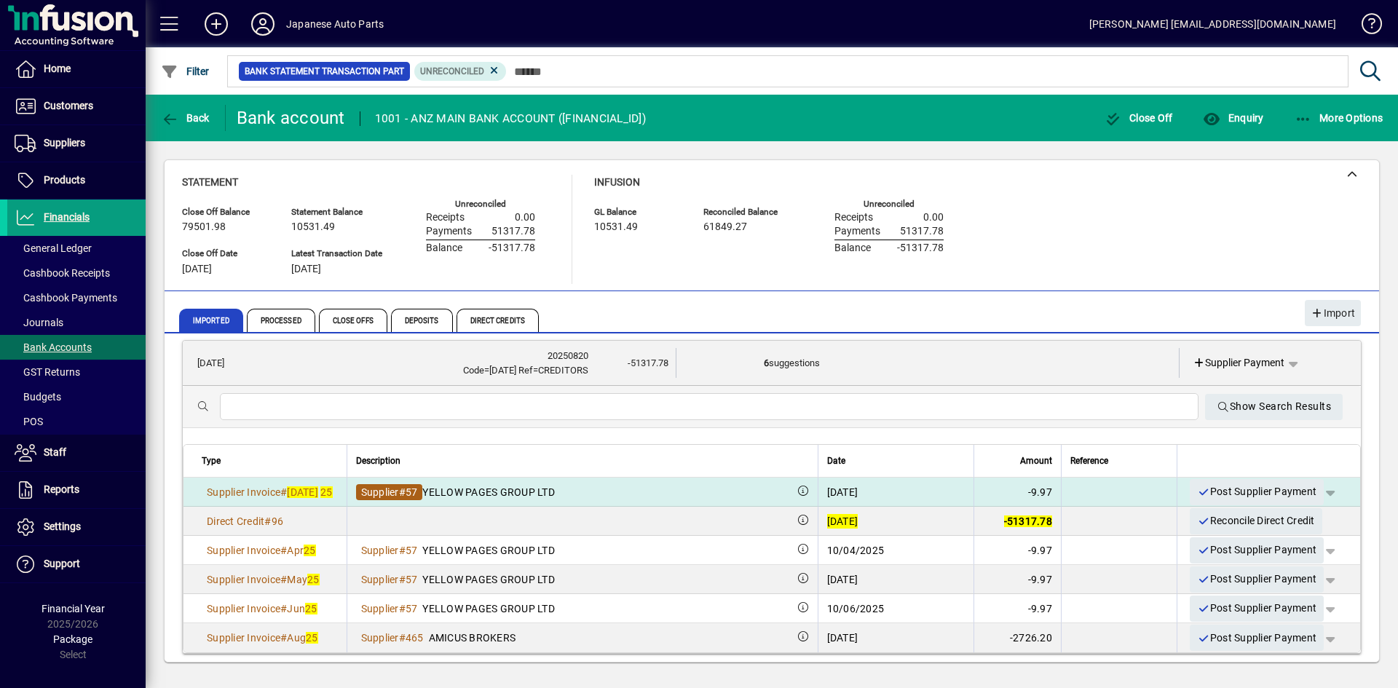
scroll to position [14, 0]
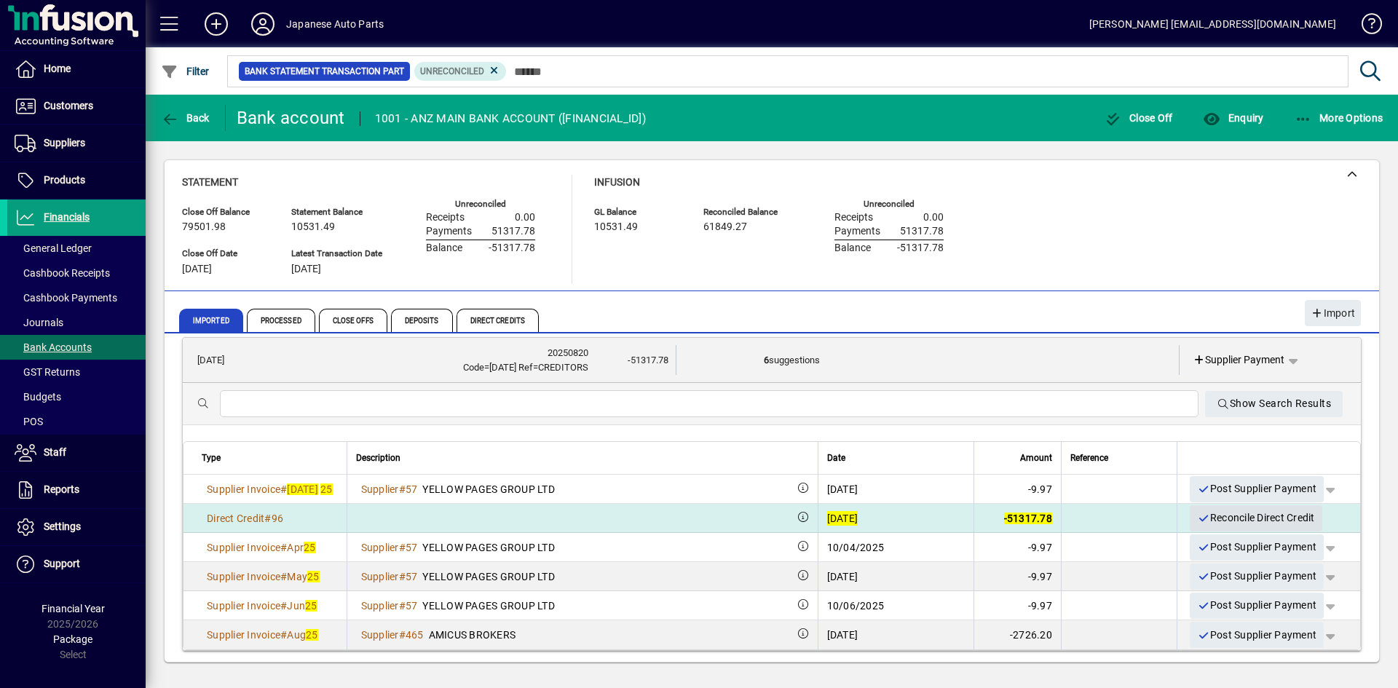
click at [1222, 521] on span "Reconcile Direct Credit" at bounding box center [1255, 518] width 117 height 24
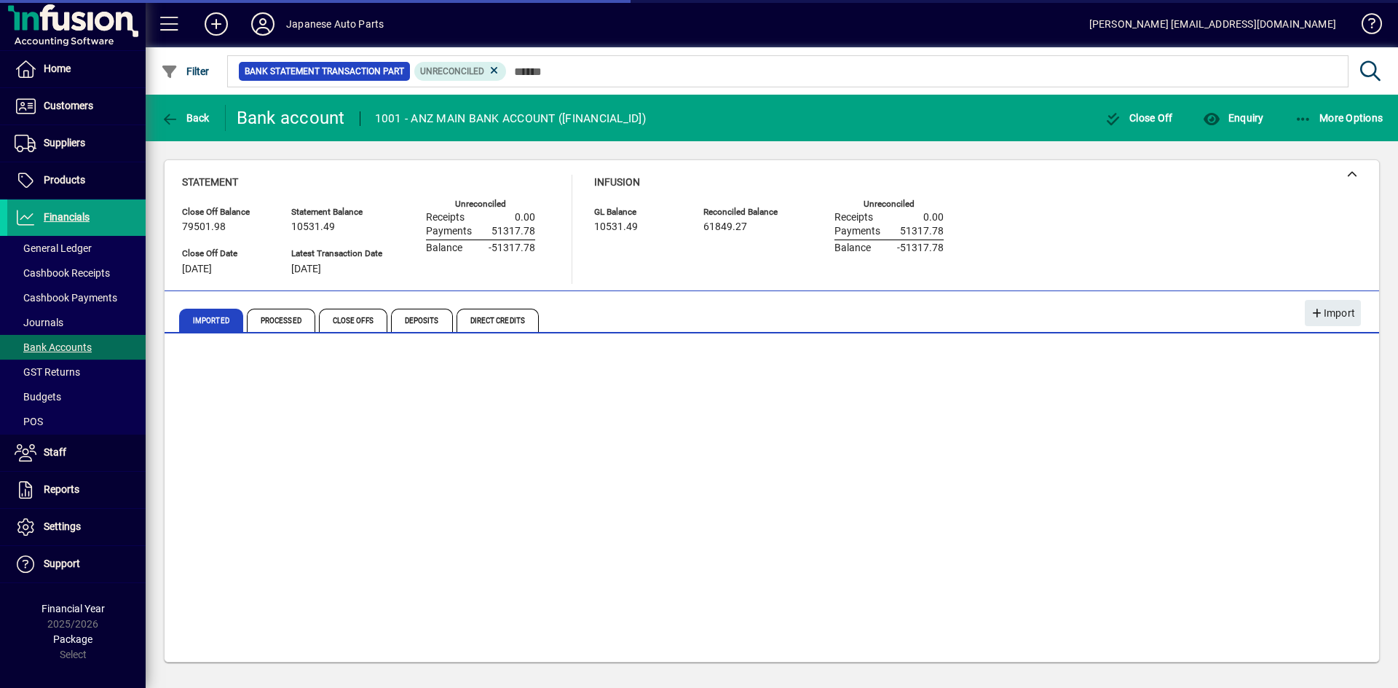
scroll to position [0, 0]
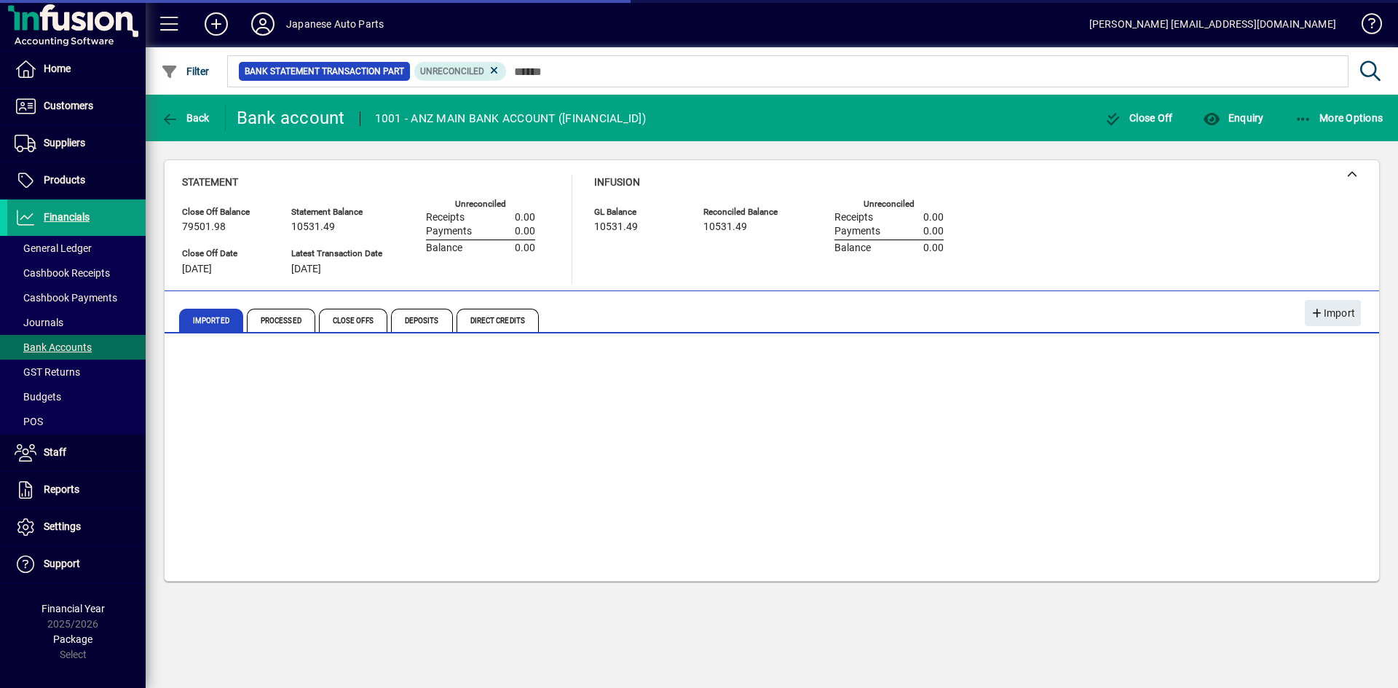
click at [1019, 473] on div "20/08/2025 20250820 Code=JUL 25 Ref=CREDITORS -51317.78 5 suggestions Supplier …" at bounding box center [771, 460] width 1179 height 218
click at [342, 411] on div "20/08/2025 20250820 Code=JUL 25 Ref=CREDITORS -51317.78 5 suggestions Supplier …" at bounding box center [771, 460] width 1179 height 218
click at [676, 365] on div "20/08/2025 20250820 Code=JUL 25 Ref=CREDITORS -51317.78 5 suggestions Supplier …" at bounding box center [771, 460] width 1179 height 218
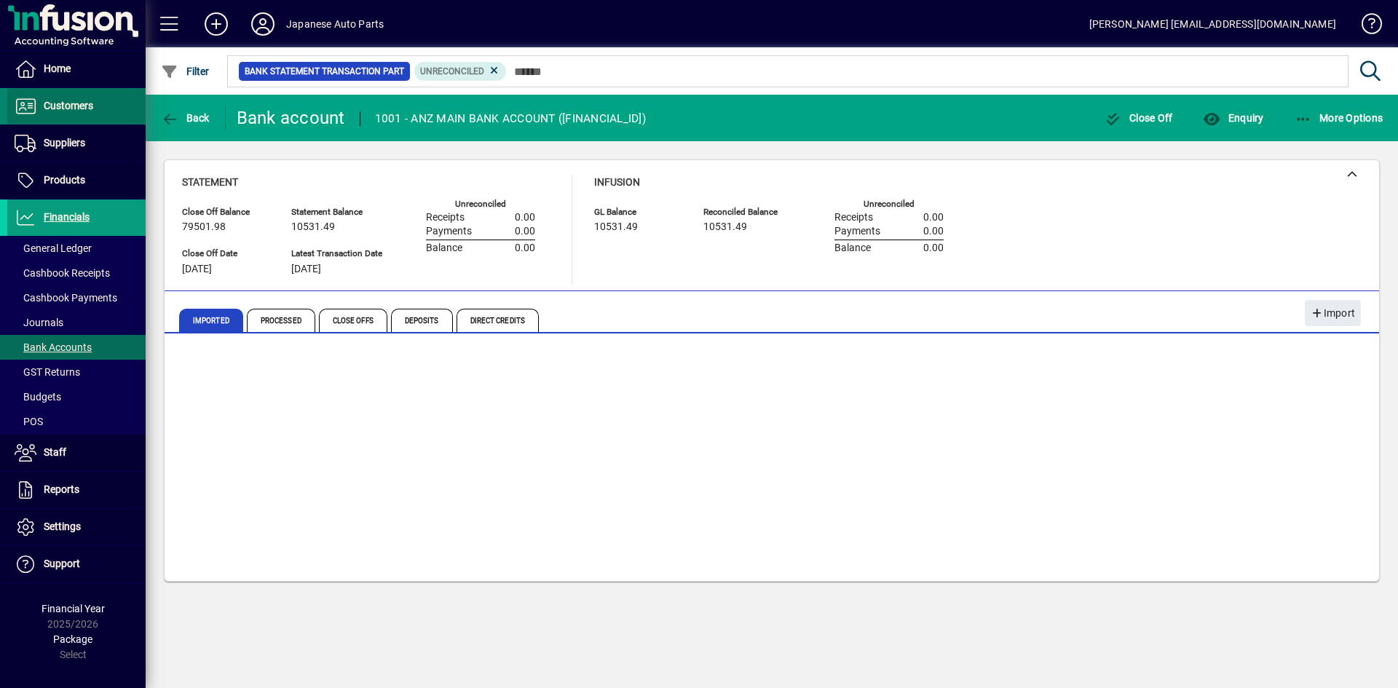
click at [66, 98] on span "Customers" at bounding box center [50, 106] width 86 height 17
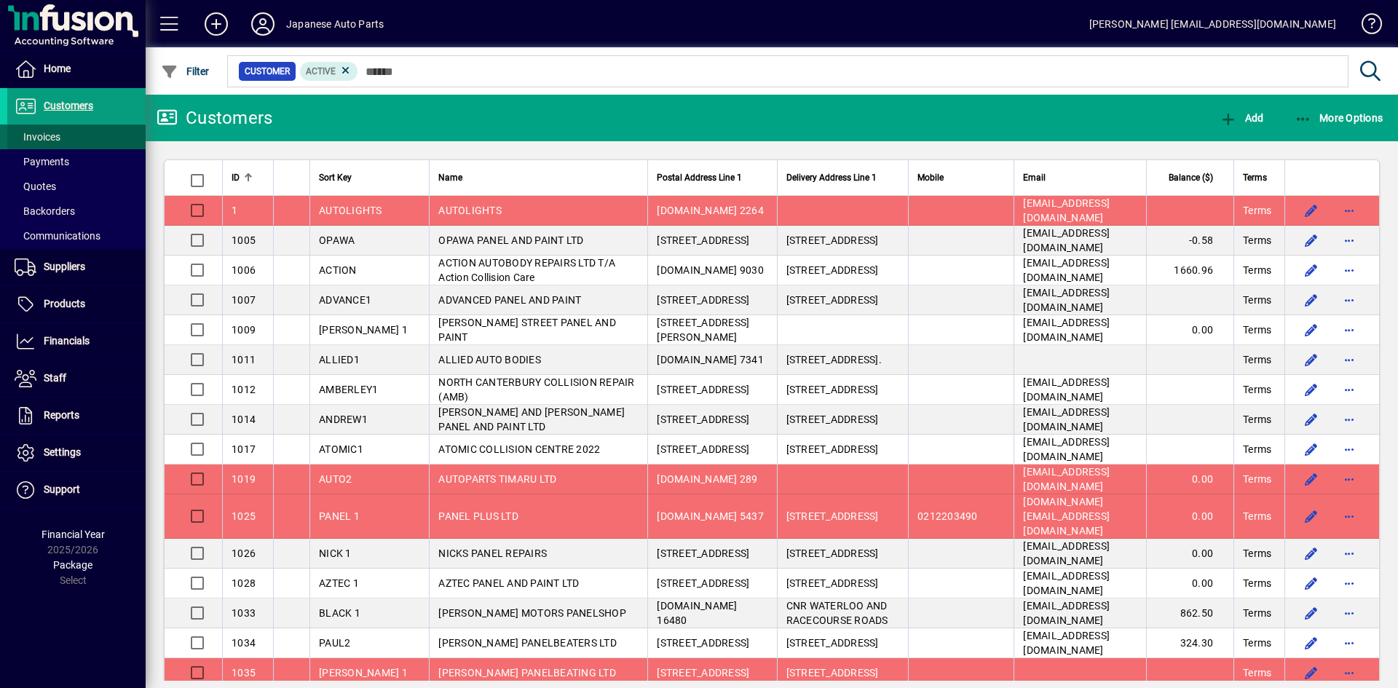
click at [68, 138] on span at bounding box center [76, 136] width 138 height 35
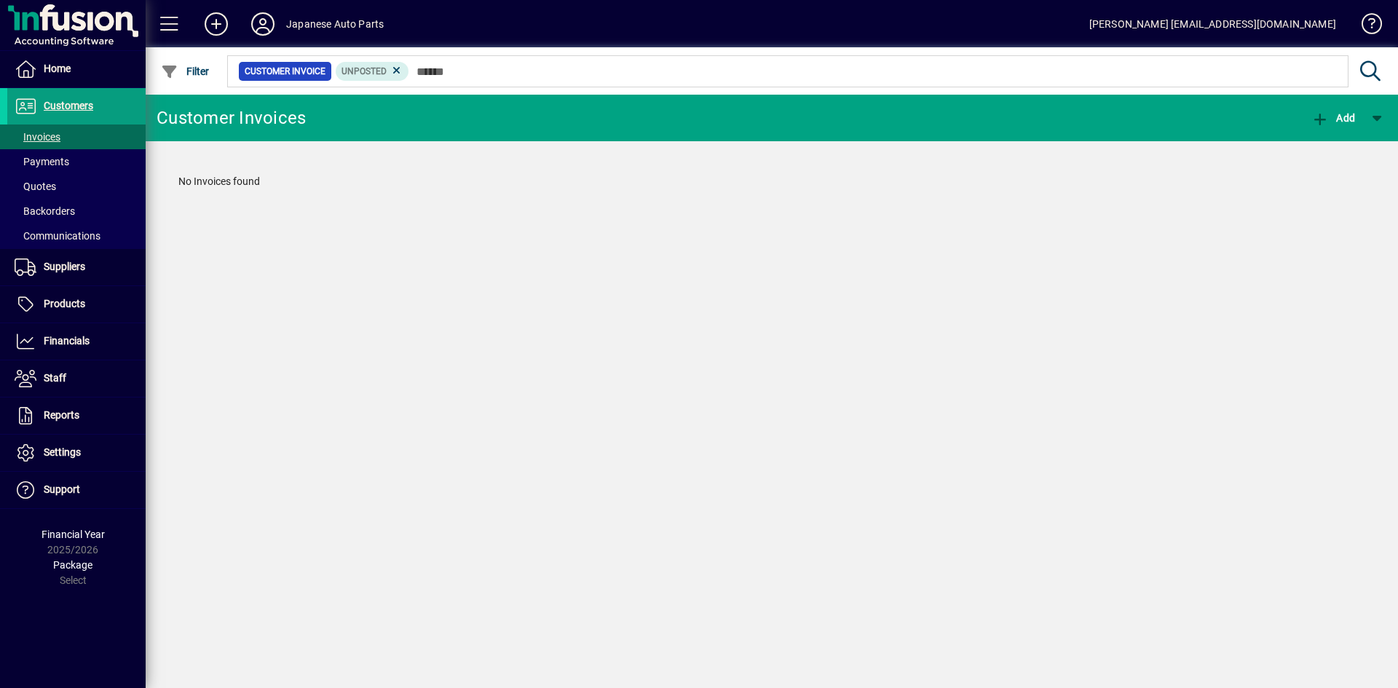
click at [394, 69] on icon at bounding box center [396, 70] width 13 height 13
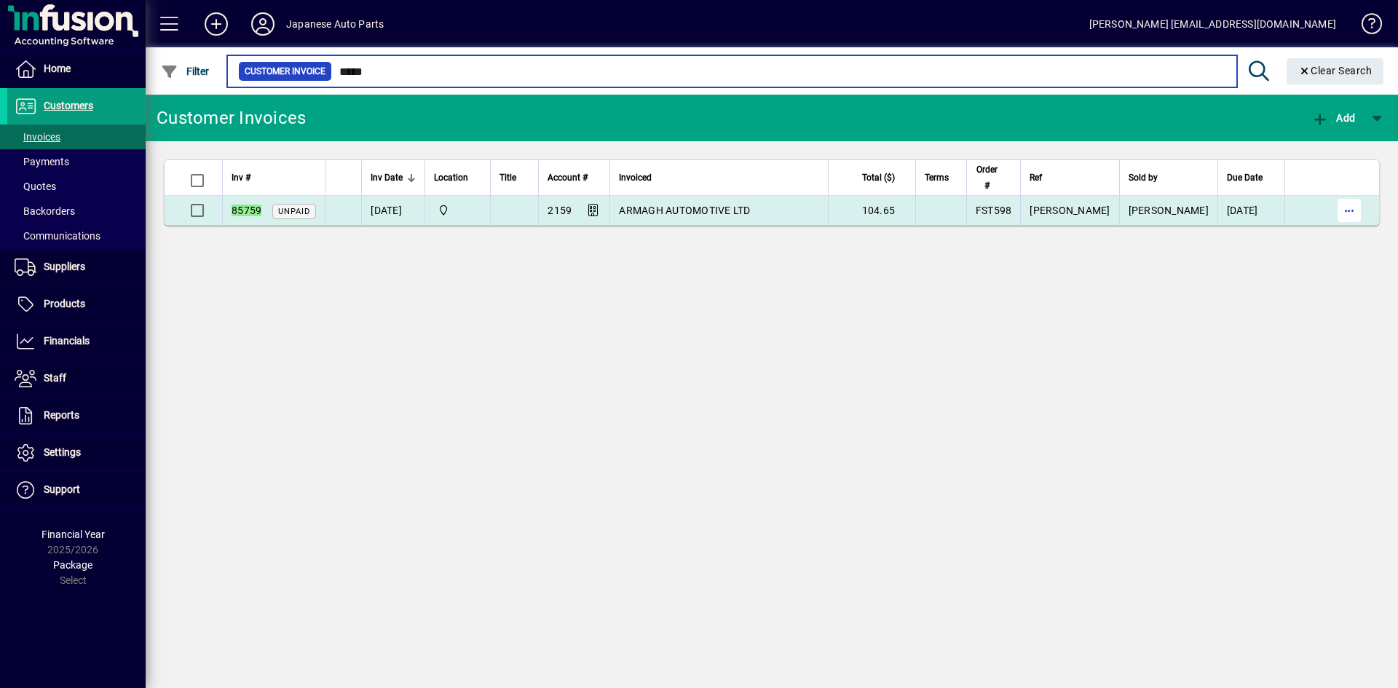
type input "*****"
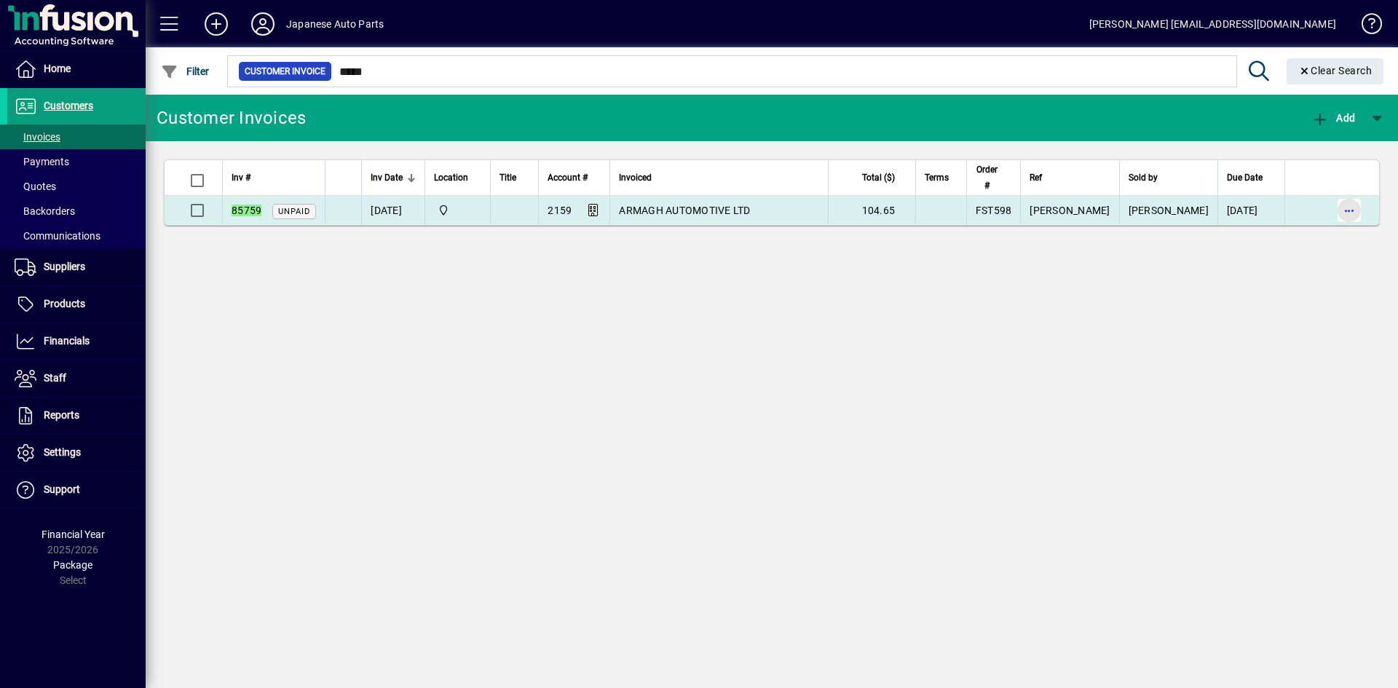
click at [1222, 212] on span "button" at bounding box center [1349, 210] width 35 height 35
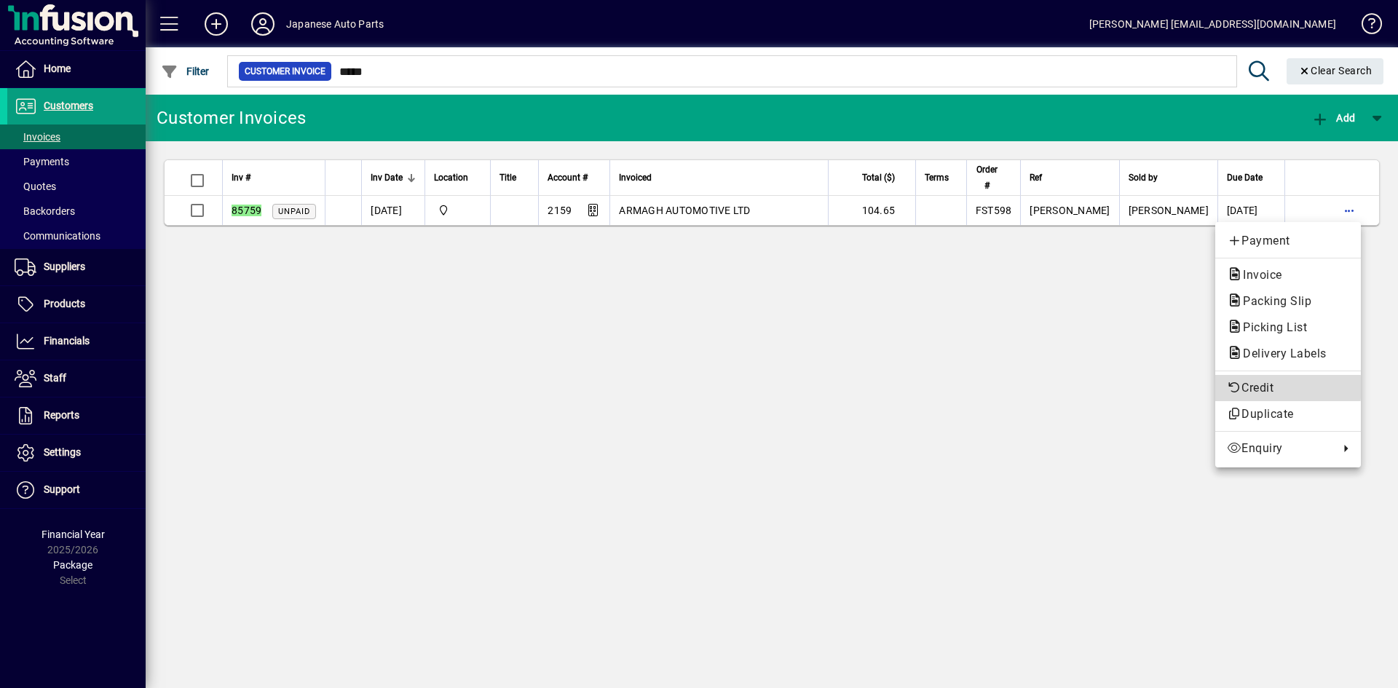
click at [1222, 387] on span "Credit" at bounding box center [1288, 387] width 122 height 17
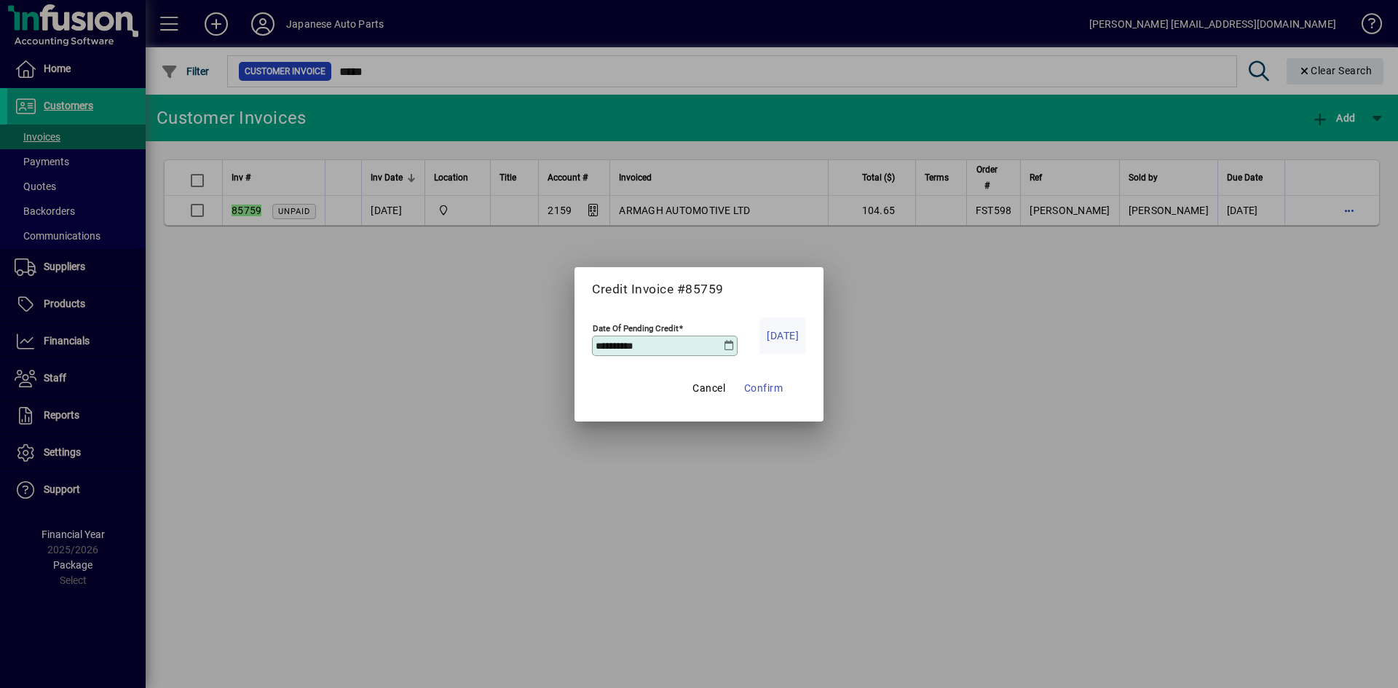
click at [788, 338] on span "Today" at bounding box center [783, 335] width 32 height 17
type input "**********"
click at [774, 387] on span "Confirm" at bounding box center [763, 387] width 39 height 17
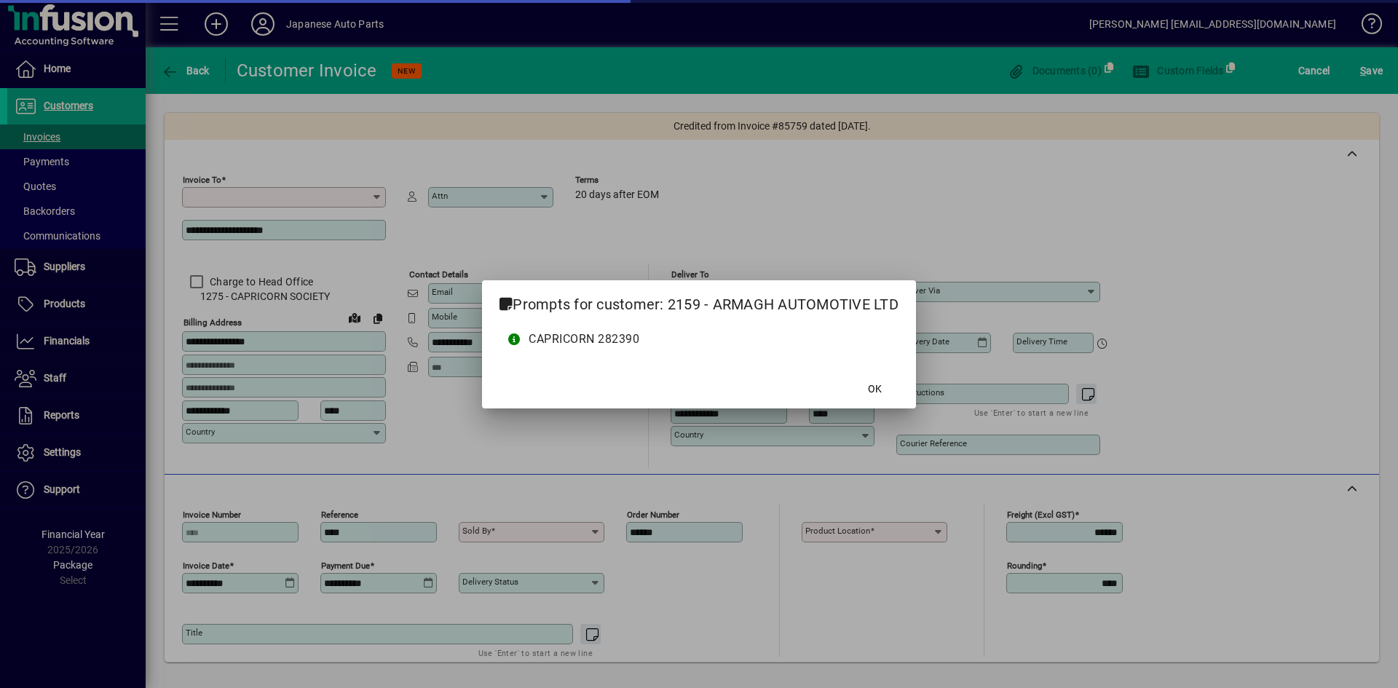
type input "**********"
type input "*******"
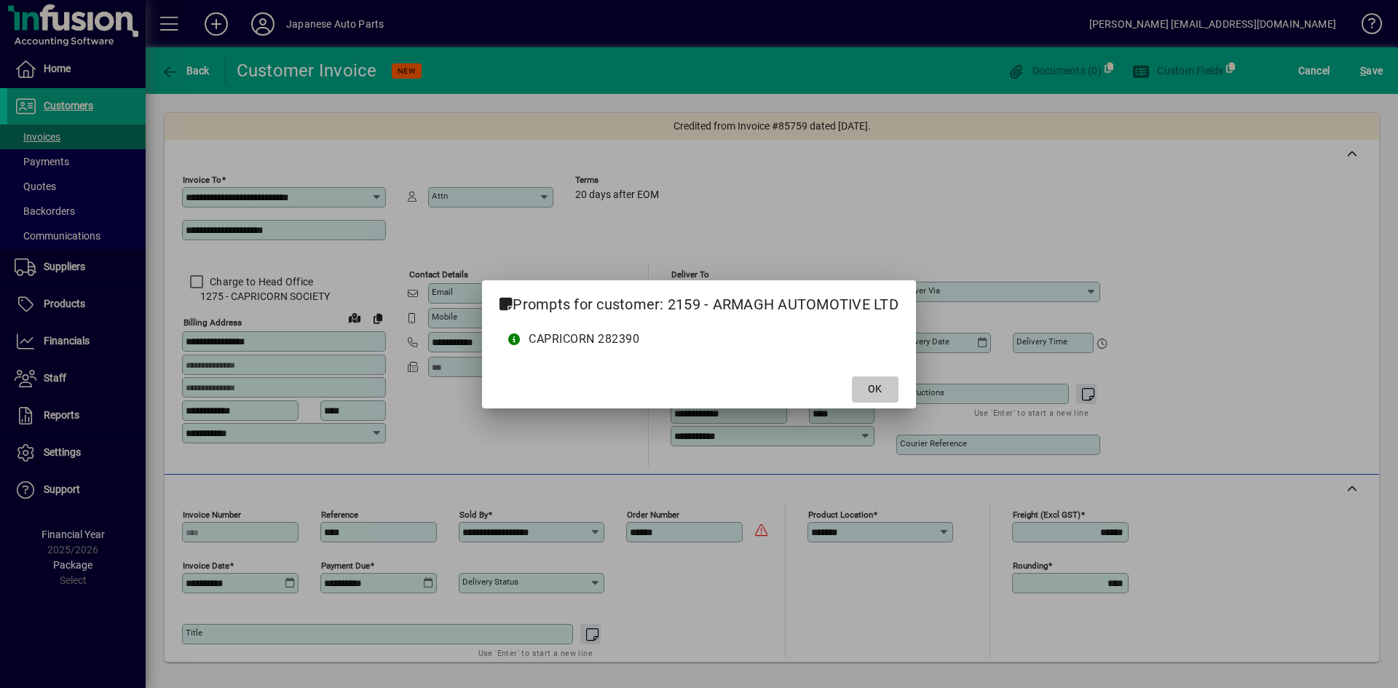
click at [881, 384] on span "OK" at bounding box center [875, 388] width 14 height 15
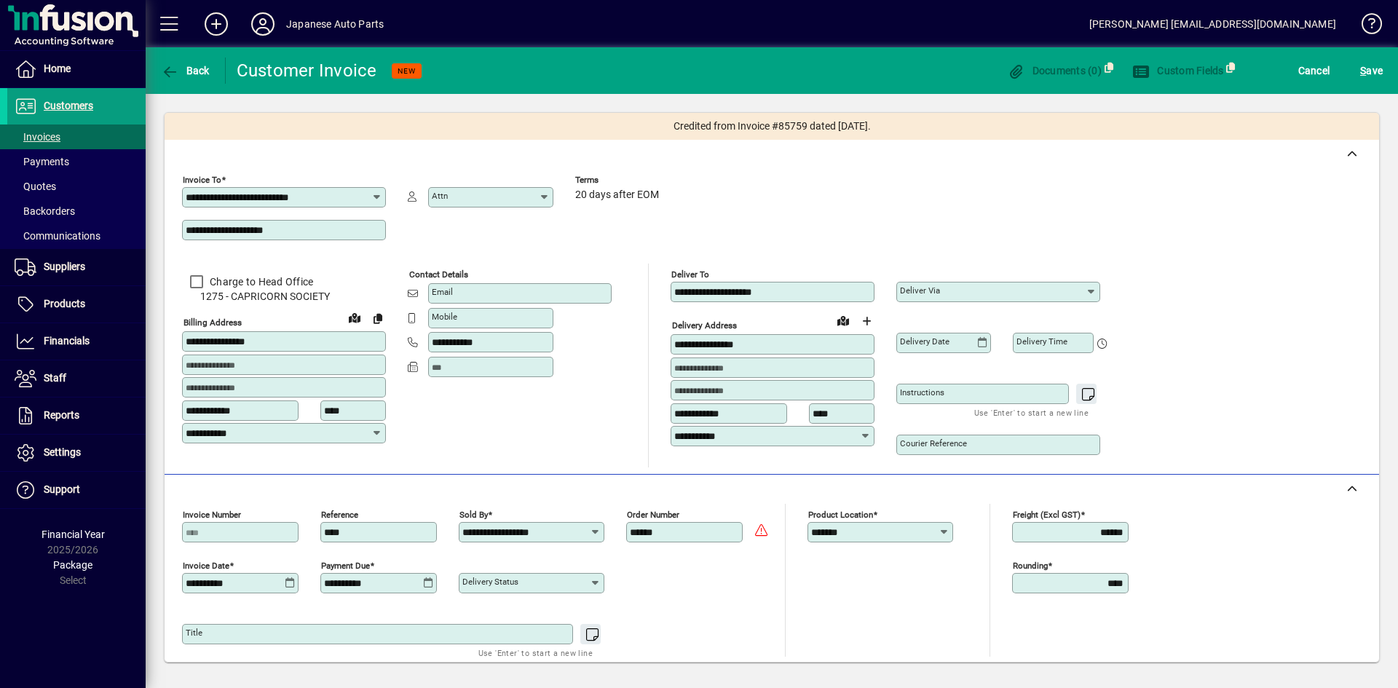
scroll to position [191, 0]
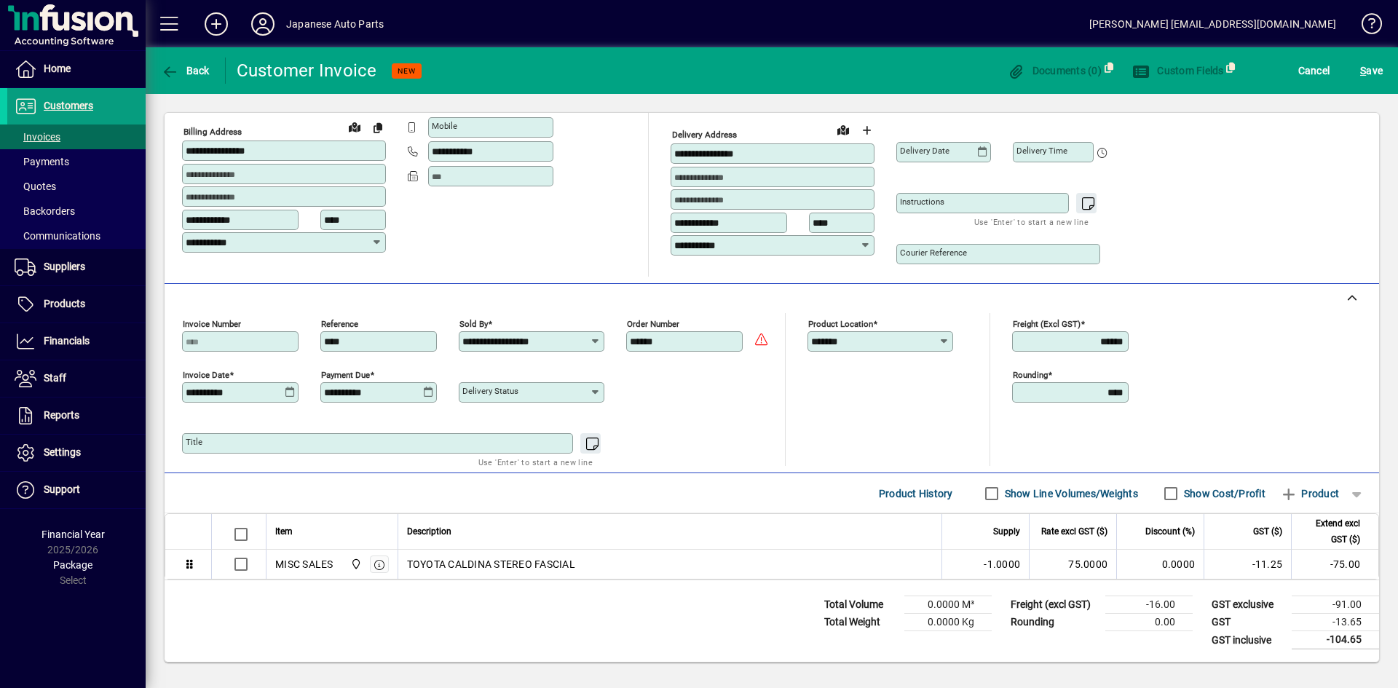
click at [360, 444] on textarea "Title" at bounding box center [379, 444] width 387 height 12
type textarea "**********"
drag, startPoint x: 1062, startPoint y: 339, endPoint x: 1199, endPoint y: 317, distance: 138.6
click at [1199, 317] on div "**********" at bounding box center [771, 389] width 1179 height 153
click at [844, 420] on div "Product location *******" at bounding box center [890, 389] width 167 height 153
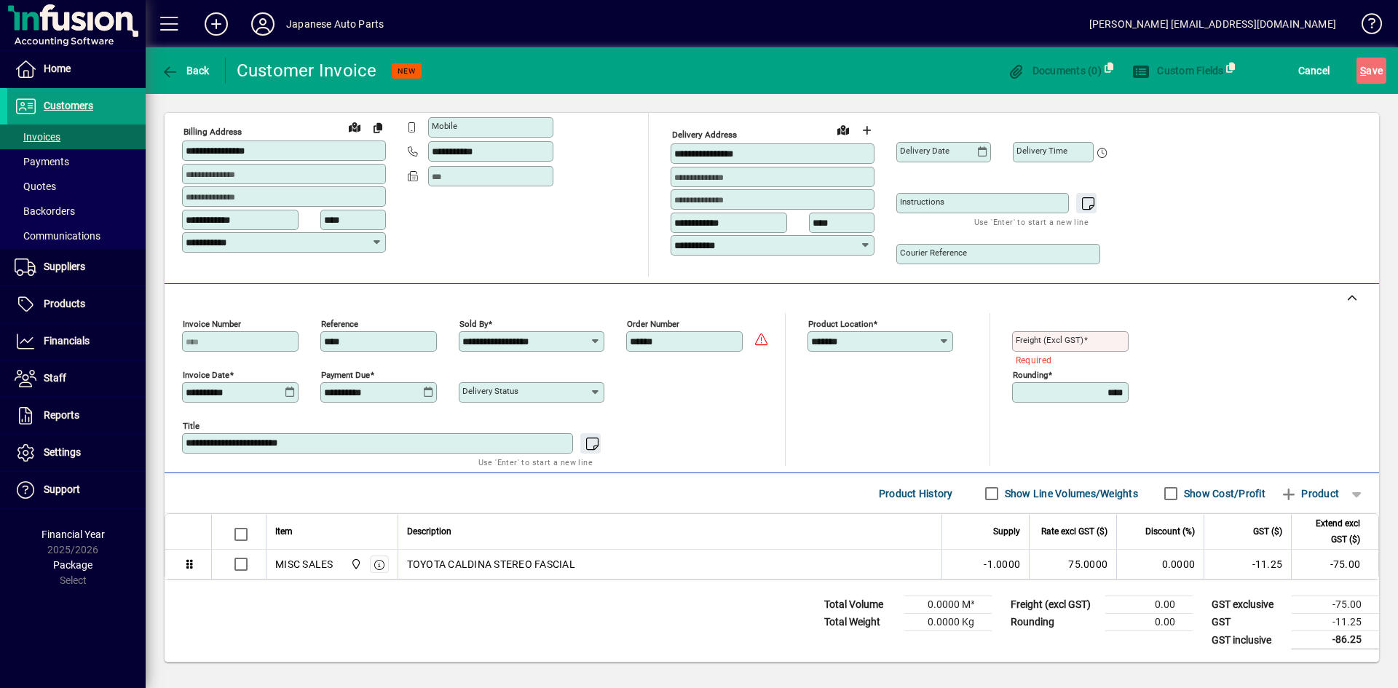
click at [1105, 343] on input "Freight (excl GST)" at bounding box center [1072, 342] width 112 height 12
type input "****"
click at [903, 430] on div "Product location *******" at bounding box center [890, 389] width 167 height 153
click at [1222, 493] on icon "button" at bounding box center [1289, 494] width 18 height 15
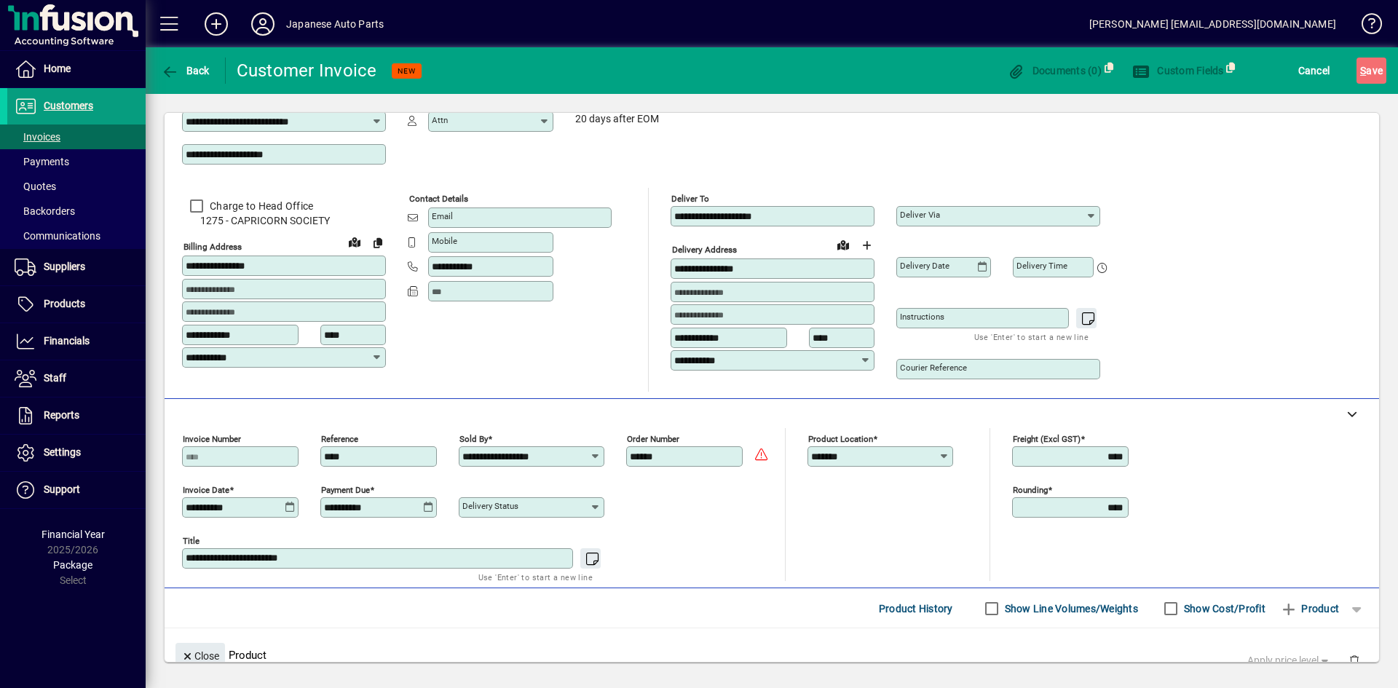
scroll to position [0, 0]
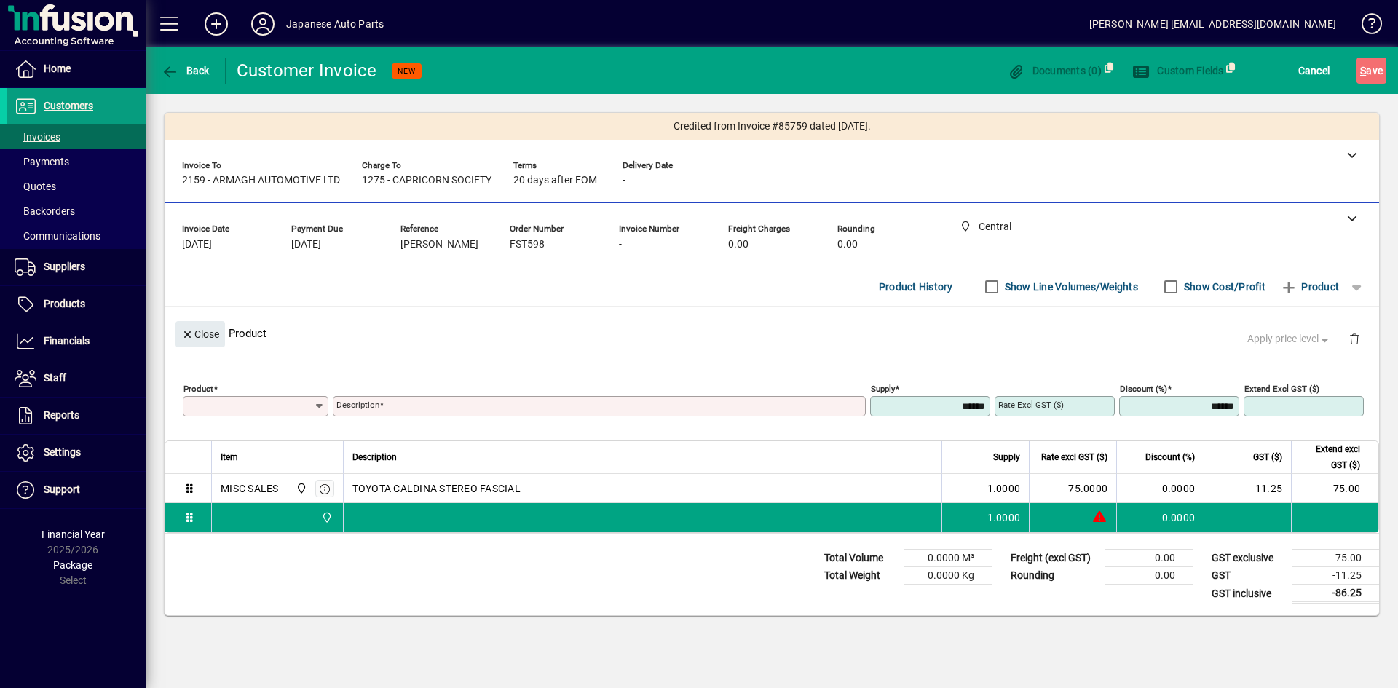
click at [191, 402] on input "Product" at bounding box center [249, 406] width 127 height 12
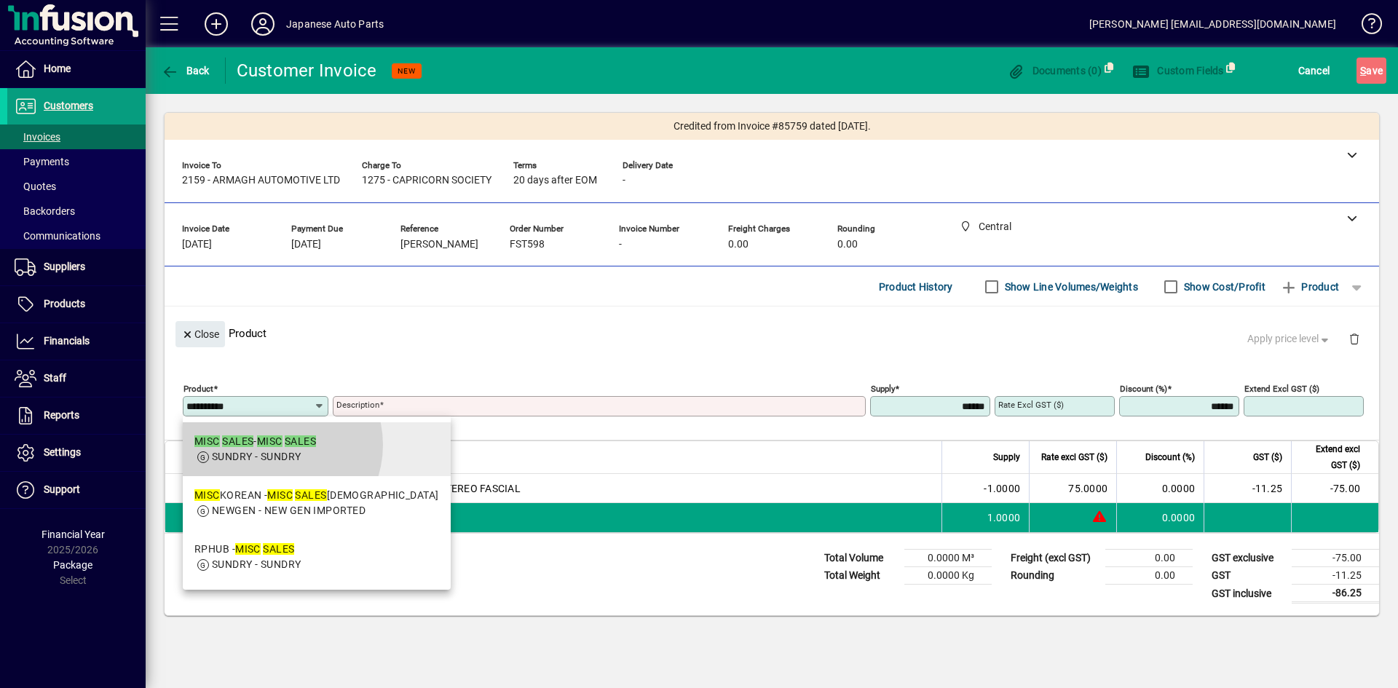
click at [274, 445] on em "MISC" at bounding box center [269, 441] width 25 height 12
type input "**********"
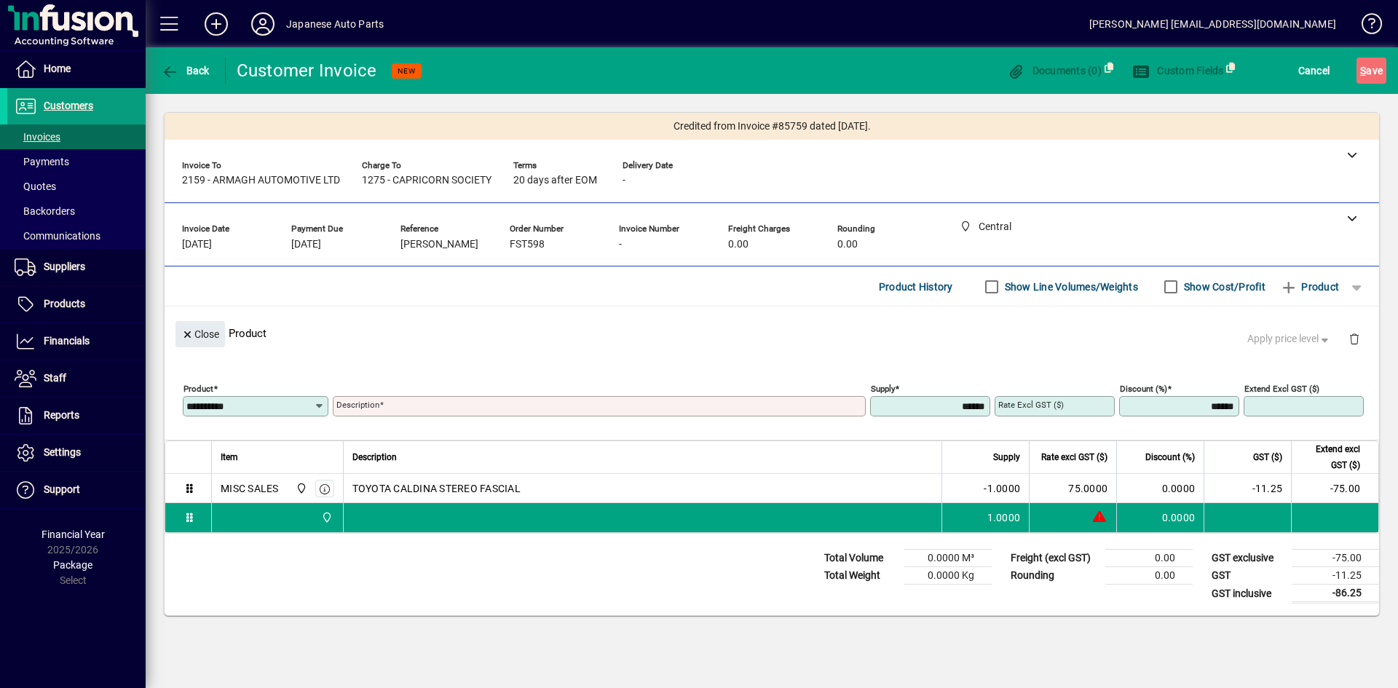
type input "**********"
type input "******"
type input "****"
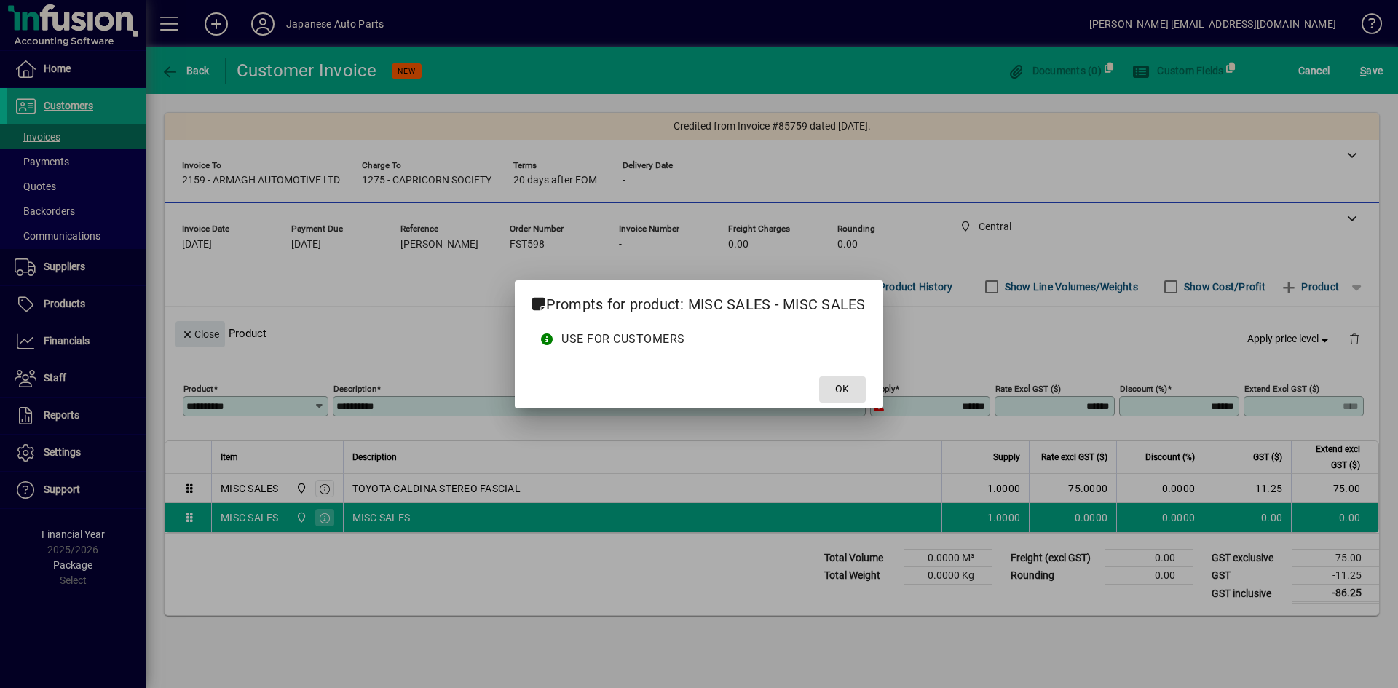
click at [415, 403] on div at bounding box center [699, 344] width 1398 height 688
click at [819, 376] on button "OK" at bounding box center [842, 389] width 47 height 26
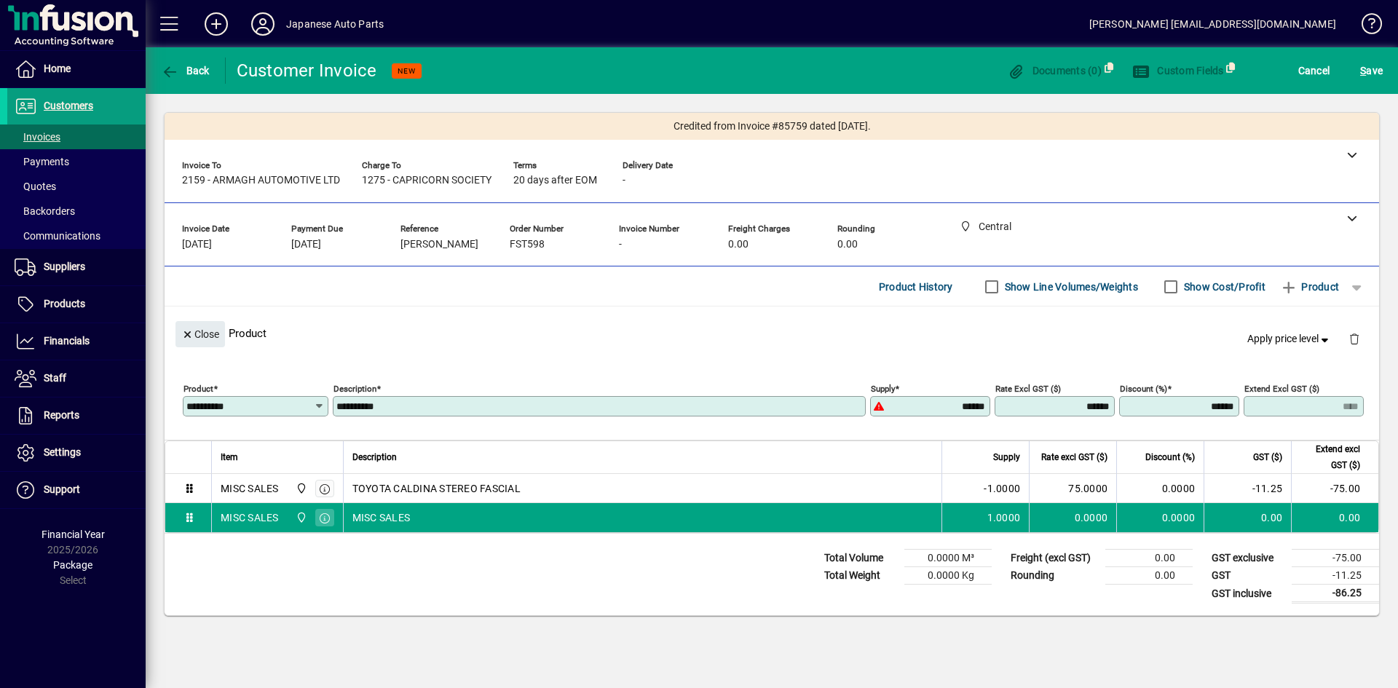
click at [418, 402] on input "**********" at bounding box center [600, 406] width 529 height 12
drag, startPoint x: 418, startPoint y: 402, endPoint x: 328, endPoint y: 397, distance: 90.4
click at [328, 397] on div "**********" at bounding box center [775, 403] width 1185 height 51
type input "*"
type input "**********"
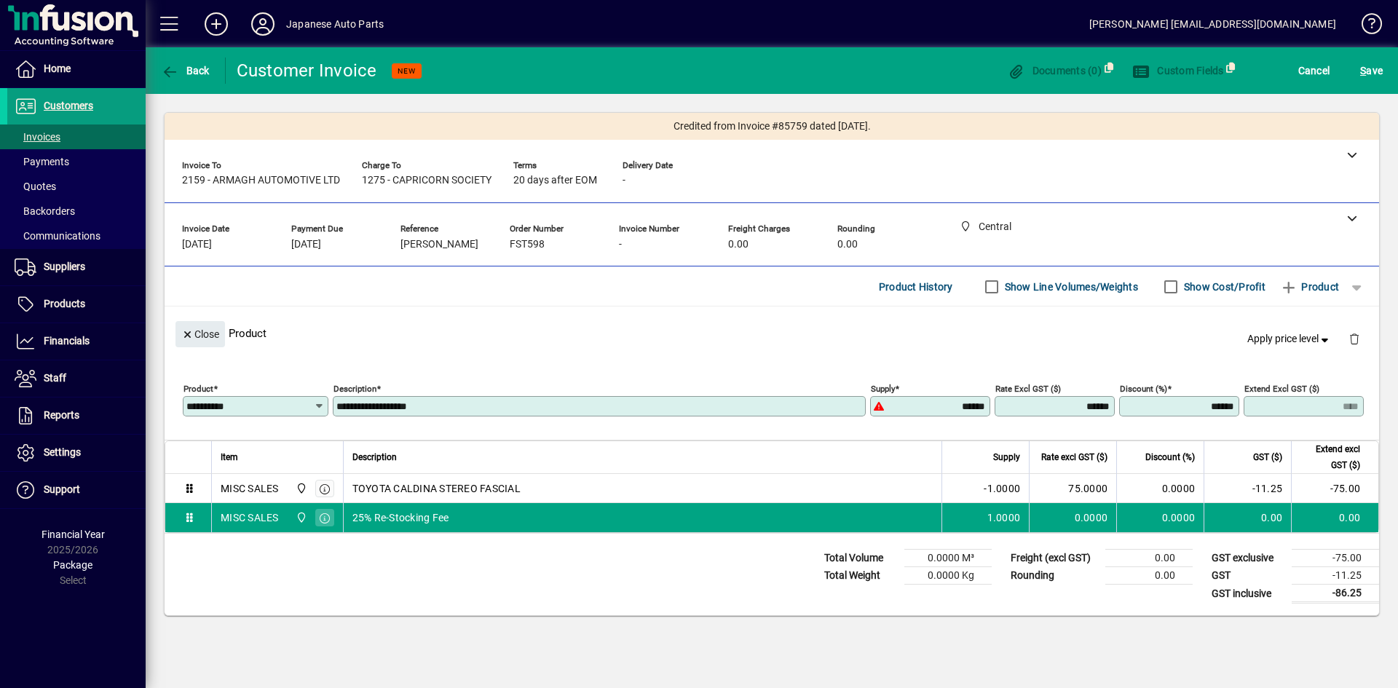
drag, startPoint x: 1029, startPoint y: 408, endPoint x: 1234, endPoint y: 370, distance: 208.2
click at [1222, 370] on div "**********" at bounding box center [771, 396] width 1192 height 66
type input "*******"
type input "*****"
click at [1077, 331] on div "Close Product Apply price level" at bounding box center [772, 332] width 1214 height 53
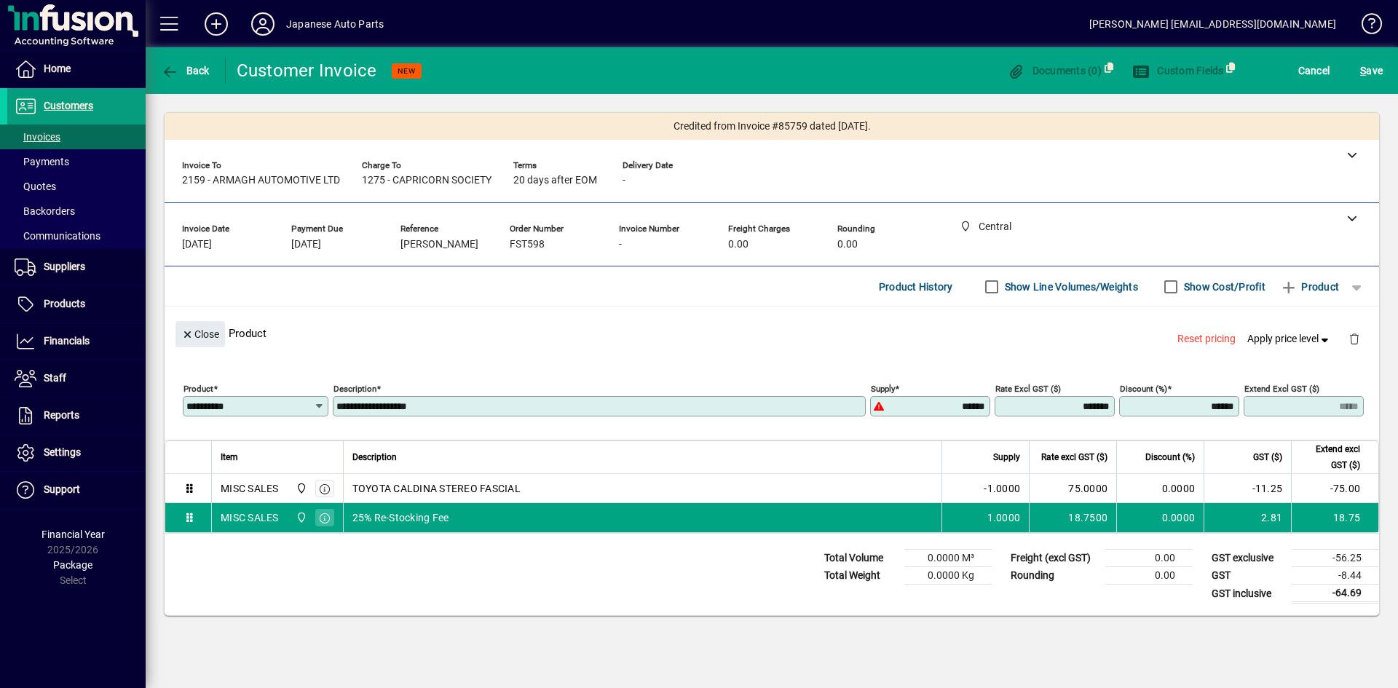
click at [623, 347] on div "Close Product Reset pricing Apply price level" at bounding box center [772, 332] width 1214 height 53
click at [1222, 74] on span "S ave" at bounding box center [1371, 70] width 23 height 23
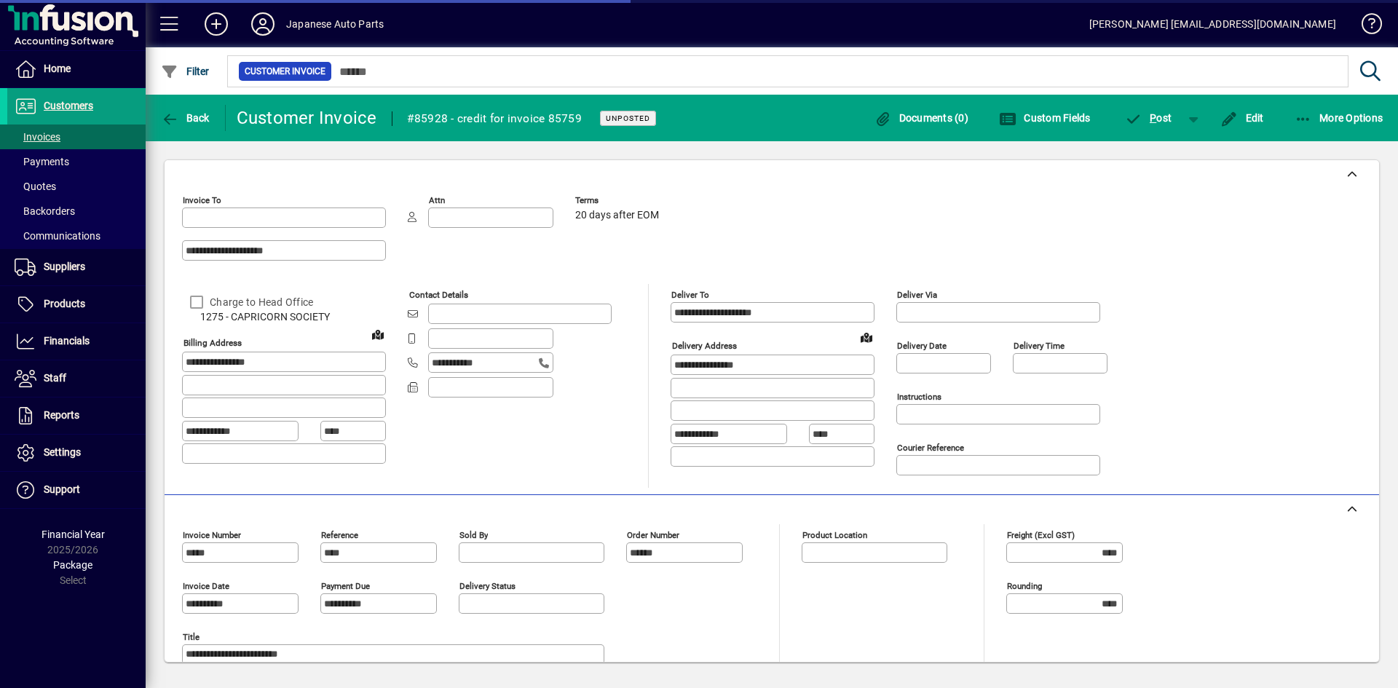
type input "**********"
type input "*******"
type input "**********"
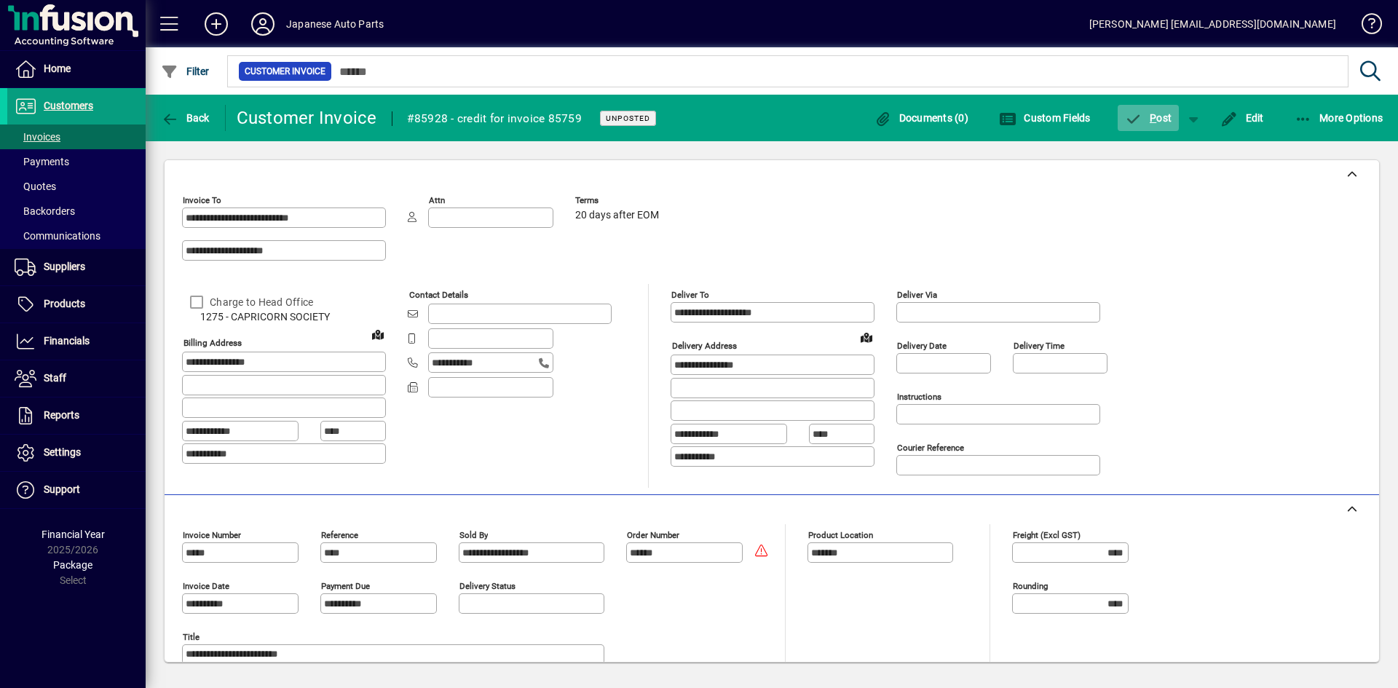
click at [1162, 124] on span "button" at bounding box center [1149, 117] width 62 height 35
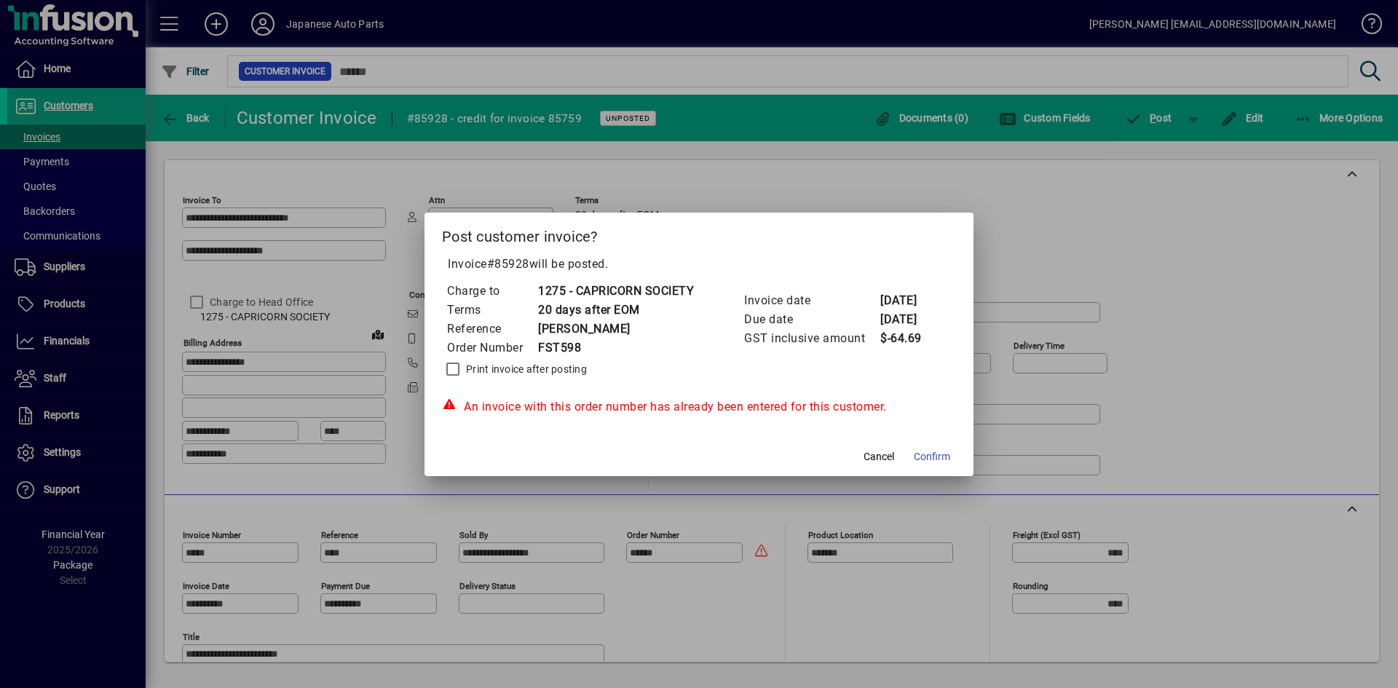
drag, startPoint x: 502, startPoint y: 365, endPoint x: 563, endPoint y: 384, distance: 64.0
click at [502, 365] on label "Print invoice after posting" at bounding box center [525, 369] width 124 height 15
click at [935, 457] on span "Confirm" at bounding box center [932, 456] width 36 height 15
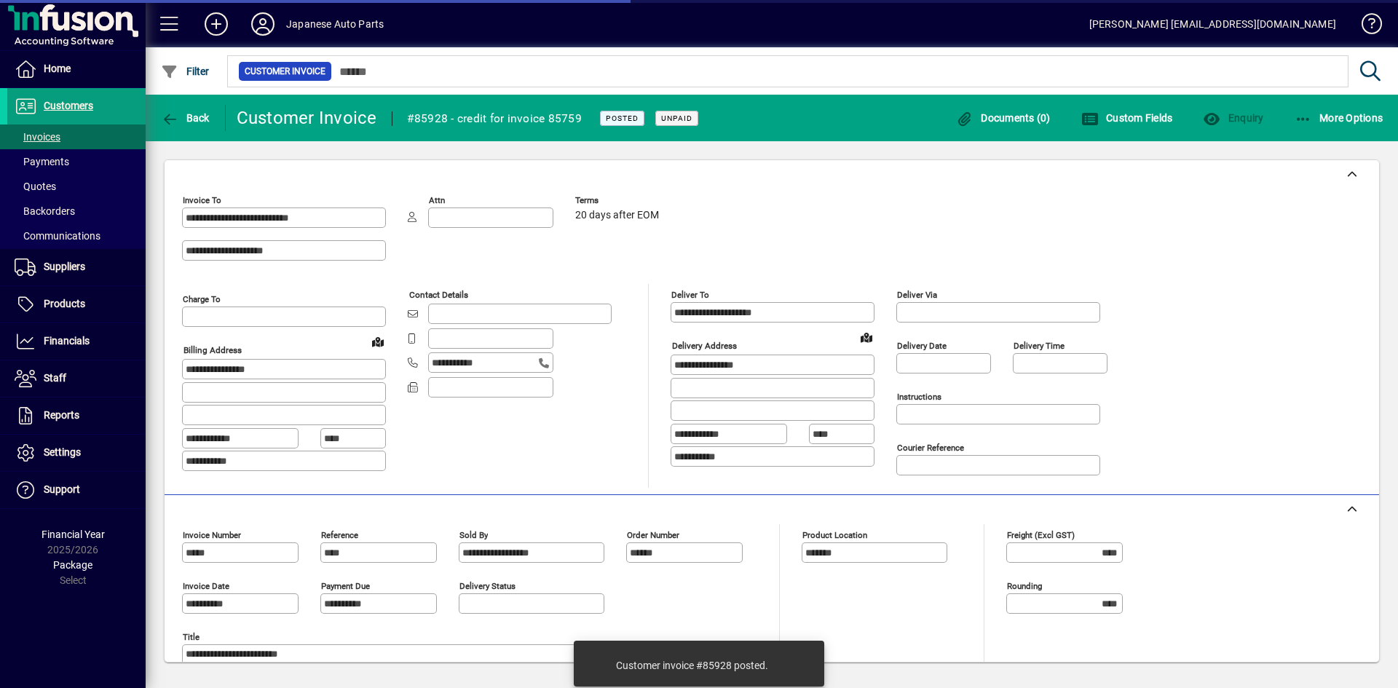
type input "**********"
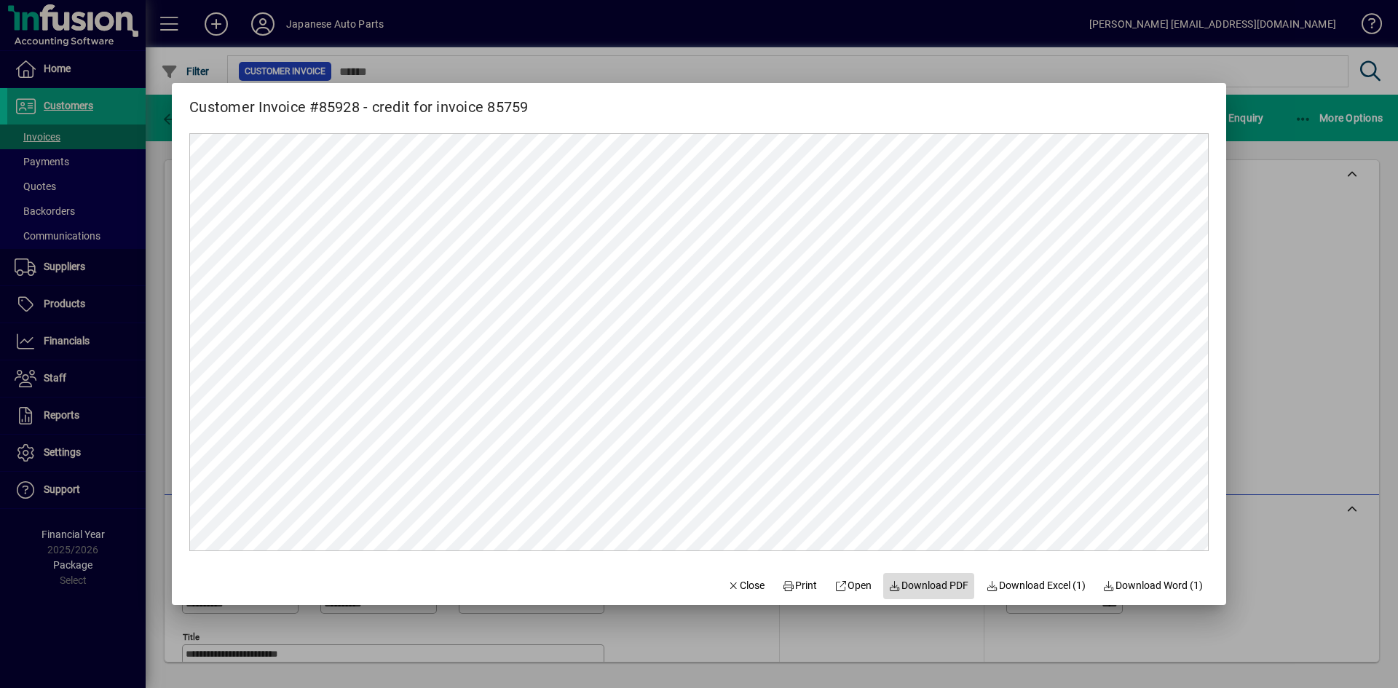
click at [914, 587] on span "Download PDF" at bounding box center [929, 585] width 80 height 15
click at [1276, 304] on div at bounding box center [699, 344] width 1398 height 688
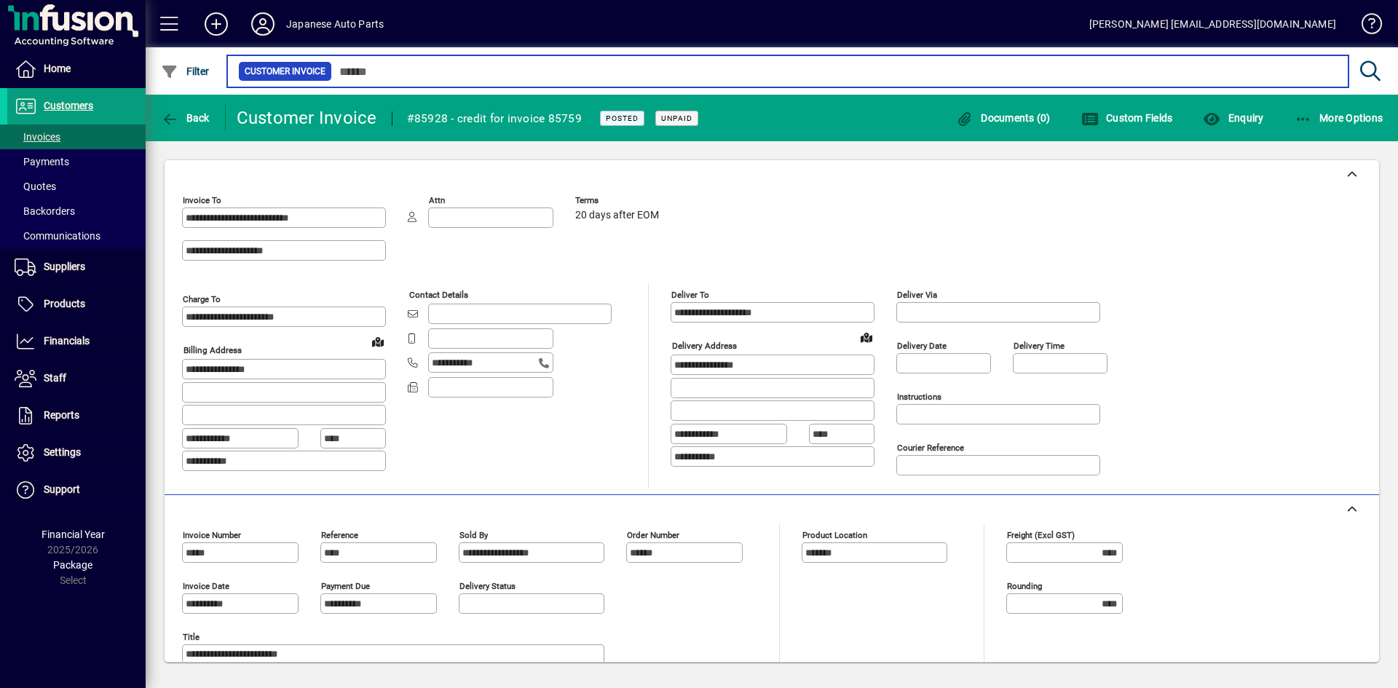
type input "*****"
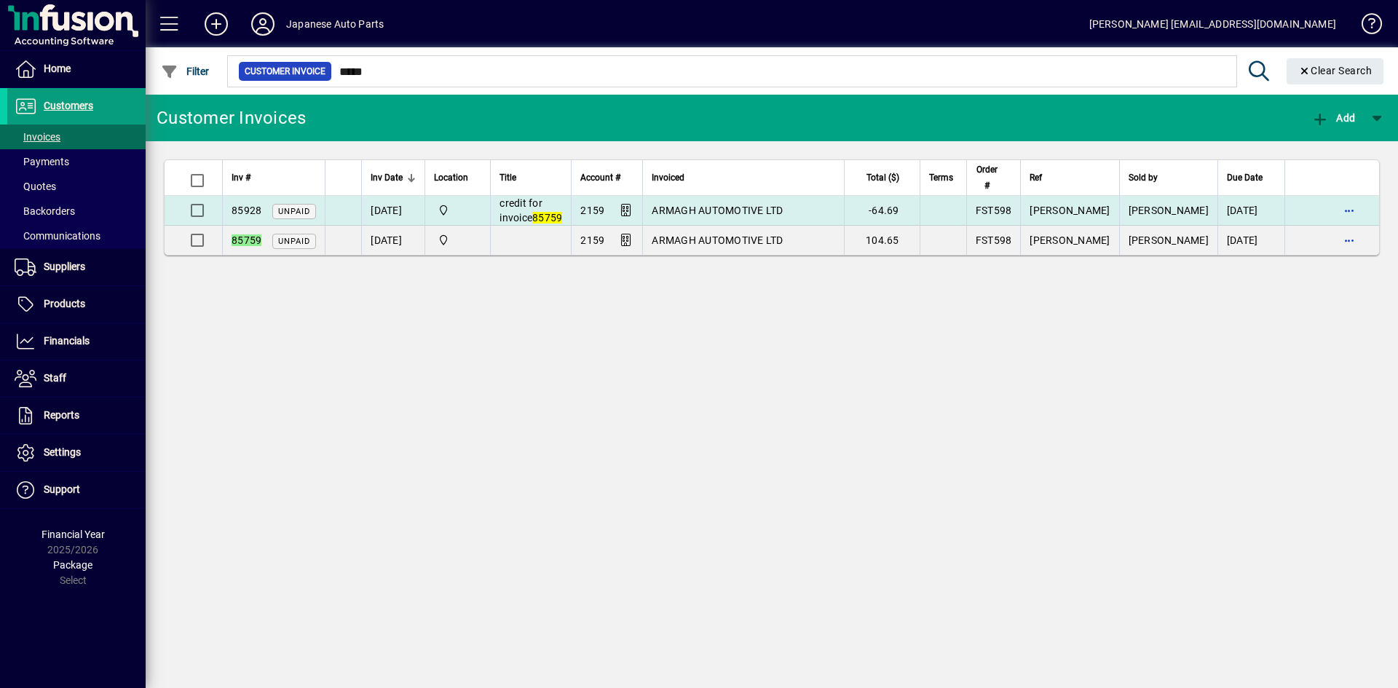
click at [571, 207] on td "credit for invoice 85759" at bounding box center [530, 211] width 81 height 30
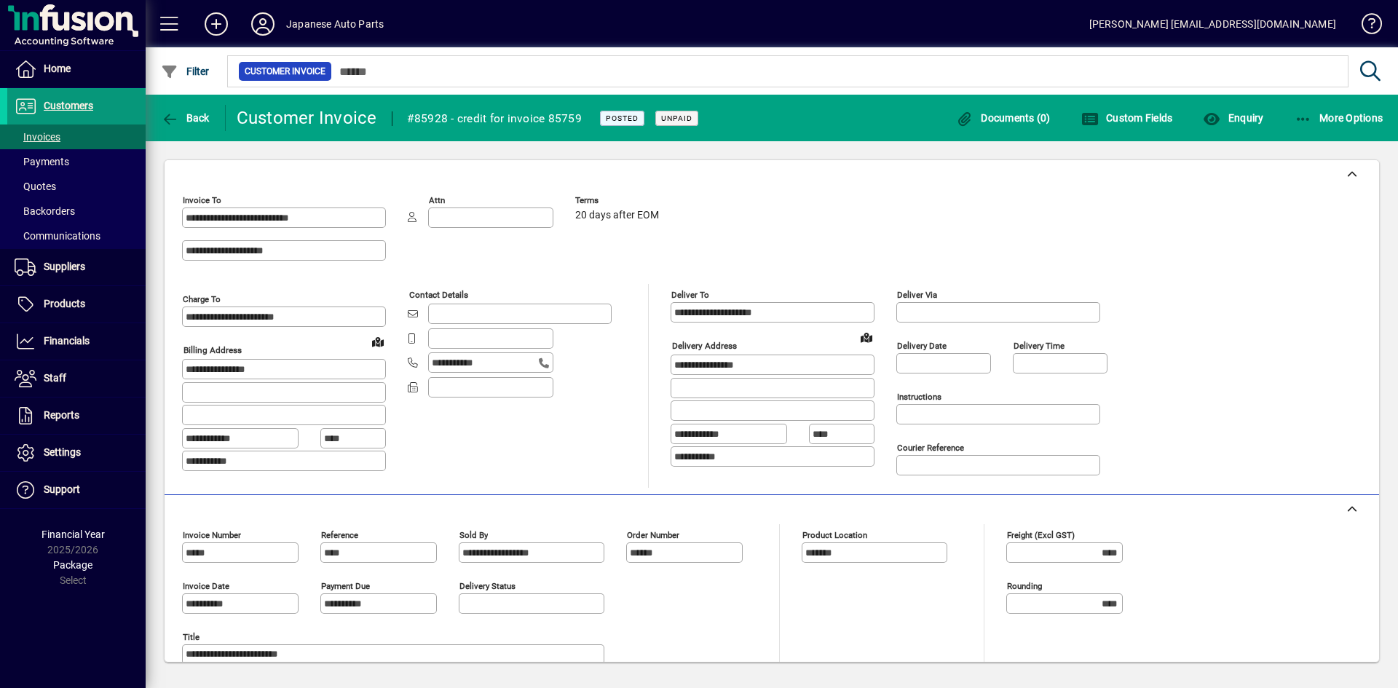
click at [68, 106] on span "Customers" at bounding box center [69, 106] width 50 height 12
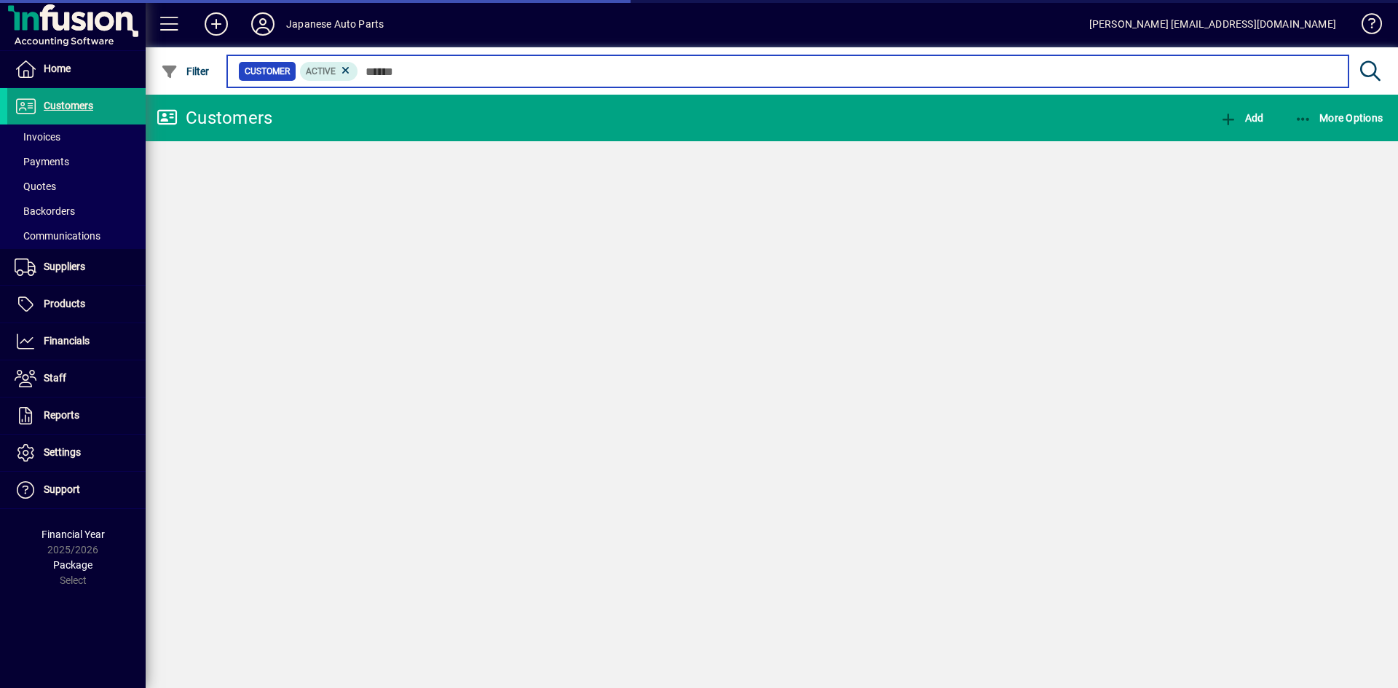
click at [414, 65] on input "text" at bounding box center [847, 71] width 978 height 20
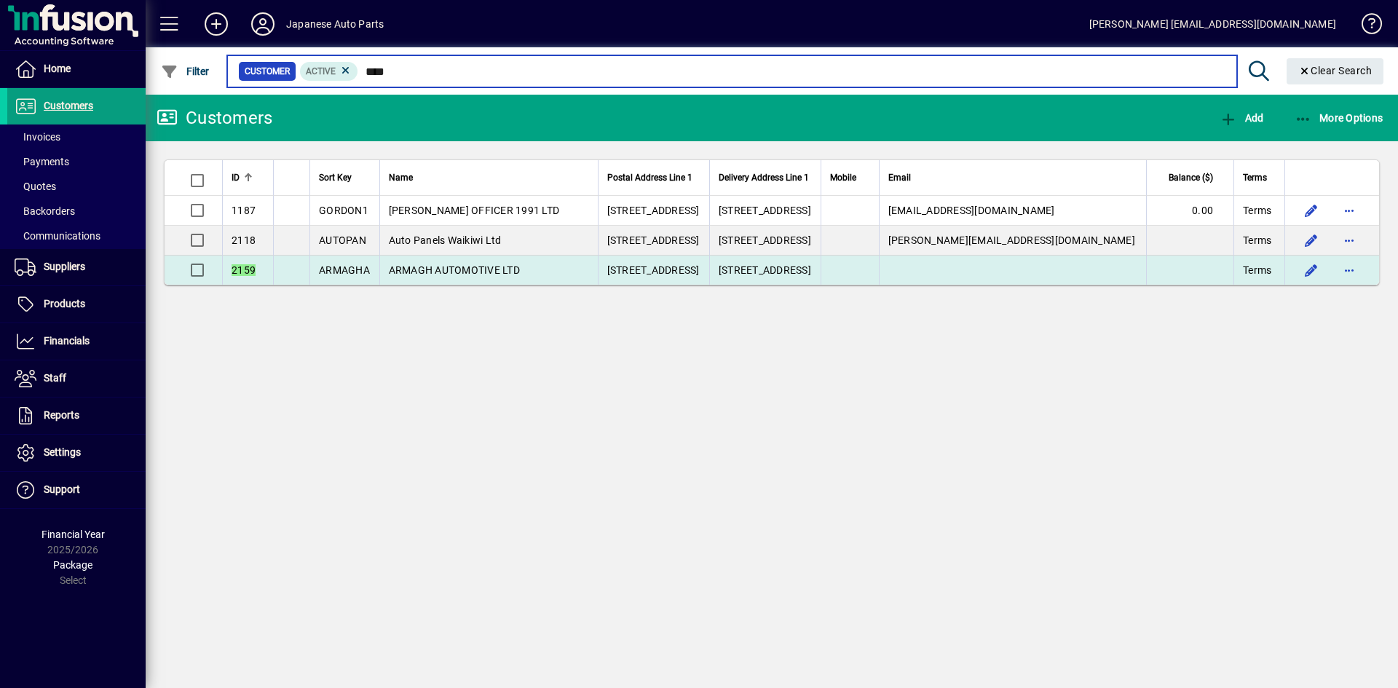
type input "****"
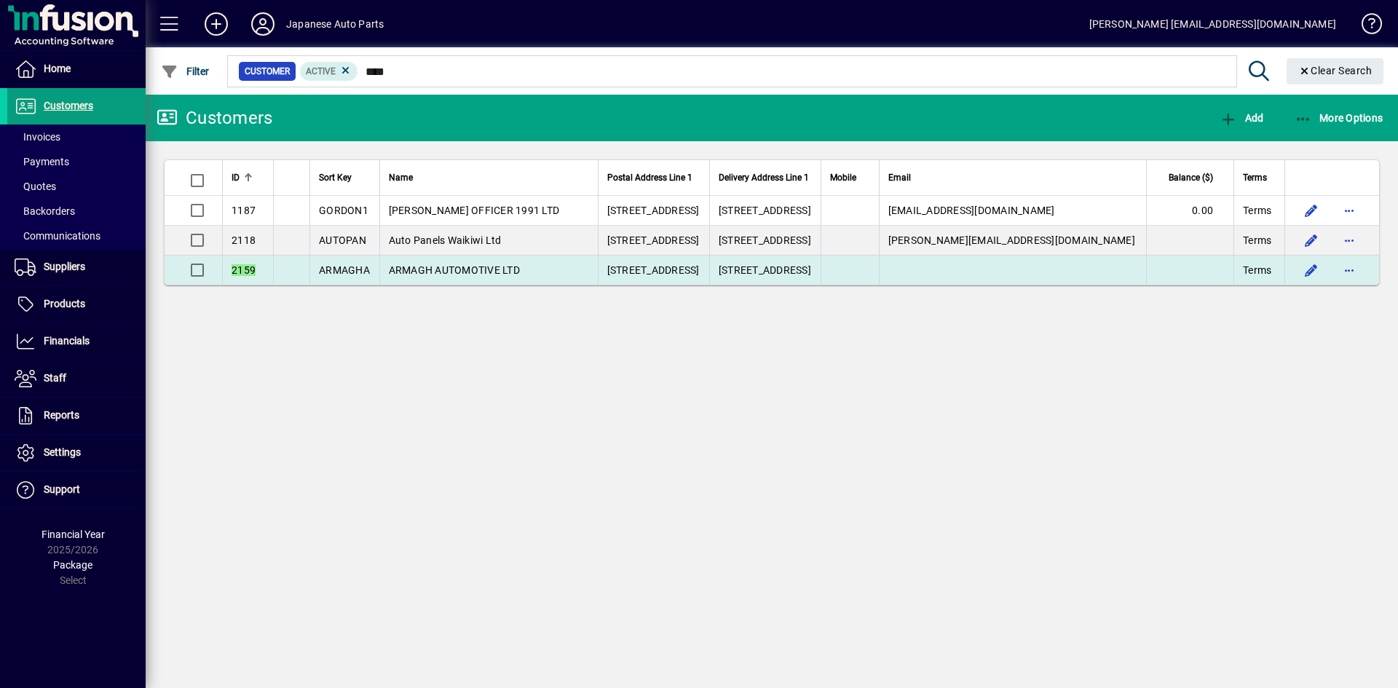
click at [466, 274] on span "ARMAGH AUTOMOTIVE LTD" at bounding box center [454, 270] width 131 height 12
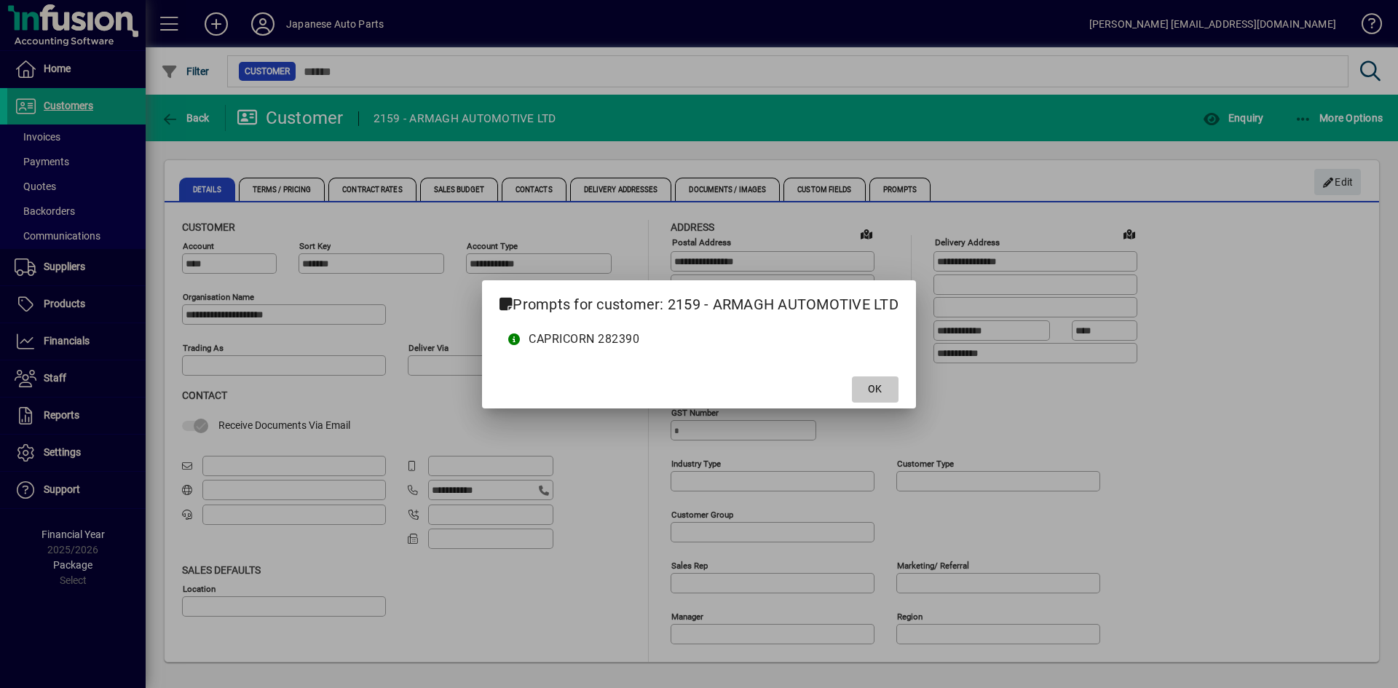
click at [874, 395] on span "OK" at bounding box center [875, 388] width 14 height 15
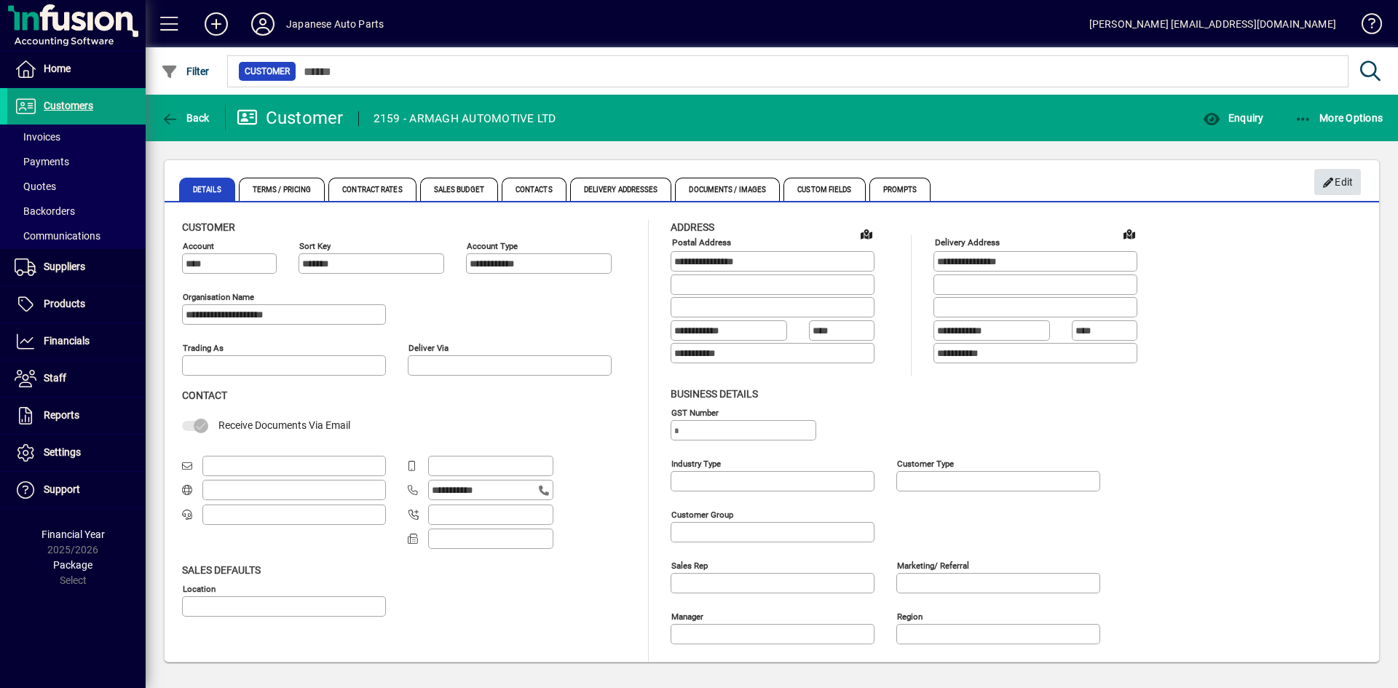
click at [1333, 181] on icon "button" at bounding box center [1328, 183] width 13 height 10
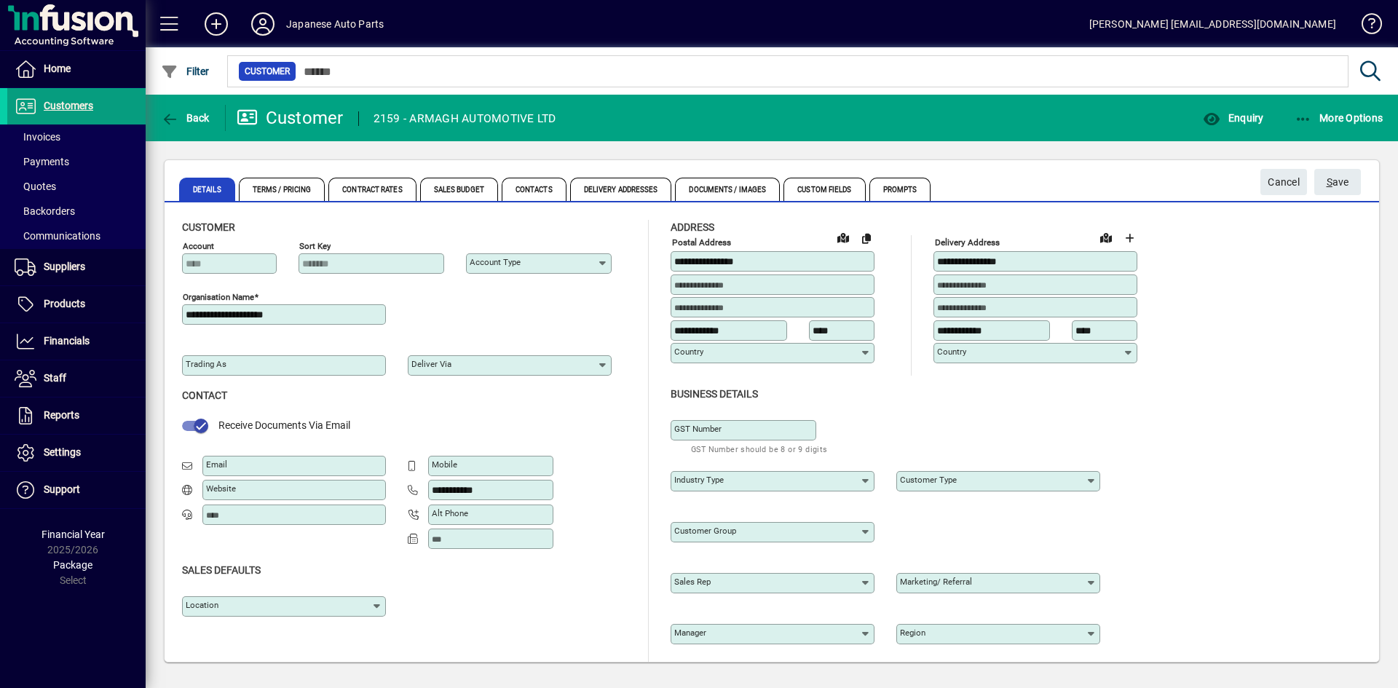
type input "**********"
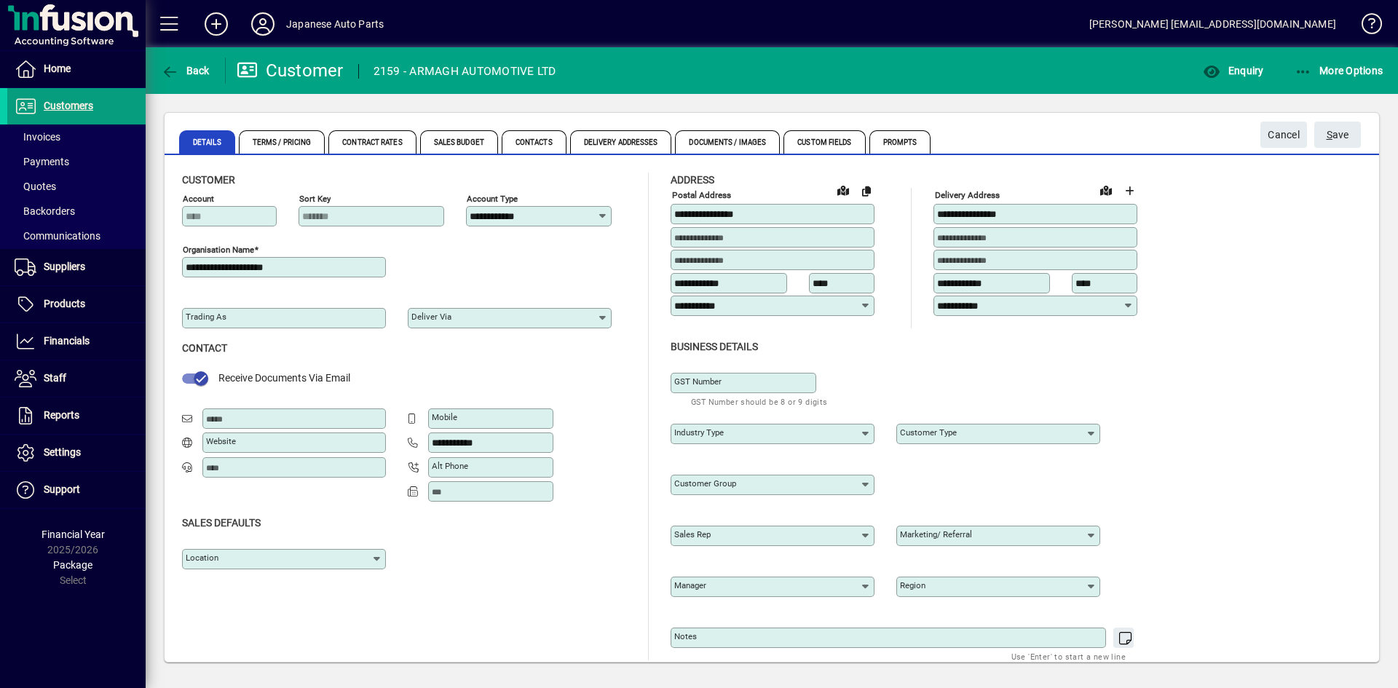
click at [263, 420] on input "Email" at bounding box center [295, 419] width 179 height 12
type input "*"
type input "**********"
click at [518, 561] on div "Location" at bounding box center [407, 556] width 451 height 51
click at [1342, 129] on span "S ave" at bounding box center [1337, 135] width 23 height 24
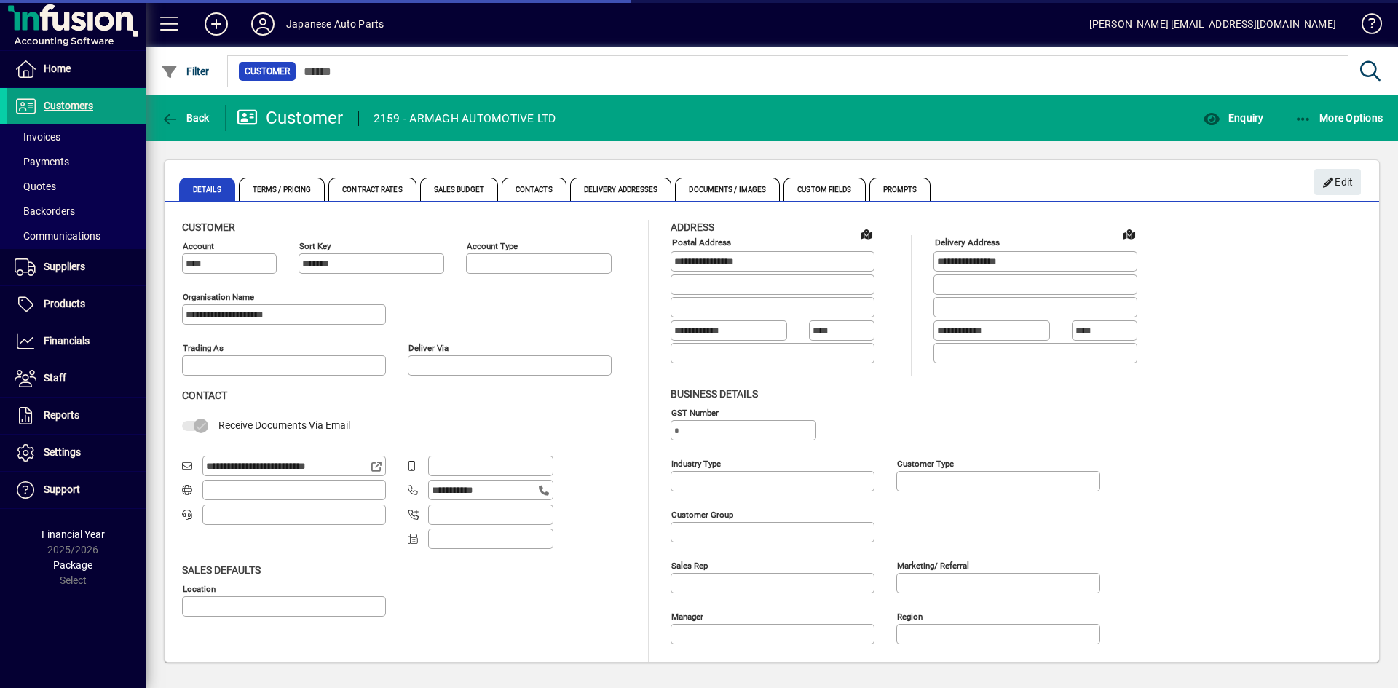
type input "**********"
click at [376, 467] on icon at bounding box center [377, 467] width 13 height 10
click at [1166, 312] on div "**********" at bounding box center [771, 464] width 1179 height 488
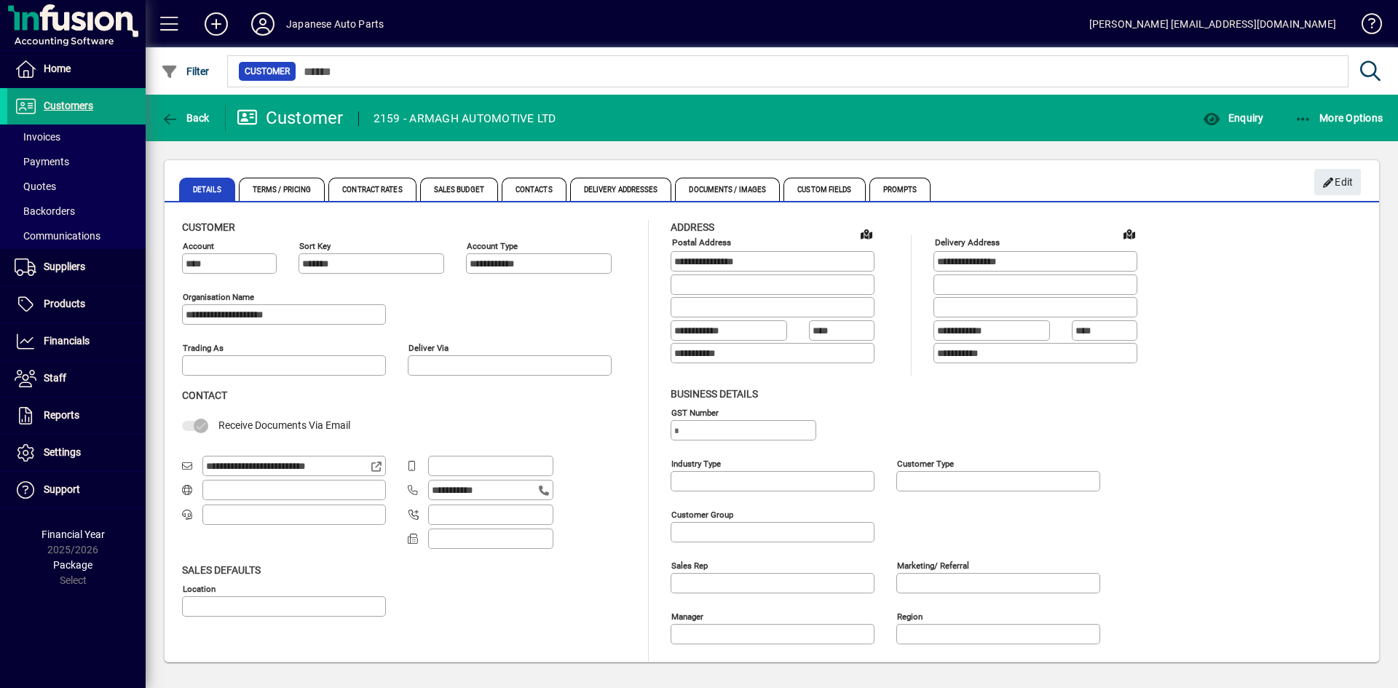
click at [1323, 558] on div "**********" at bounding box center [771, 464] width 1179 height 488
click at [1166, 512] on div "**********" at bounding box center [771, 464] width 1179 height 488
click at [73, 107] on span "Customers" at bounding box center [69, 106] width 50 height 12
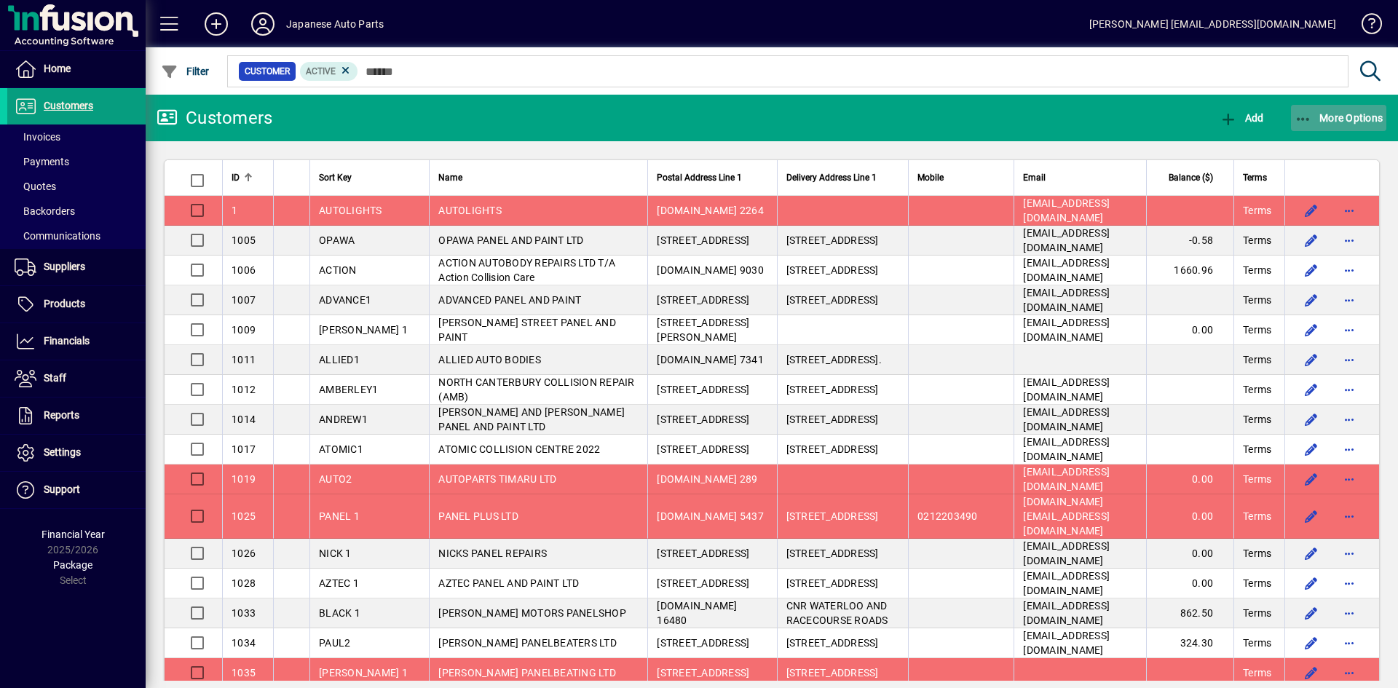
click at [1300, 117] on icon "button" at bounding box center [1303, 119] width 18 height 15
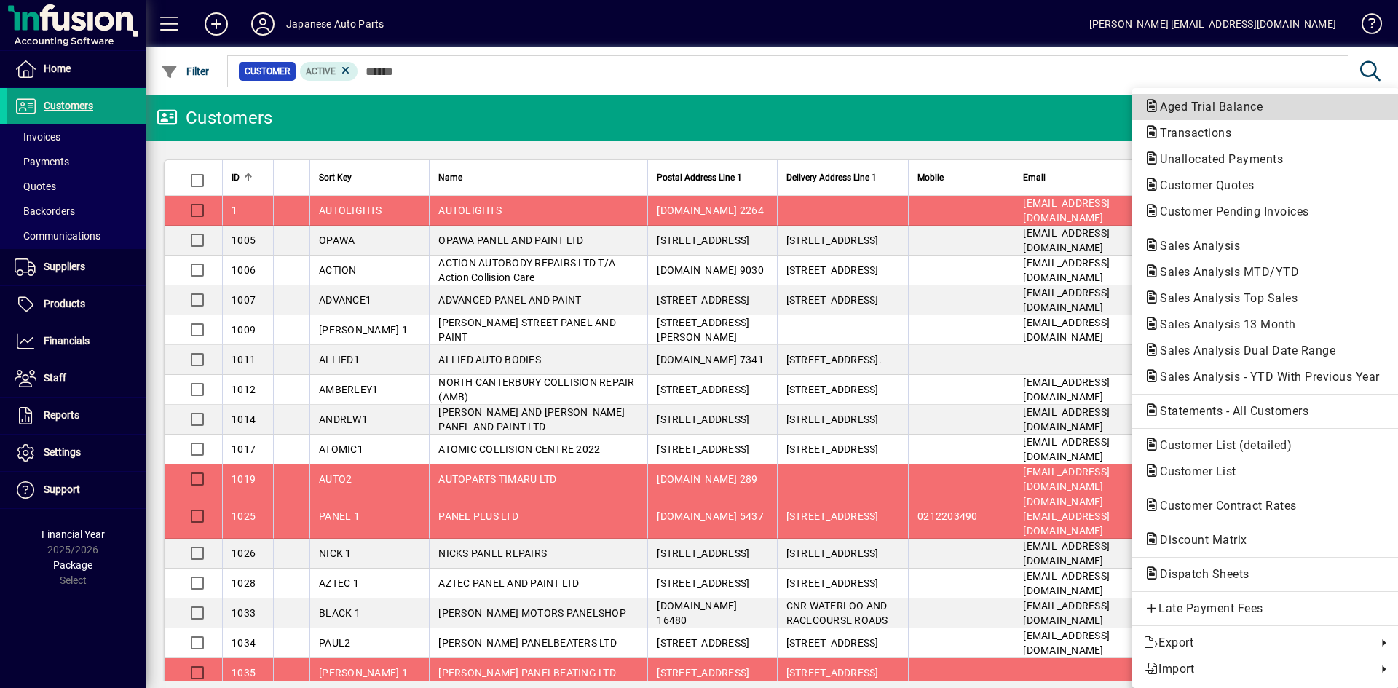
click at [1175, 111] on span "Aged Trial Balance" at bounding box center [1207, 107] width 126 height 14
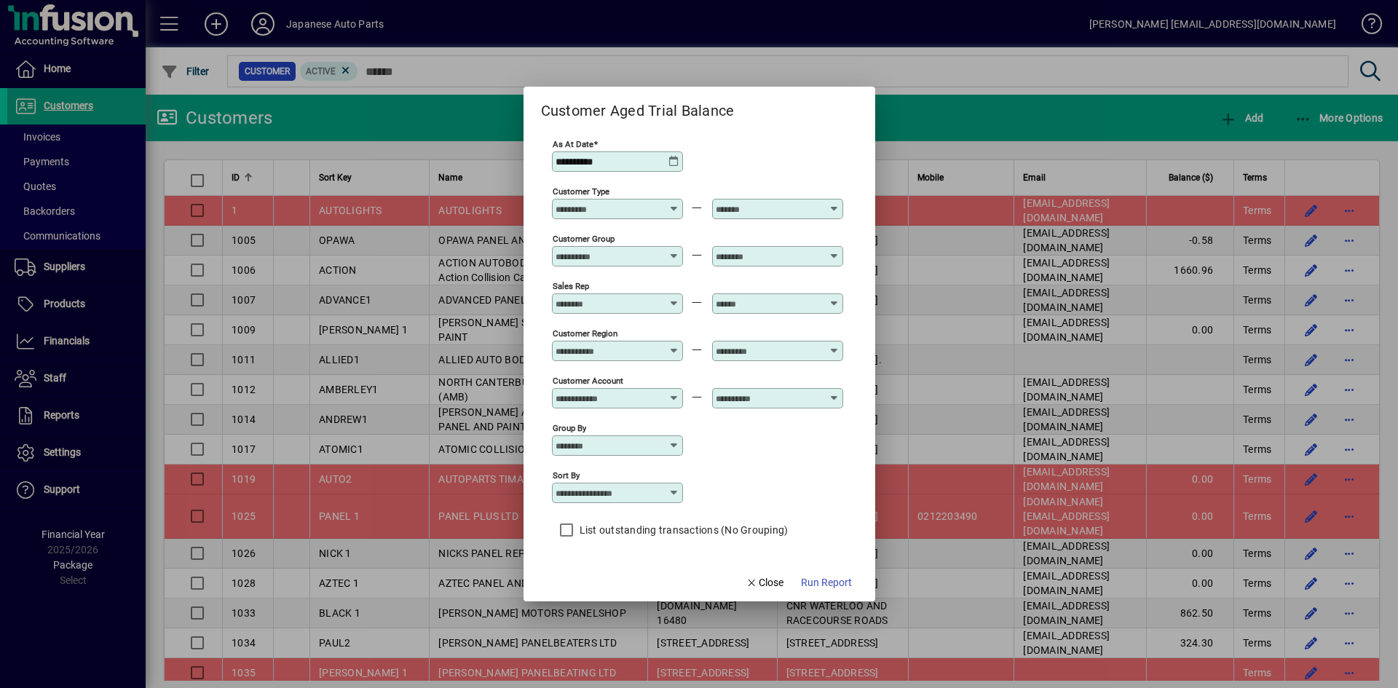
click at [676, 490] on icon at bounding box center [674, 493] width 12 height 12
drag, startPoint x: 622, startPoint y: 530, endPoint x: 622, endPoint y: 565, distance: 34.9
click at [622, 565] on div "Customer Account Customer Name Customer Sort Key" at bounding box center [608, 566] width 113 height 127
click at [613, 566] on div "Customer Name" at bounding box center [602, 566] width 78 height 15
type input "**********"
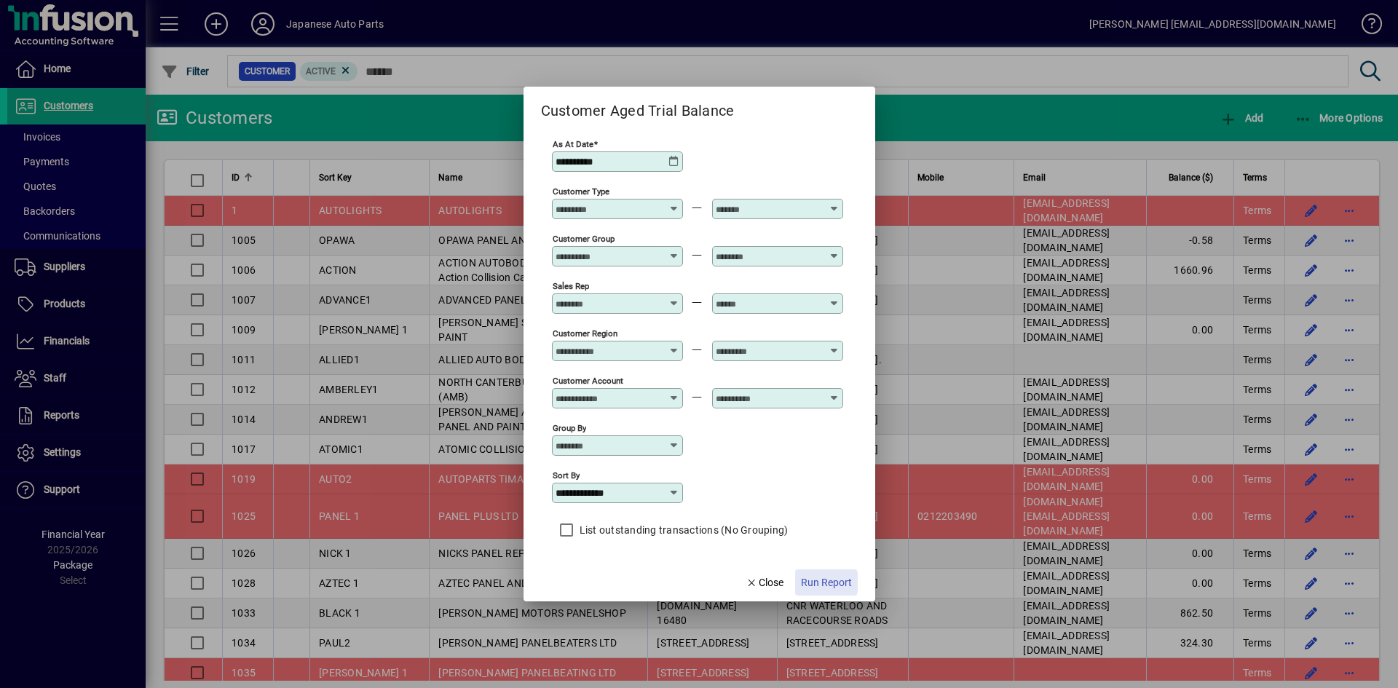
click at [811, 582] on span "Run Report" at bounding box center [826, 582] width 51 height 15
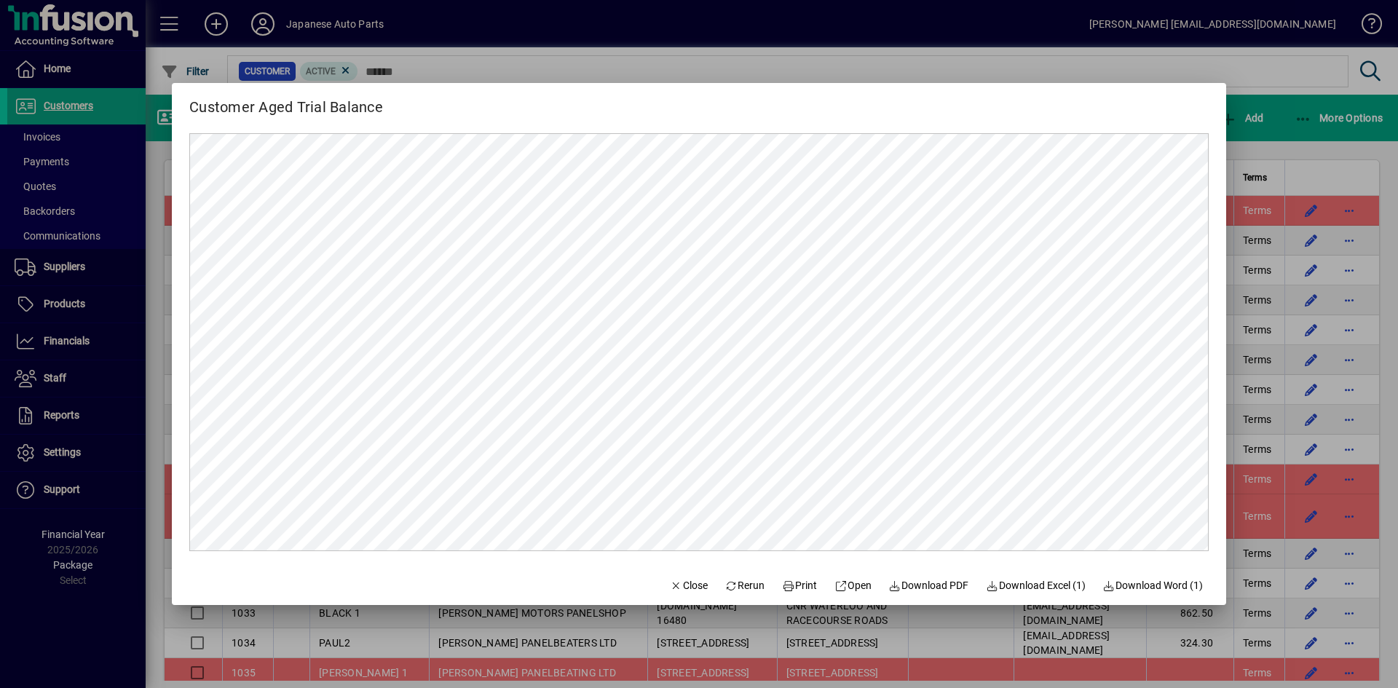
click at [944, 61] on div at bounding box center [699, 344] width 1398 height 688
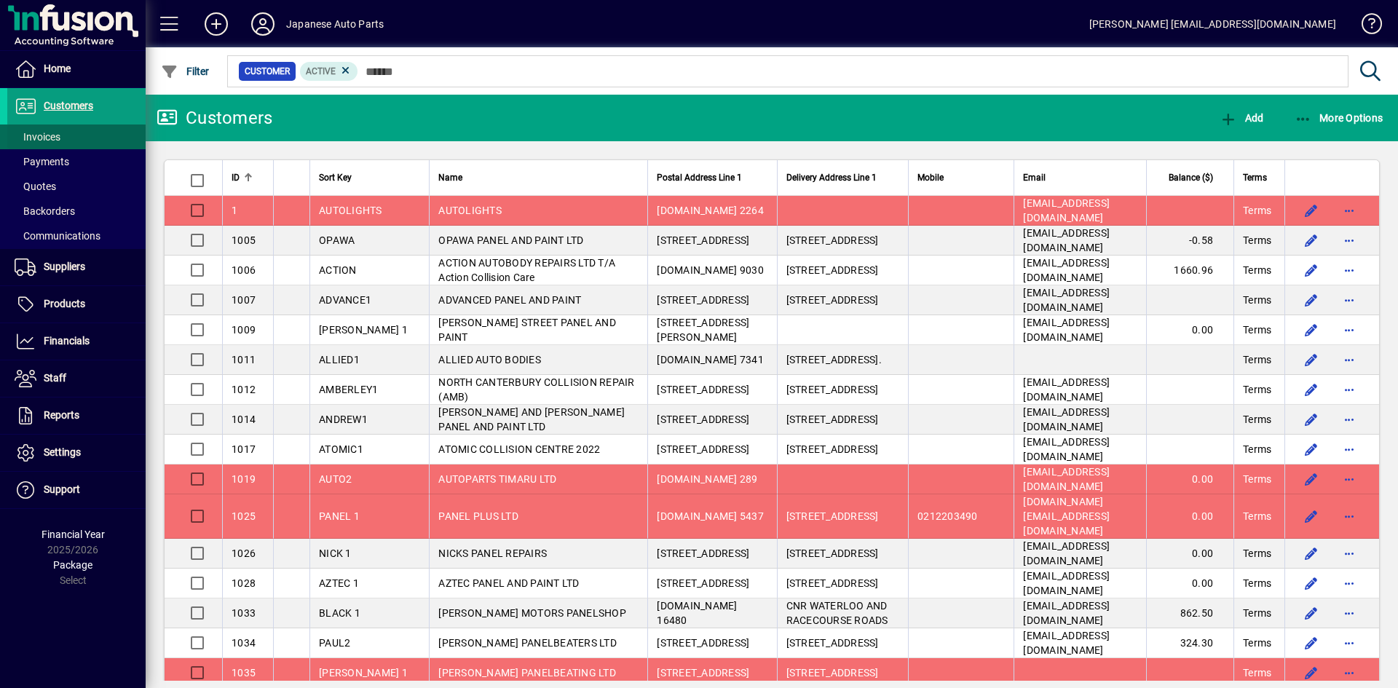
click at [49, 137] on span "Invoices" at bounding box center [38, 137] width 46 height 12
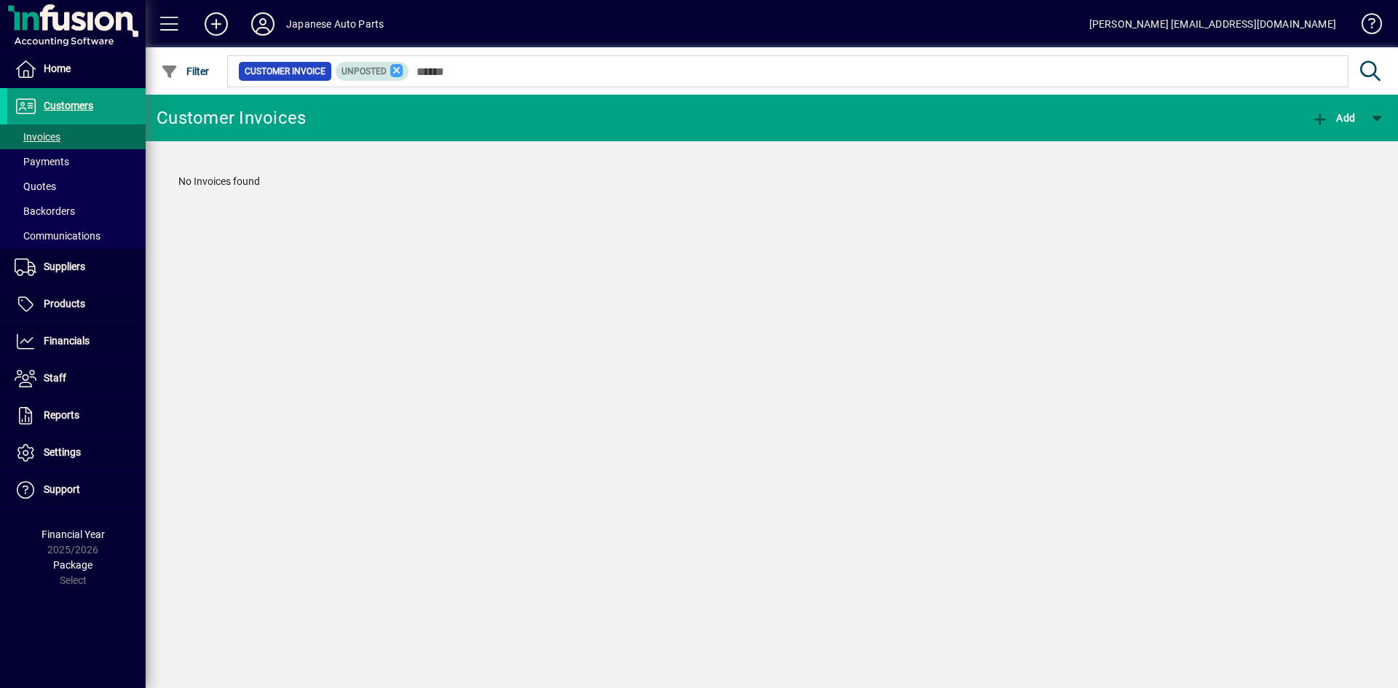
click at [398, 71] on icon at bounding box center [396, 70] width 13 height 13
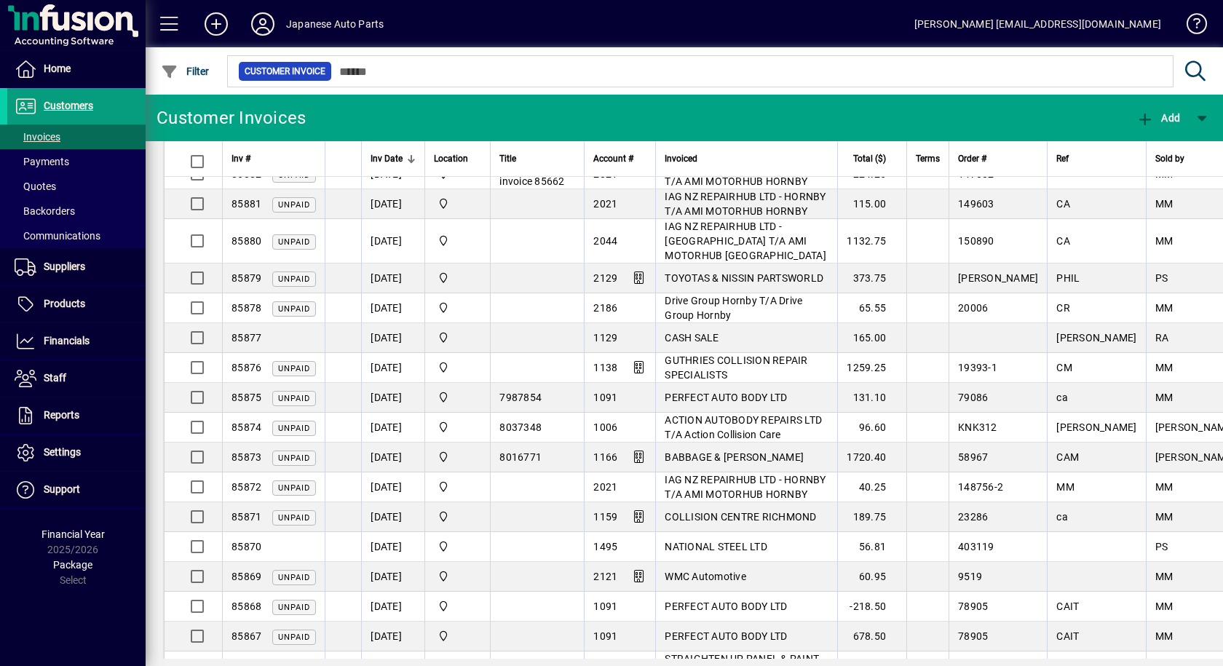
scroll to position [1762, 0]
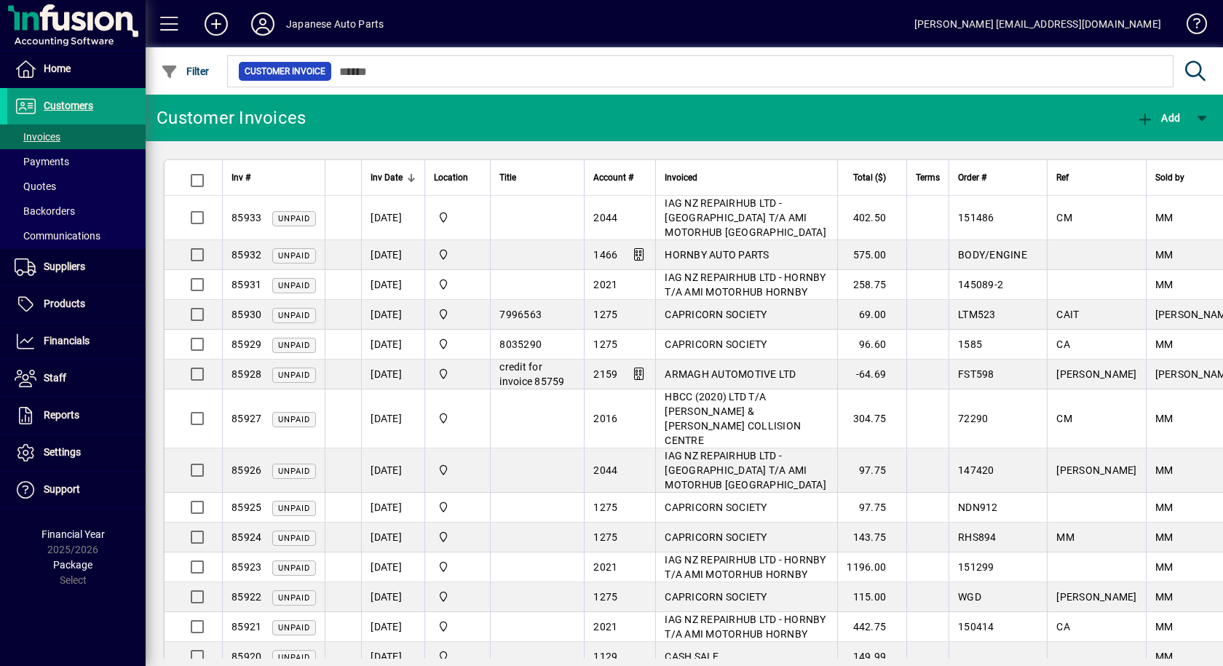
scroll to position [1762, 0]
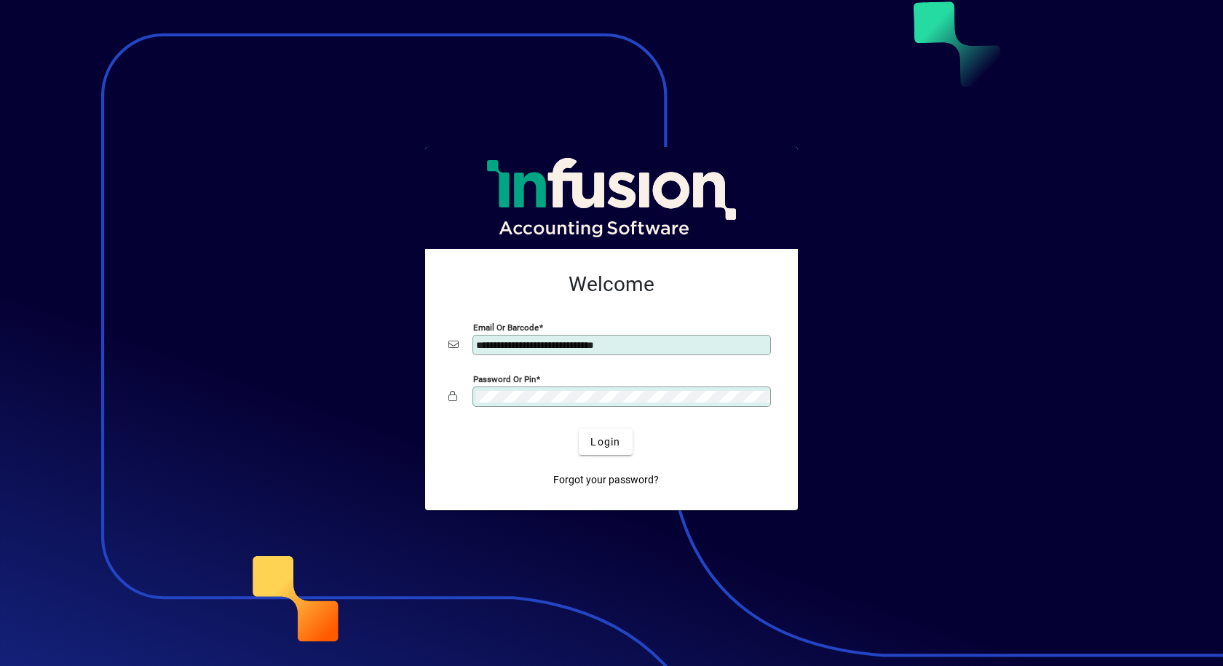
click at [625, 349] on div "**********" at bounding box center [611, 345] width 326 height 28
